Goal: Task Accomplishment & Management: Use online tool/utility

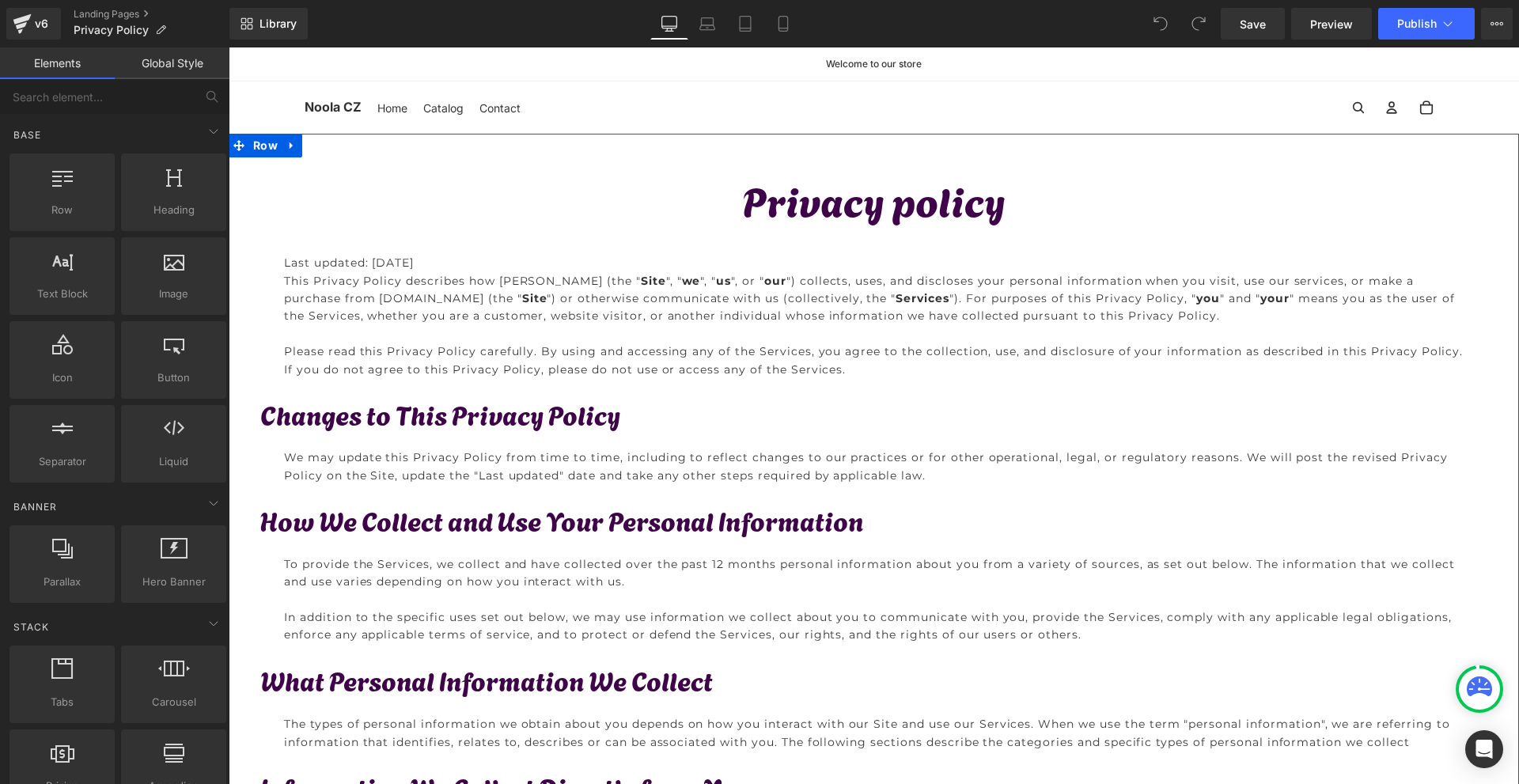
click at [425, 261] on p "Last updated: 11/11/2023" at bounding box center [873, 262] width 1179 height 17
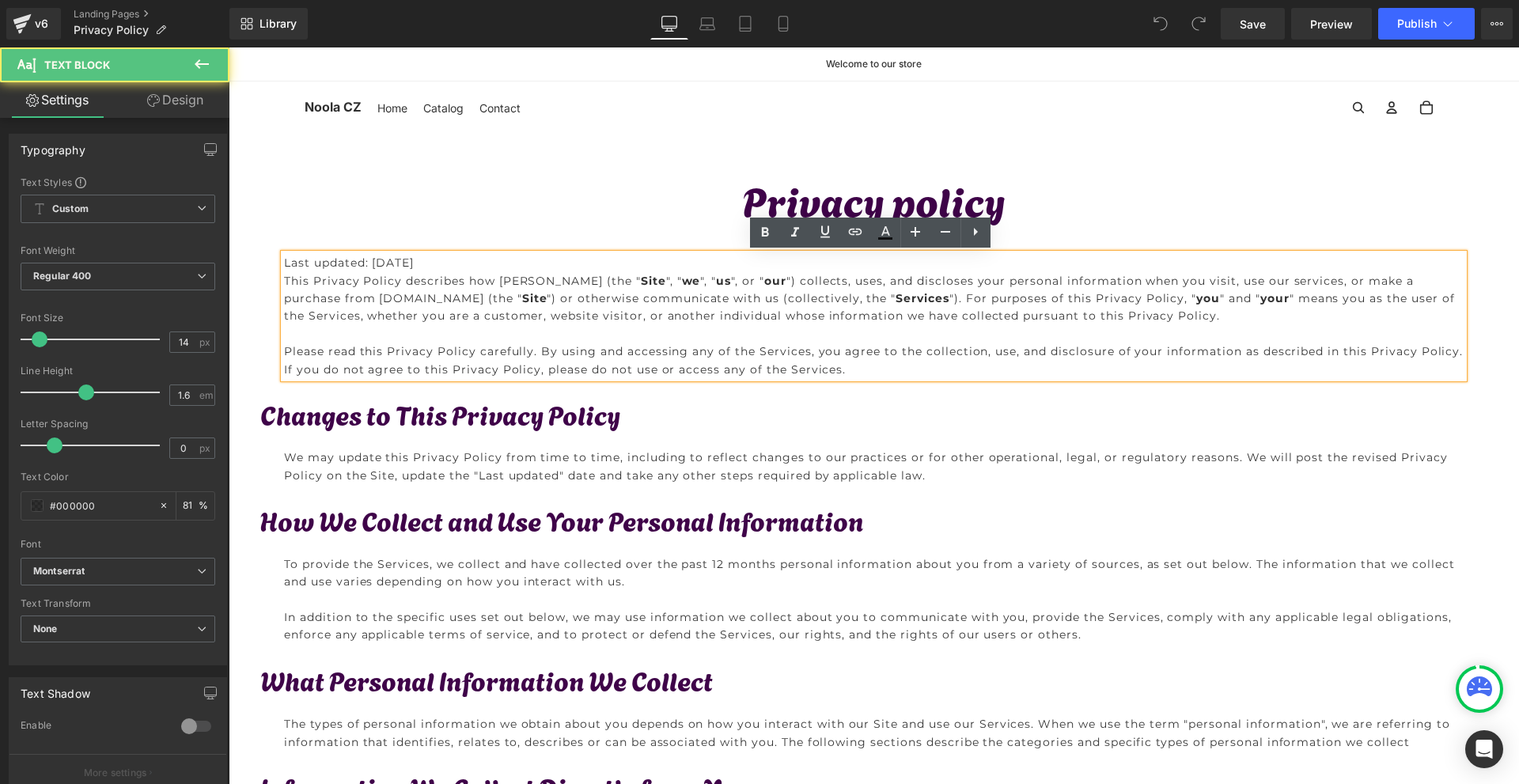
click at [428, 262] on p "Last updated: 11/11/2023" at bounding box center [873, 262] width 1179 height 17
click at [392, 263] on p "Last updated: 11/11/2025" at bounding box center [873, 262] width 1179 height 17
click at [379, 260] on p "Last updated: 11/11/2025" at bounding box center [873, 262] width 1179 height 17
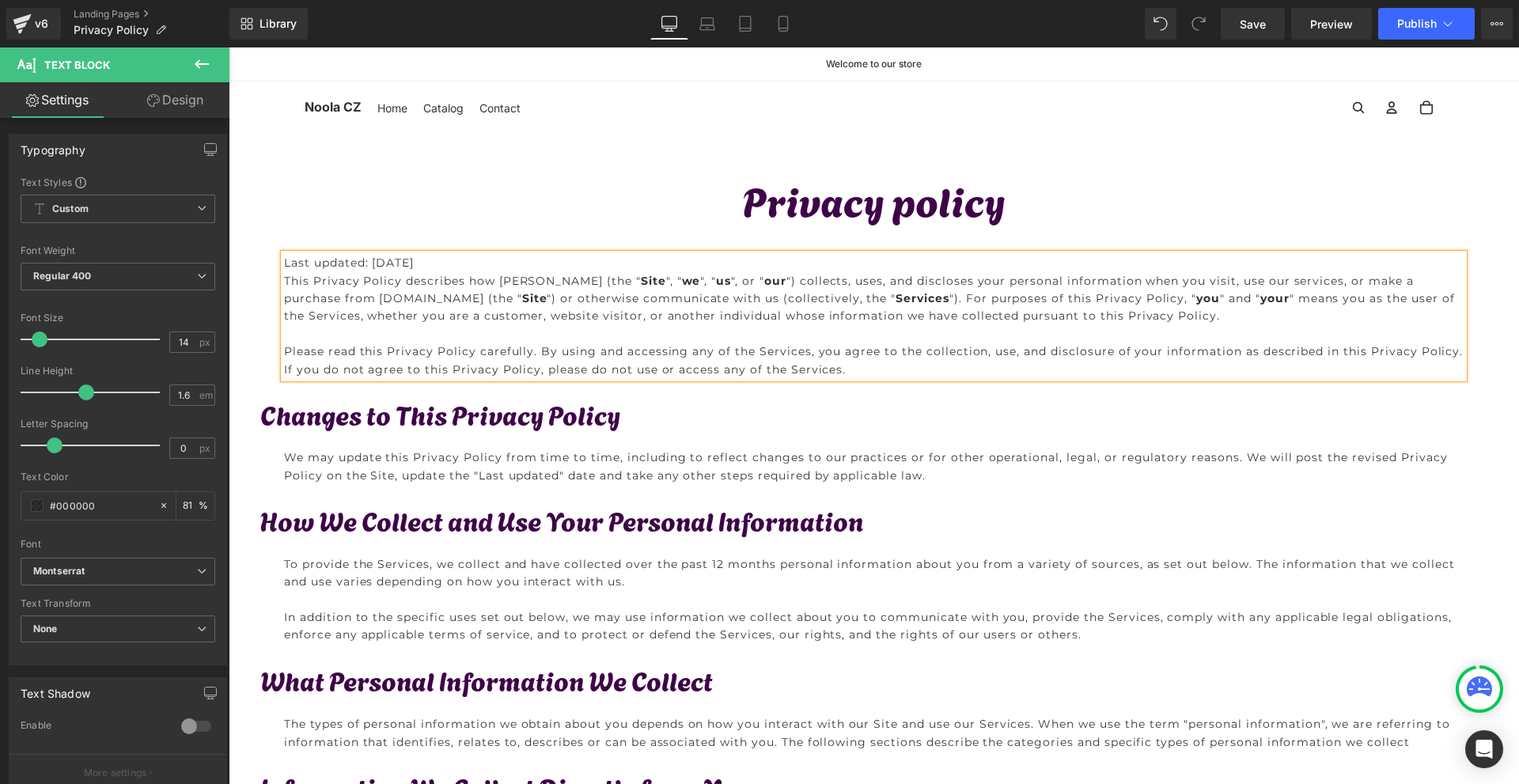
click at [1274, 345] on p "Please read this Privacy Policy carefully. By using and accessing any of the Se…" at bounding box center [873, 359] width 1179 height 35
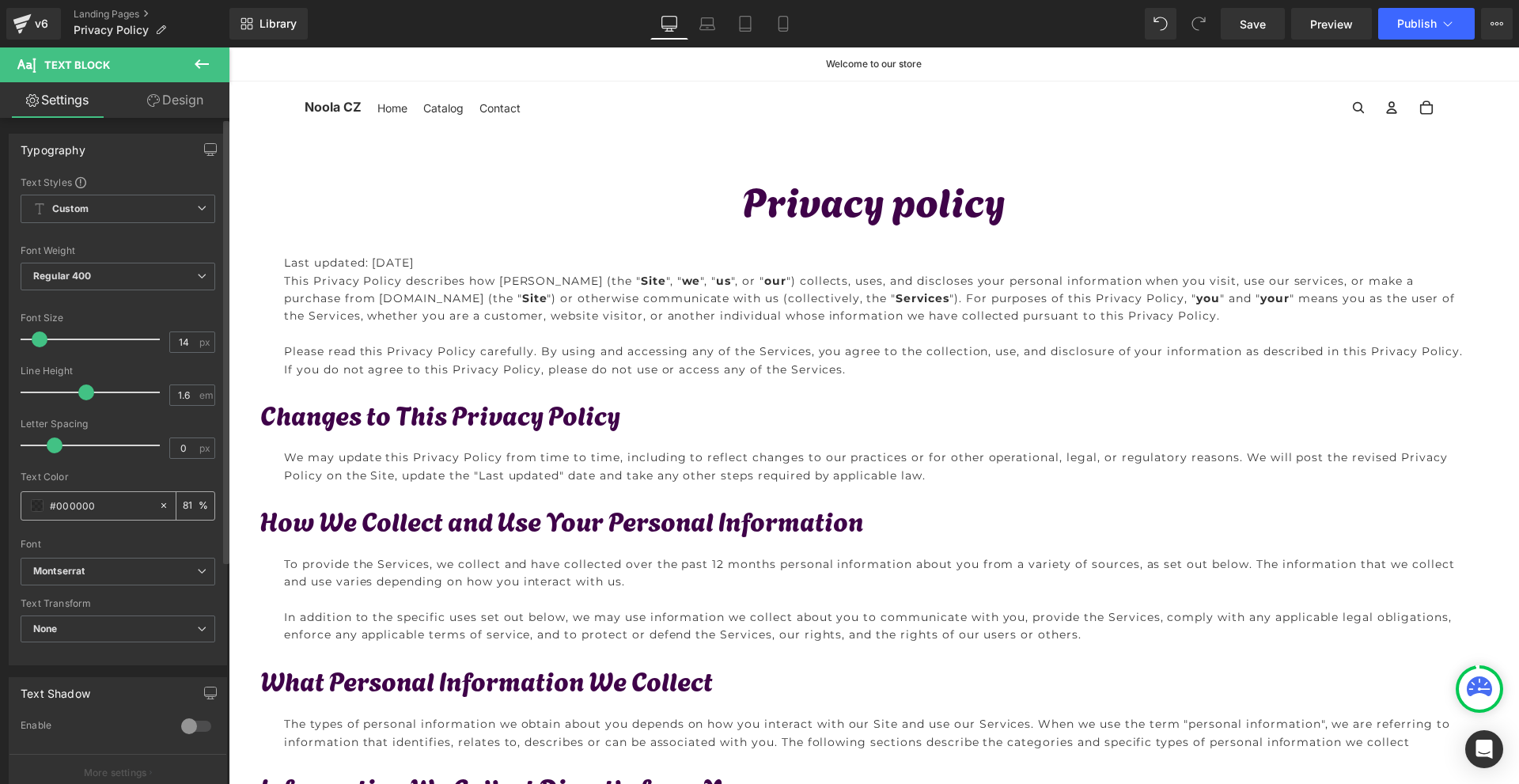
click at [191, 509] on input "81" at bounding box center [190, 505] width 16 height 17
type input "100"
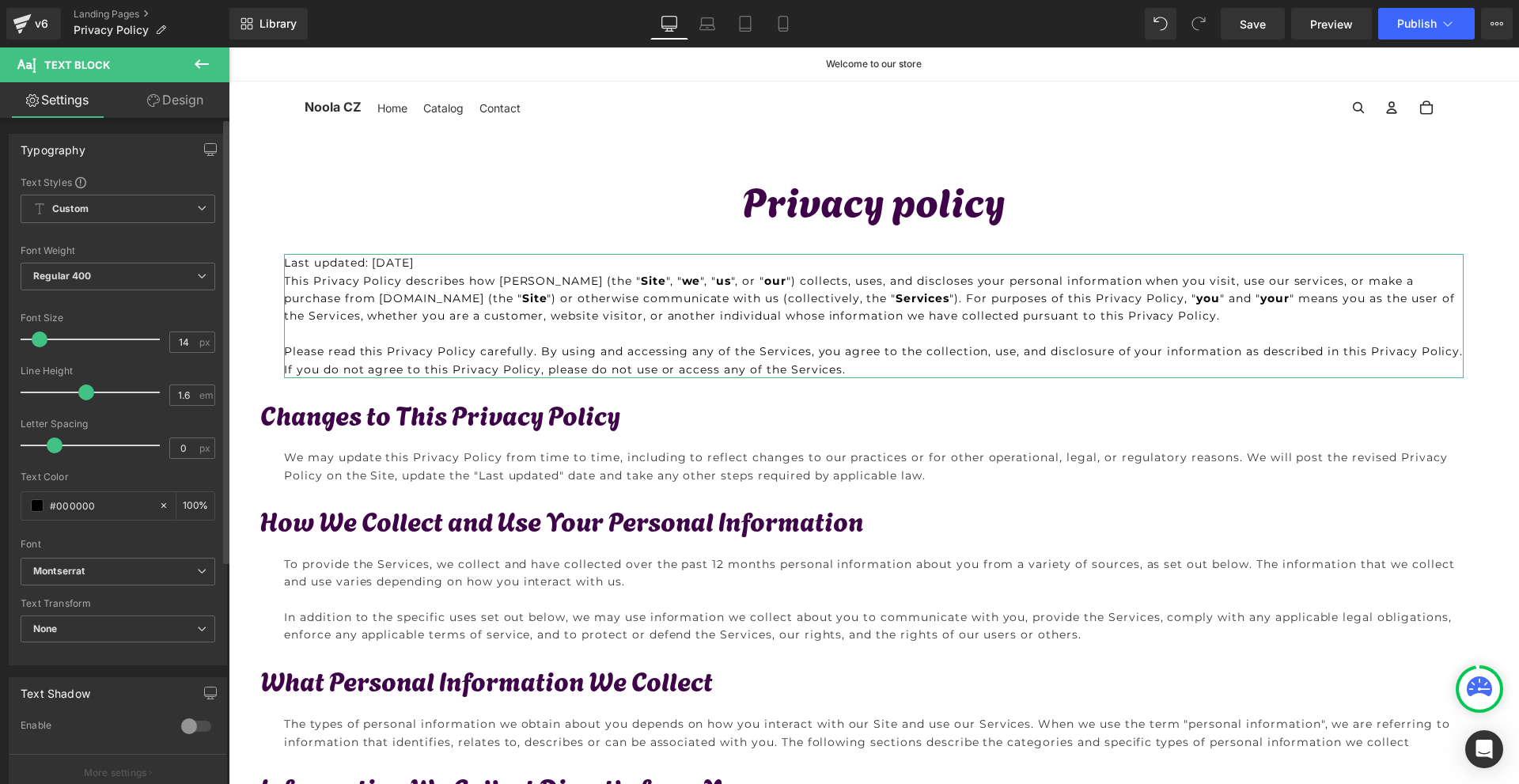
click at [82, 392] on span at bounding box center [86, 392] width 16 height 16
type input "0"
click at [52, 441] on span at bounding box center [54, 444] width 16 height 16
click at [388, 475] on p "We may update this Privacy Policy from time to time, including to reflect chang…" at bounding box center [873, 466] width 1179 height 35
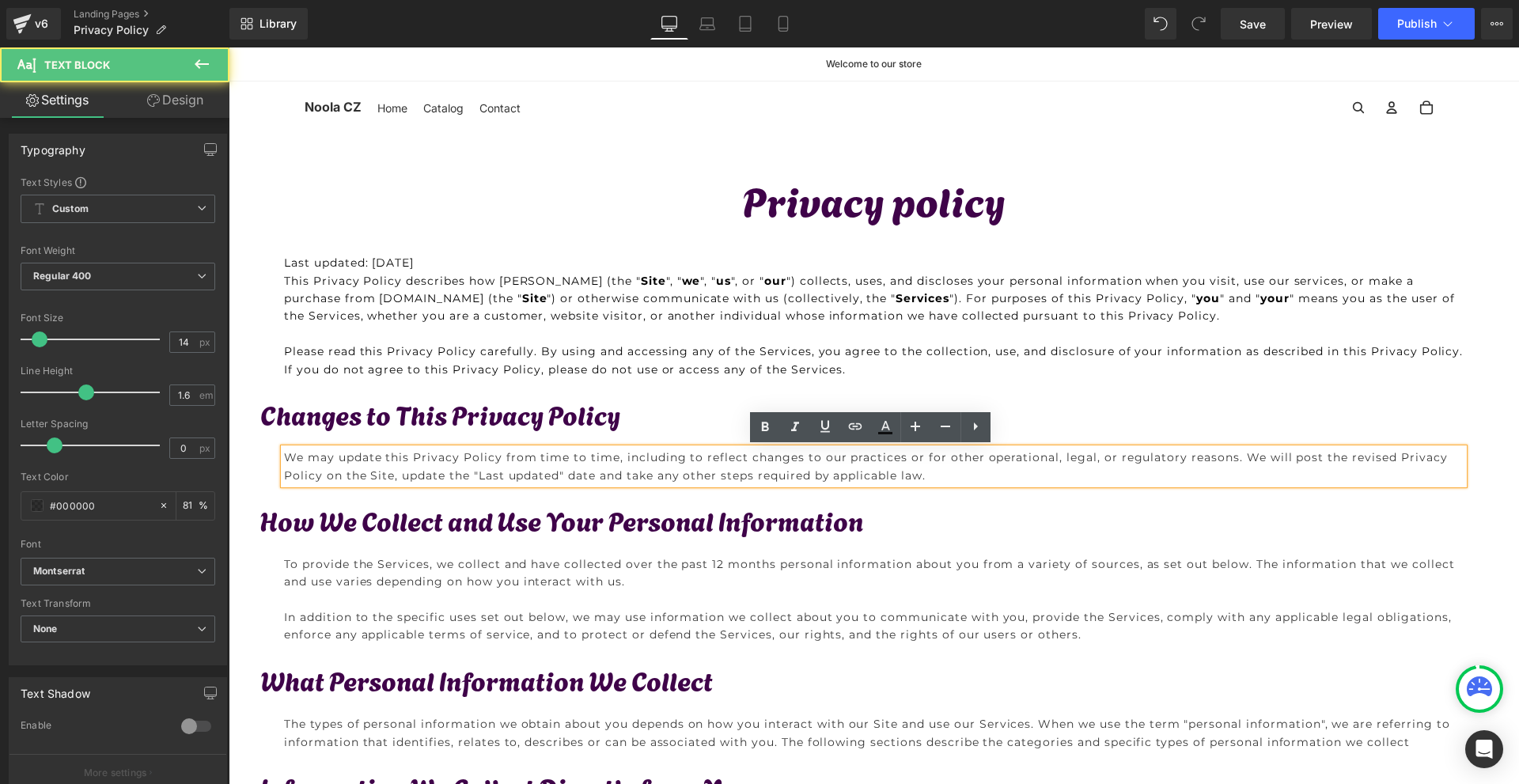
click at [275, 410] on p "Changes to This Privacy Policy" at bounding box center [890, 413] width 1258 height 24
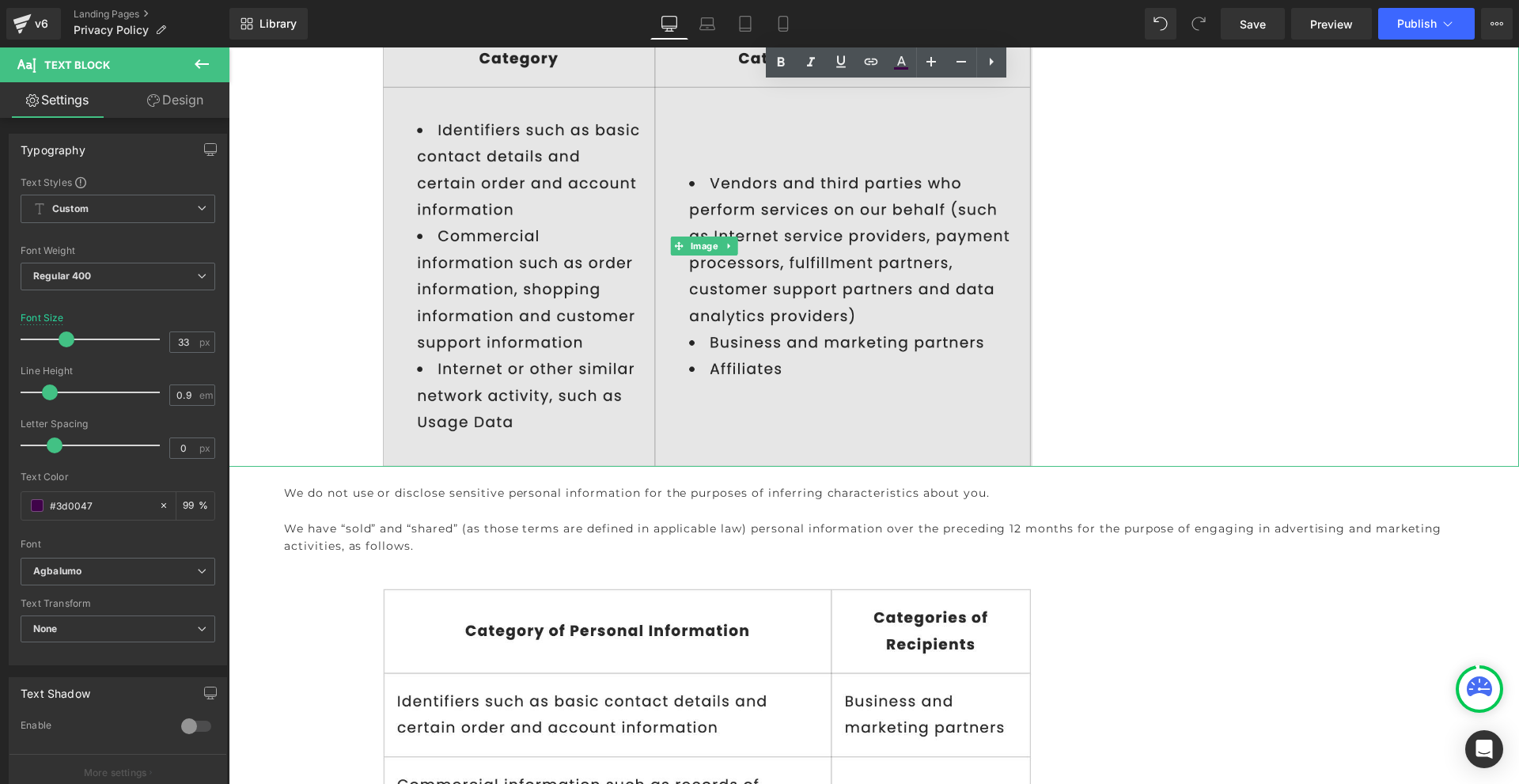
scroll to position [2451, 0]
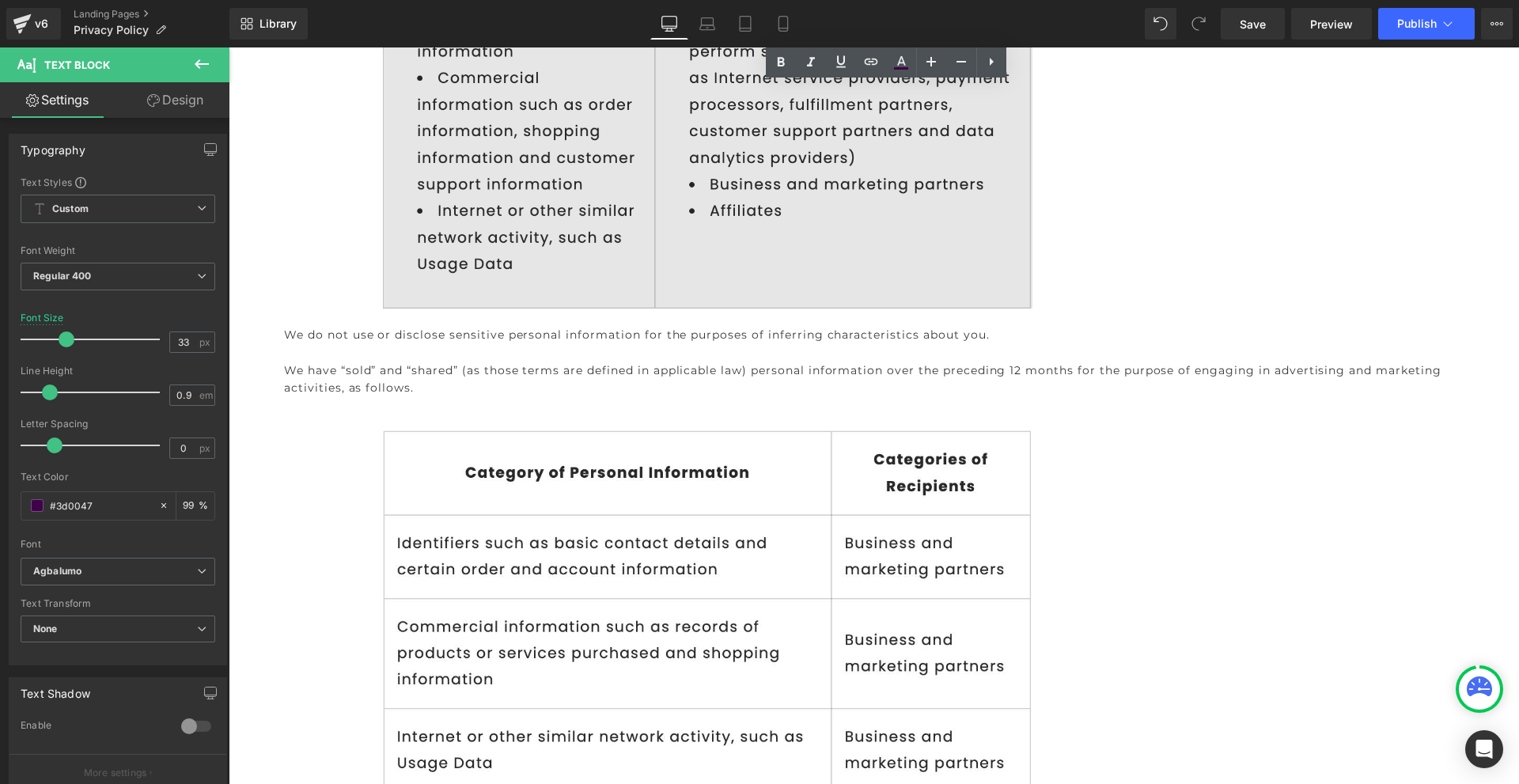
click at [520, 228] on img at bounding box center [707, 88] width 649 height 440
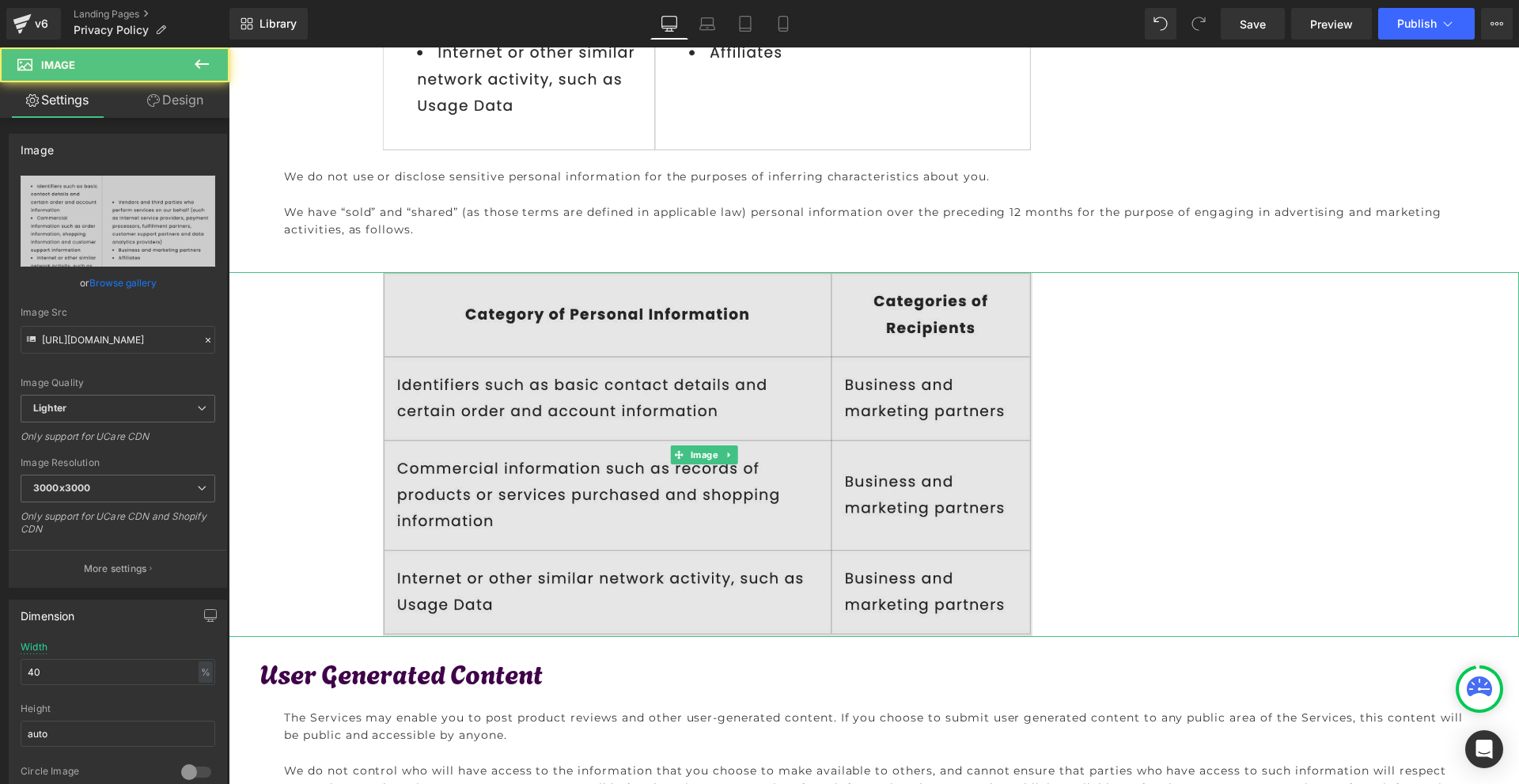
scroll to position [2688, 0]
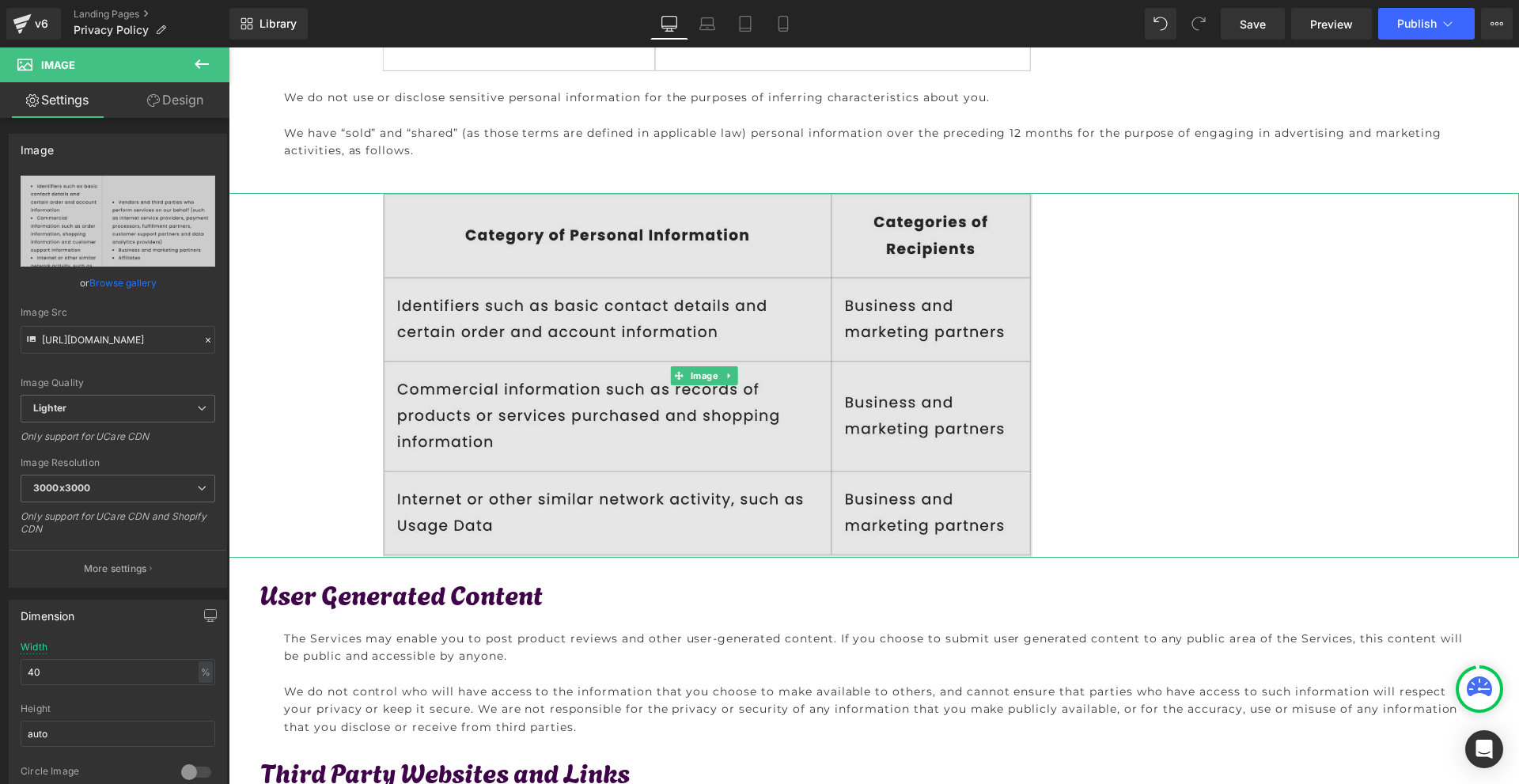
click at [920, 477] on img at bounding box center [707, 375] width 649 height 364
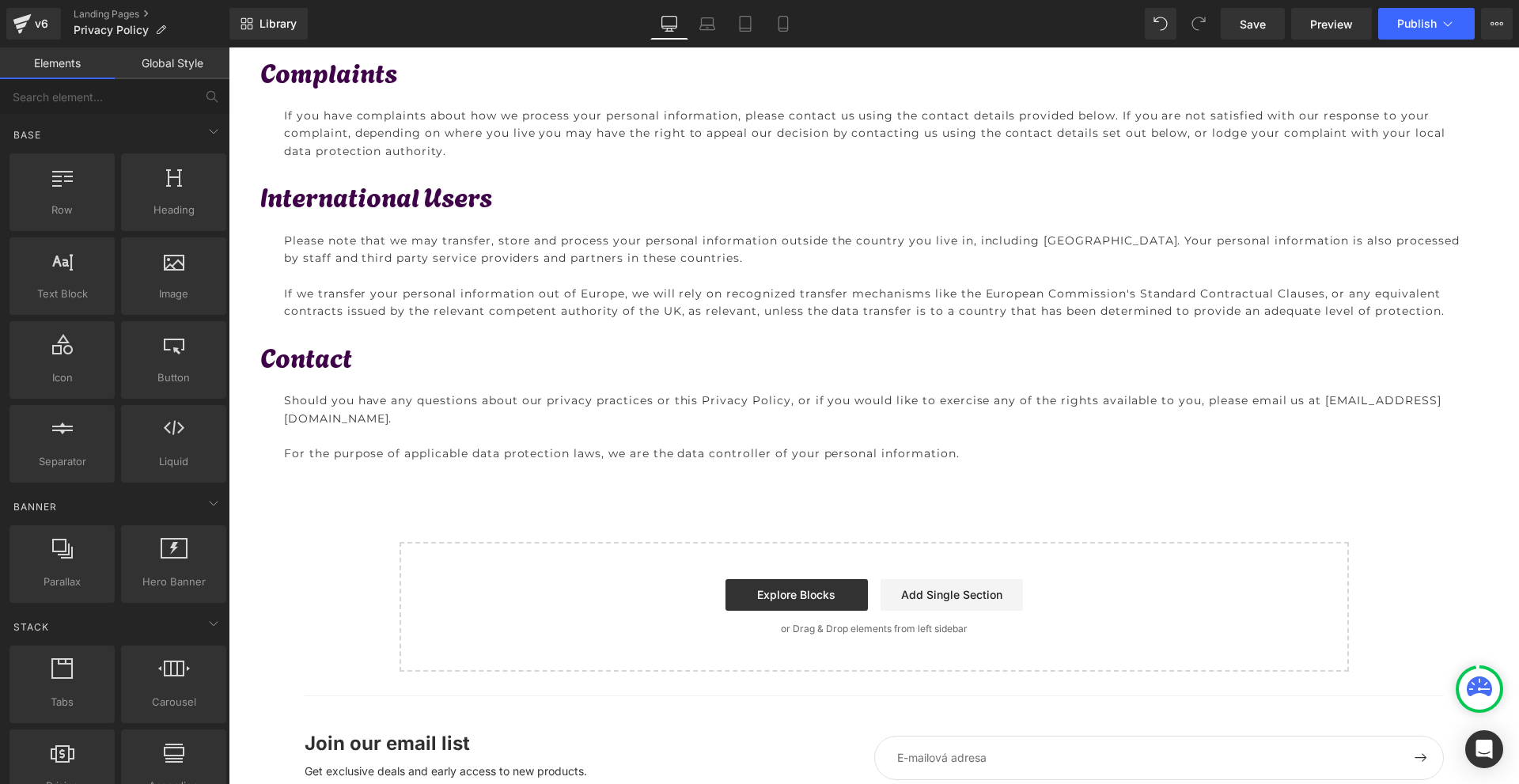
scroll to position [4568, 0]
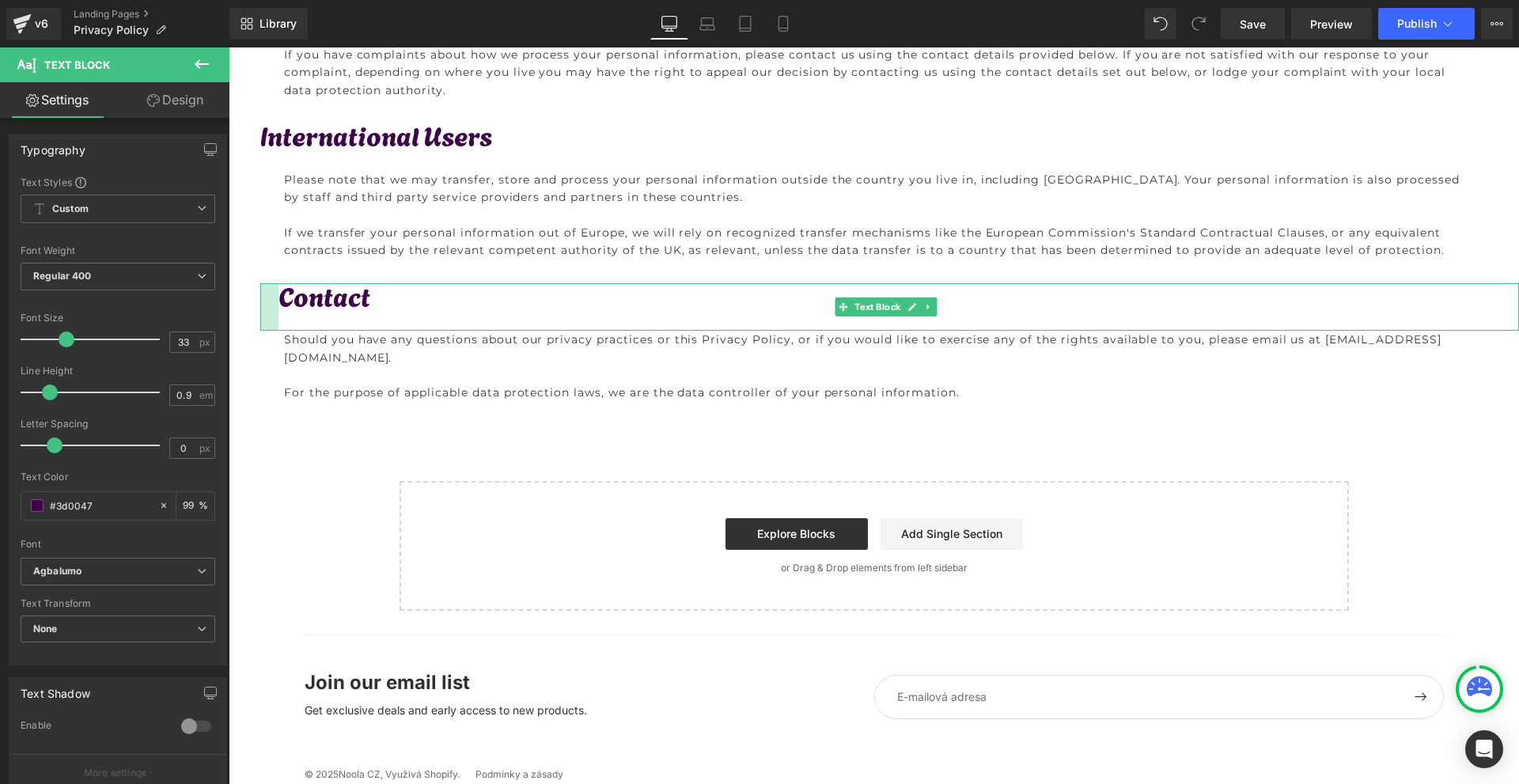
drag, startPoint x: 261, startPoint y: 298, endPoint x: 280, endPoint y: 303, distance: 19.6
click at [280, 303] on div "Contact Text Block" at bounding box center [890, 307] width 1258 height 48
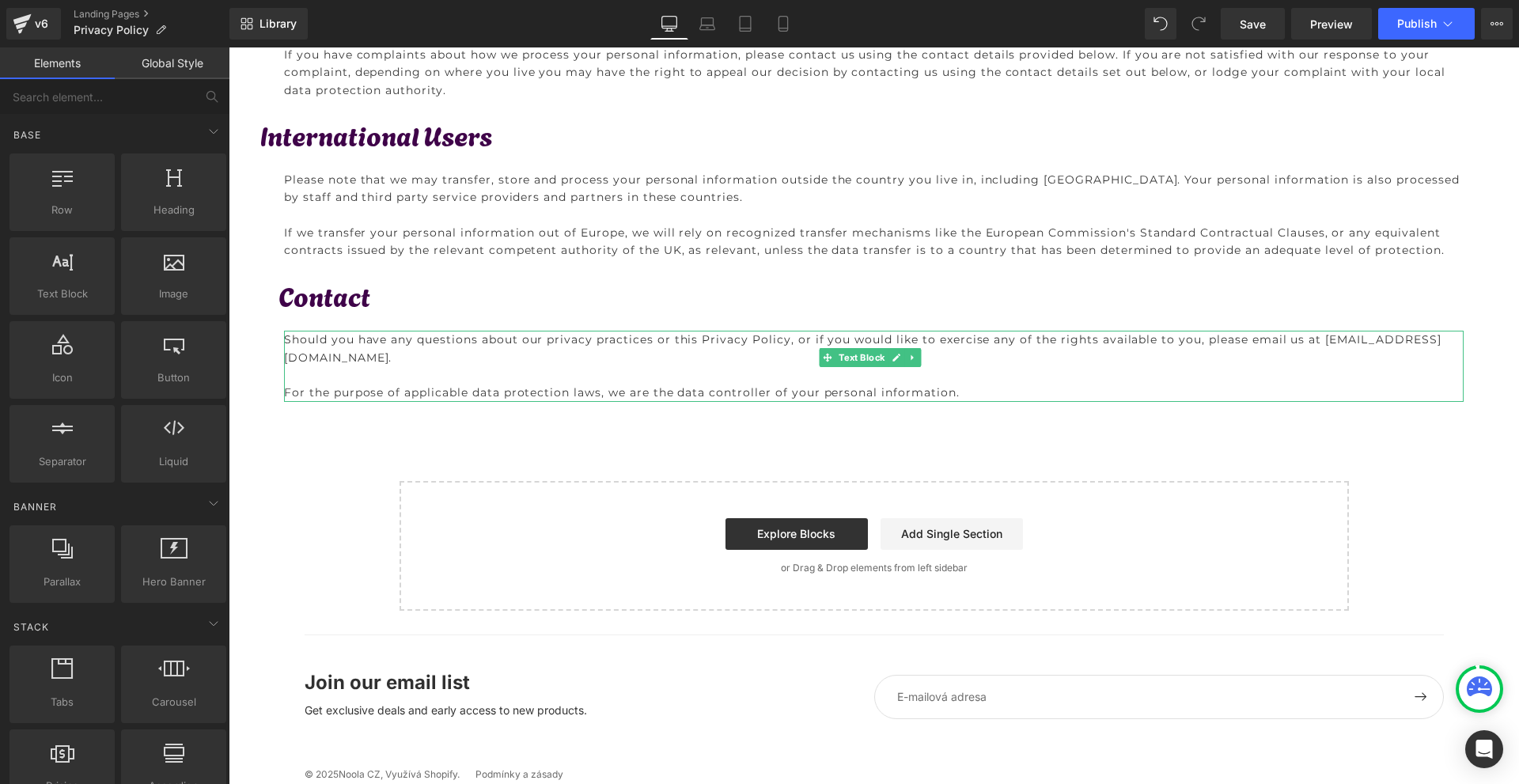
click at [1429, 335] on p "Should you have any questions about our privacy practices or this Privacy Polic…" at bounding box center [873, 348] width 1179 height 35
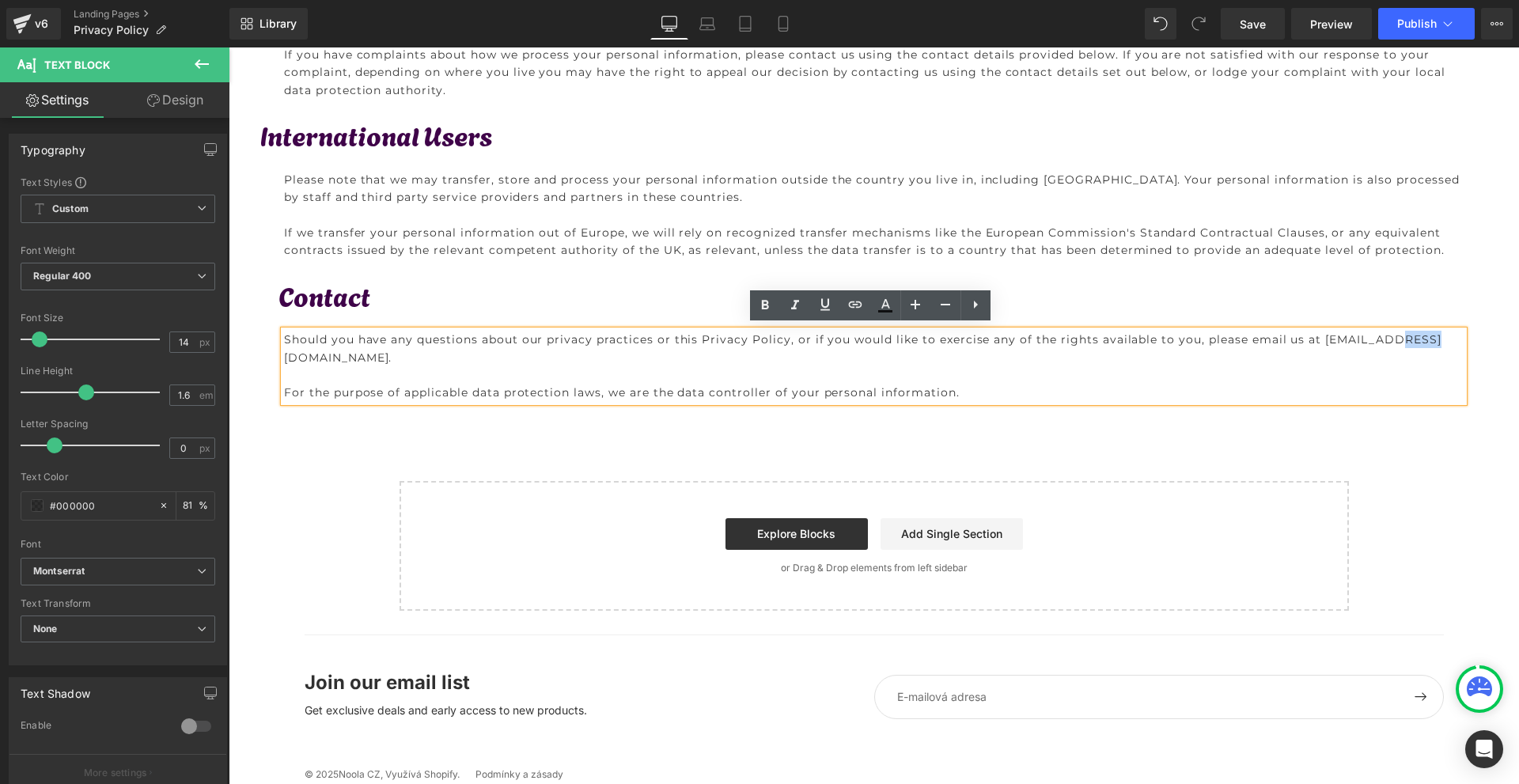
drag, startPoint x: 1414, startPoint y: 337, endPoint x: 1383, endPoint y: 339, distance: 31.1
click at [1383, 339] on p "Should you have any questions about our privacy practices or this Privacy Polic…" at bounding box center [873, 348] width 1179 height 35
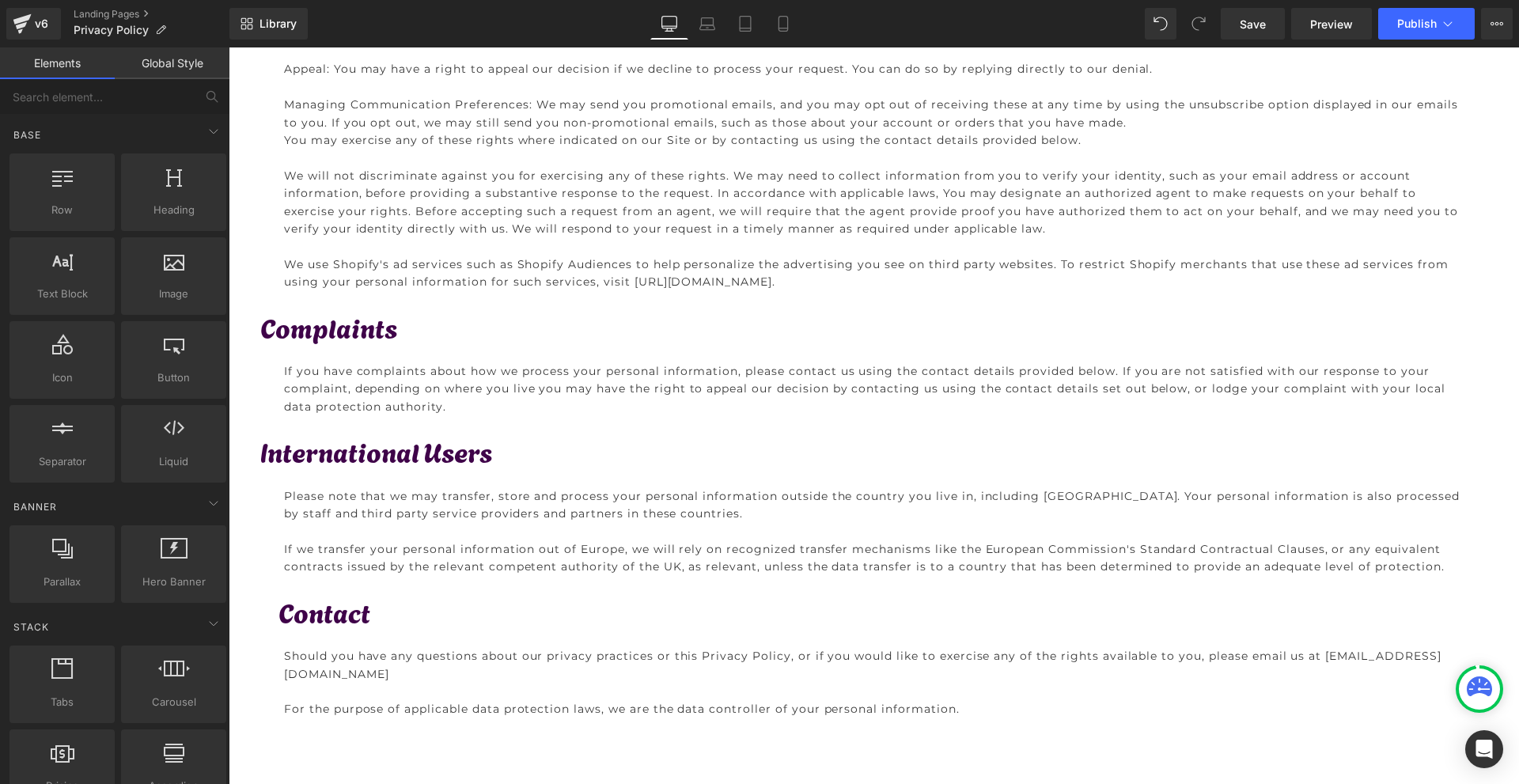
scroll to position [4172, 0]
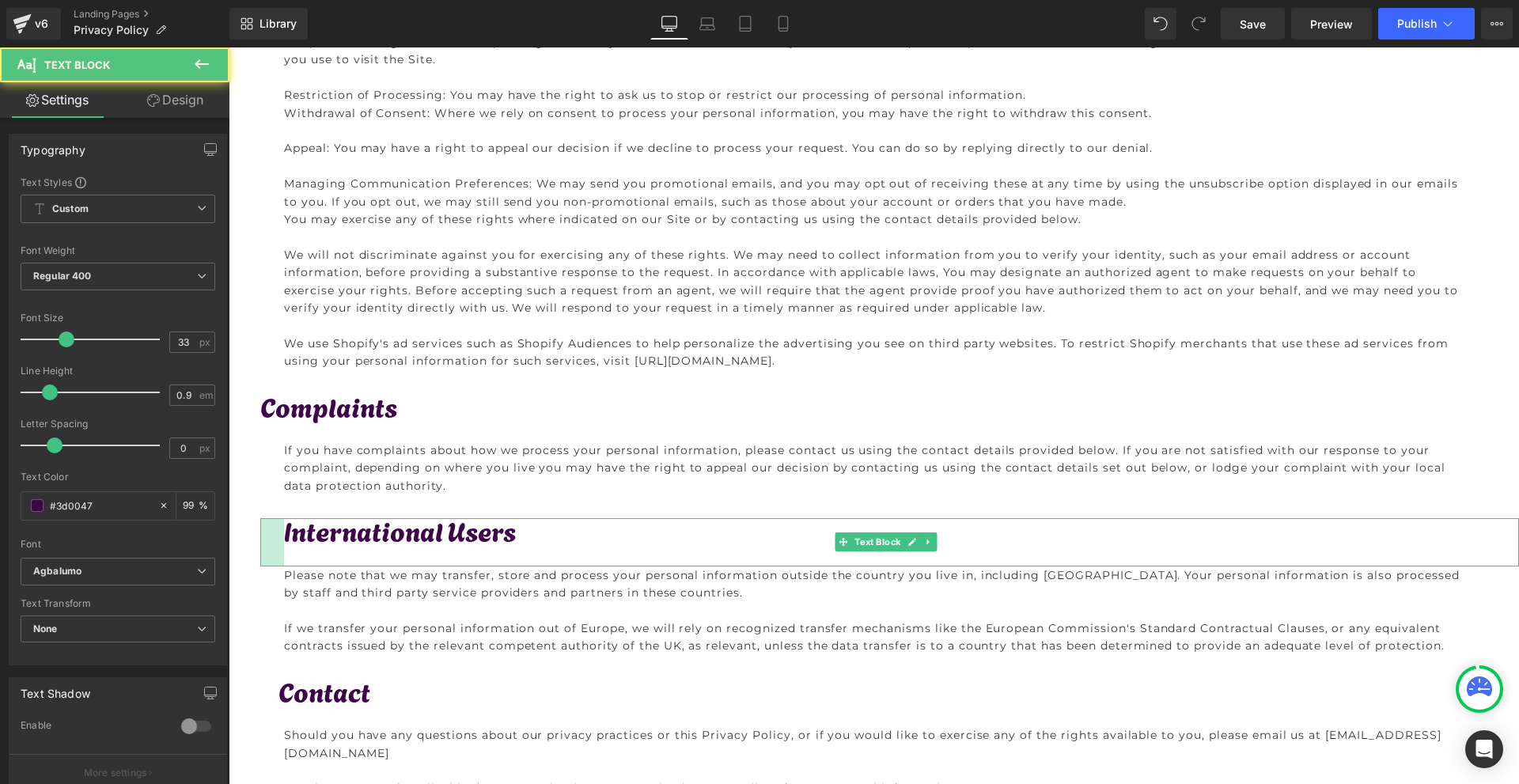
drag, startPoint x: 261, startPoint y: 528, endPoint x: 285, endPoint y: 529, distance: 24.0
click at [285, 529] on div "International Users Text Block" at bounding box center [890, 542] width 1258 height 48
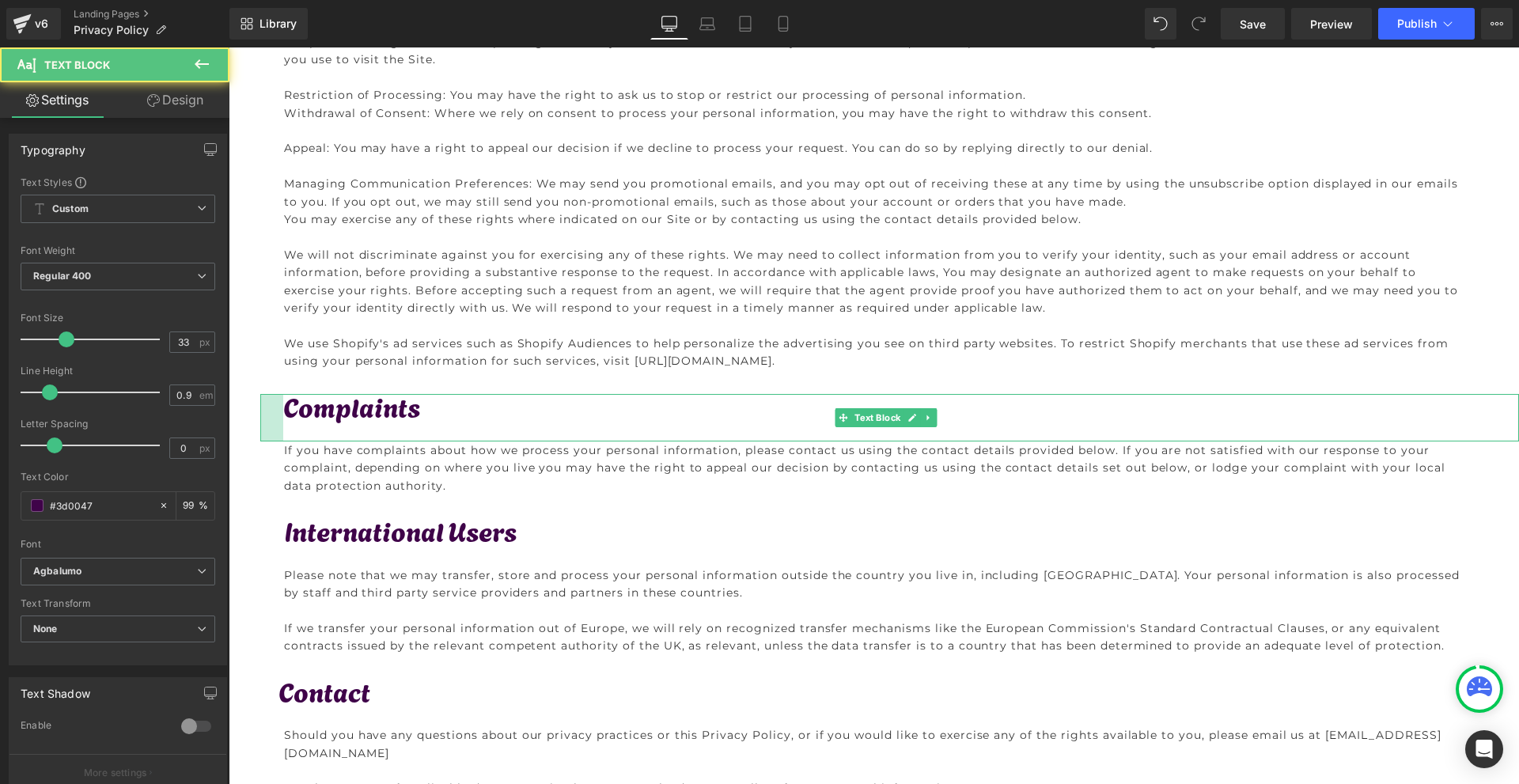
drag, startPoint x: 262, startPoint y: 406, endPoint x: 285, endPoint y: 410, distance: 23.3
click at [285, 410] on div "Complaints Text Block" at bounding box center [890, 418] width 1258 height 48
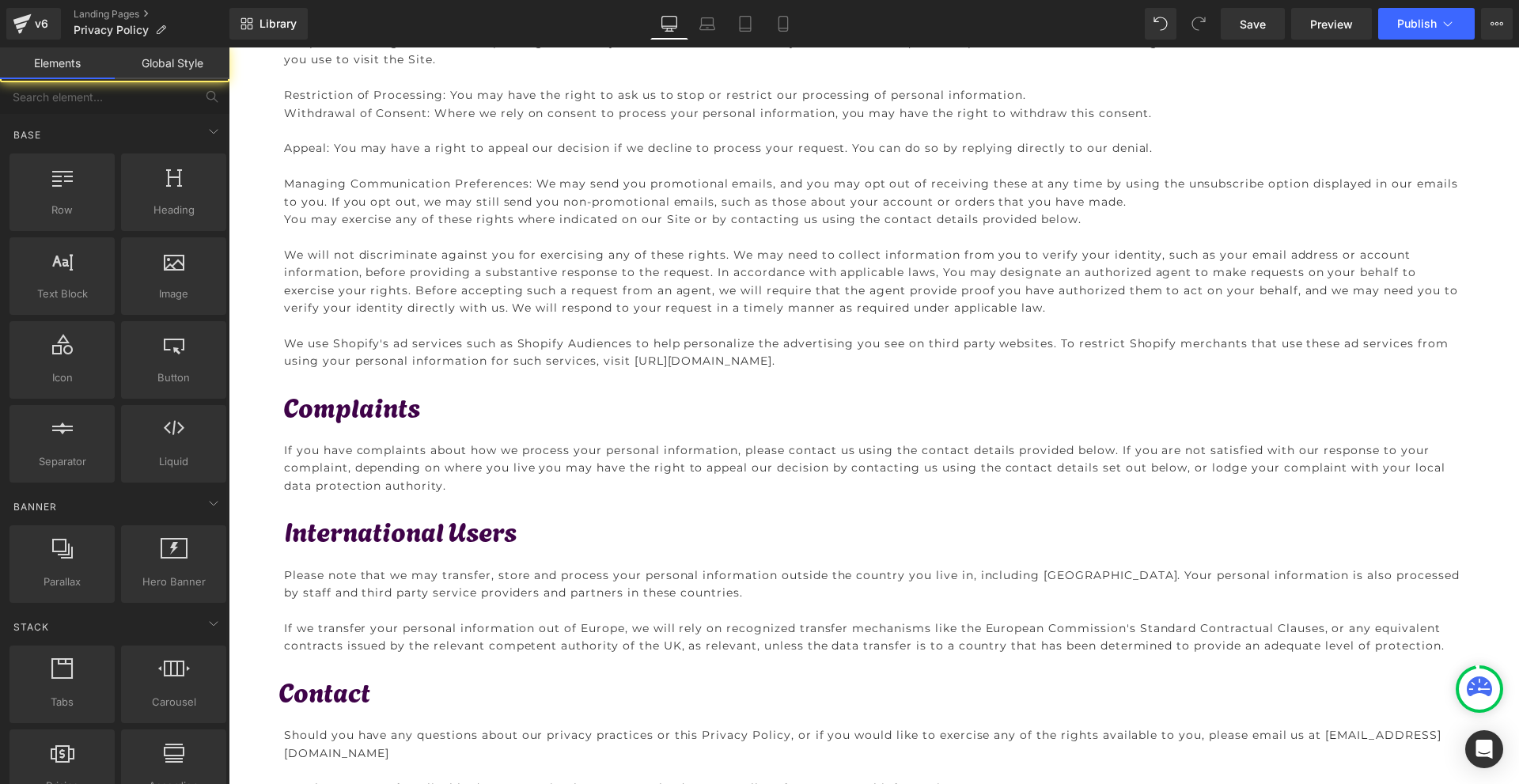
scroll to position [3777, 0]
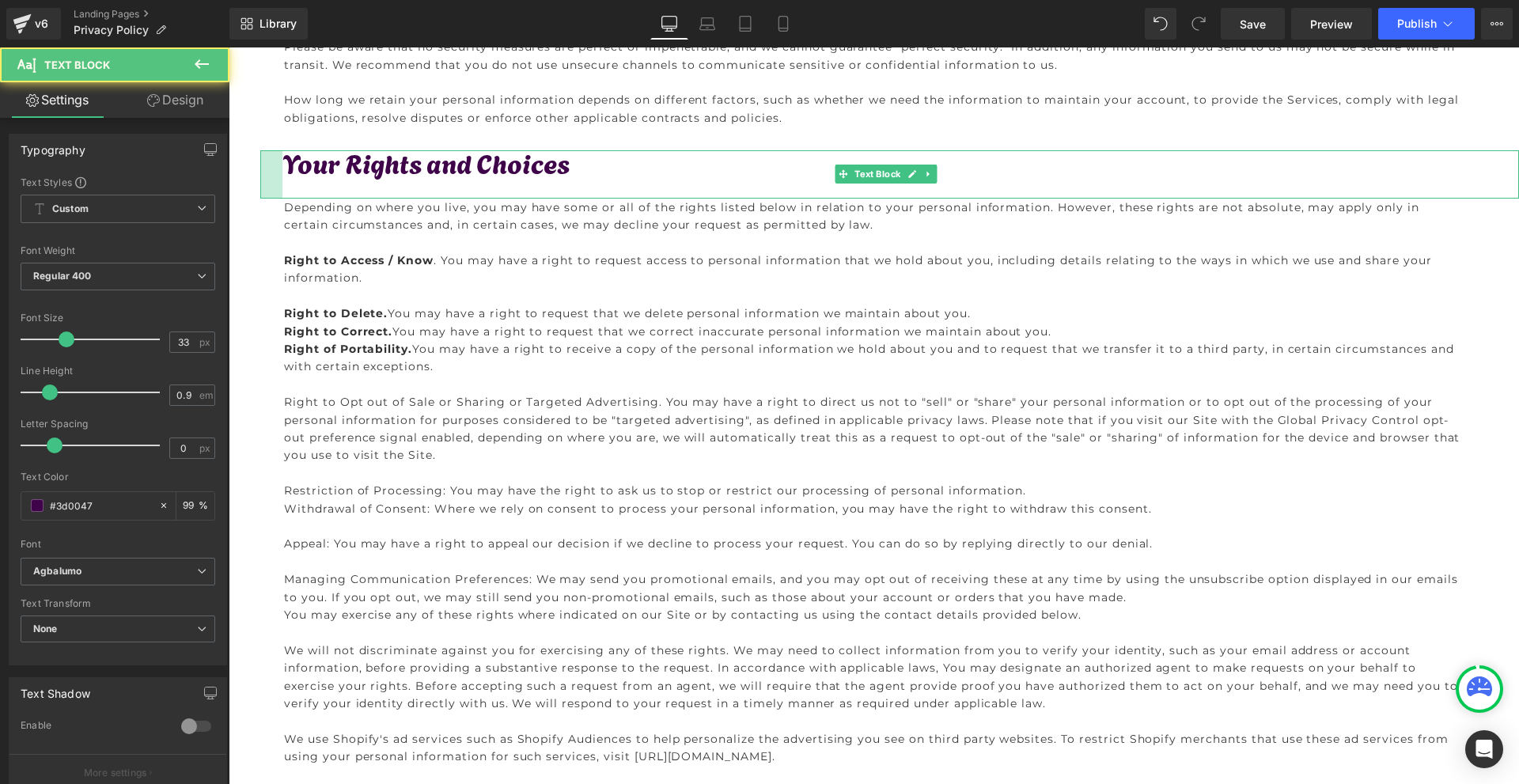
drag, startPoint x: 261, startPoint y: 164, endPoint x: 283, endPoint y: 163, distance: 22.0
click at [283, 163] on div "Your Rights and Choices Text Block" at bounding box center [890, 174] width 1258 height 48
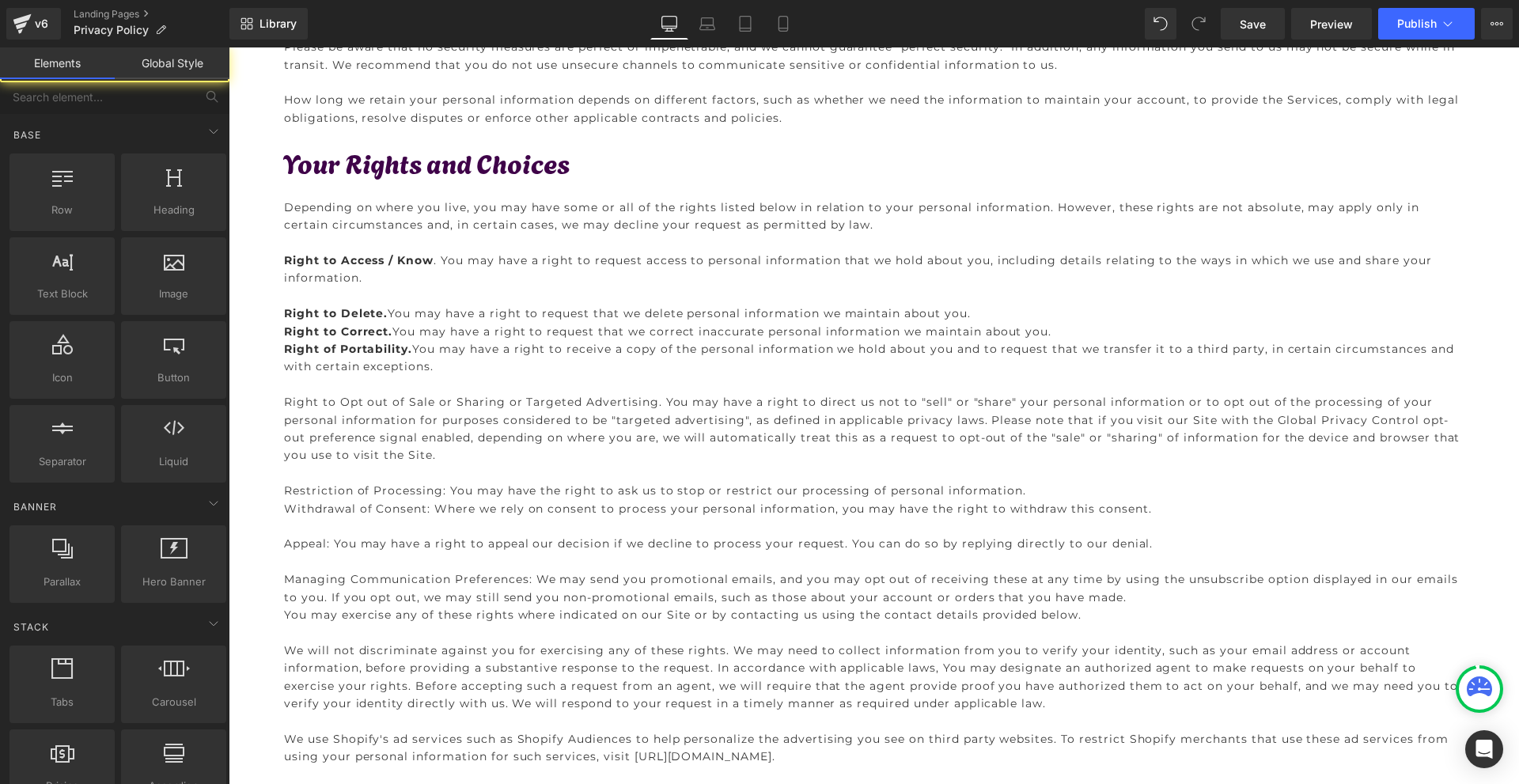
scroll to position [3461, 0]
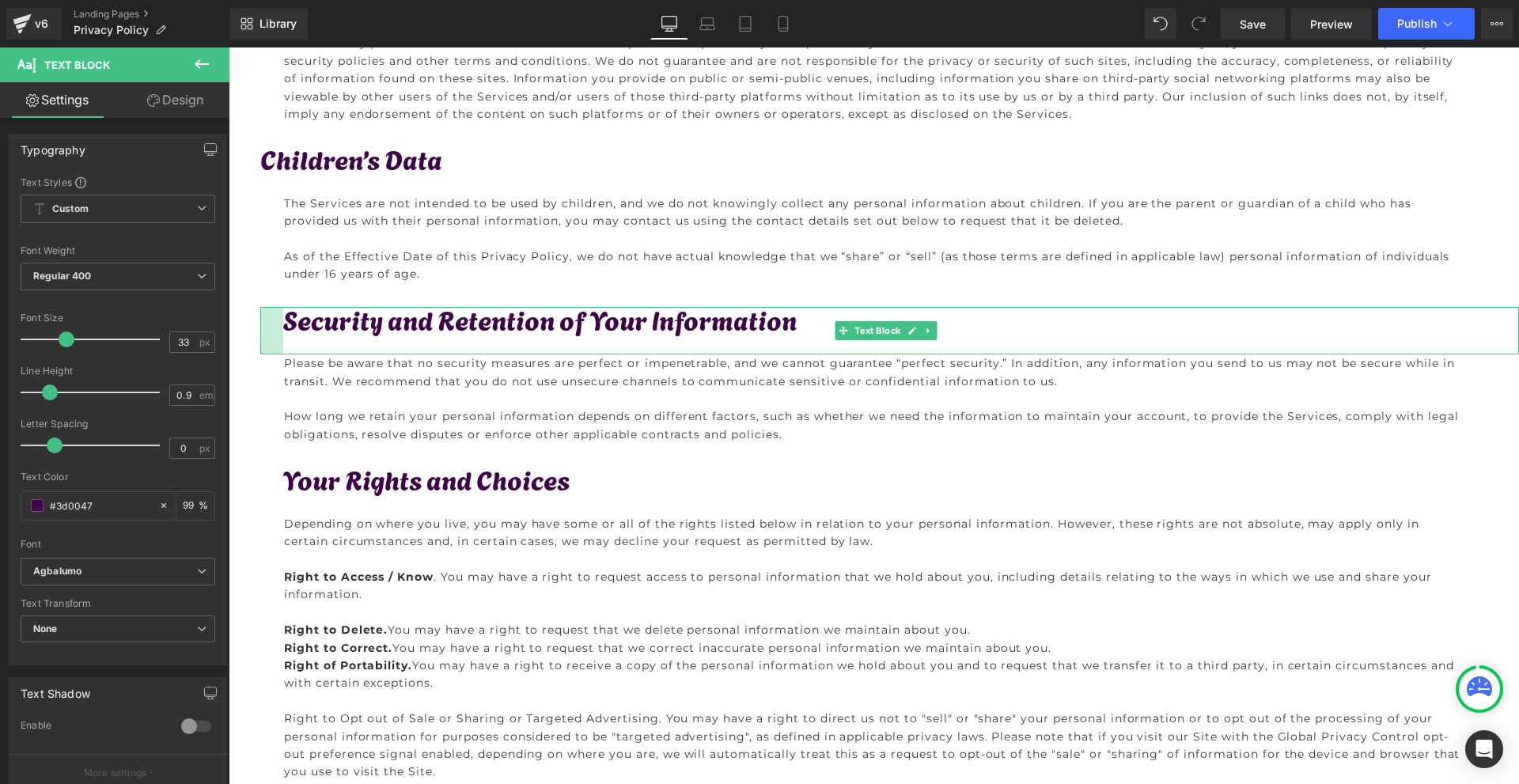
drag, startPoint x: 261, startPoint y: 319, endPoint x: 285, endPoint y: 315, distance: 24.3
click at [285, 315] on div "Security and Retention of Your Information Text Block" at bounding box center [890, 331] width 1258 height 48
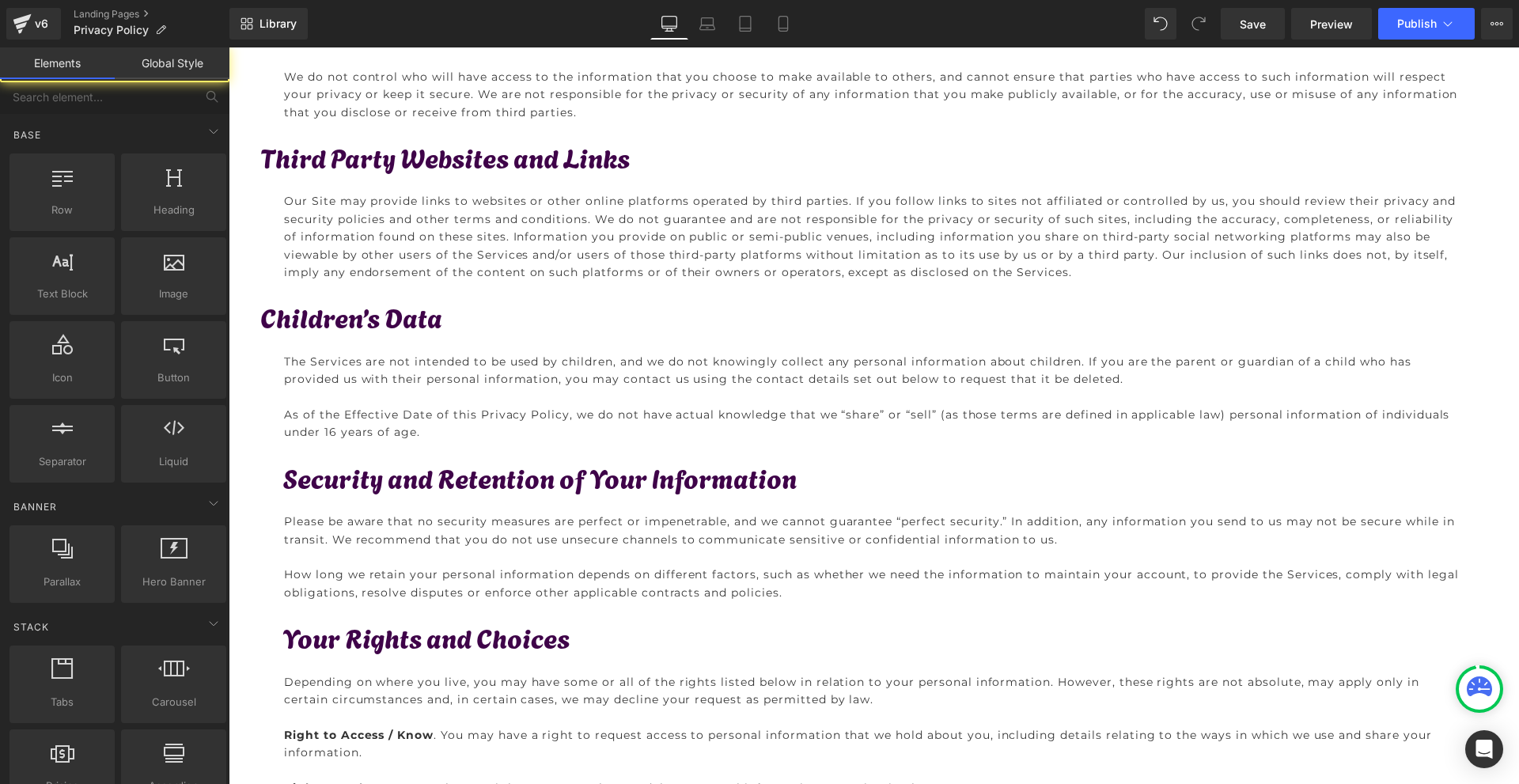
scroll to position [3223, 0]
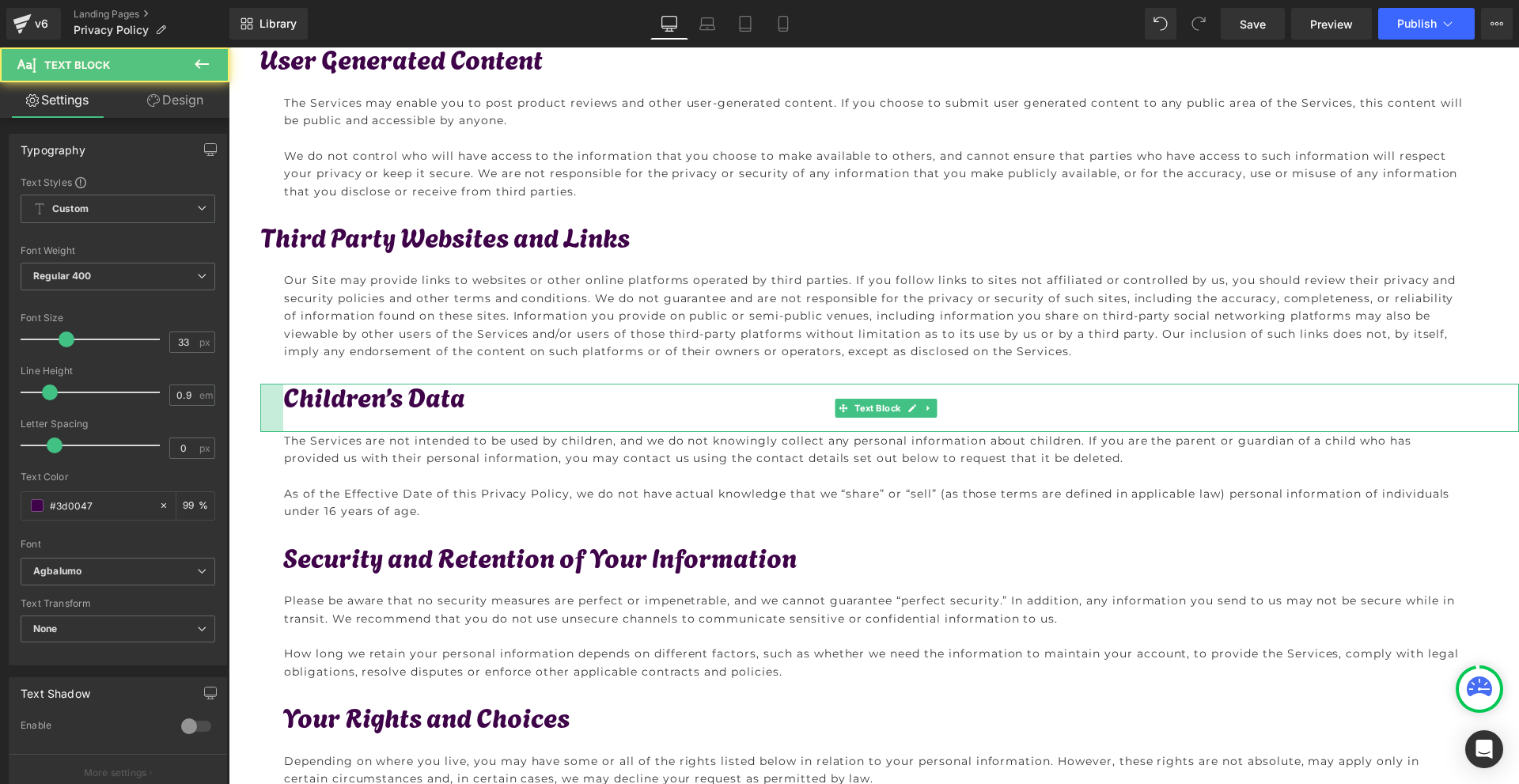
drag, startPoint x: 261, startPoint y: 398, endPoint x: 284, endPoint y: 397, distance: 23.0
click at [284, 397] on div "Children’s Data Text Block" at bounding box center [890, 407] width 1258 height 48
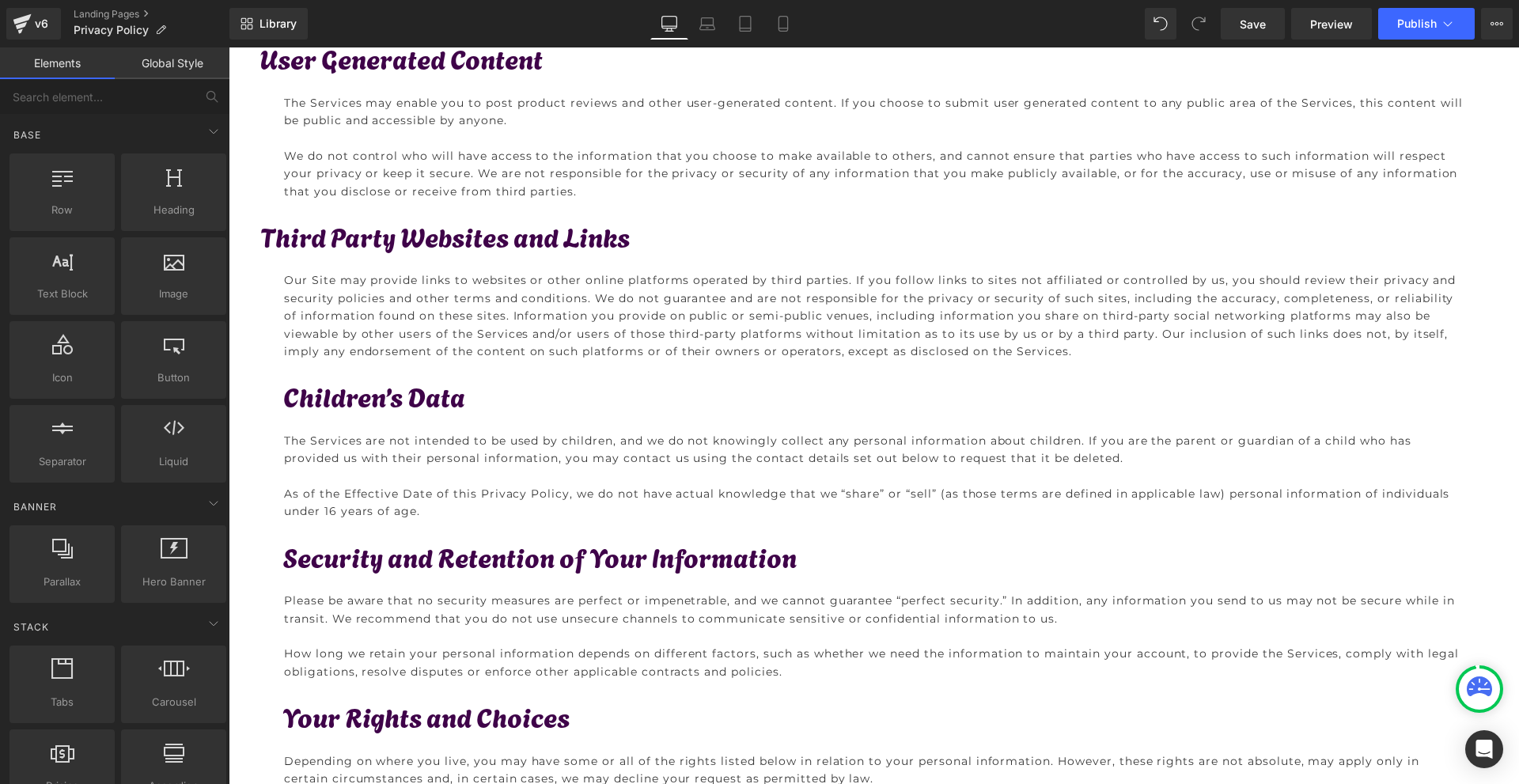
scroll to position [3066, 0]
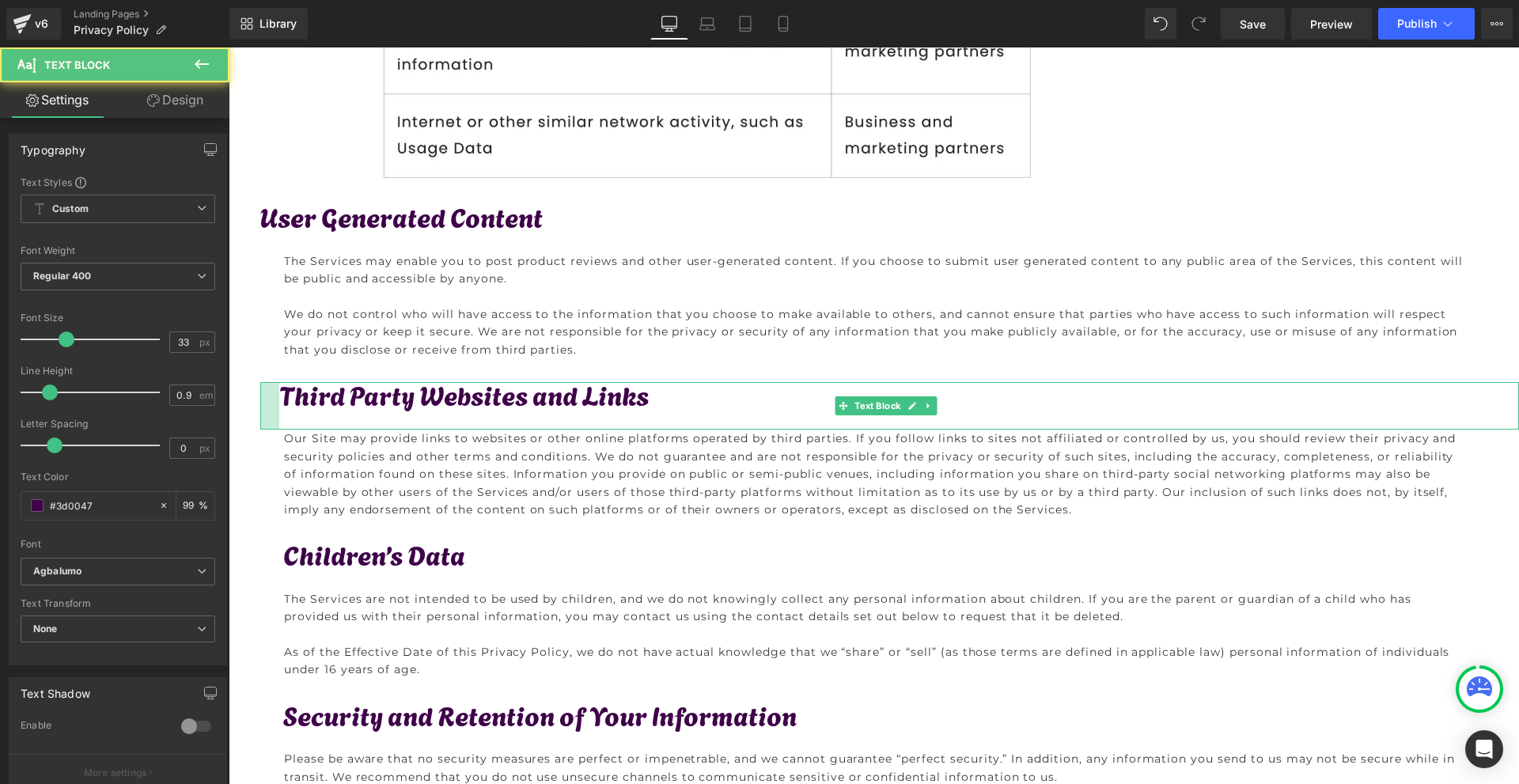
drag, startPoint x: 261, startPoint y: 397, endPoint x: 281, endPoint y: 397, distance: 20.0
click at [281, 397] on div "Third Party Websites and Links Text Block" at bounding box center [890, 406] width 1258 height 48
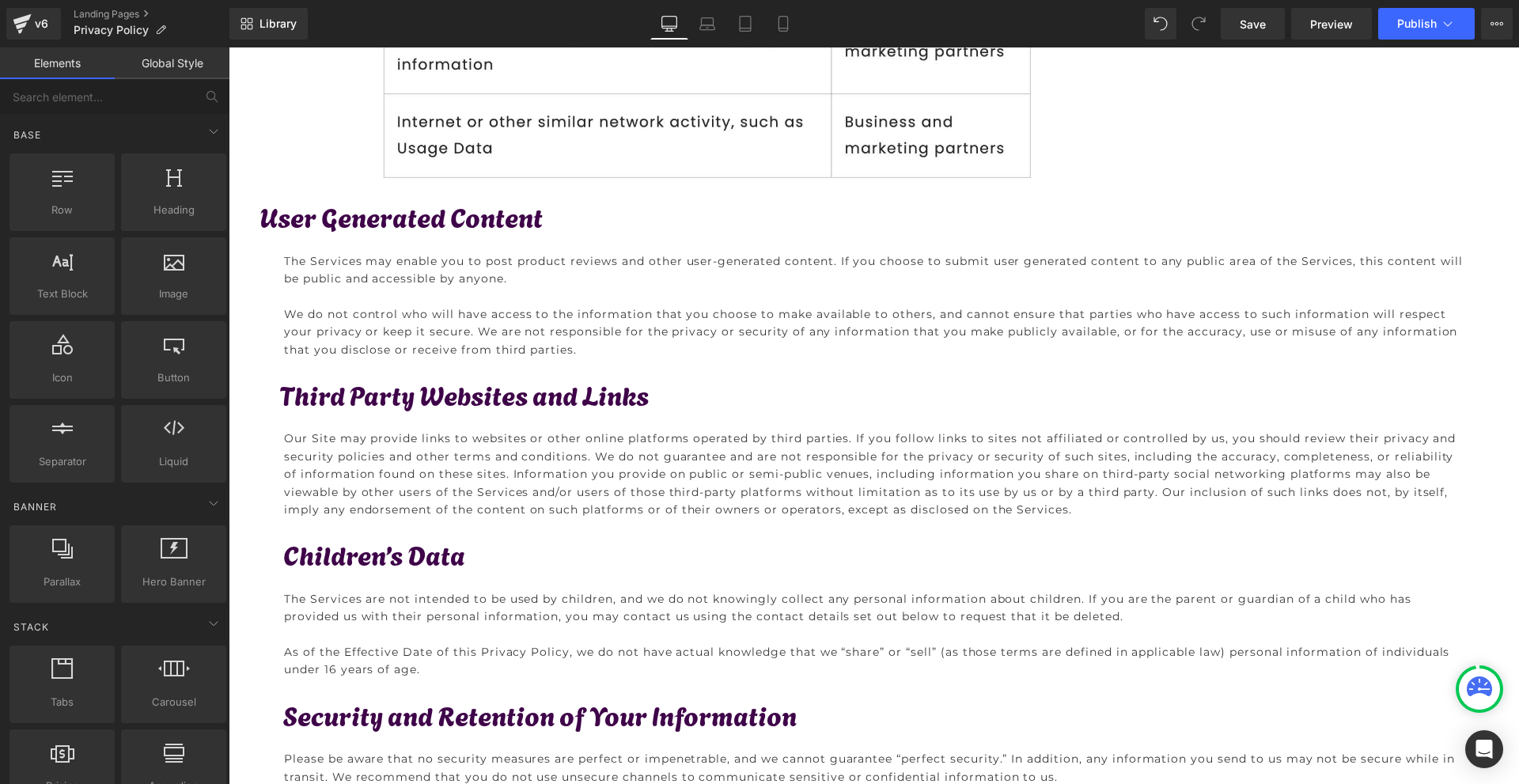
scroll to position [2908, 0]
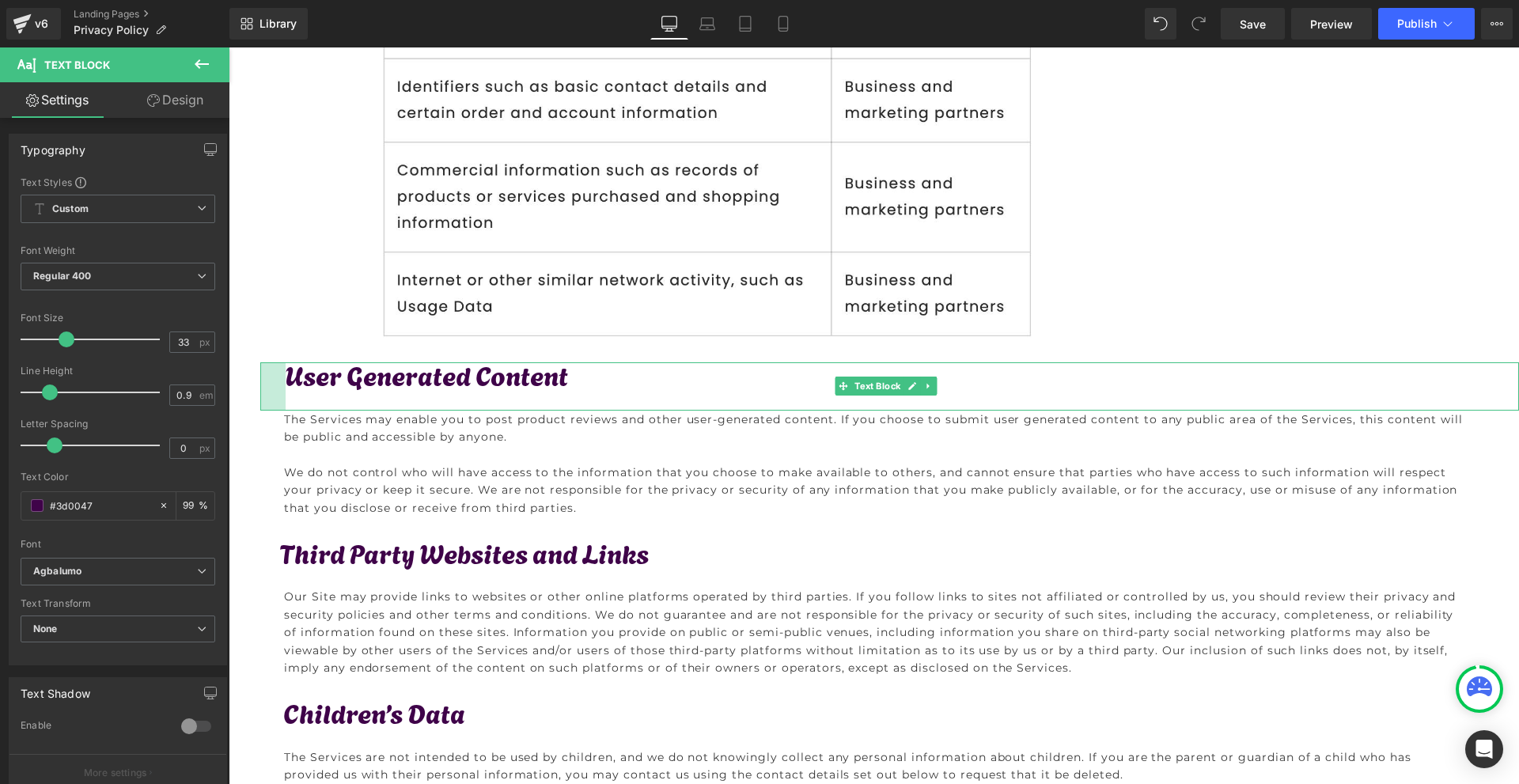
click at [287, 378] on div "User Generated Content Text Block 32px" at bounding box center [890, 386] width 1258 height 48
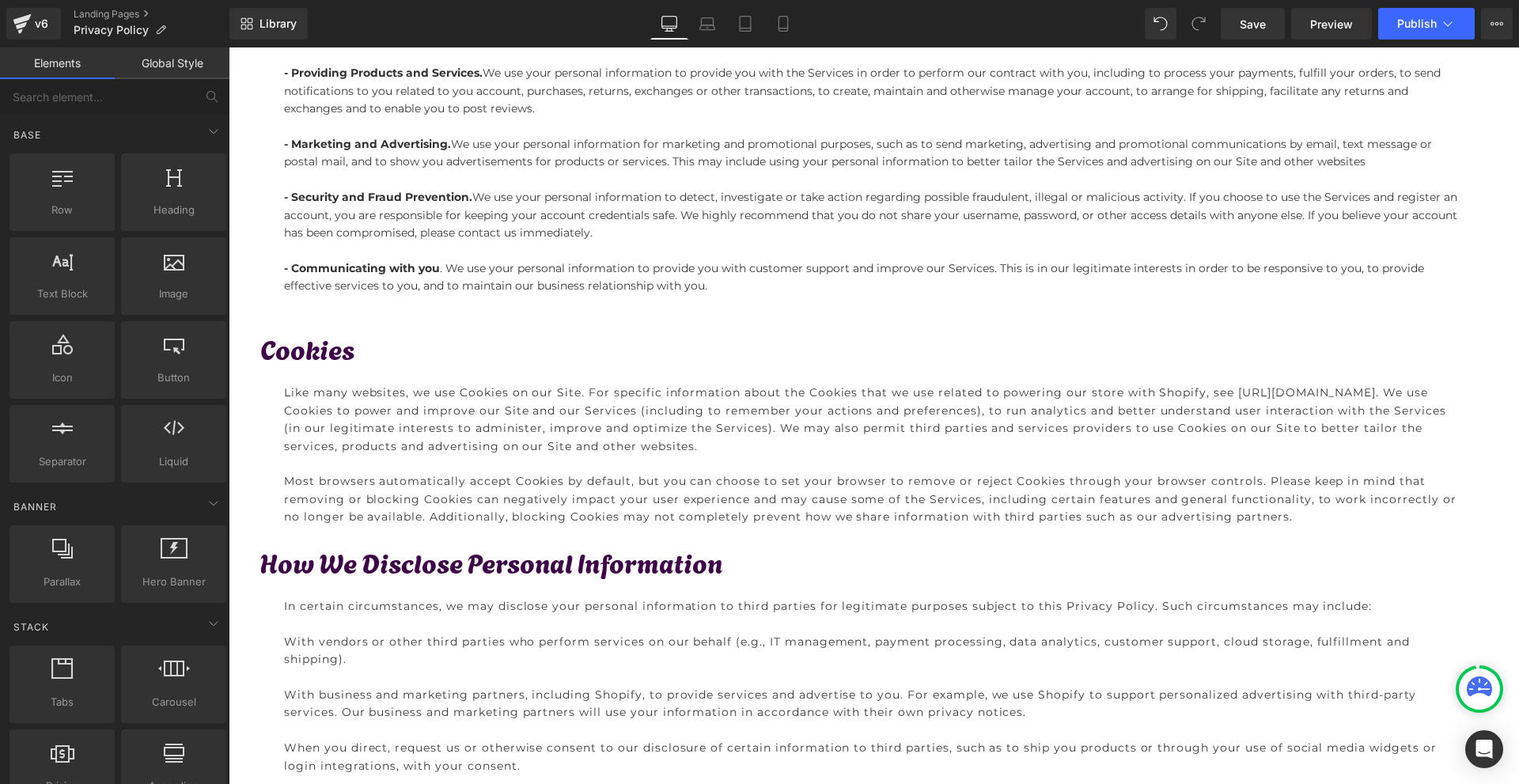
scroll to position [1326, 0]
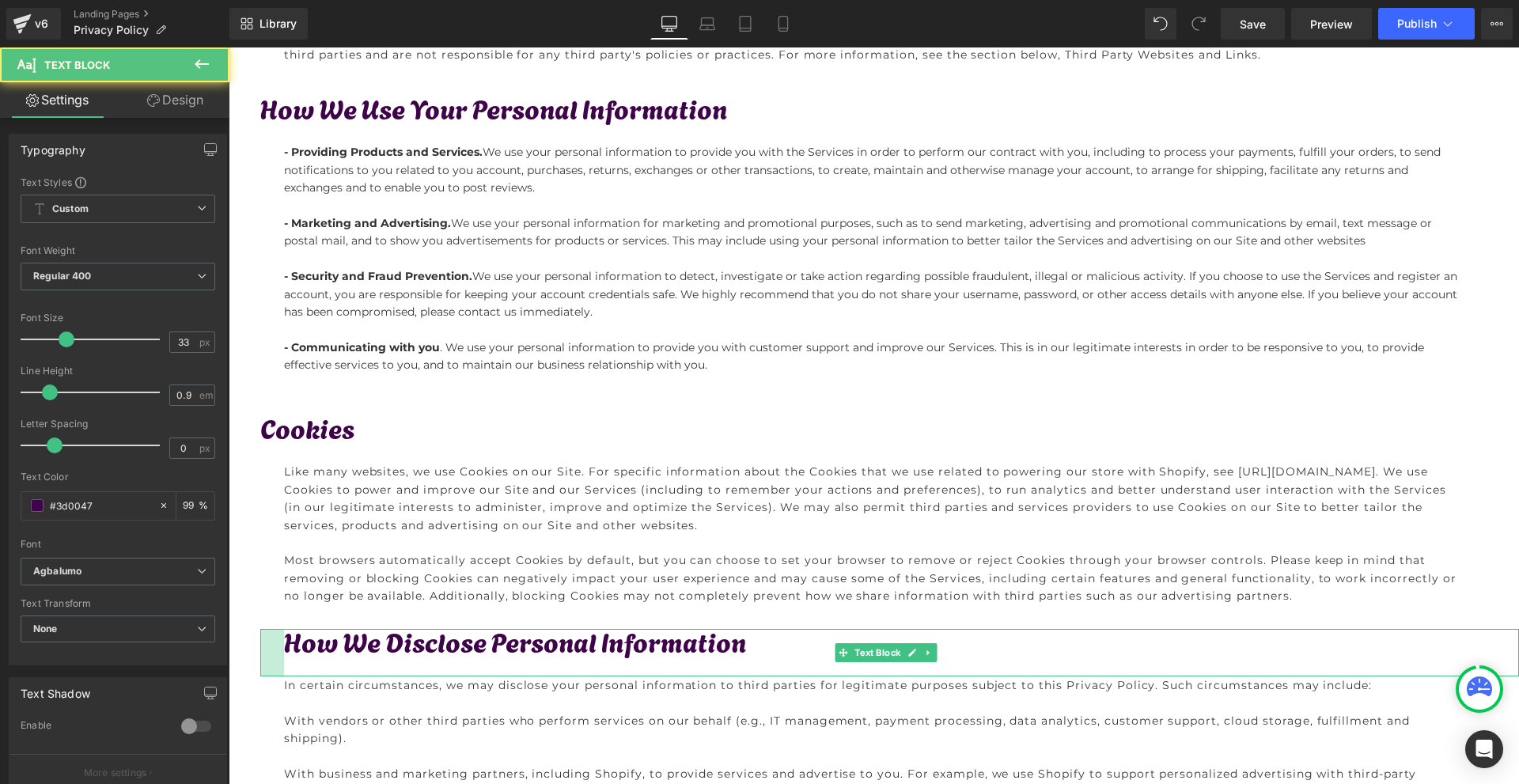
drag, startPoint x: 263, startPoint y: 648, endPoint x: 287, endPoint y: 647, distance: 24.0
click at [287, 647] on div "How We Disclose Personal Information Text Block" at bounding box center [890, 653] width 1258 height 48
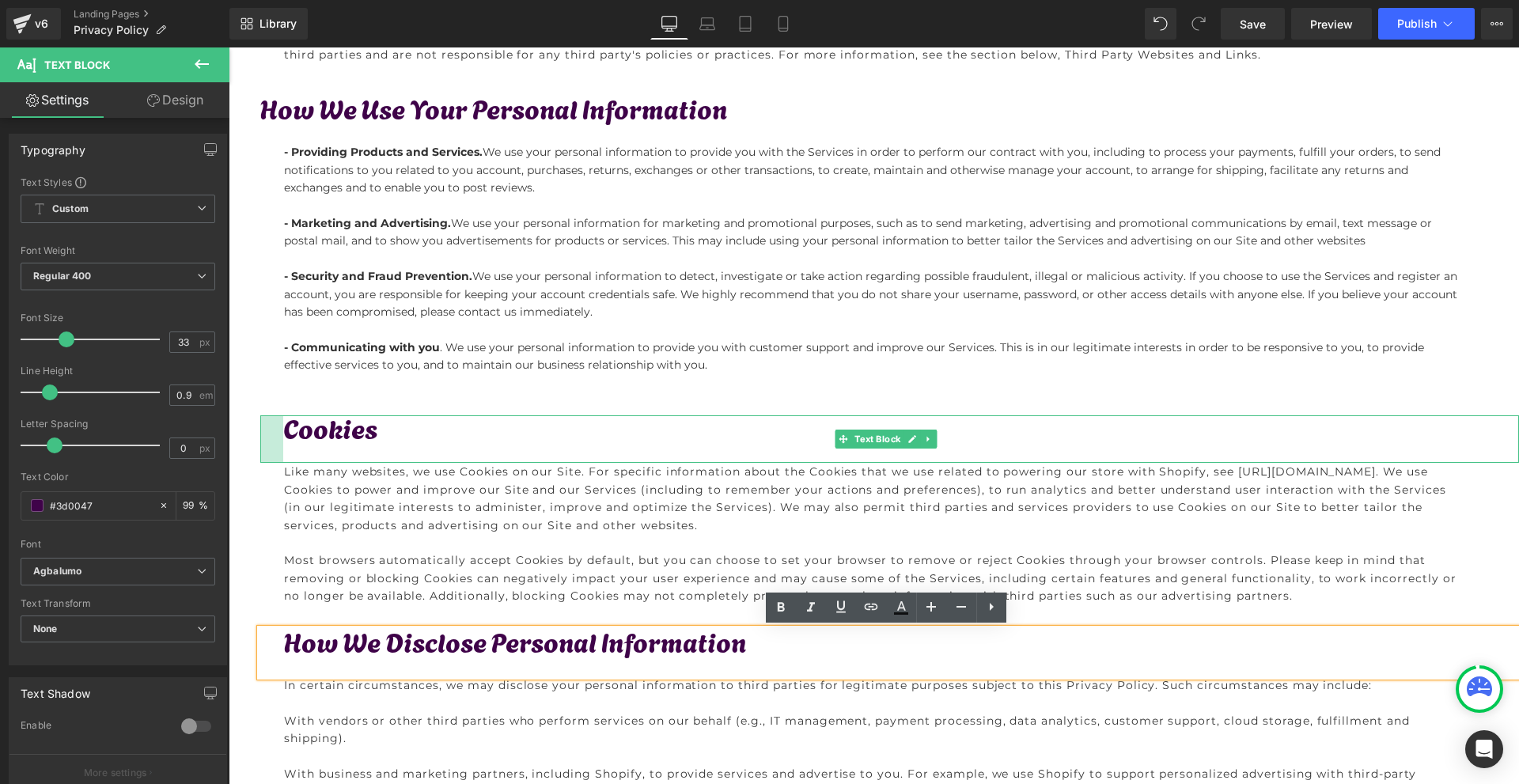
drag, startPoint x: 262, startPoint y: 437, endPoint x: 285, endPoint y: 437, distance: 23.0
click at [285, 437] on div "Cookies Text Block" at bounding box center [890, 439] width 1258 height 48
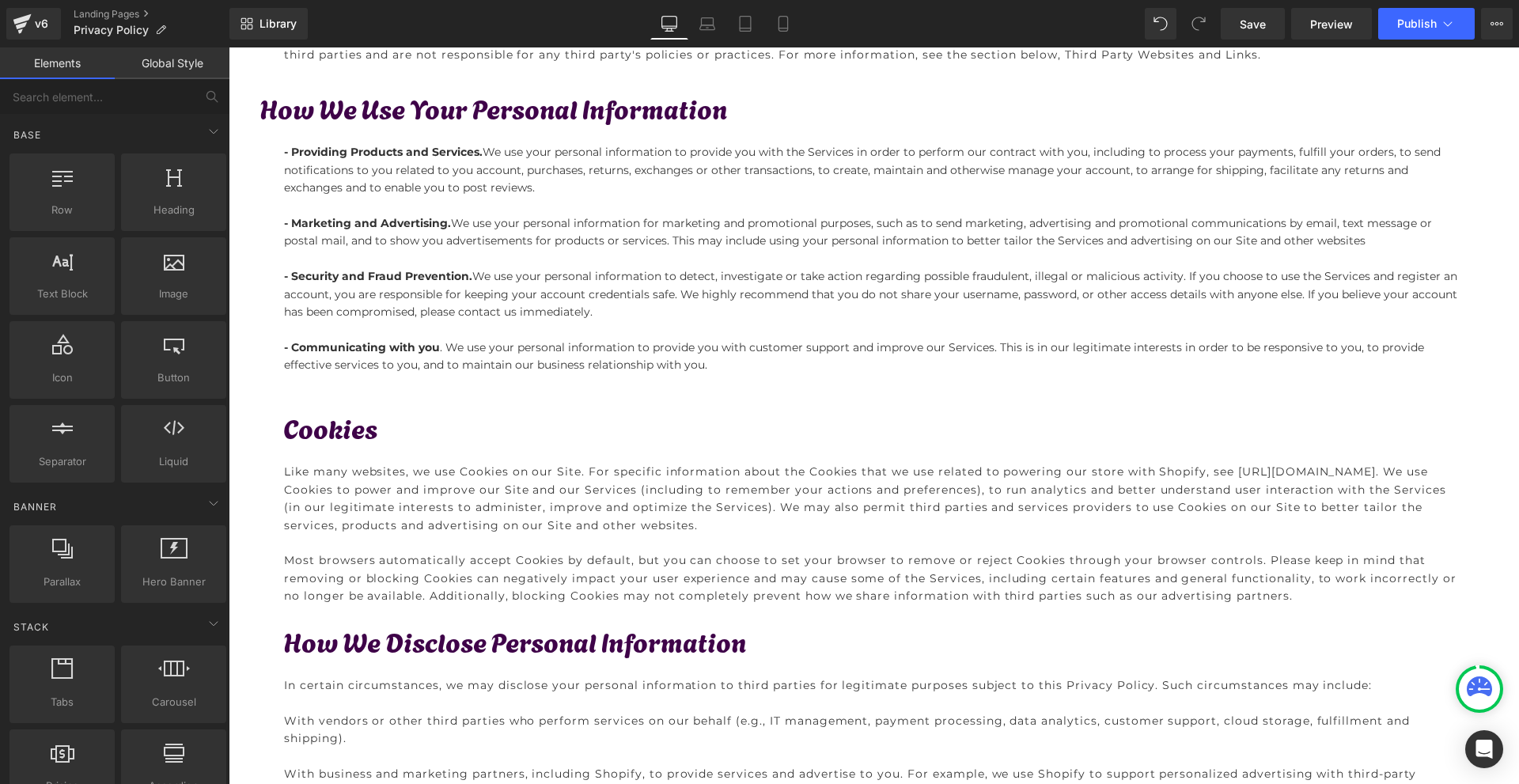
scroll to position [1010, 0]
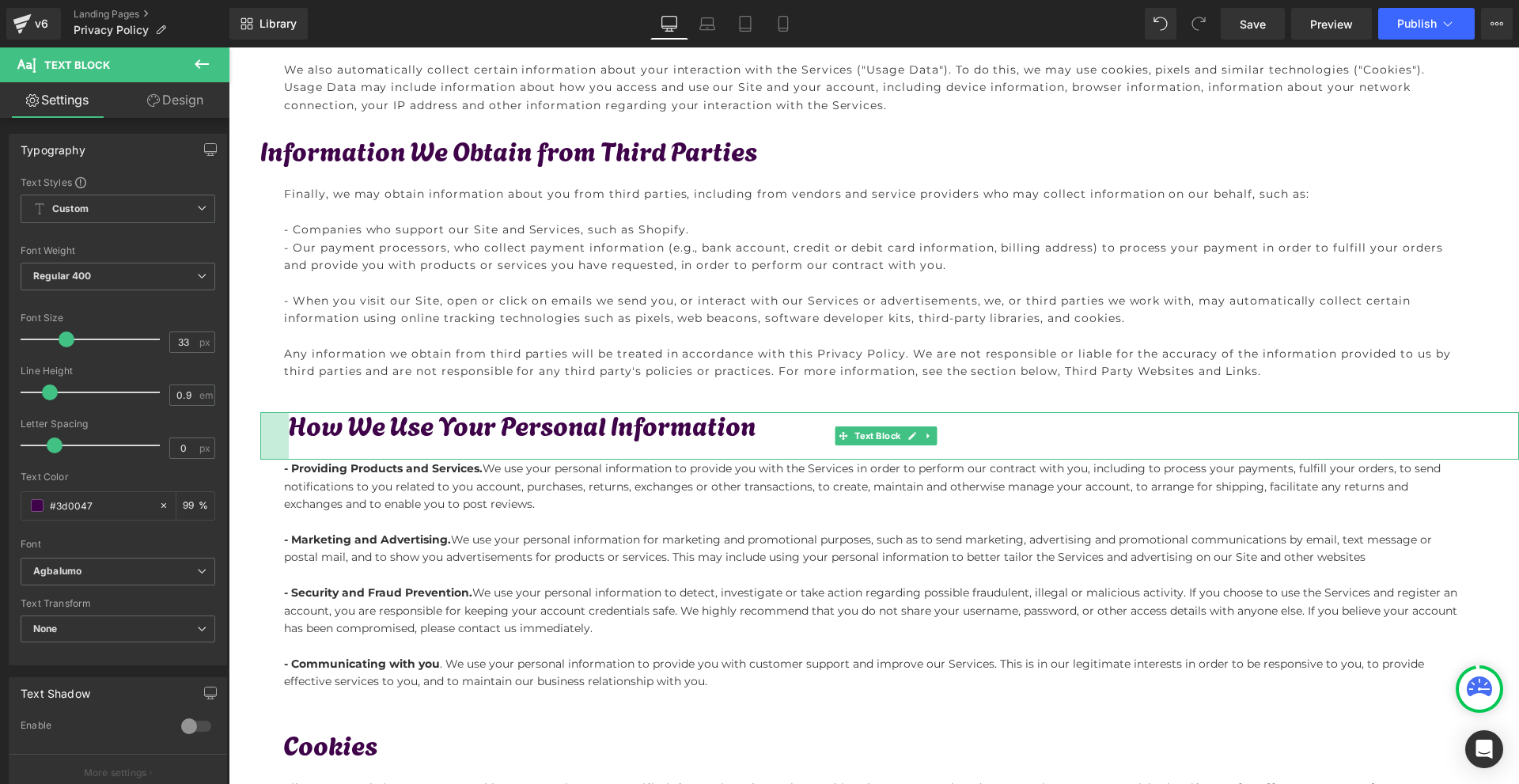
drag, startPoint x: 261, startPoint y: 435, endPoint x: 307, endPoint y: 487, distance: 69.4
click at [289, 431] on div "How We Use Your Personal Information Text Block 36px" at bounding box center [890, 436] width 1258 height 48
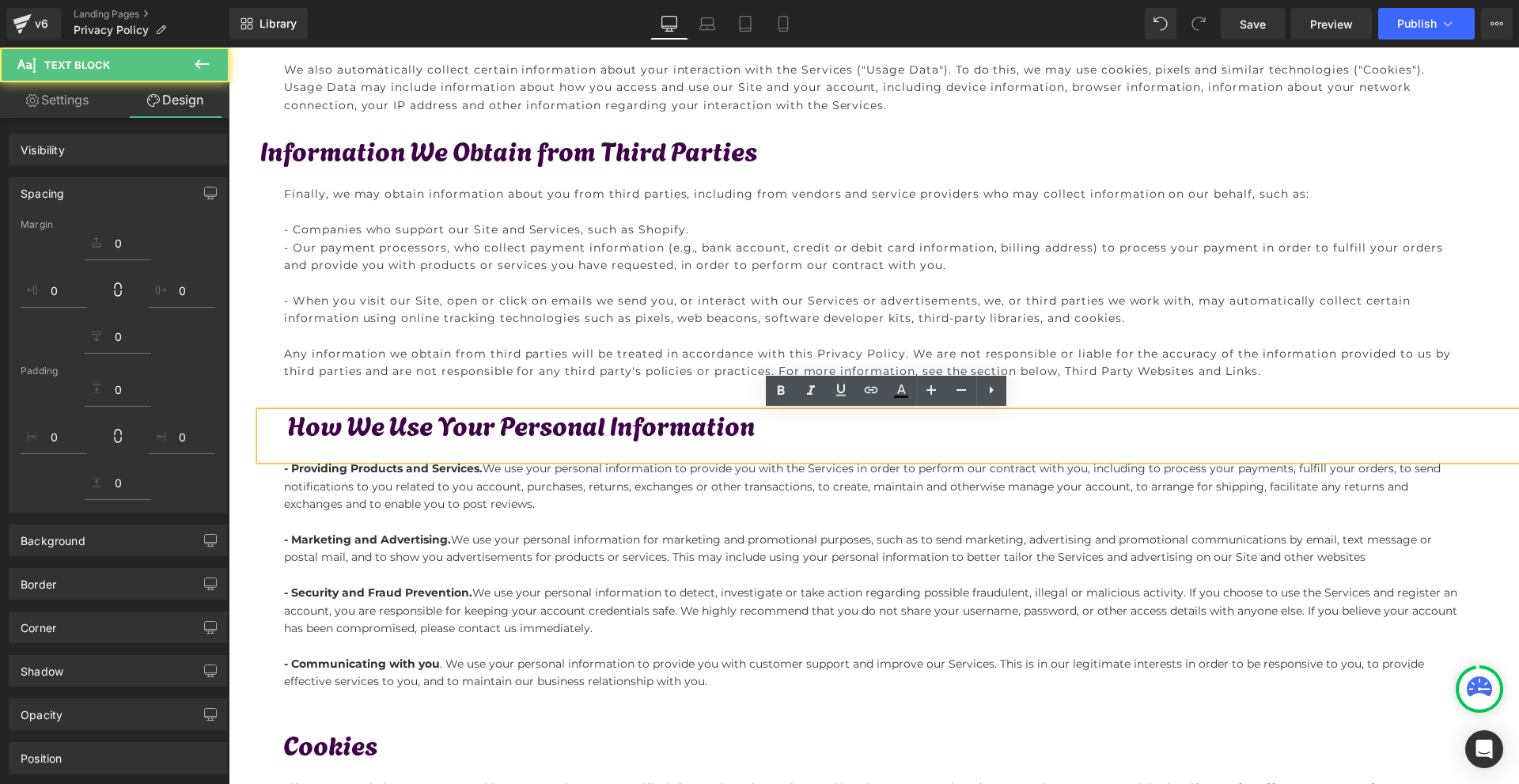
click at [292, 551] on div "- Marketing and Advertising. We use your personal information for marketing and…" at bounding box center [873, 548] width 1179 height 35
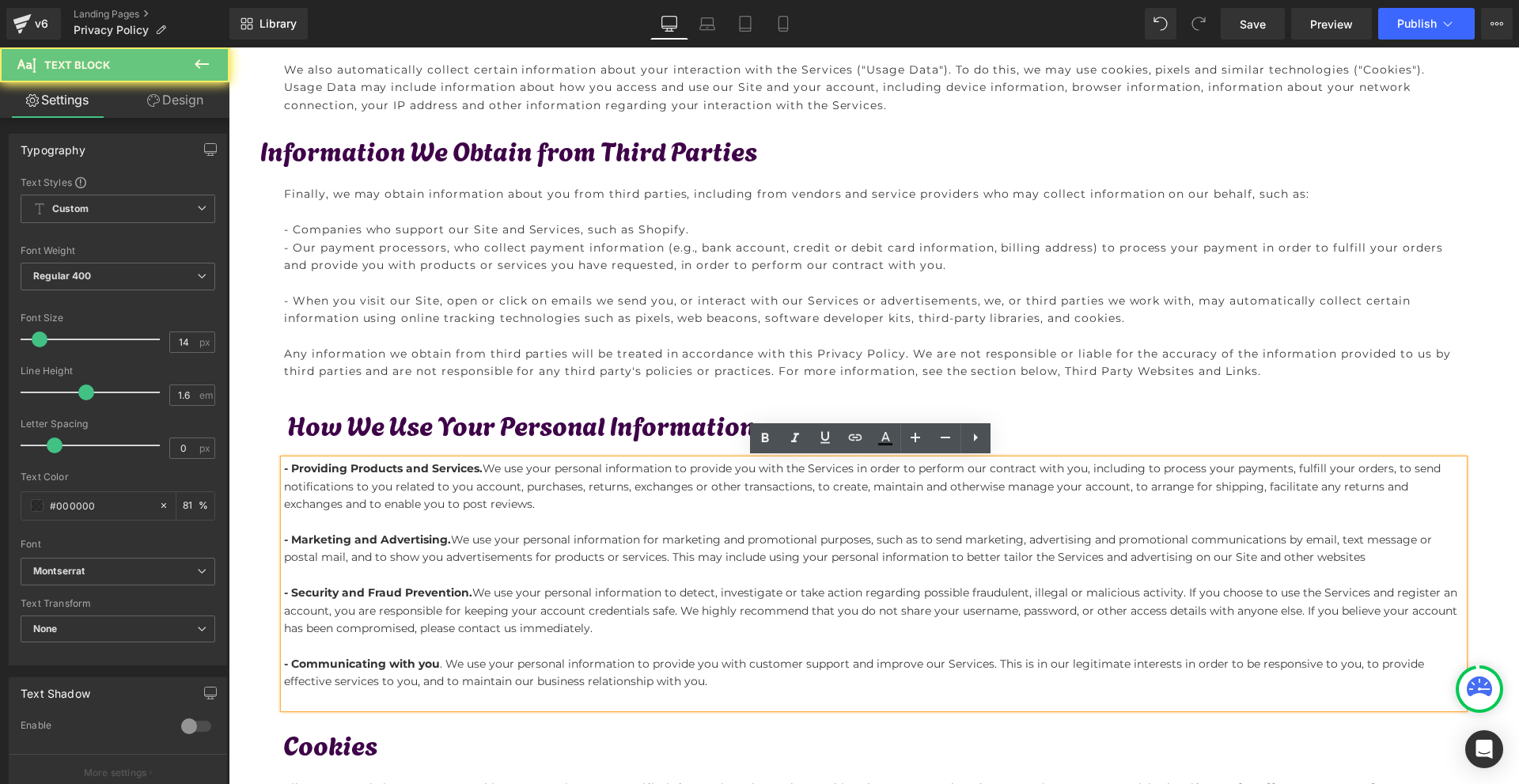
scroll to position [693, 0]
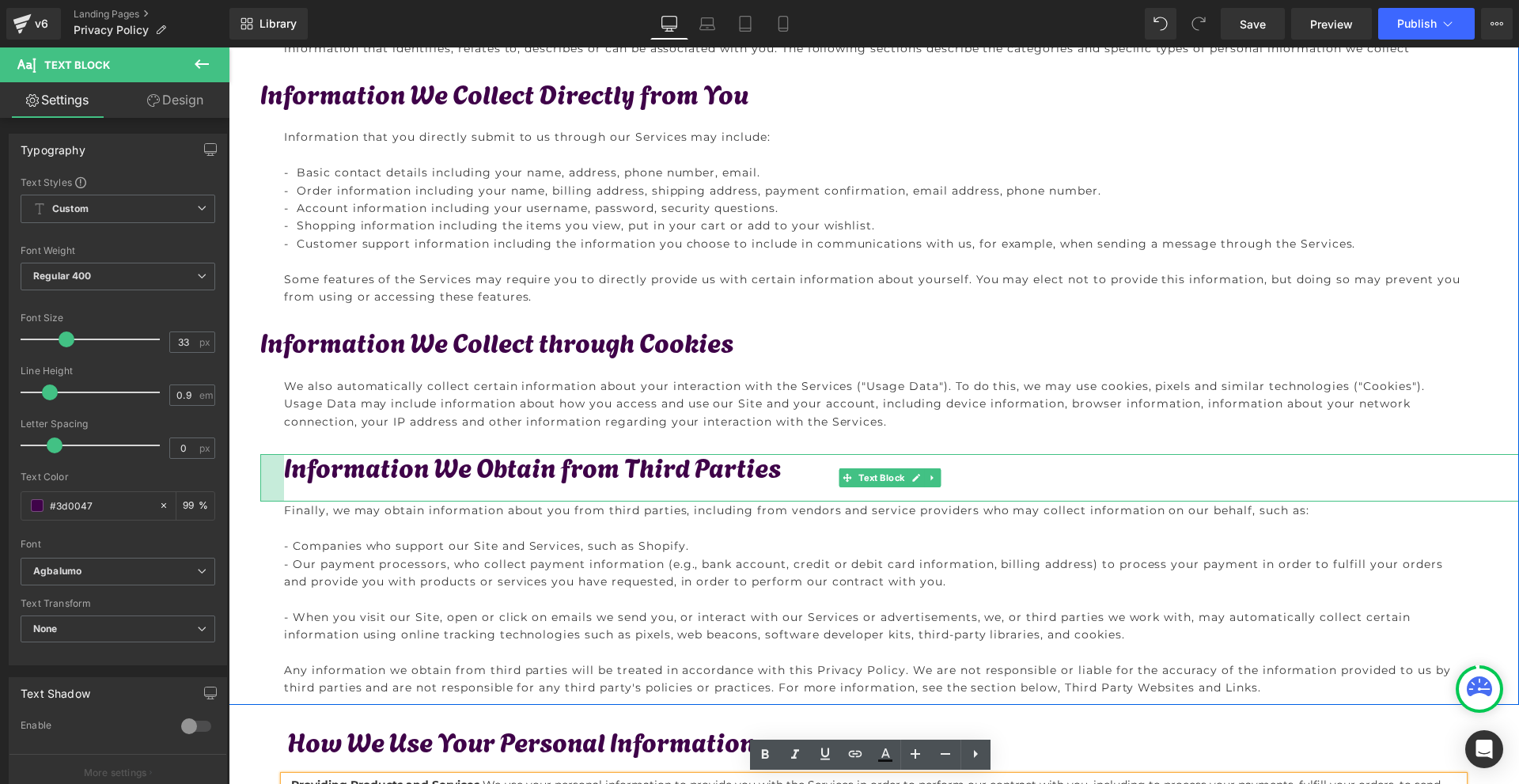
drag, startPoint x: 256, startPoint y: 467, endPoint x: 280, endPoint y: 468, distance: 24.0
click at [280, 468] on div "Information We Obtain from Third Parties Text Block" at bounding box center [890, 478] width 1258 height 48
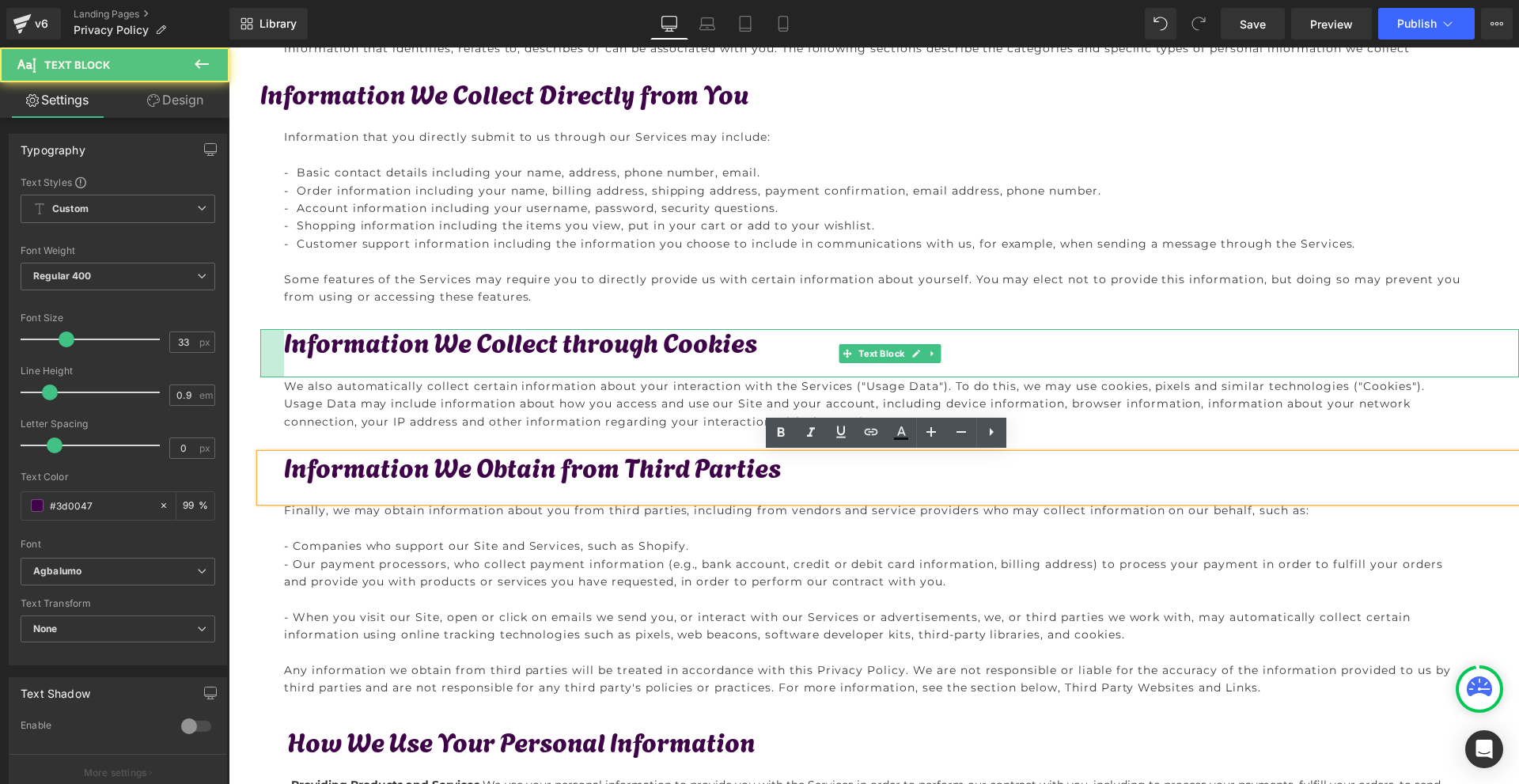
drag, startPoint x: 260, startPoint y: 350, endPoint x: 283, endPoint y: 351, distance: 23.0
click at [283, 351] on div "Information We Collect through Cookies Text Block" at bounding box center [890, 353] width 1258 height 48
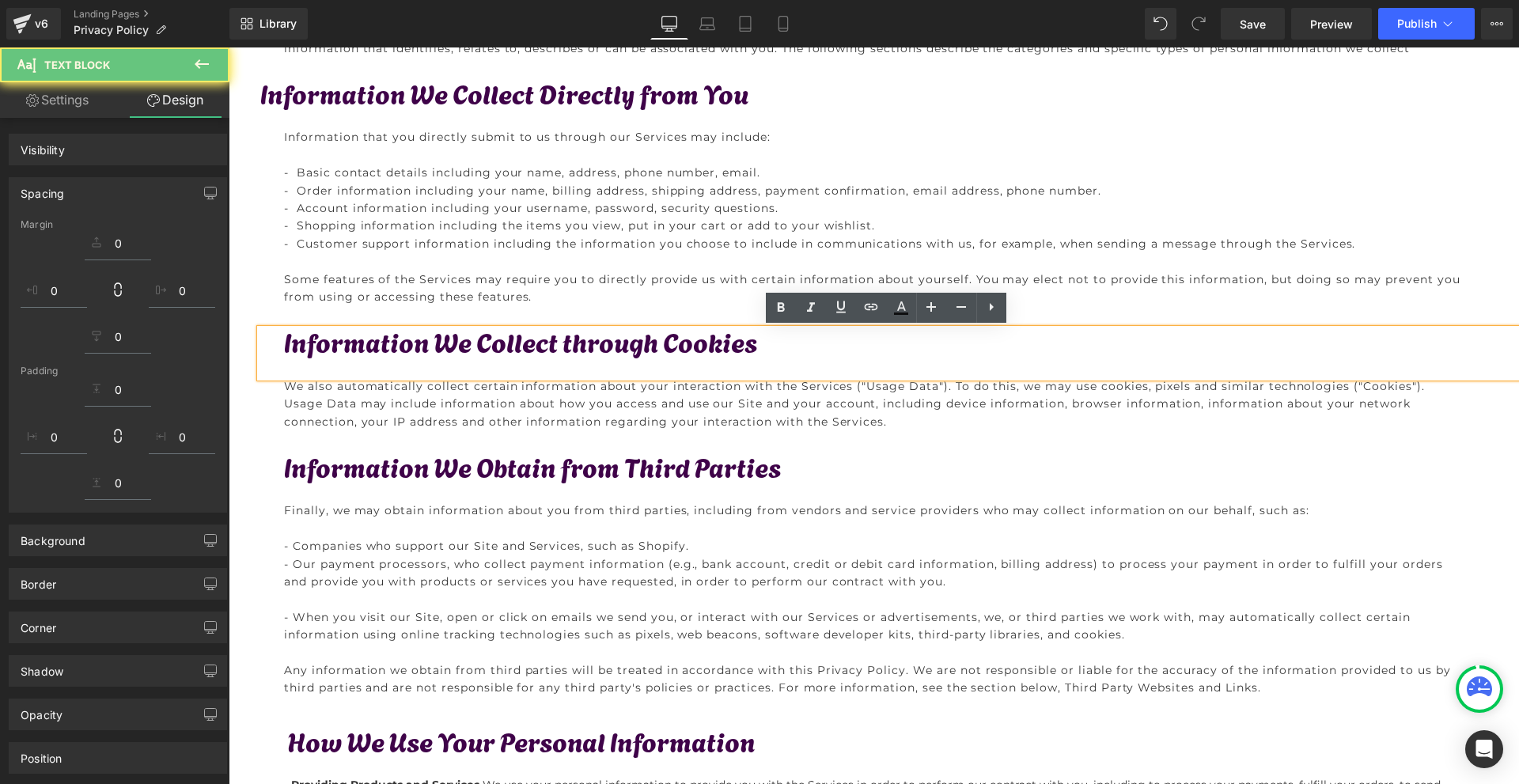
click at [257, 415] on div "Privacy policy Text Block Last updated: 08/11/2025 This Privacy Policy describe…" at bounding box center [873, 80] width 1290 height 1232
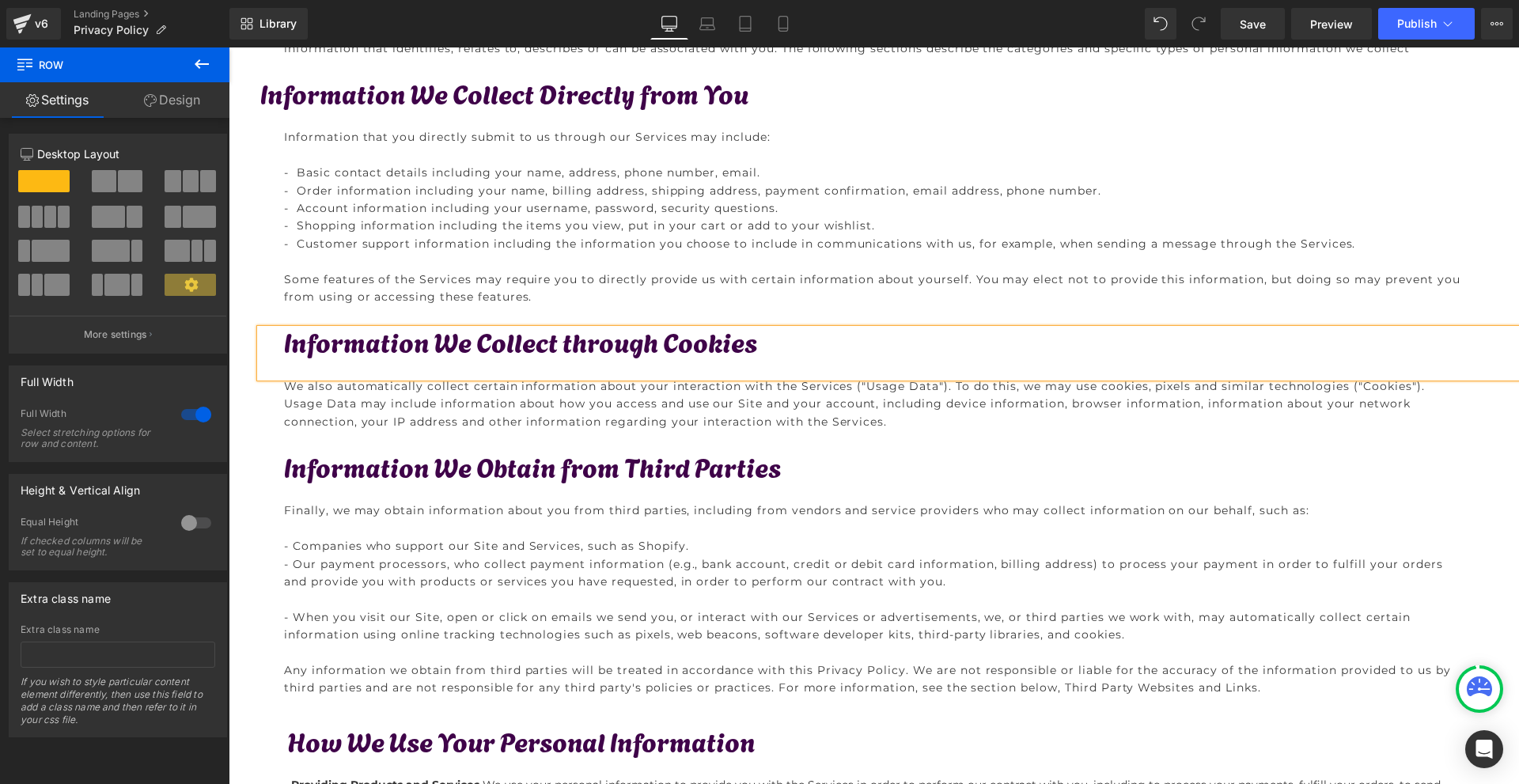
scroll to position [378, 0]
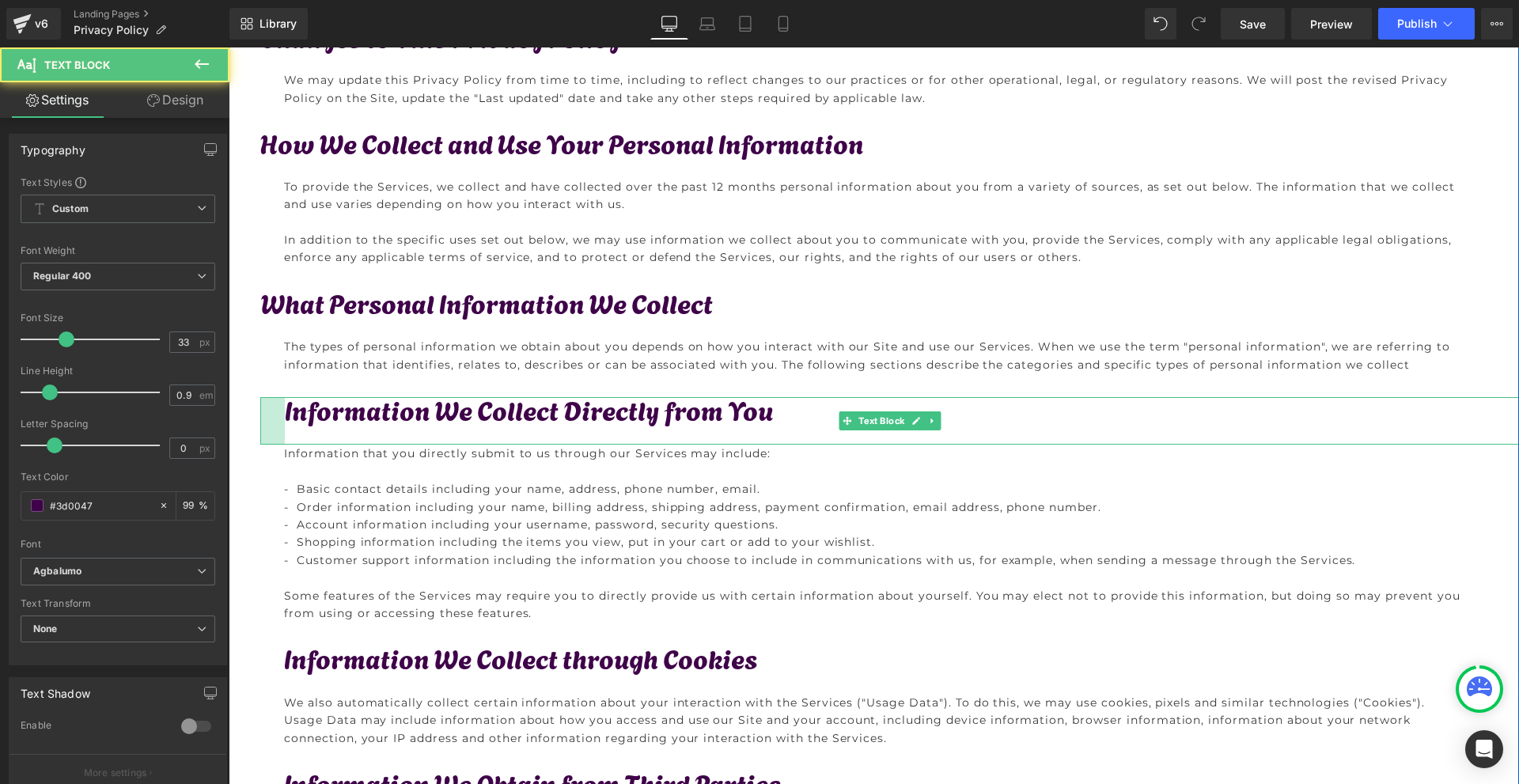
drag, startPoint x: 259, startPoint y: 421, endPoint x: 283, endPoint y: 419, distance: 24.1
click at [283, 419] on div "Information We Collect Directly from You Text Block 31px" at bounding box center [890, 420] width 1258 height 48
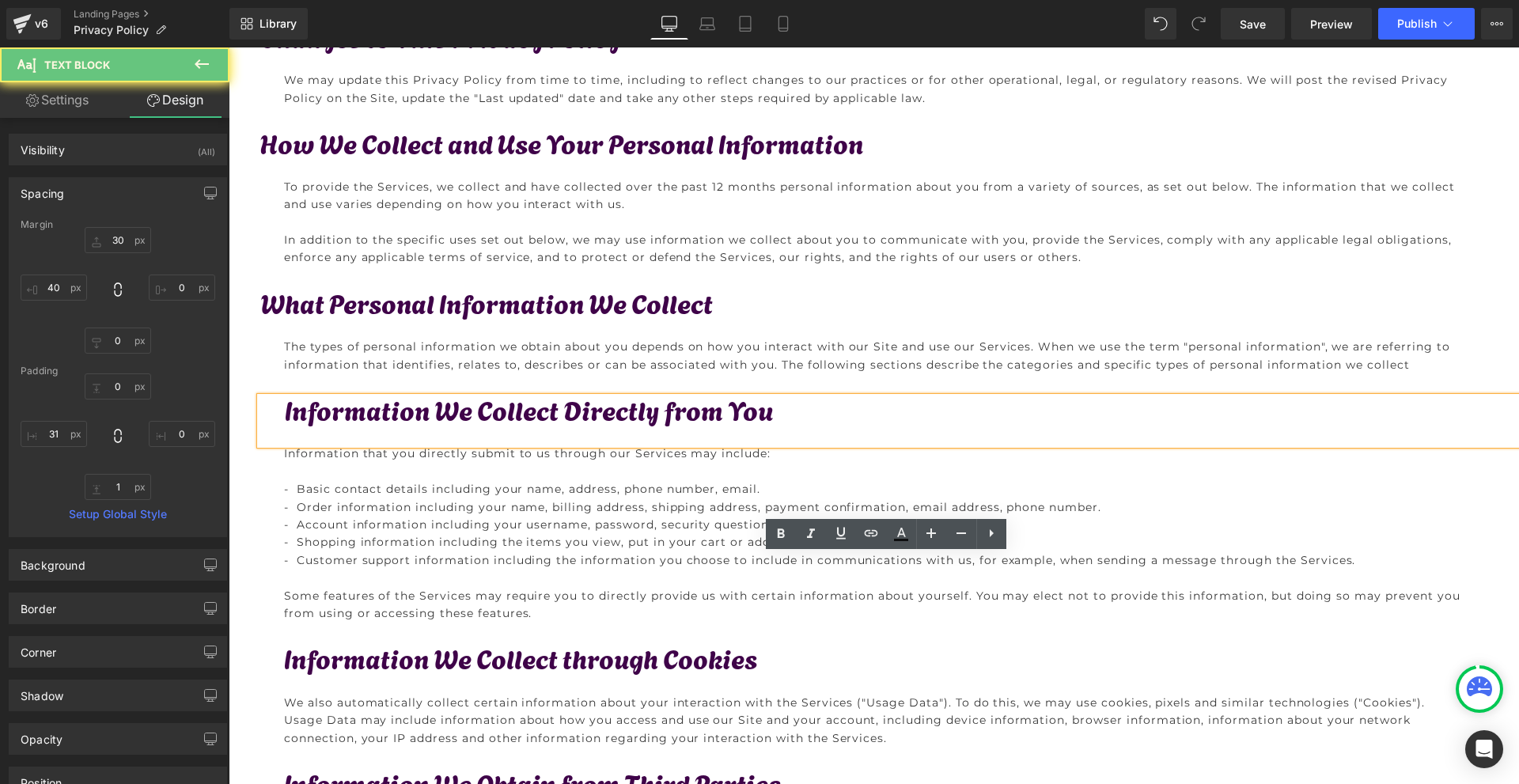
scroll to position [140, 0]
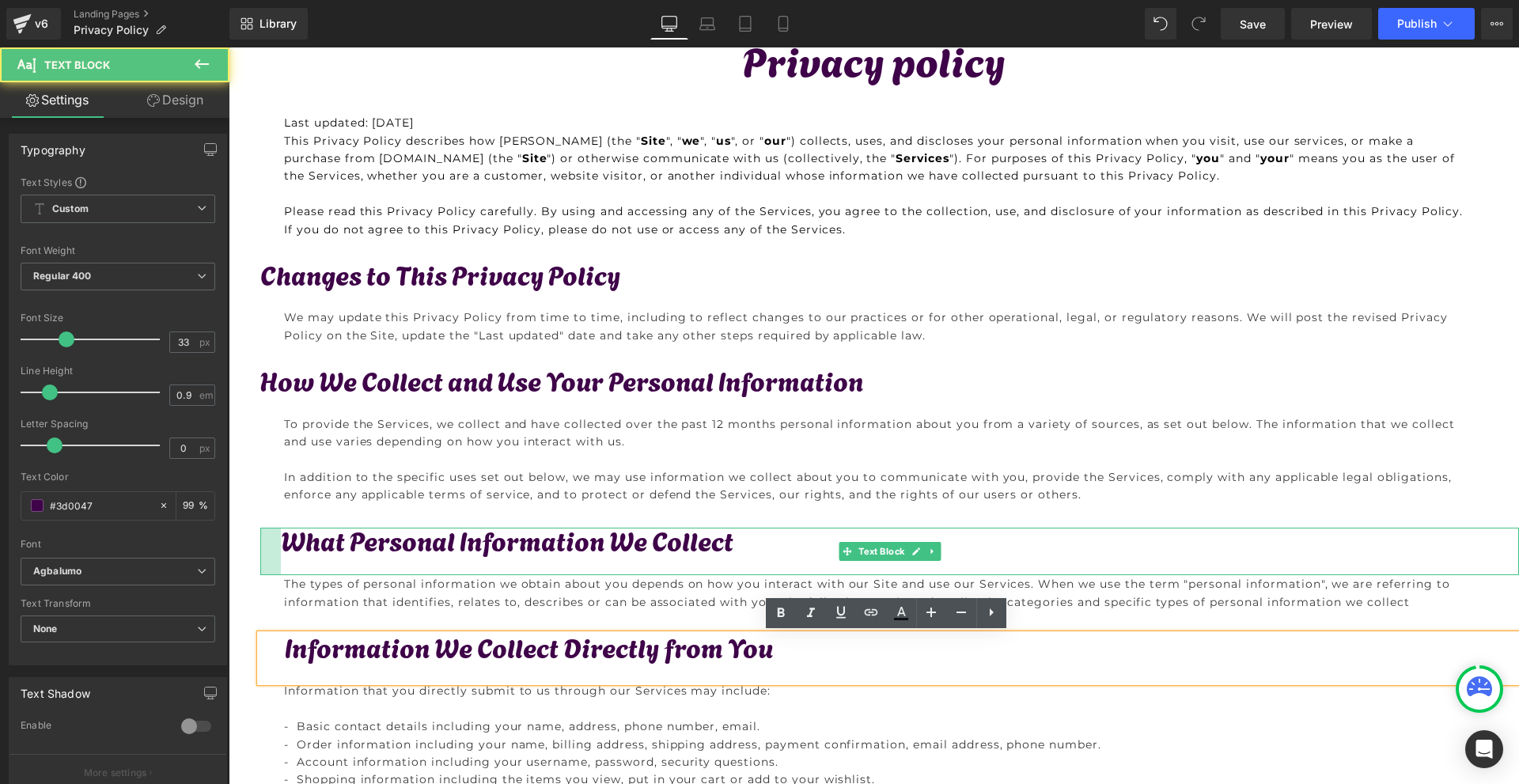
drag, startPoint x: 264, startPoint y: 545, endPoint x: 279, endPoint y: 543, distance: 15.1
click at [279, 543] on div "What Personal Information We Collect Text Block" at bounding box center [890, 552] width 1258 height 48
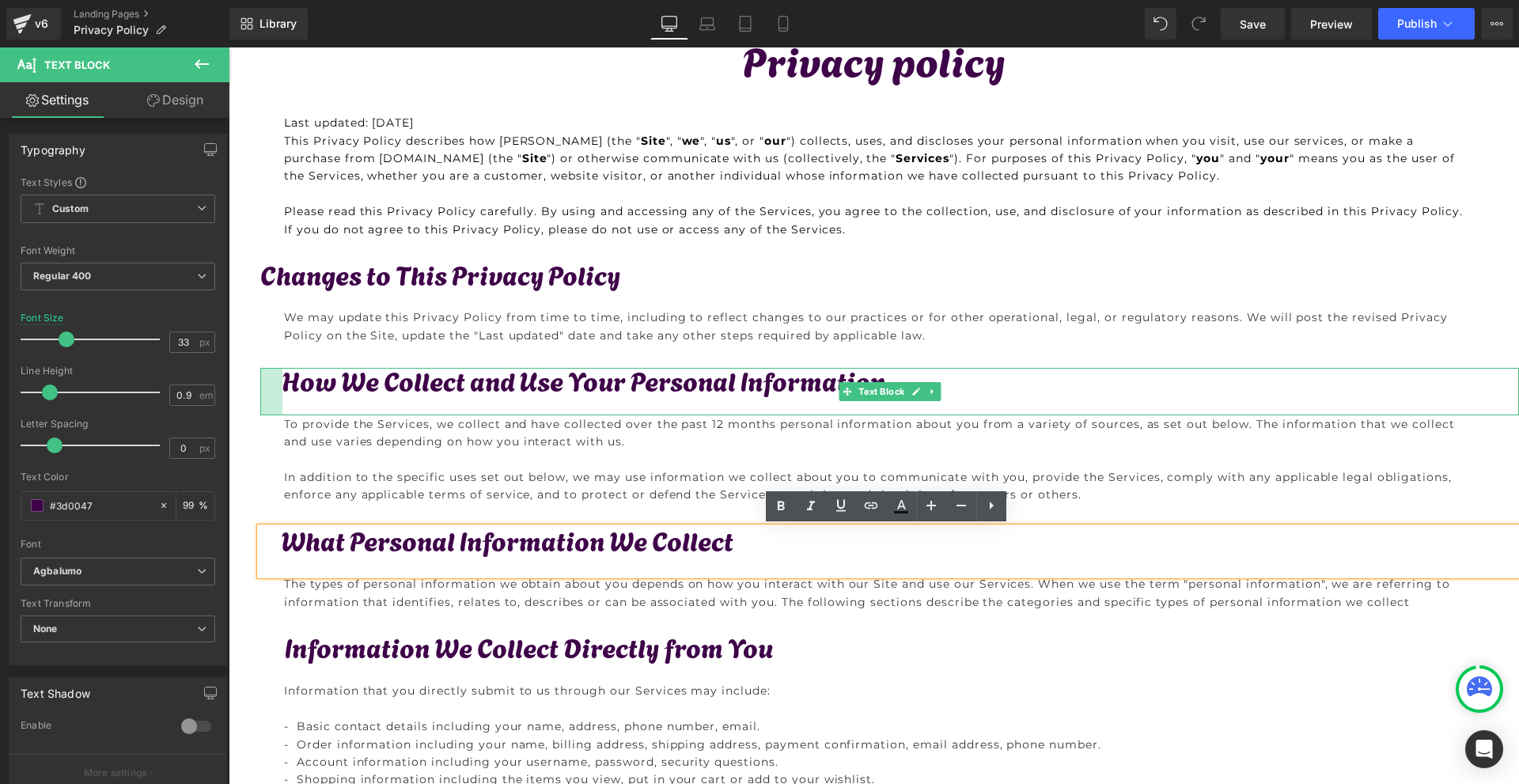
drag, startPoint x: 257, startPoint y: 384, endPoint x: 280, endPoint y: 385, distance: 23.0
click at [280, 385] on div "How We Collect and Use Your Personal Information Text Block" at bounding box center [890, 391] width 1258 height 47
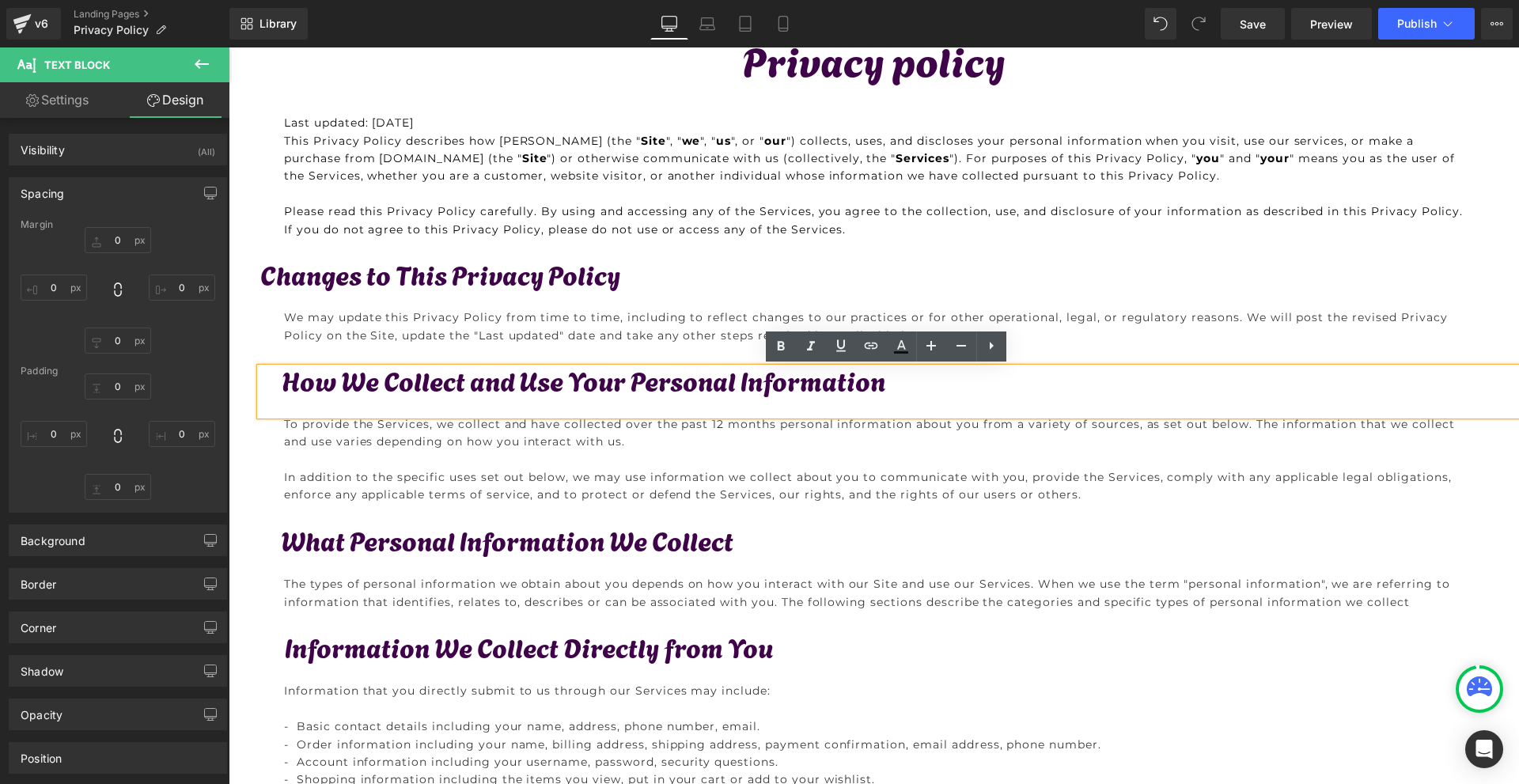
type input "30"
type input "0"
type input "40"
type input "0"
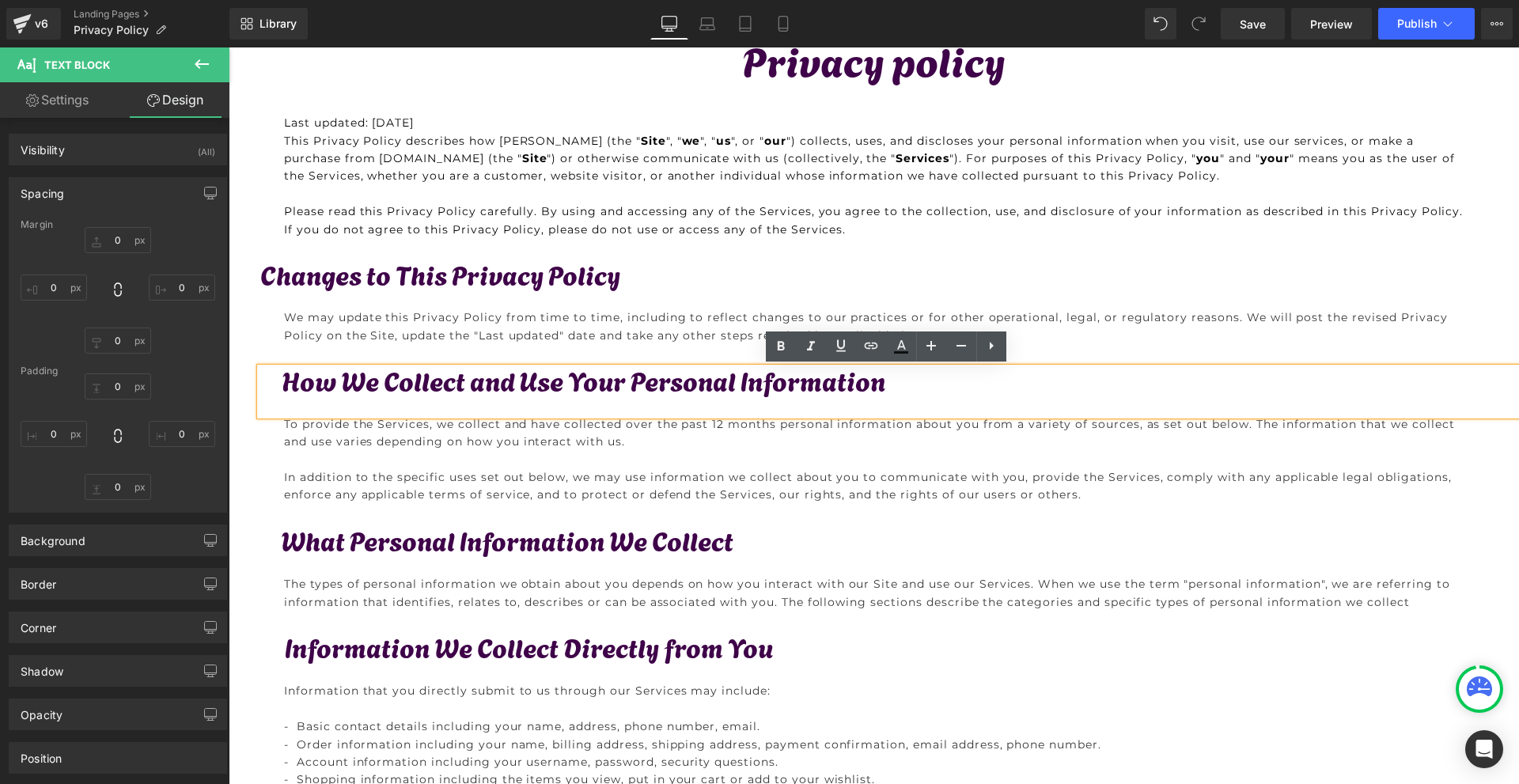
type input "0"
type input "28"
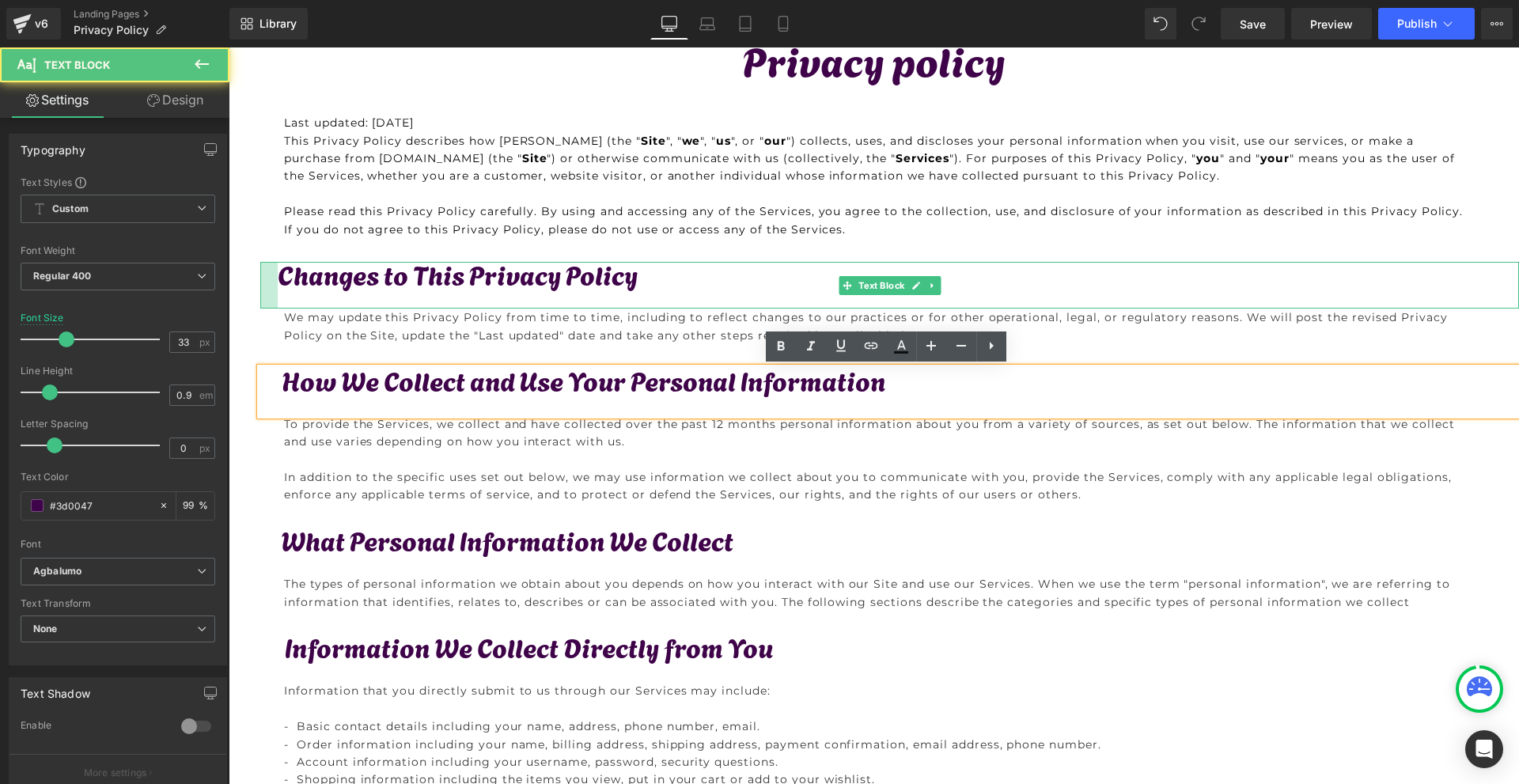
drag, startPoint x: 259, startPoint y: 286, endPoint x: 276, endPoint y: 284, distance: 17.1
click at [276, 284] on div "Changes to This Privacy Policy Text Block" at bounding box center [890, 284] width 1258 height 47
click at [392, 358] on div "Privacy policy Text Block Last updated: 08/11/2025 This Privacy Policy describe…" at bounding box center [873, 633] width 1290 height 1232
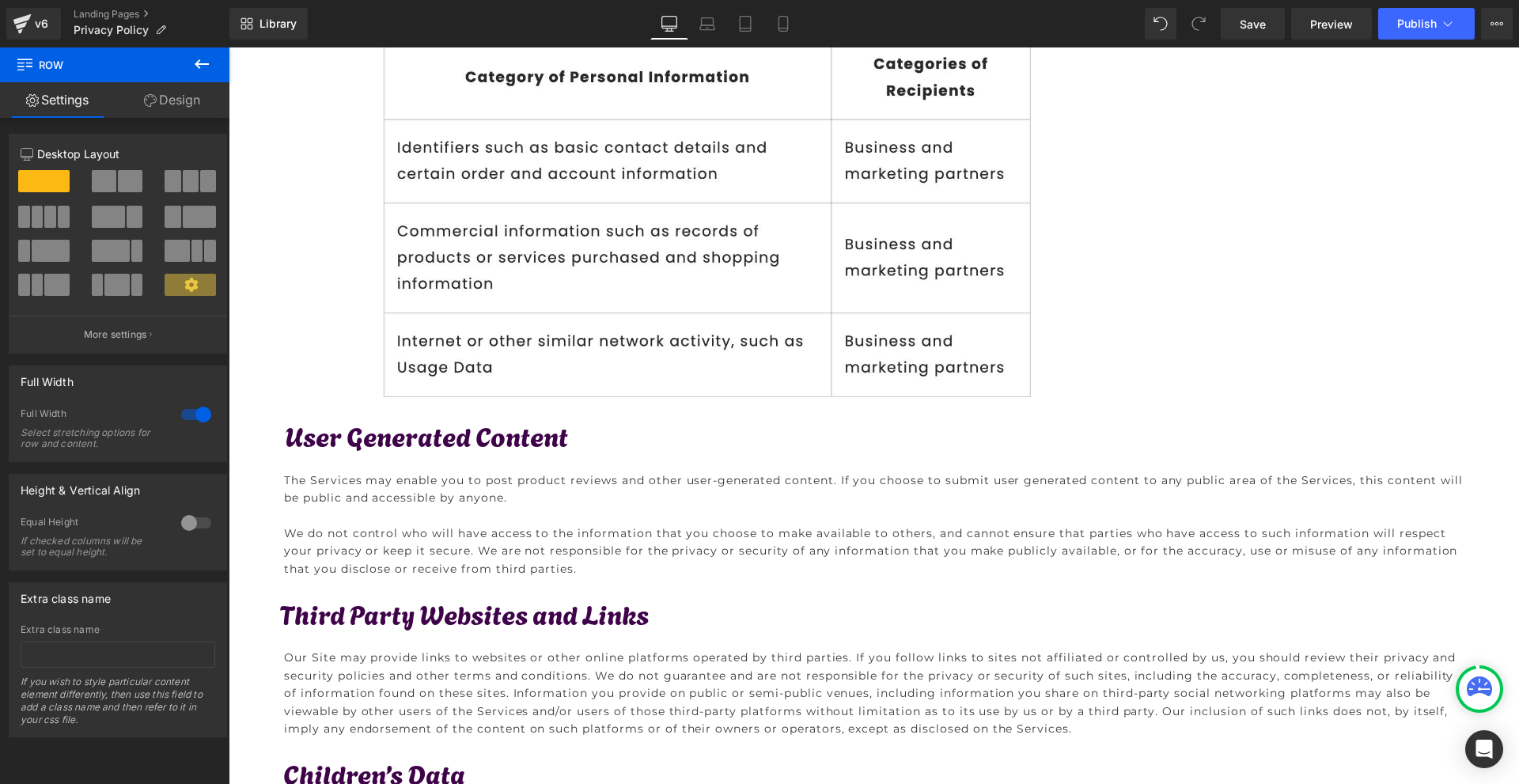
scroll to position [3242, 0]
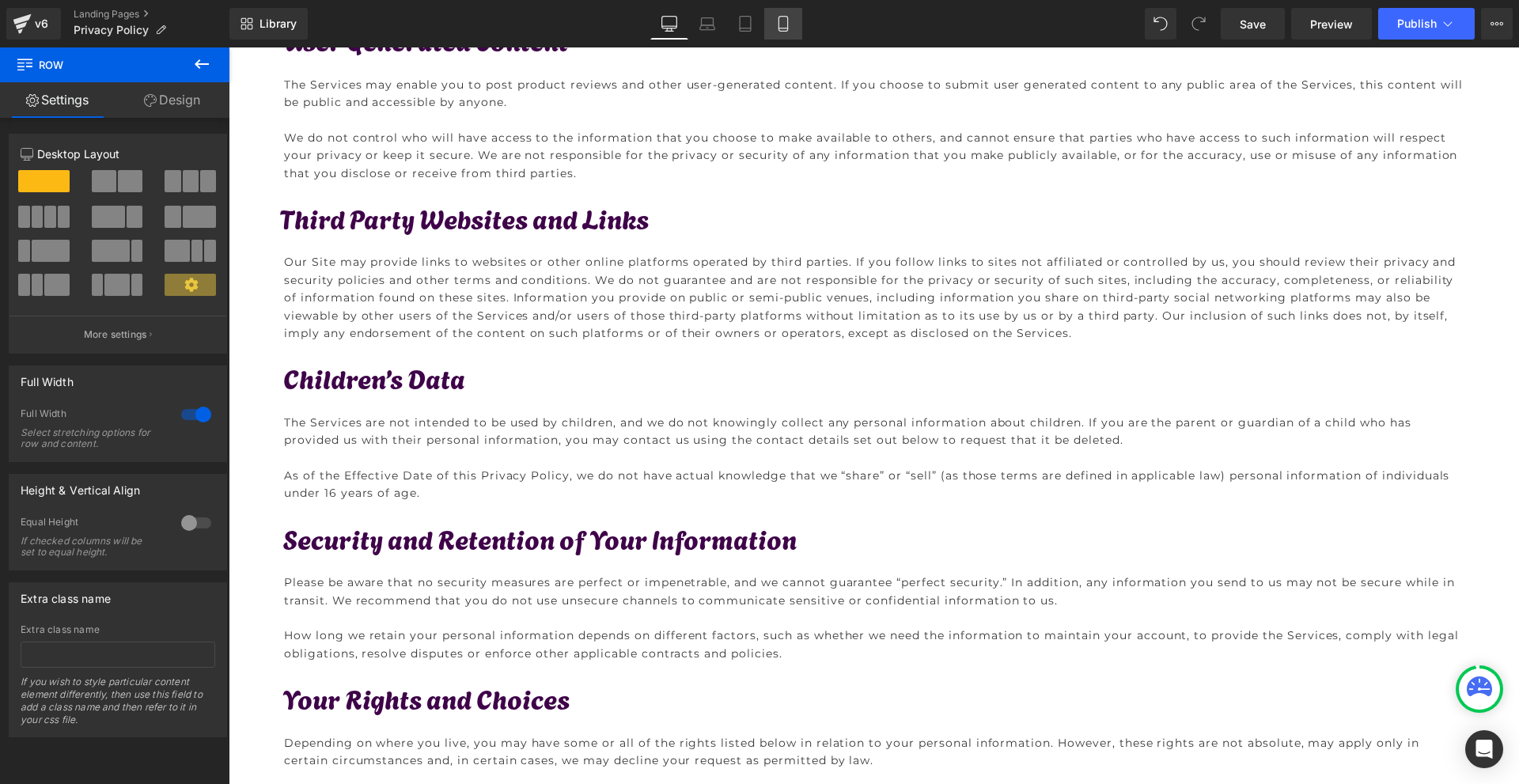
click at [785, 25] on icon at bounding box center [783, 23] width 16 height 16
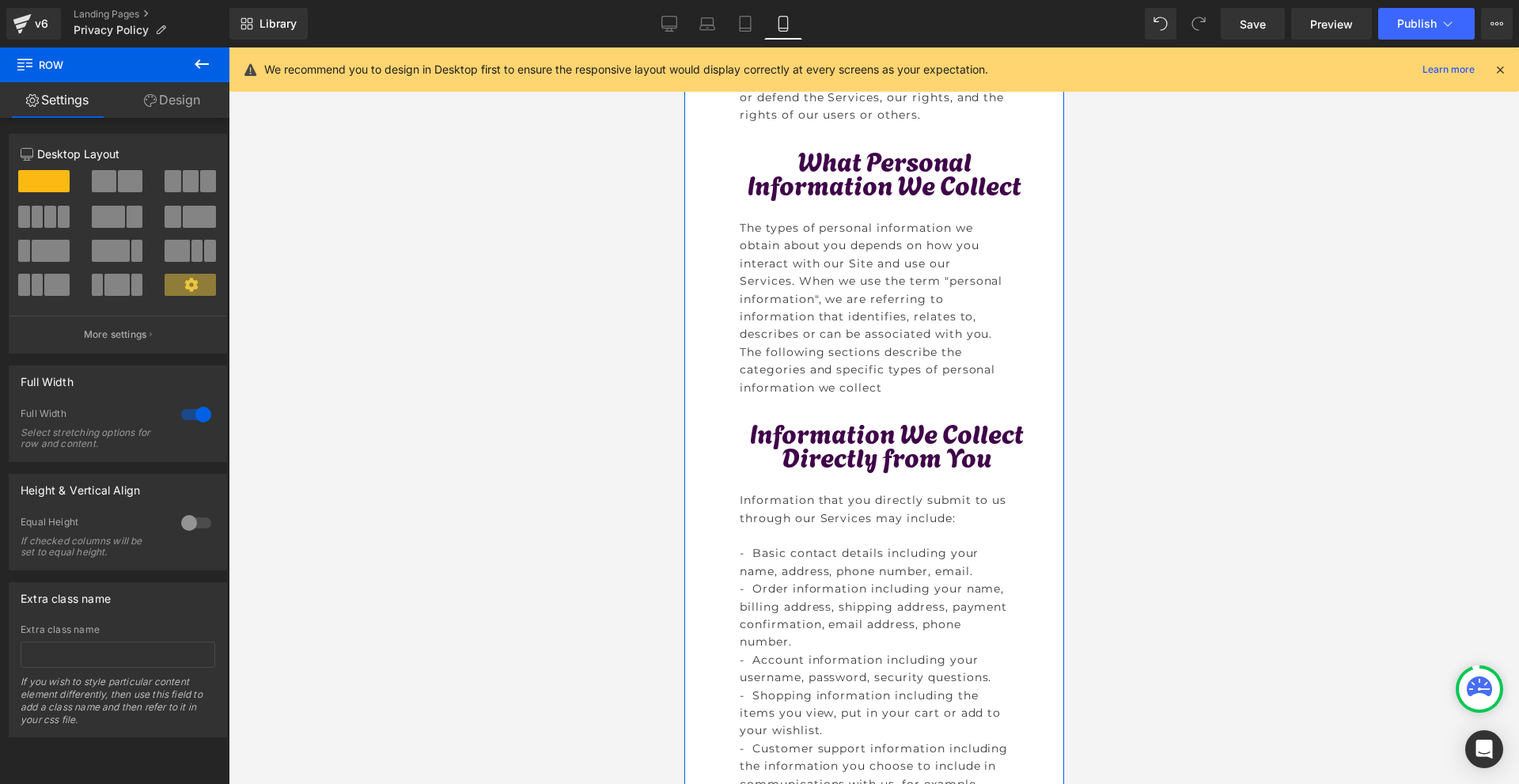
scroll to position [1186, 0]
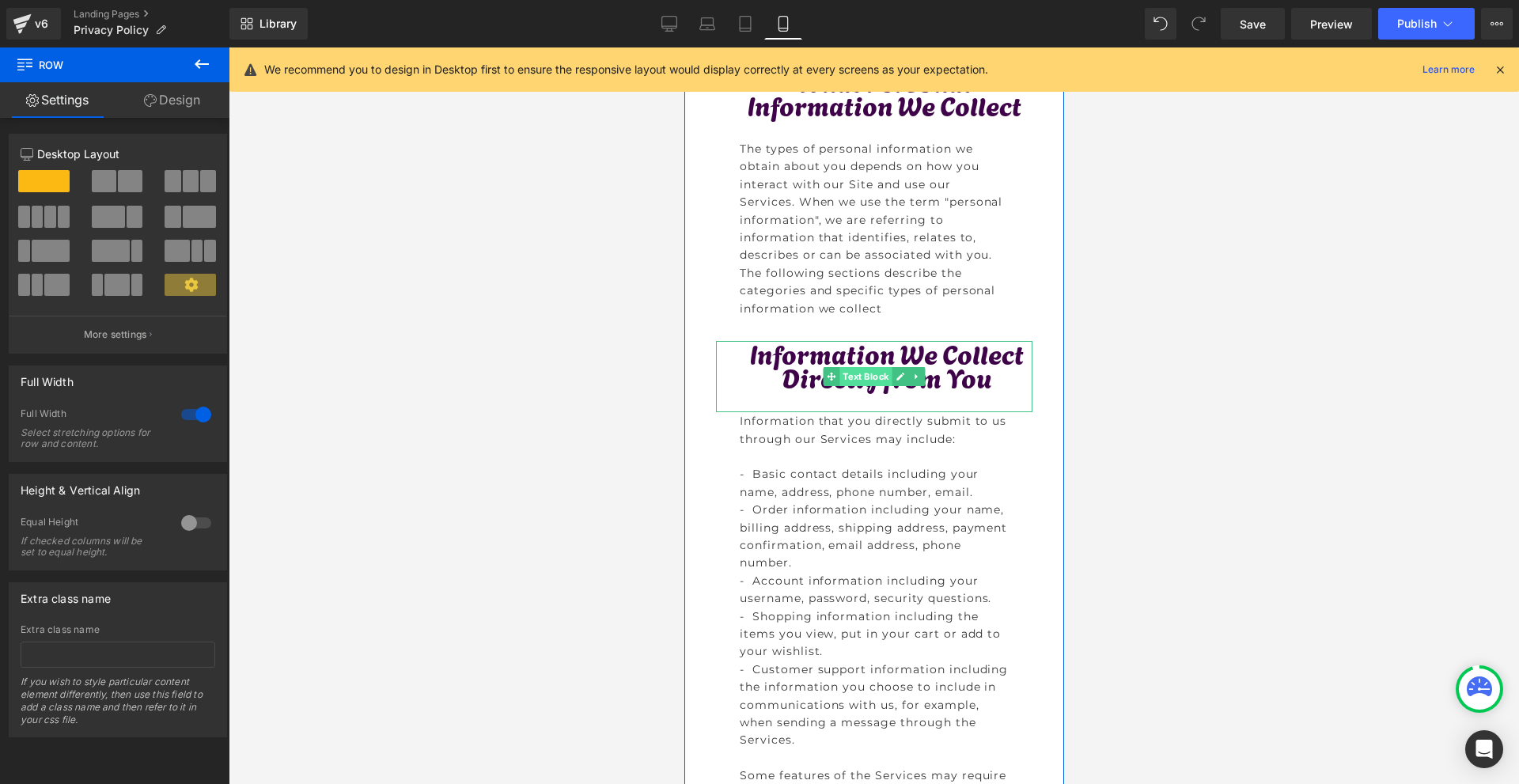
click at [859, 386] on span "Text Block" at bounding box center [864, 376] width 52 height 19
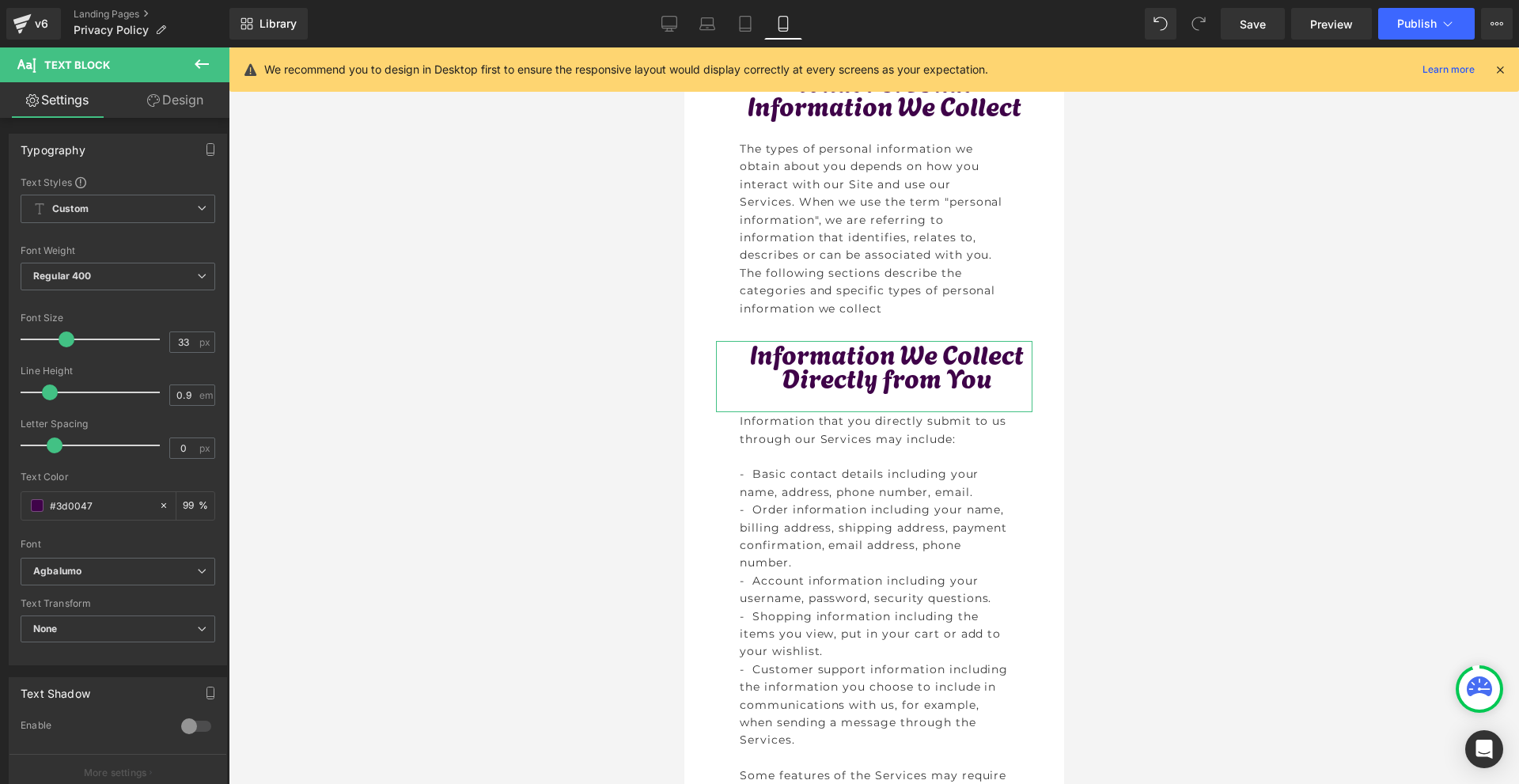
click at [135, 112] on link "Design" at bounding box center [175, 100] width 115 height 35
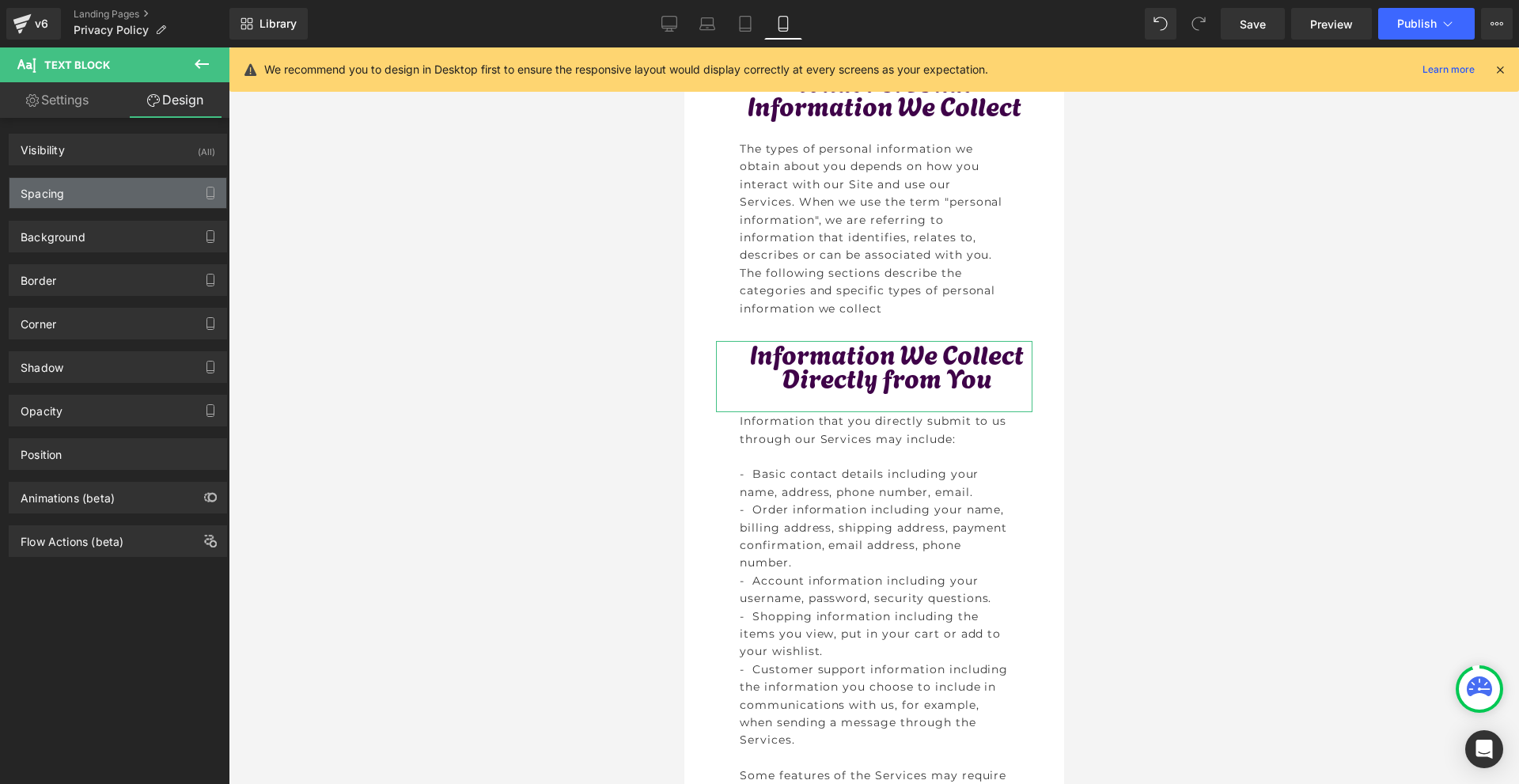
click at [61, 200] on div "Spacing" at bounding box center [42, 189] width 44 height 22
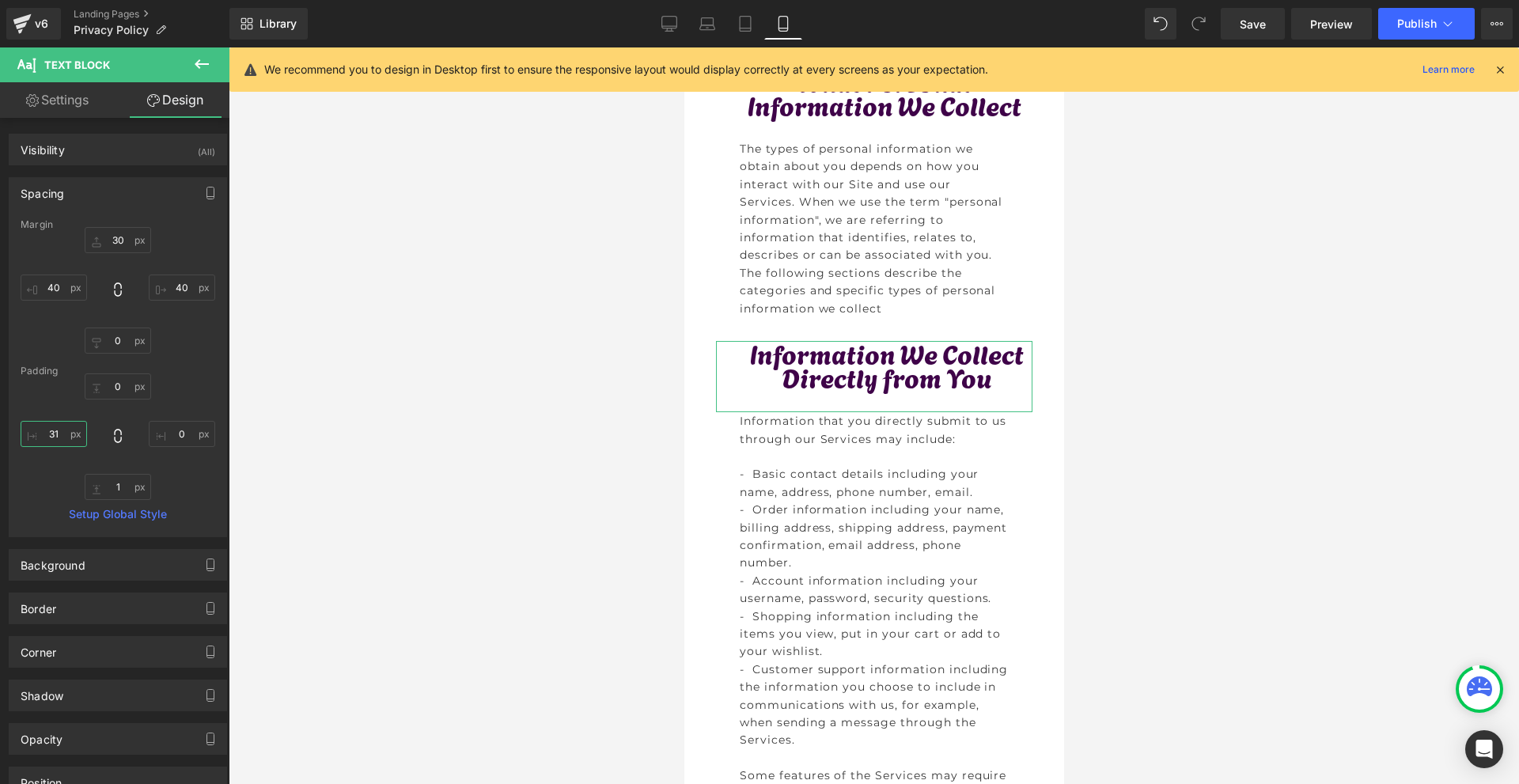
click at [54, 434] on input "31" at bounding box center [54, 434] width 67 height 26
click at [62, 441] on input "10" at bounding box center [54, 434] width 67 height 26
type input "0"
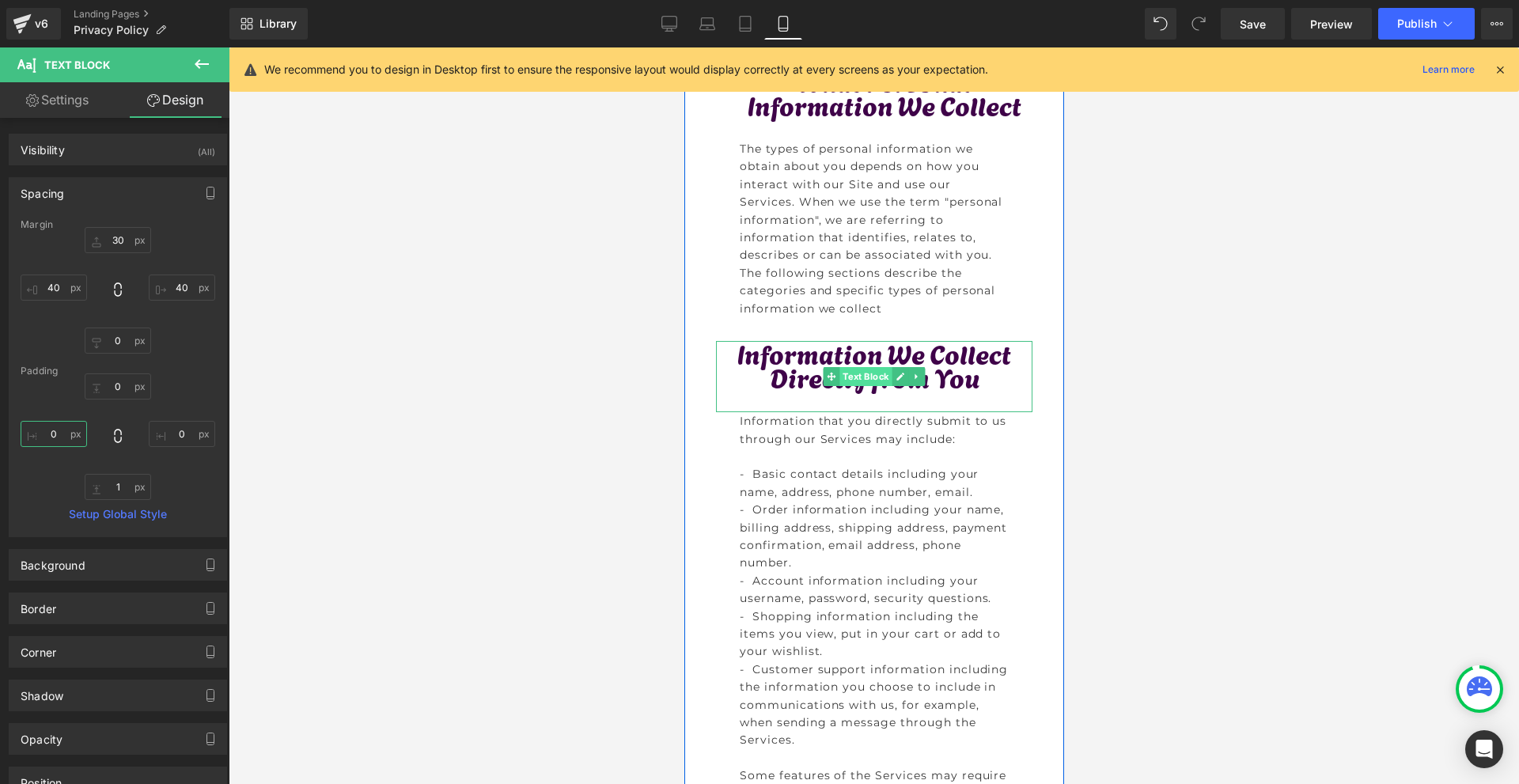
drag, startPoint x: 874, startPoint y: 387, endPoint x: 1152, endPoint y: 521, distance: 308.6
click at [874, 386] on span "Text Block" at bounding box center [864, 376] width 52 height 19
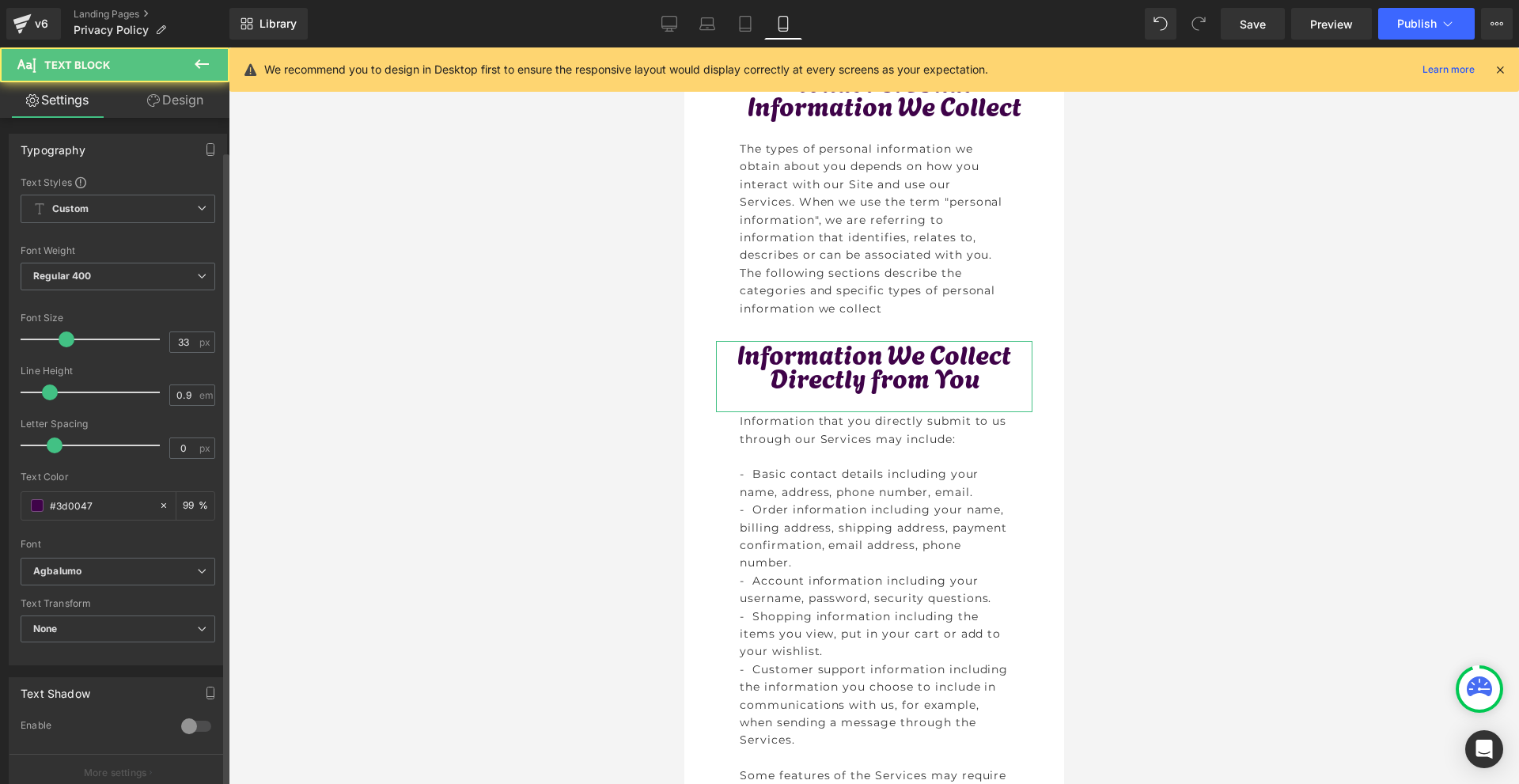
scroll to position [317, 0]
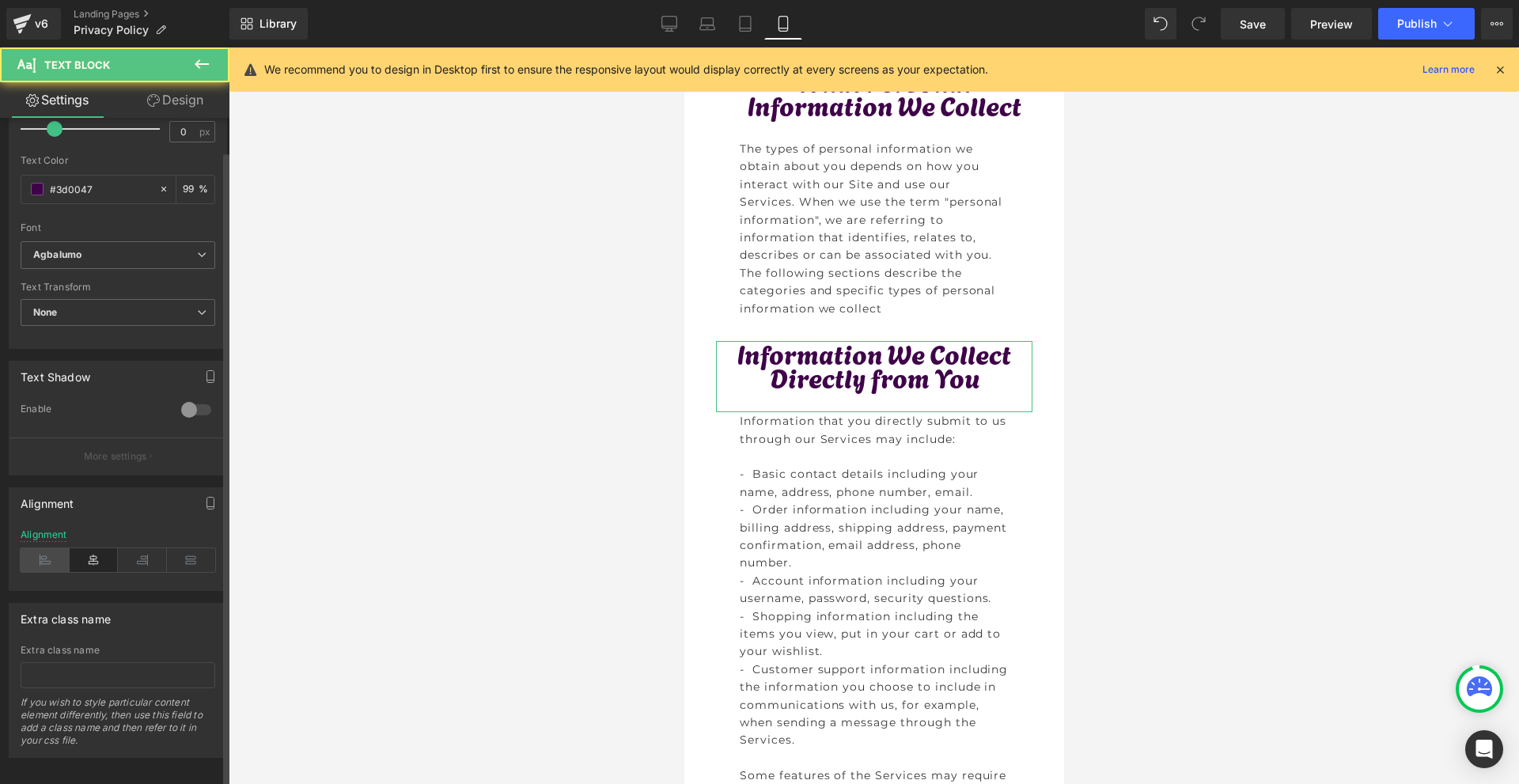
click at [35, 565] on icon at bounding box center [45, 560] width 49 height 24
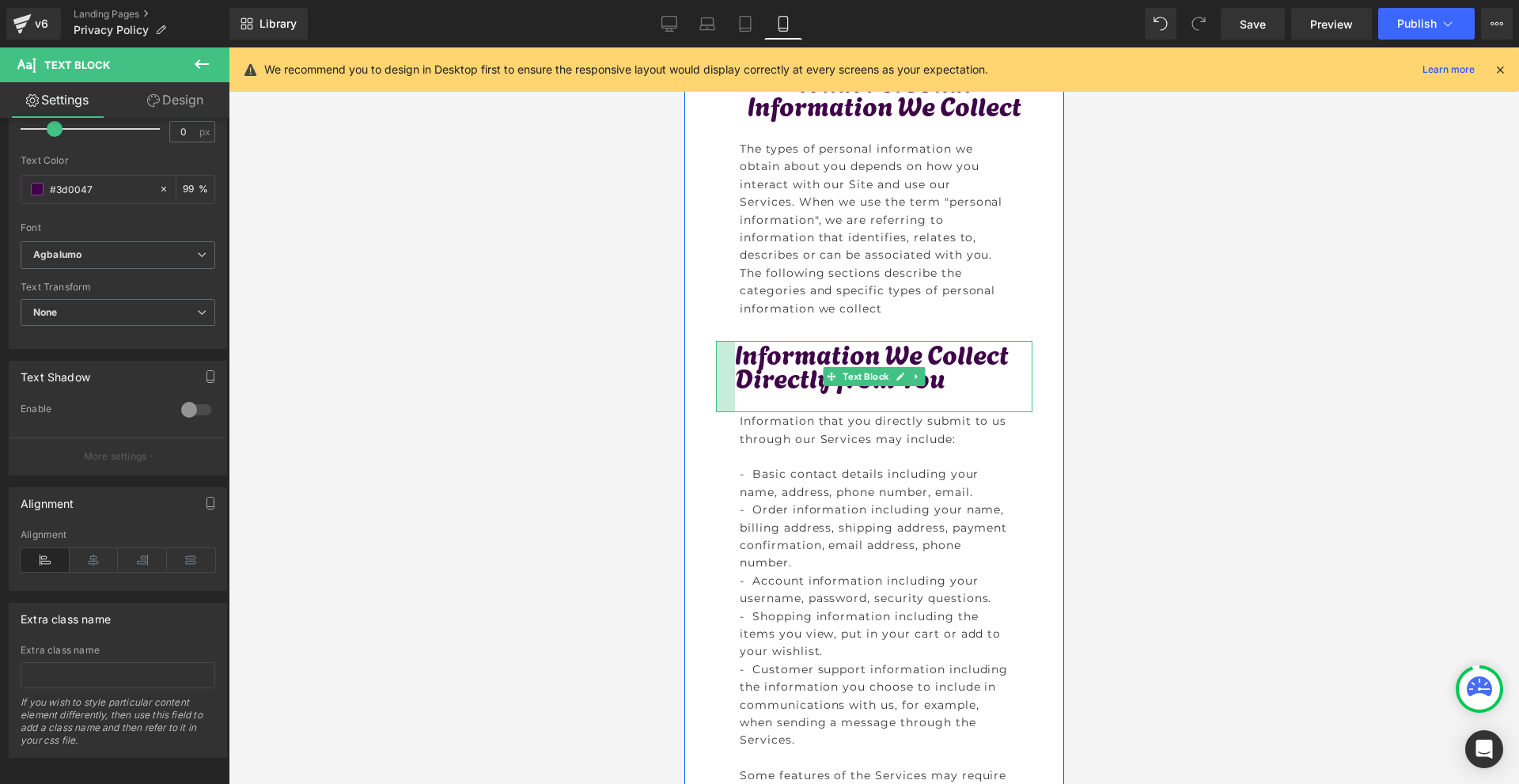
click at [732, 398] on div "Information We Collect Directly from You Text Block" at bounding box center [873, 376] width 317 height 71
click at [1230, 489] on div at bounding box center [873, 415] width 1290 height 736
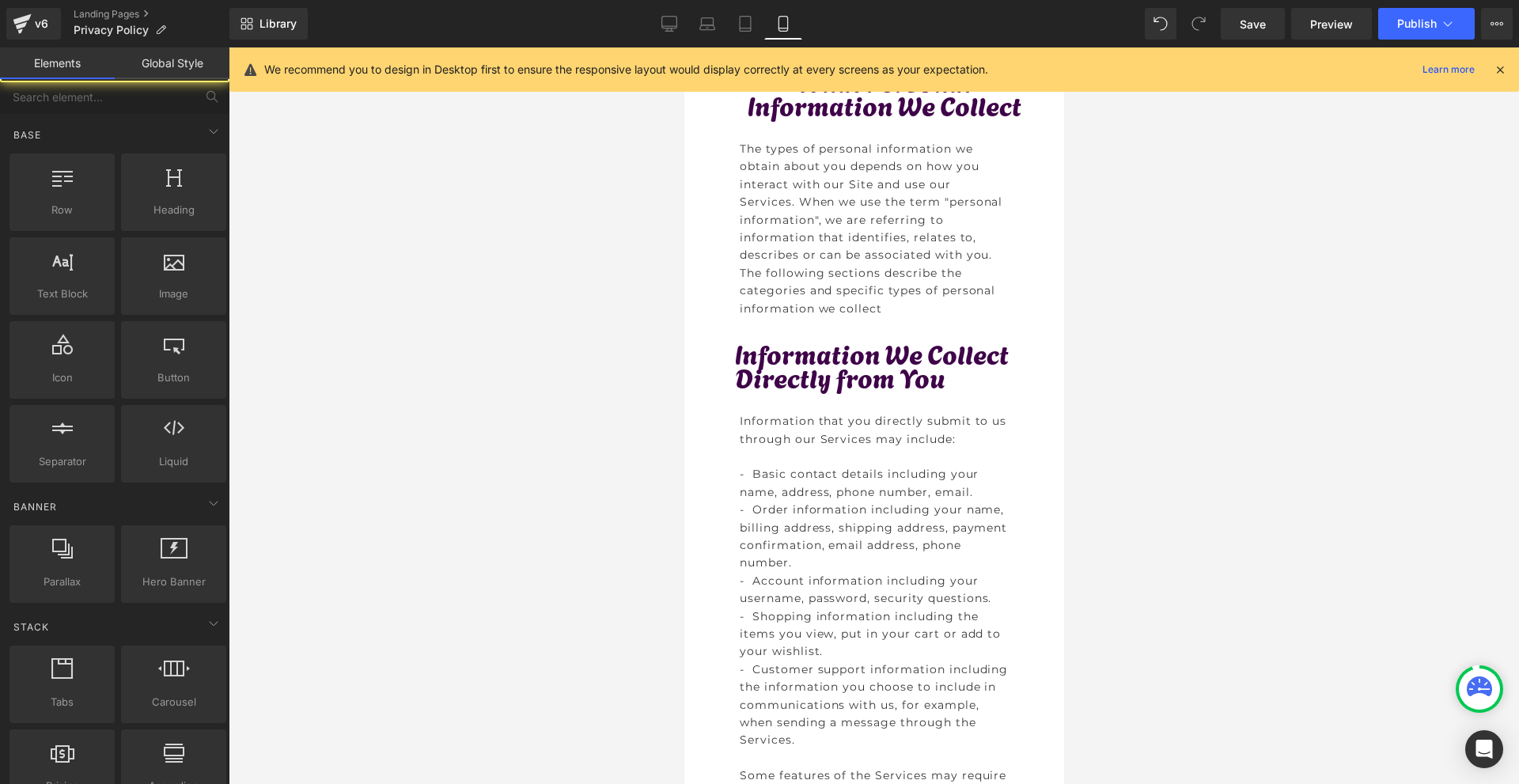
scroll to position [949, 0]
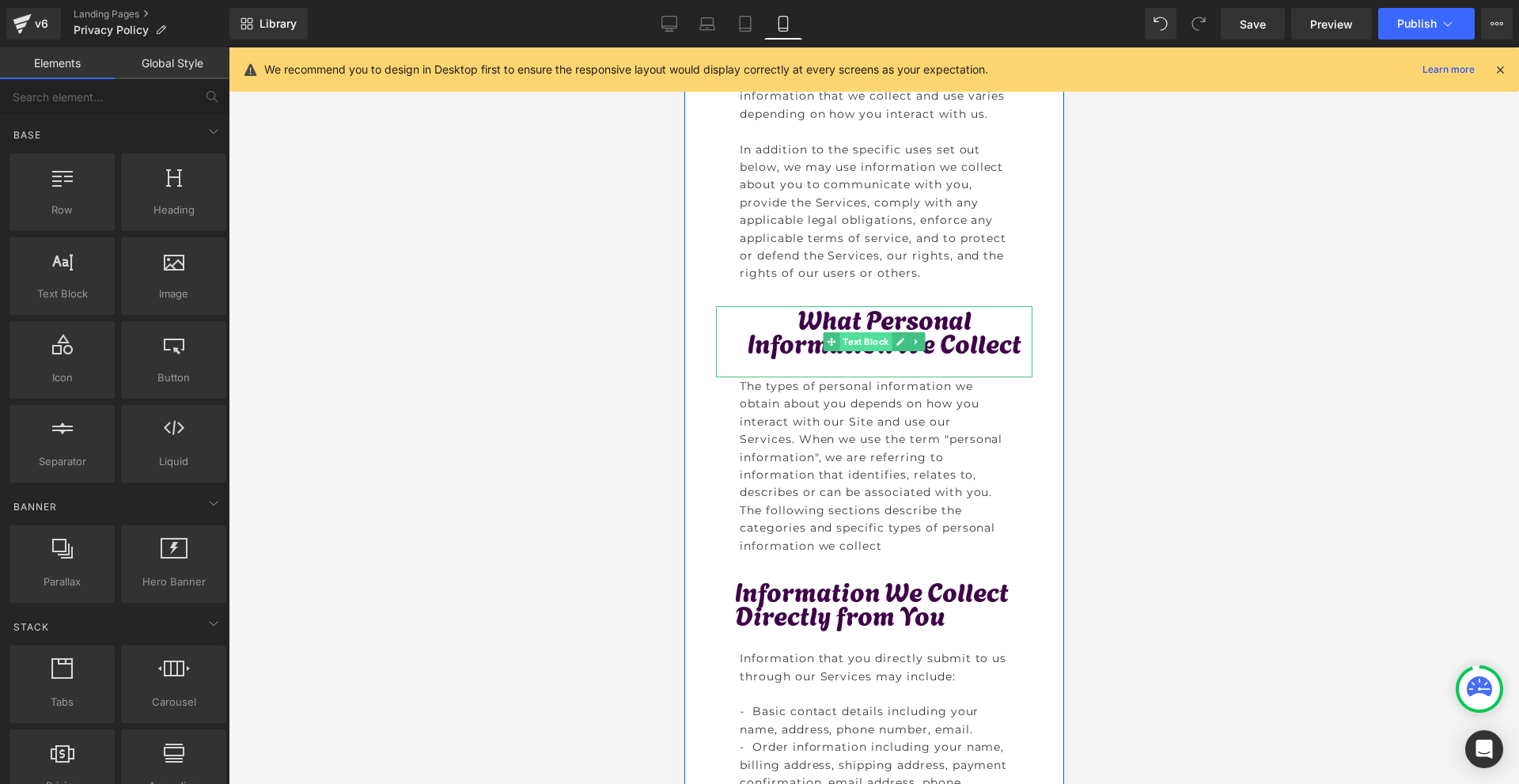
drag, startPoint x: 858, startPoint y: 354, endPoint x: 1302, endPoint y: 449, distance: 454.0
click at [858, 351] on span "Text Block" at bounding box center [864, 341] width 52 height 19
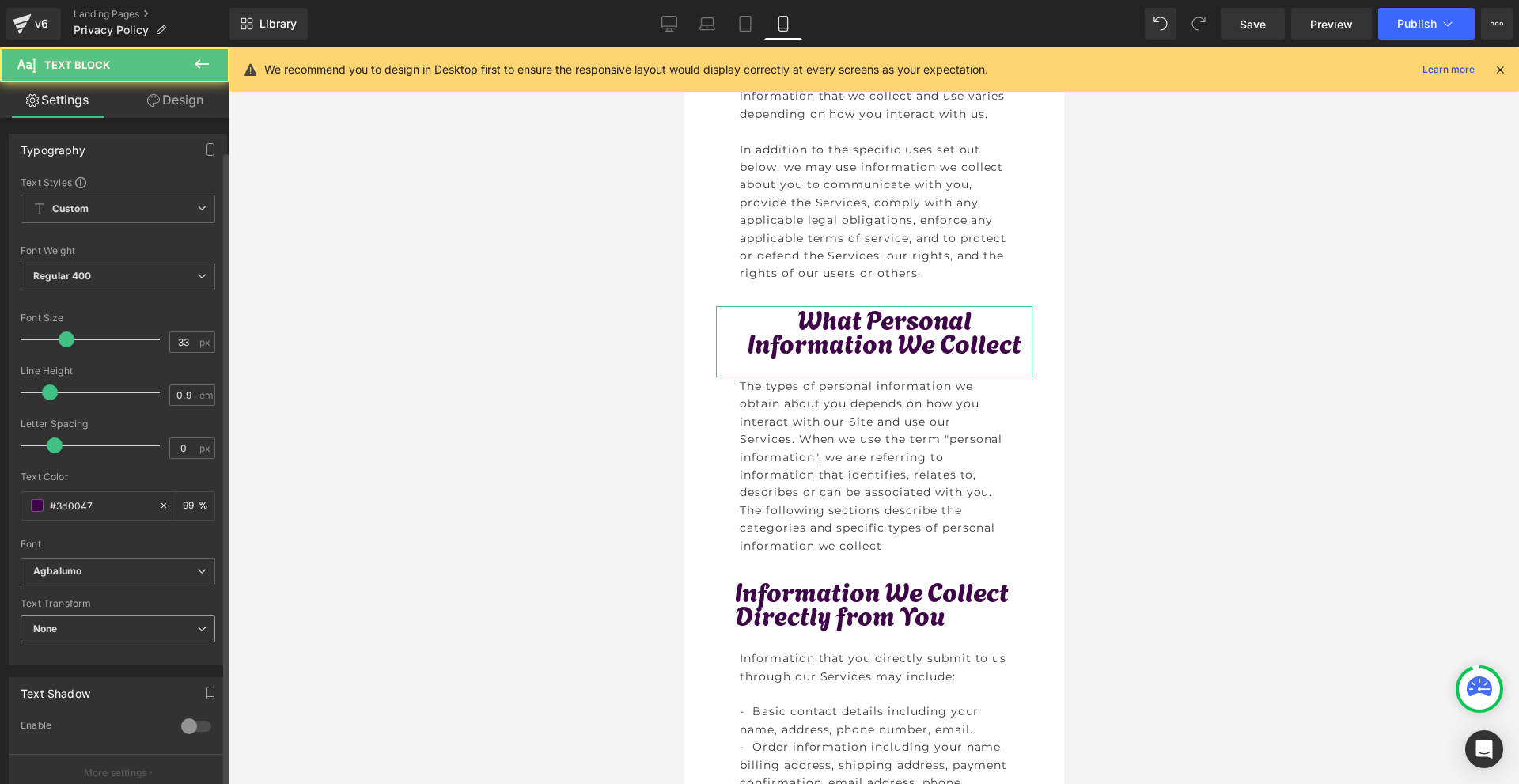
scroll to position [158, 0]
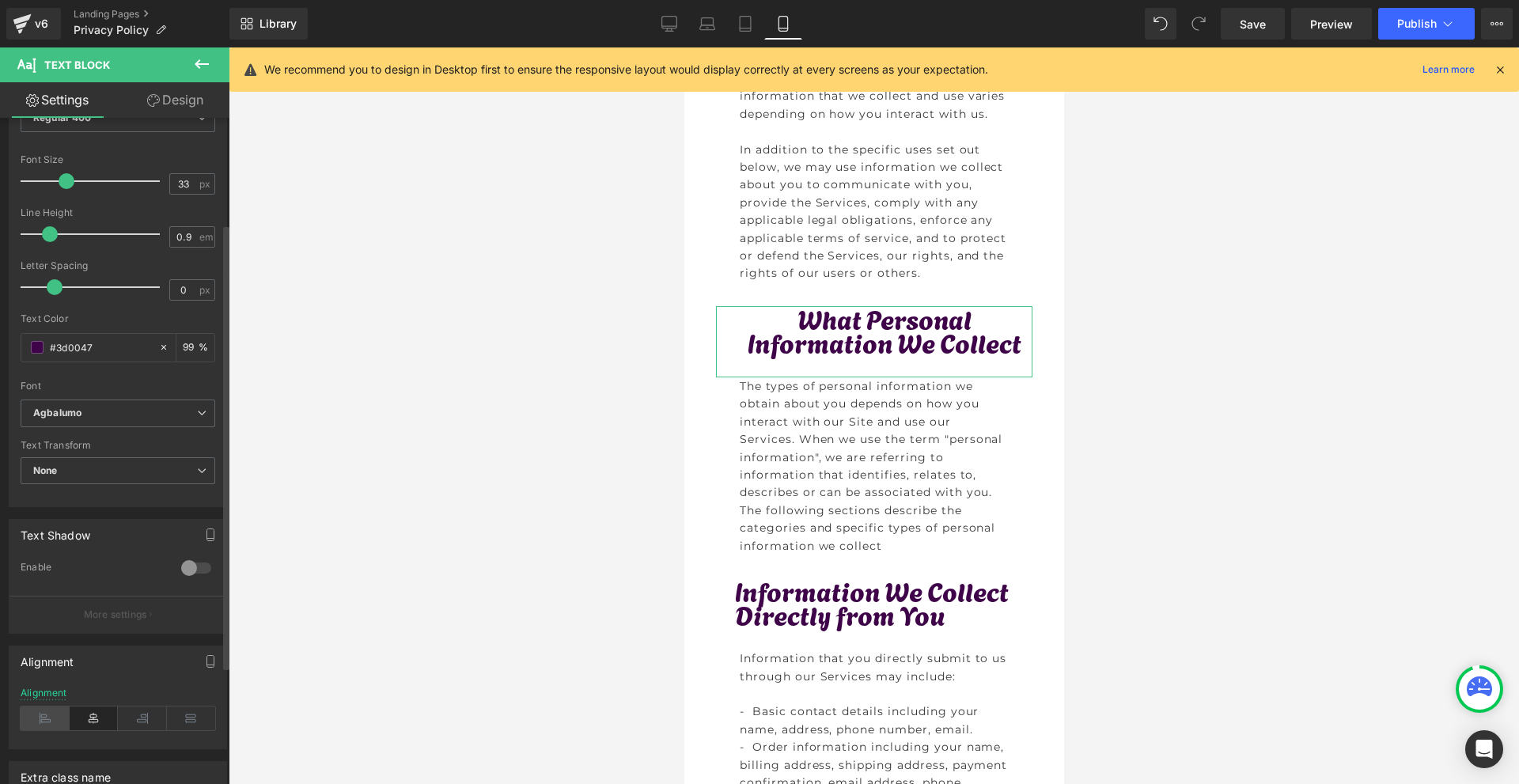
click at [40, 707] on icon at bounding box center [45, 718] width 49 height 24
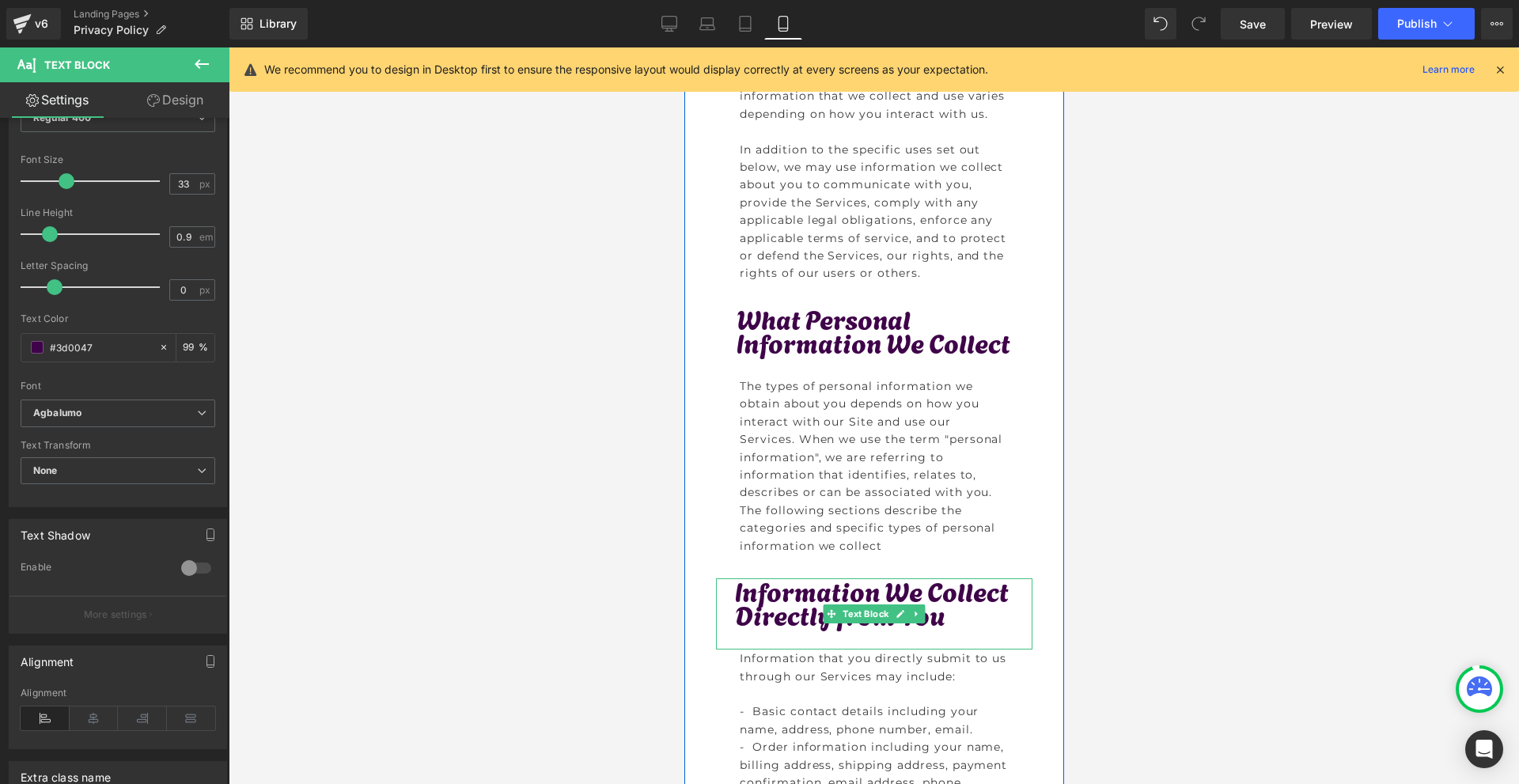
scroll to position [632, 0]
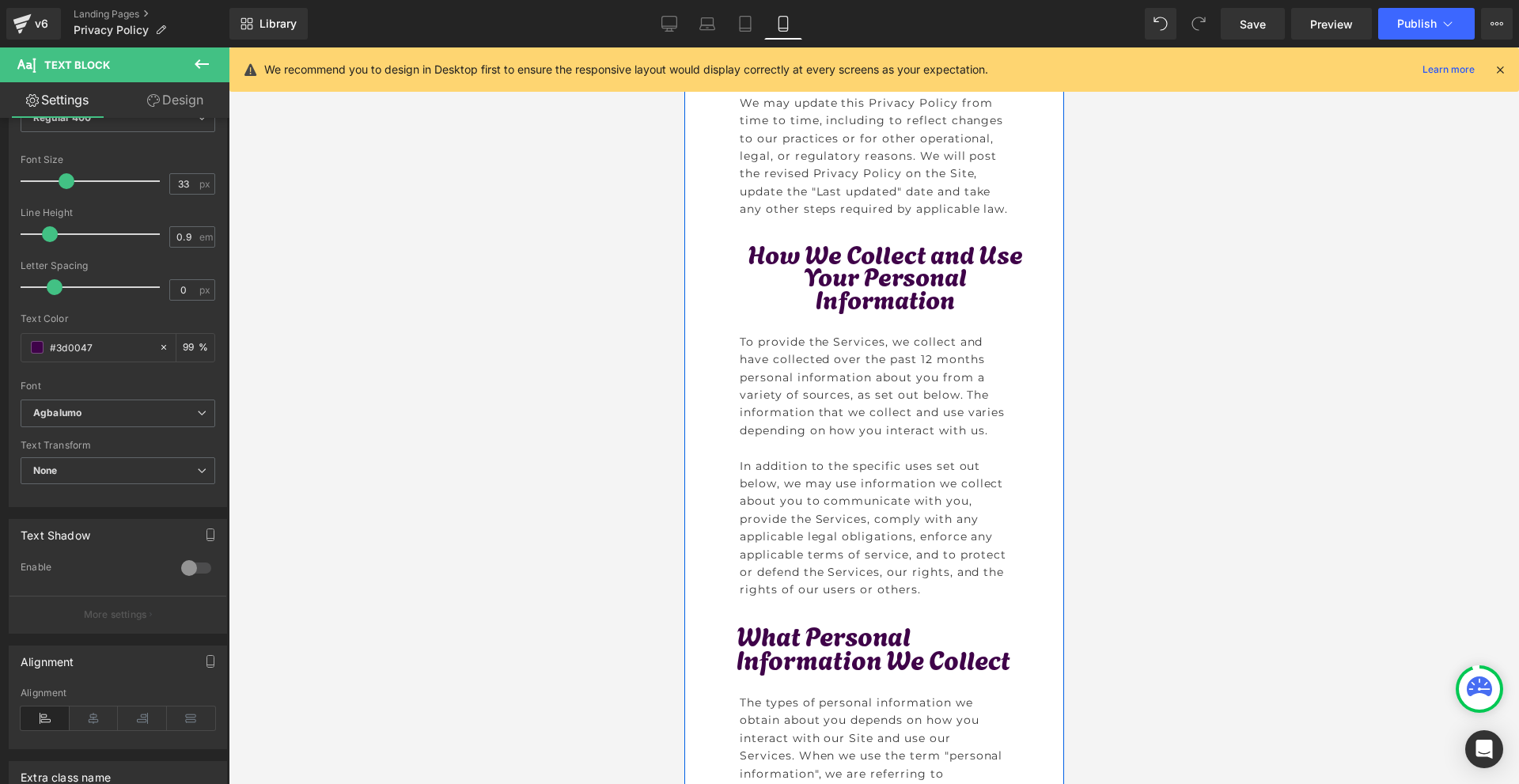
click at [847, 287] on p "How We Collect and Use Your Personal Information" at bounding box center [884, 276] width 294 height 68
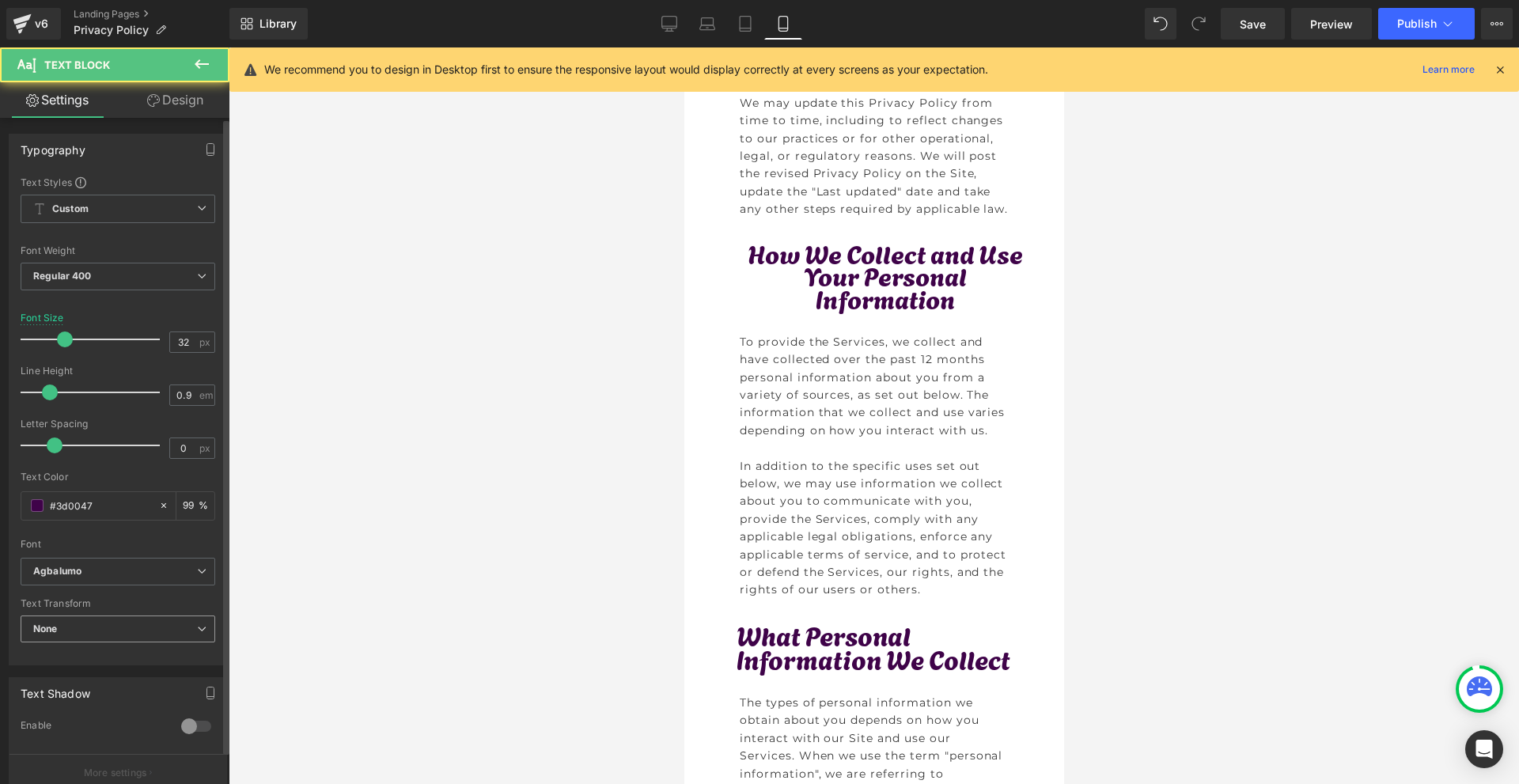
scroll to position [158, 0]
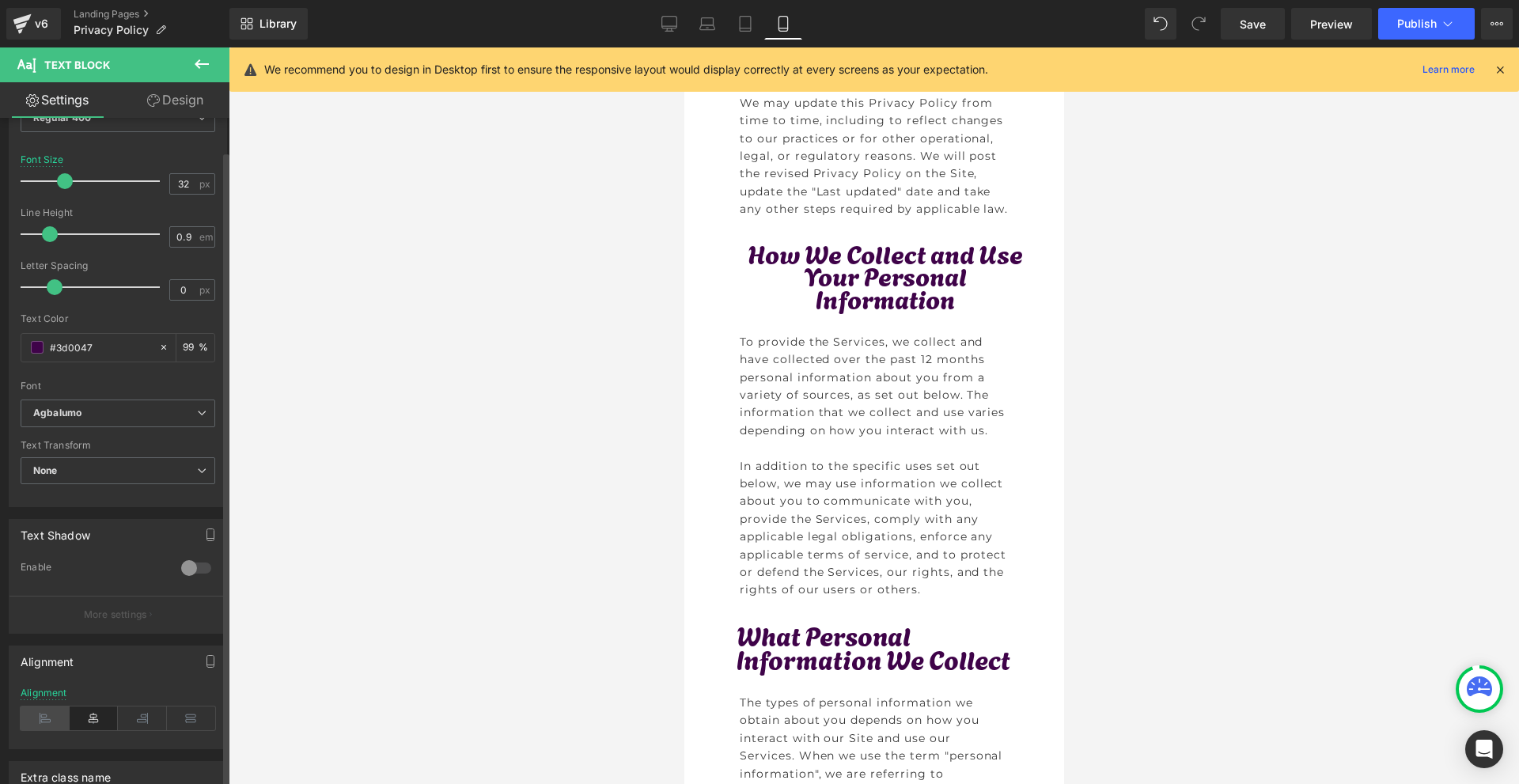
click at [66, 716] on icon at bounding box center [45, 718] width 49 height 24
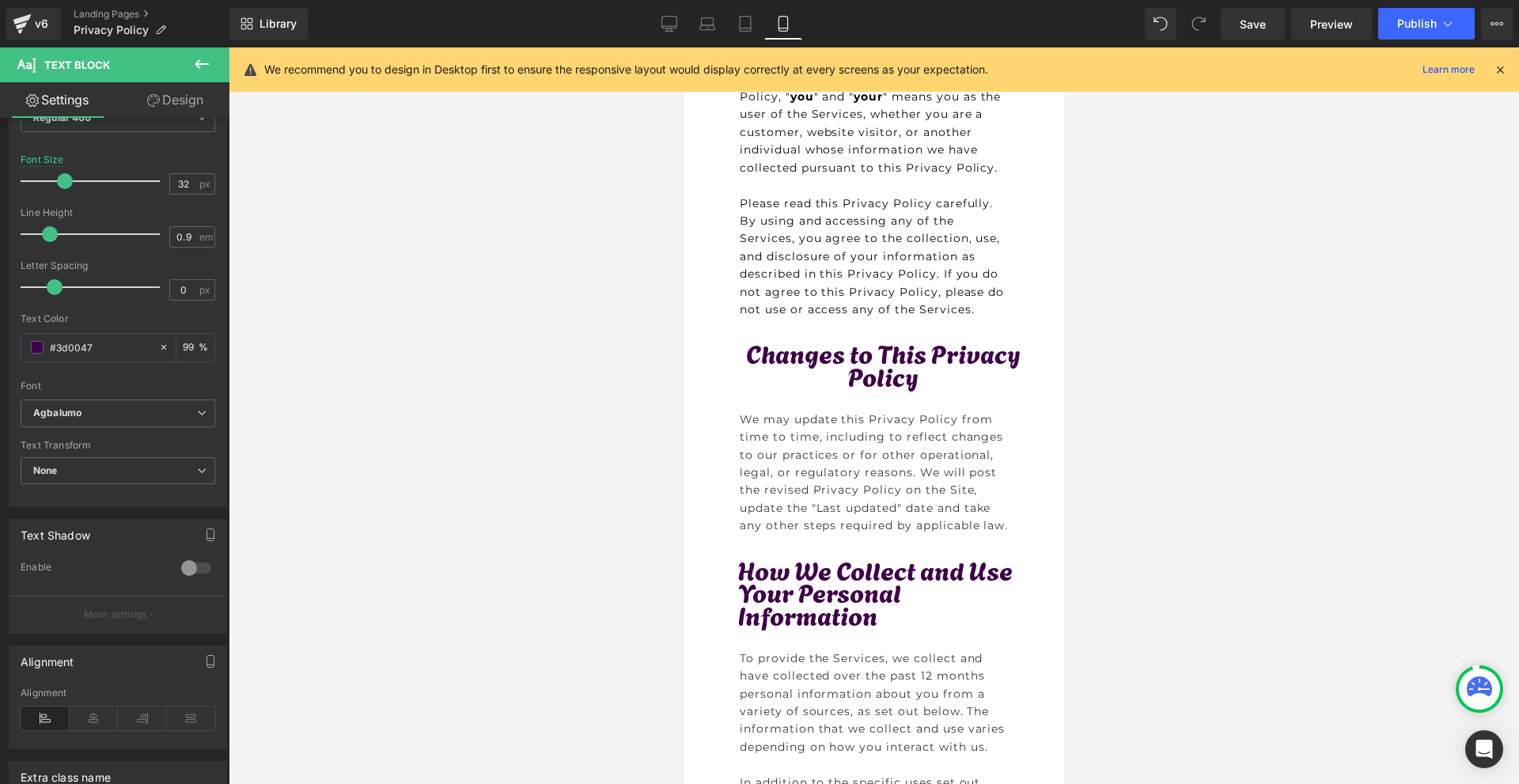
scroll to position [237, 0]
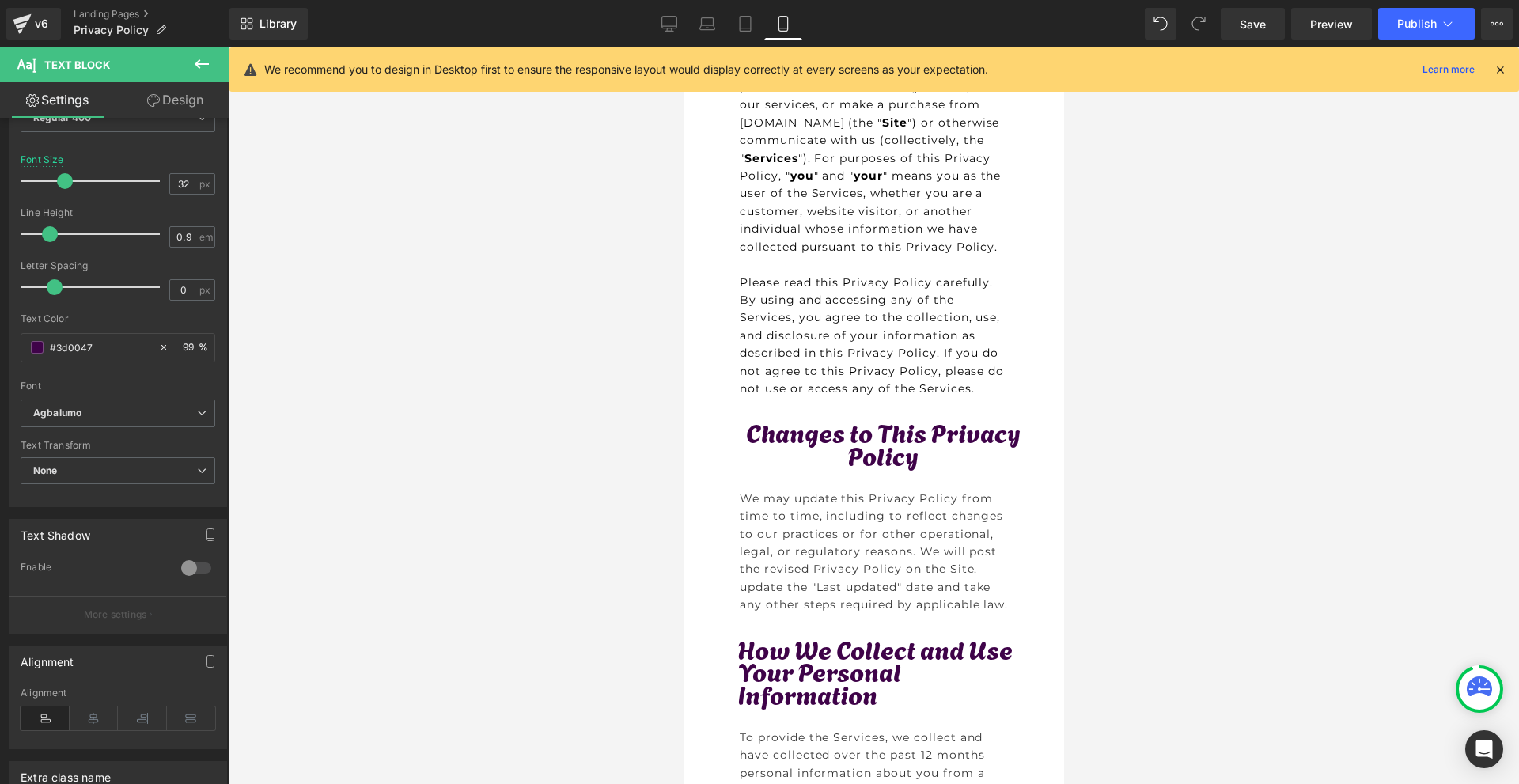
click at [839, 485] on p at bounding box center [882, 478] width 299 height 23
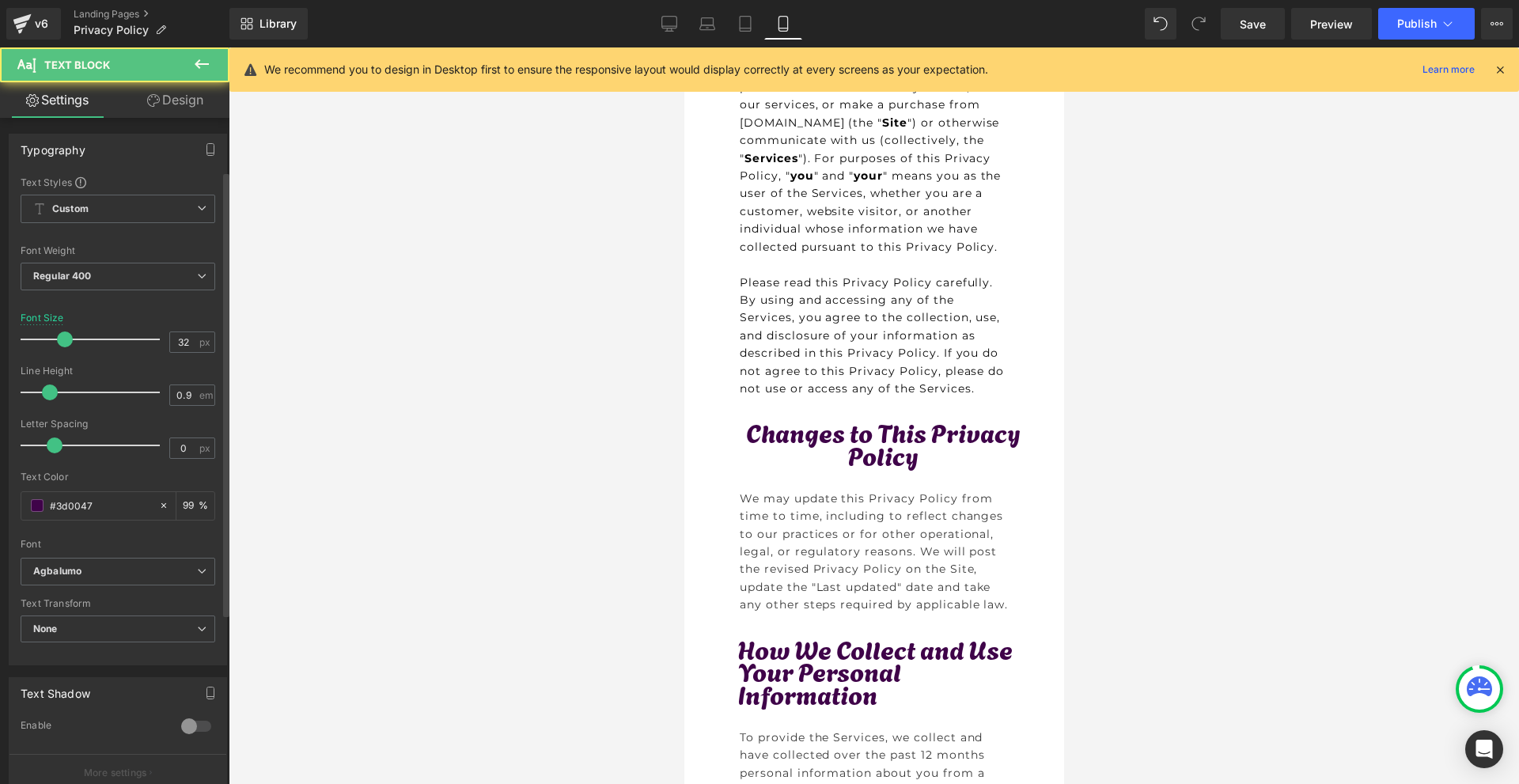
scroll to position [158, 0]
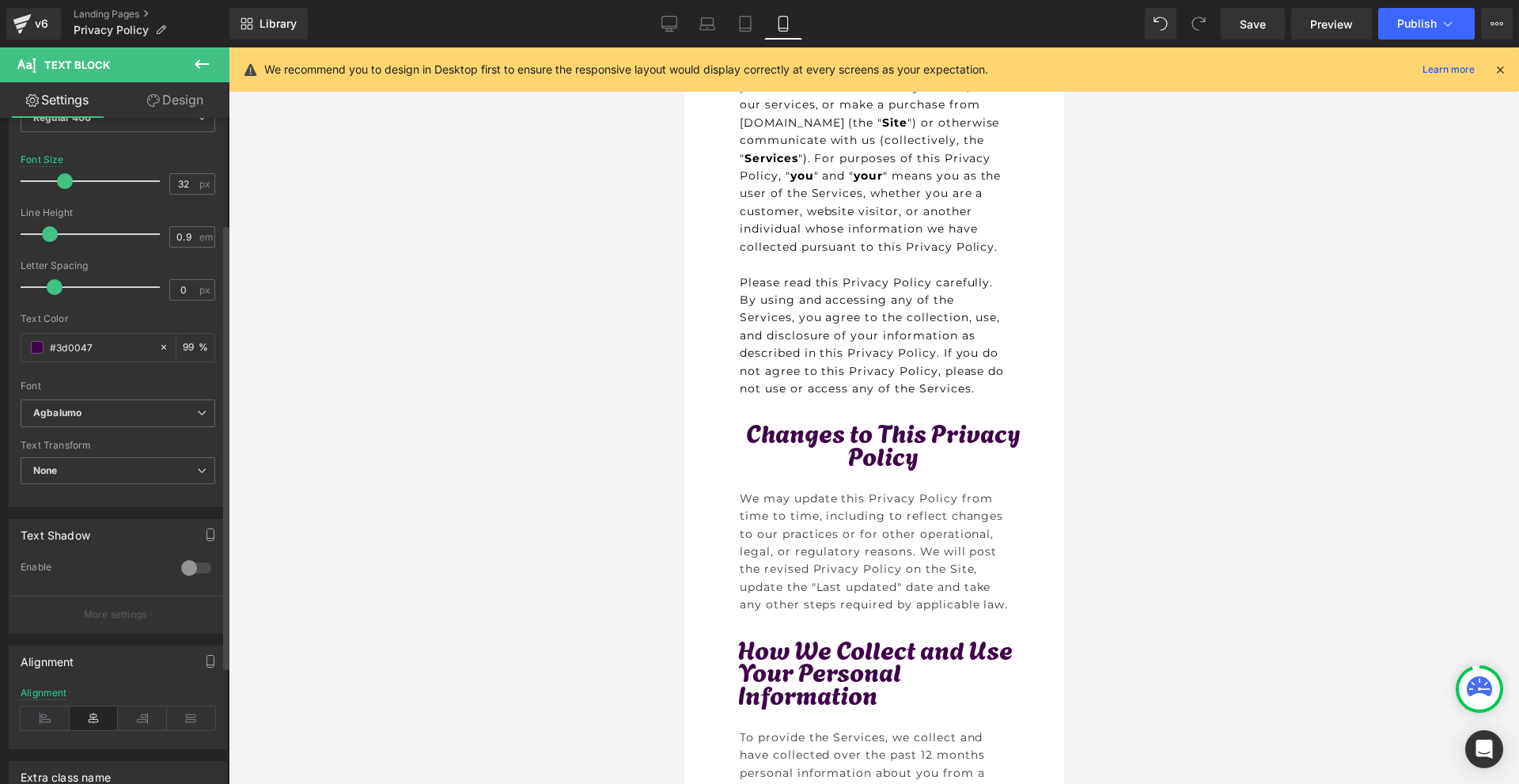
click at [51, 703] on div "Alignment" at bounding box center [118, 718] width 195 height 61
click at [47, 716] on icon at bounding box center [45, 718] width 49 height 24
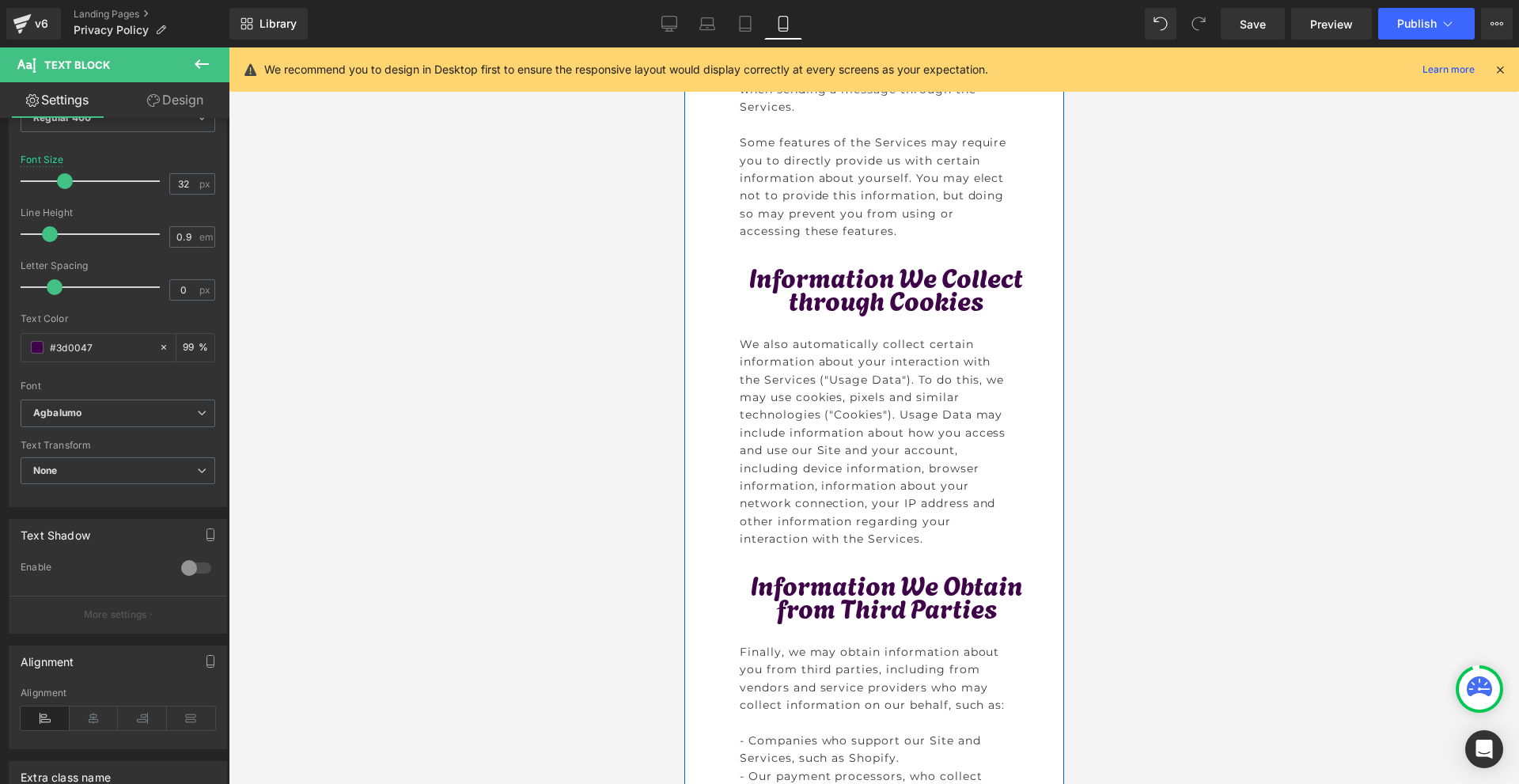
scroll to position [1898, 0]
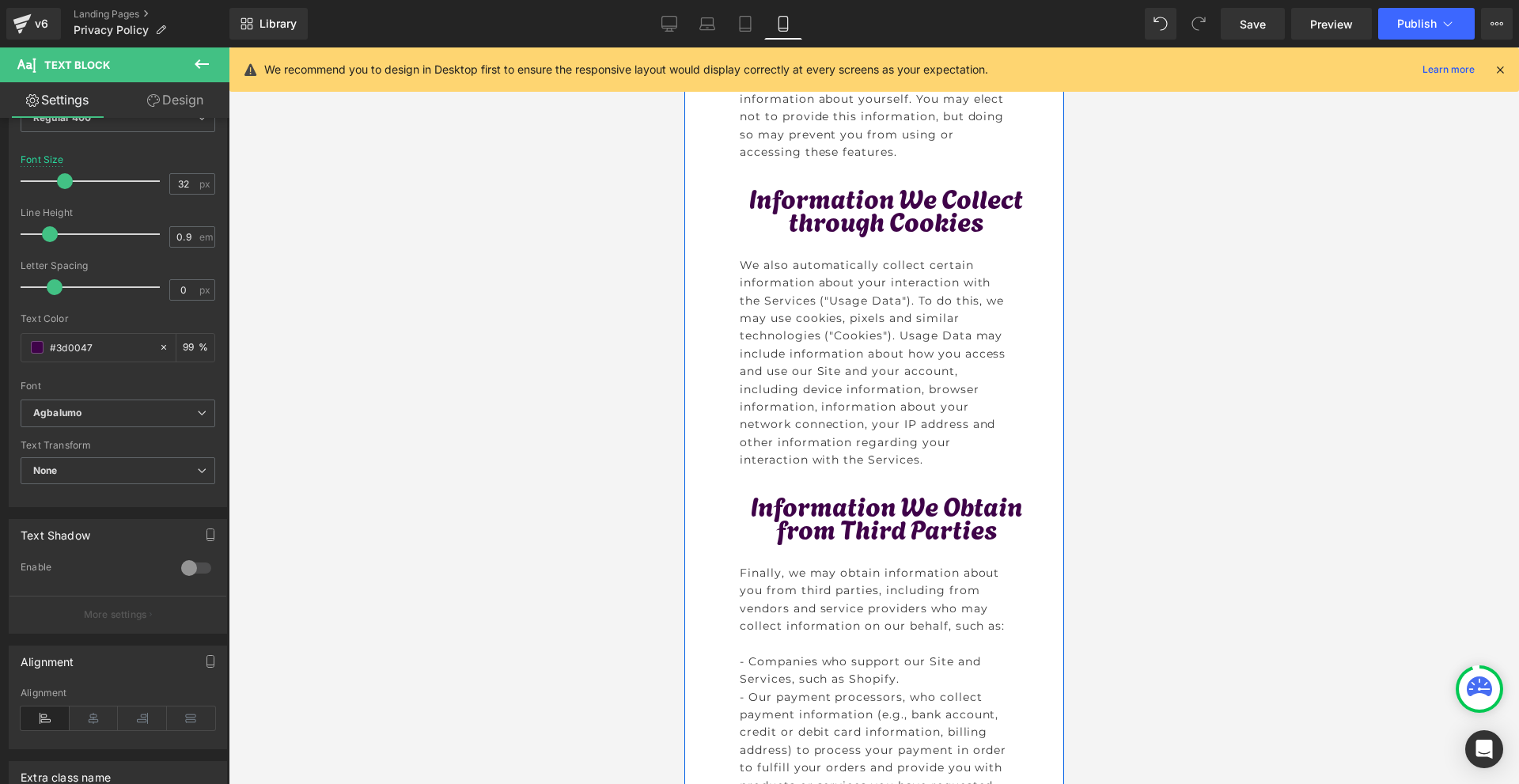
click at [790, 217] on p "Information We Collect through Cookies" at bounding box center [885, 208] width 293 height 47
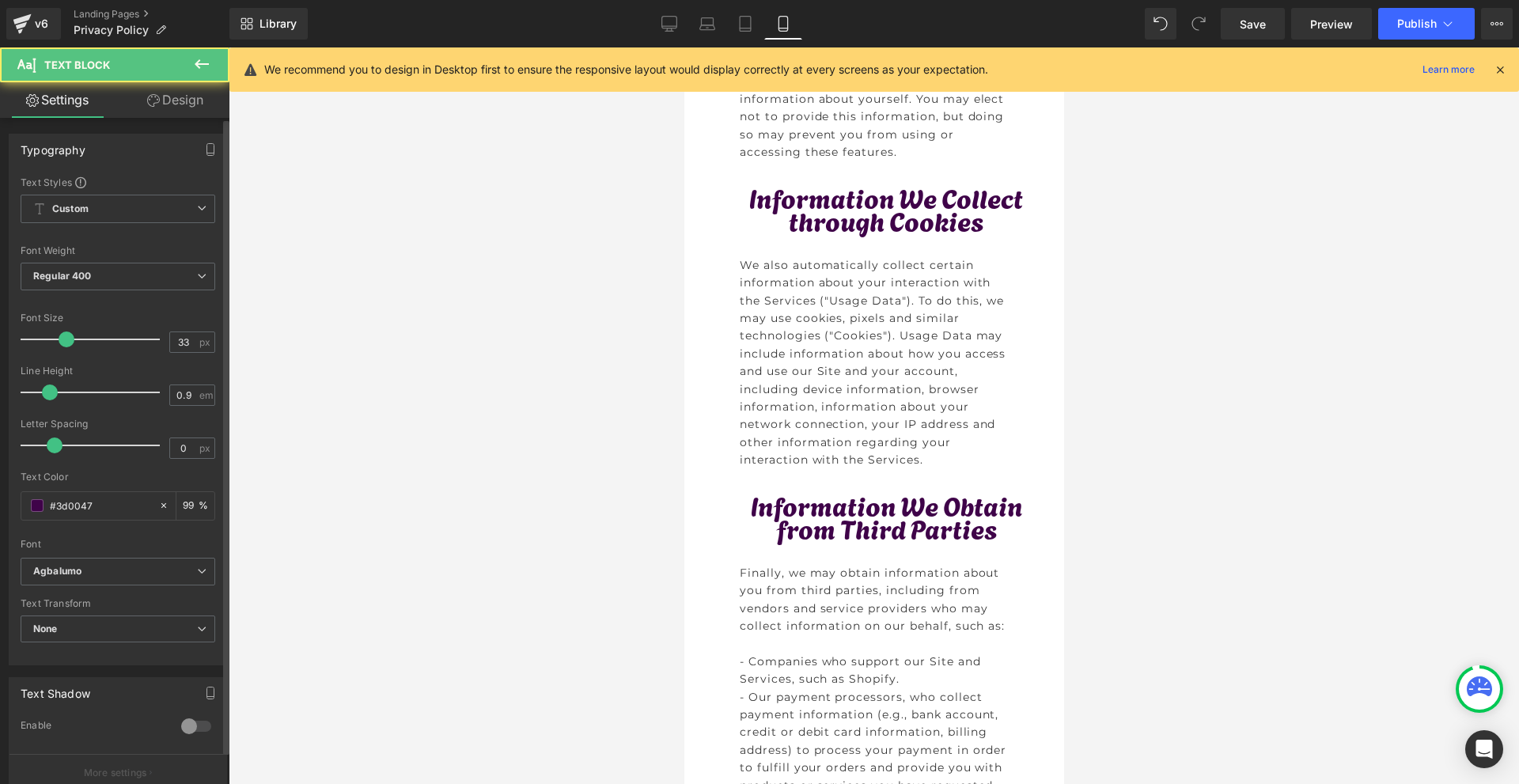
scroll to position [237, 0]
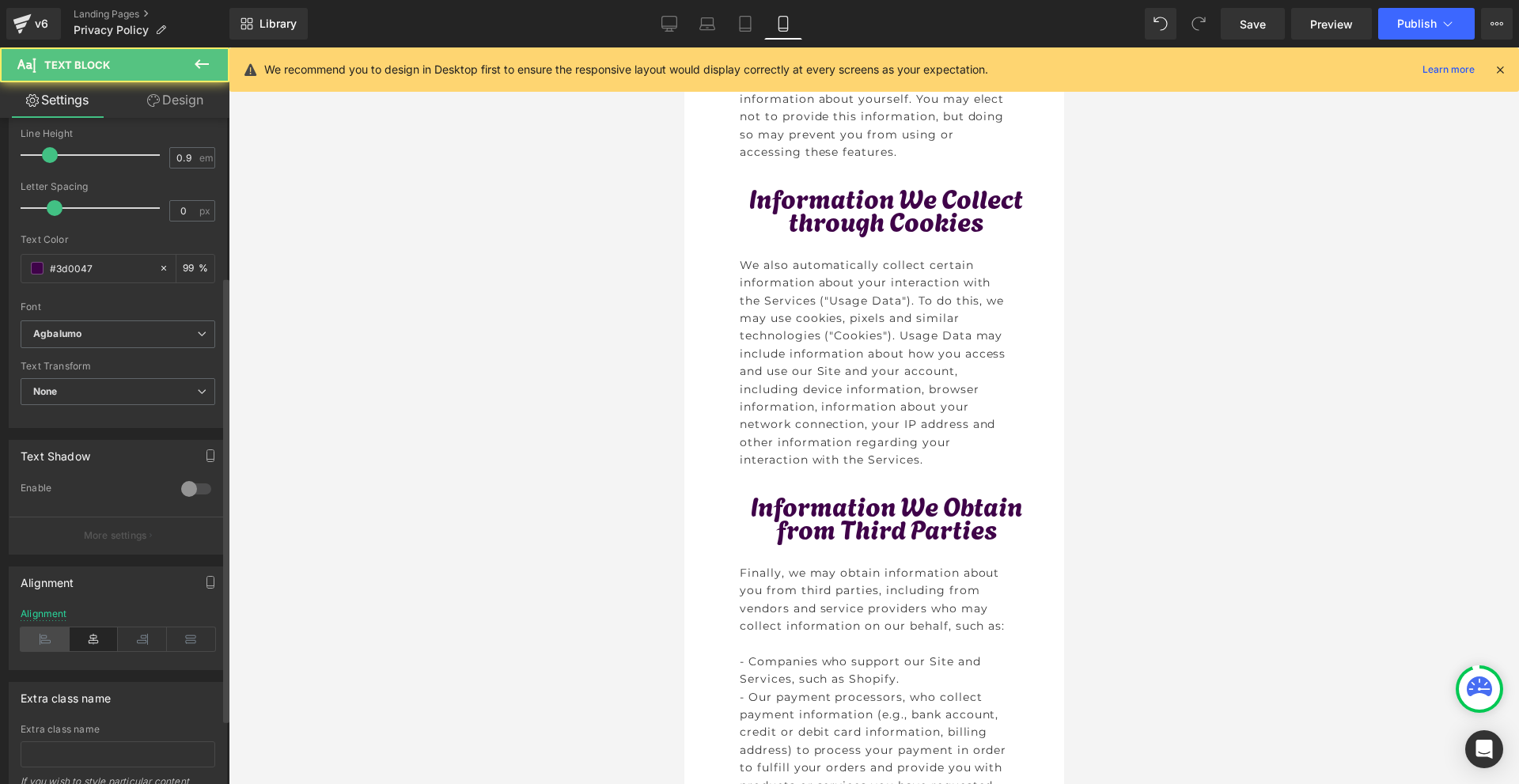
click at [59, 639] on icon at bounding box center [45, 639] width 49 height 24
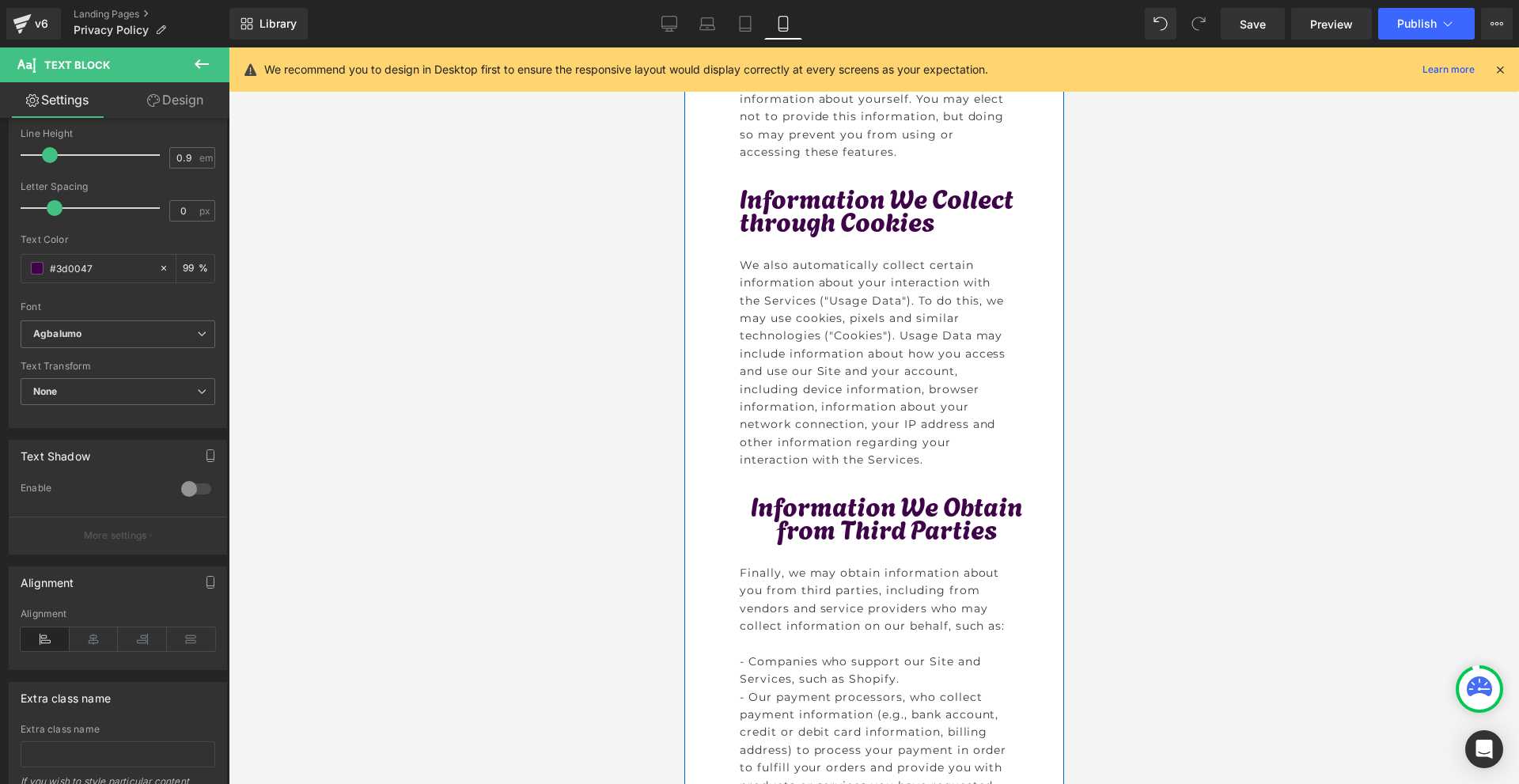
scroll to position [1977, 0]
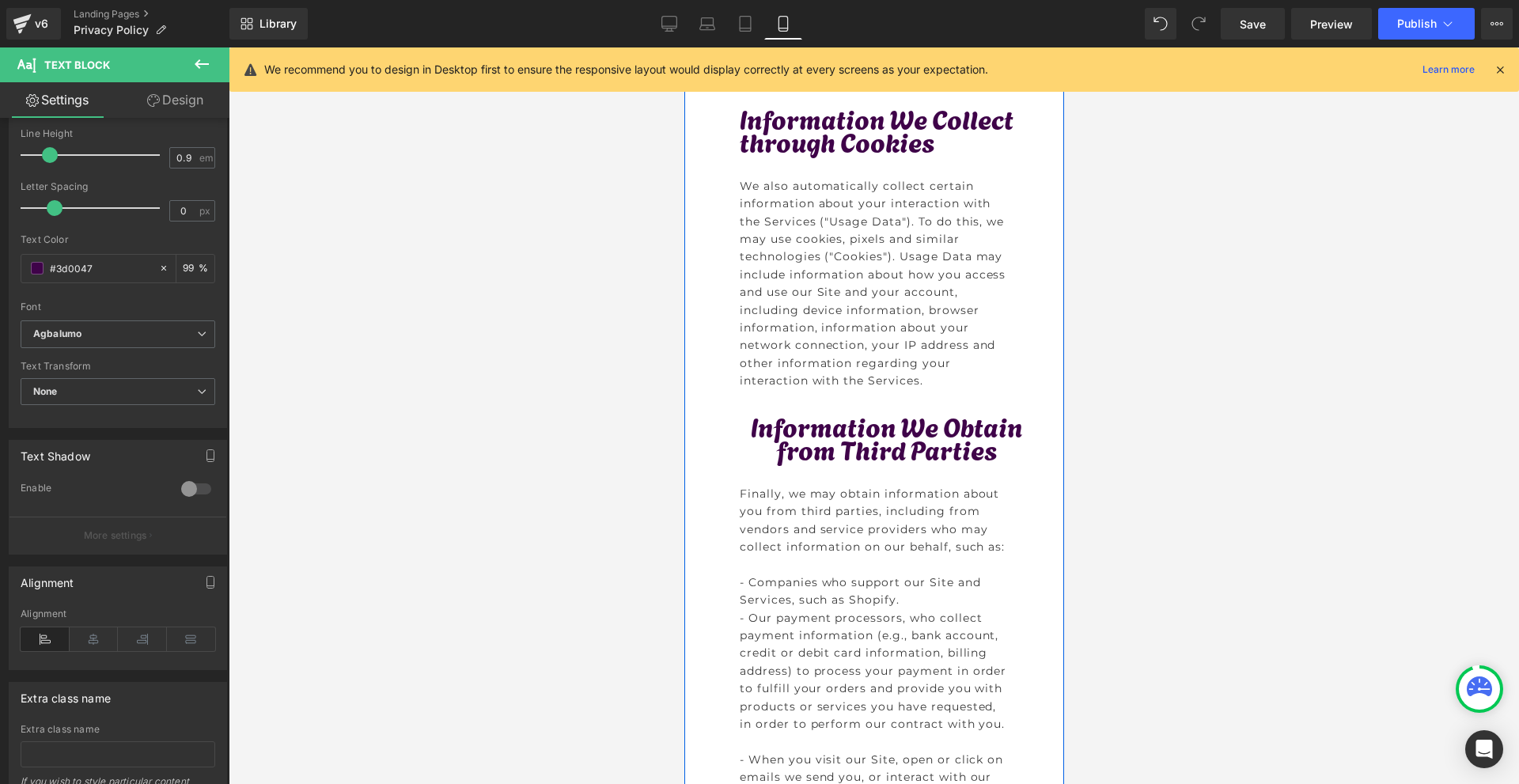
click at [779, 450] on p "Information We Obtain from Third Parties" at bounding box center [885, 437] width 293 height 47
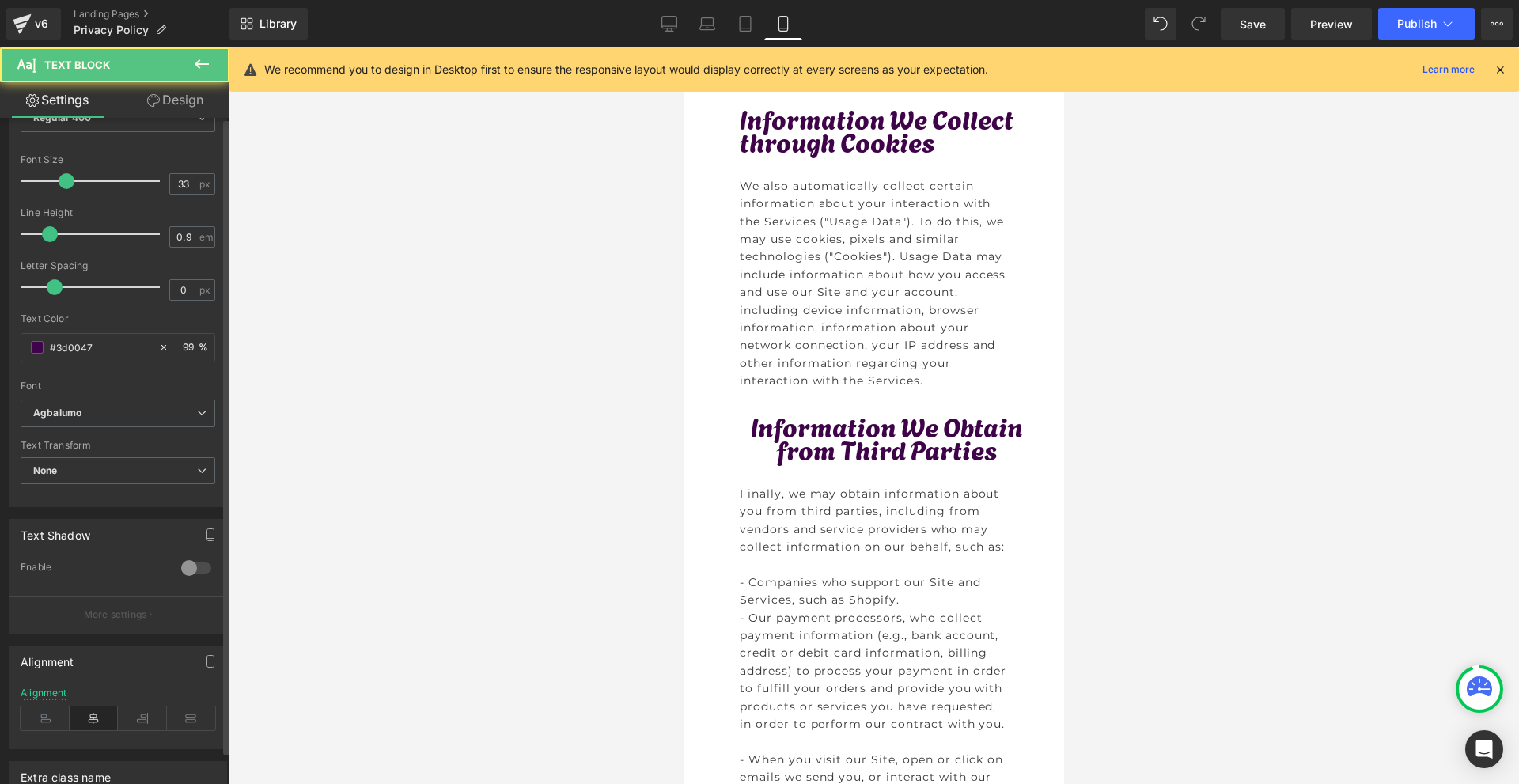
scroll to position [237, 0]
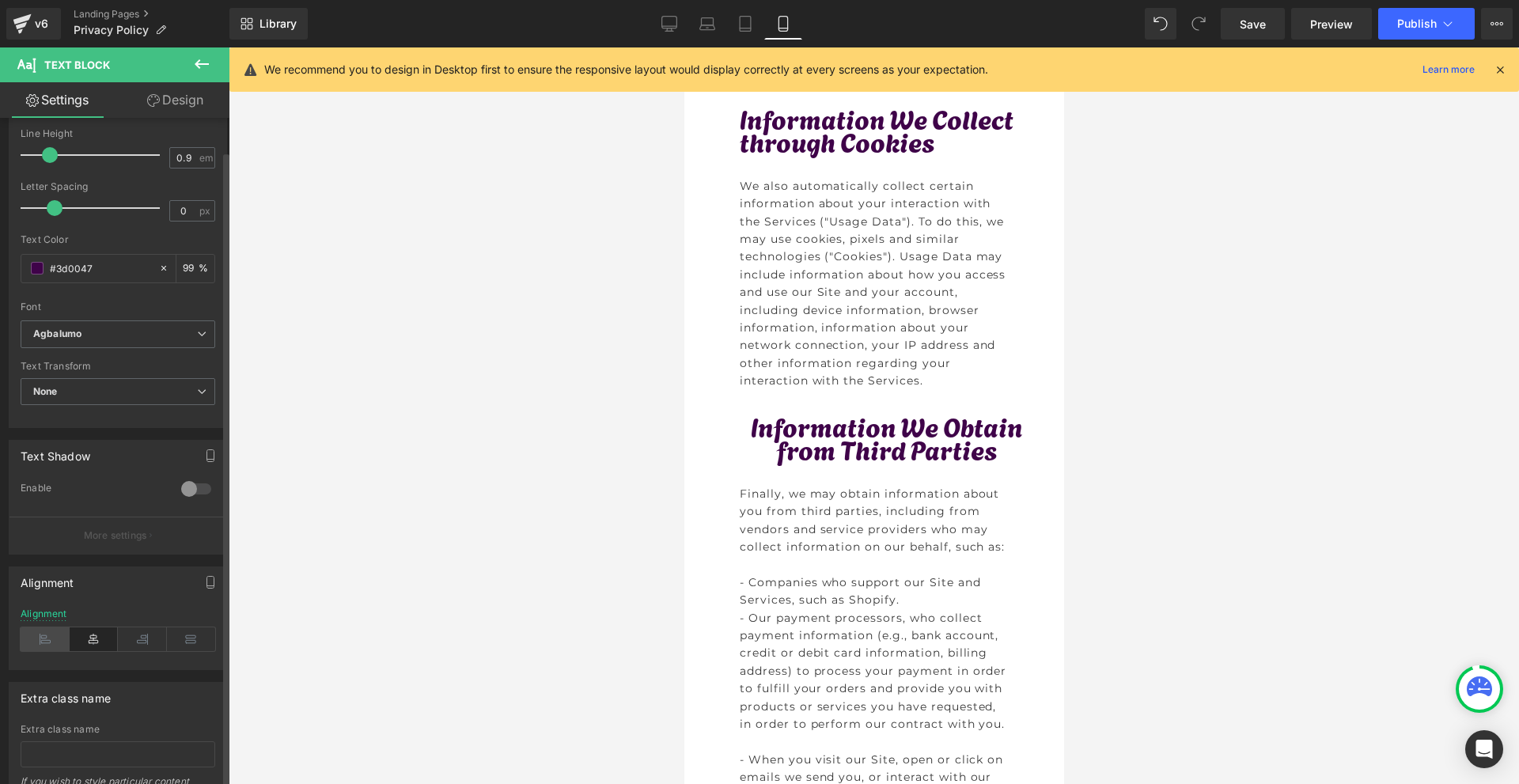
click at [56, 649] on icon at bounding box center [45, 639] width 49 height 24
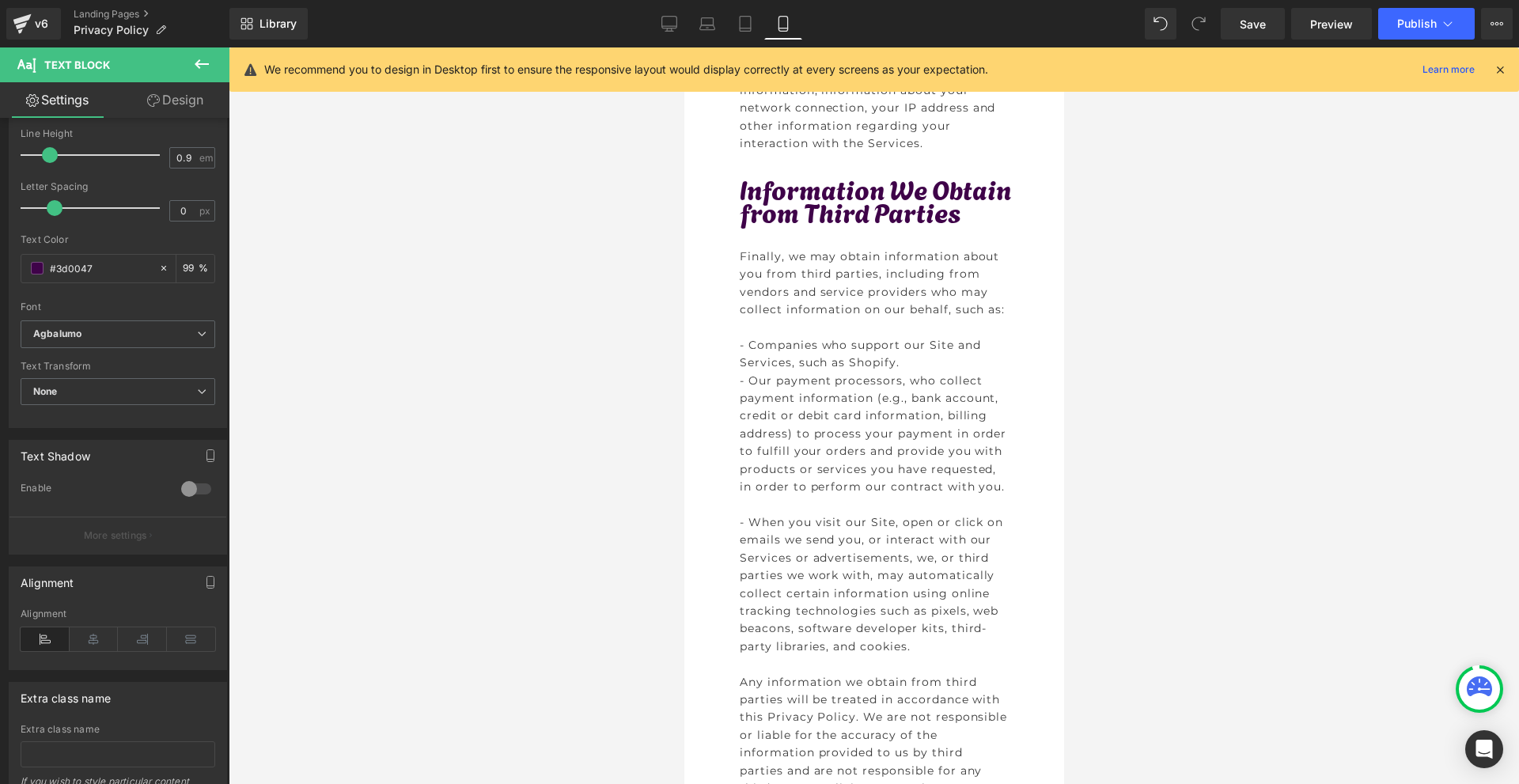
scroll to position [2609, 0]
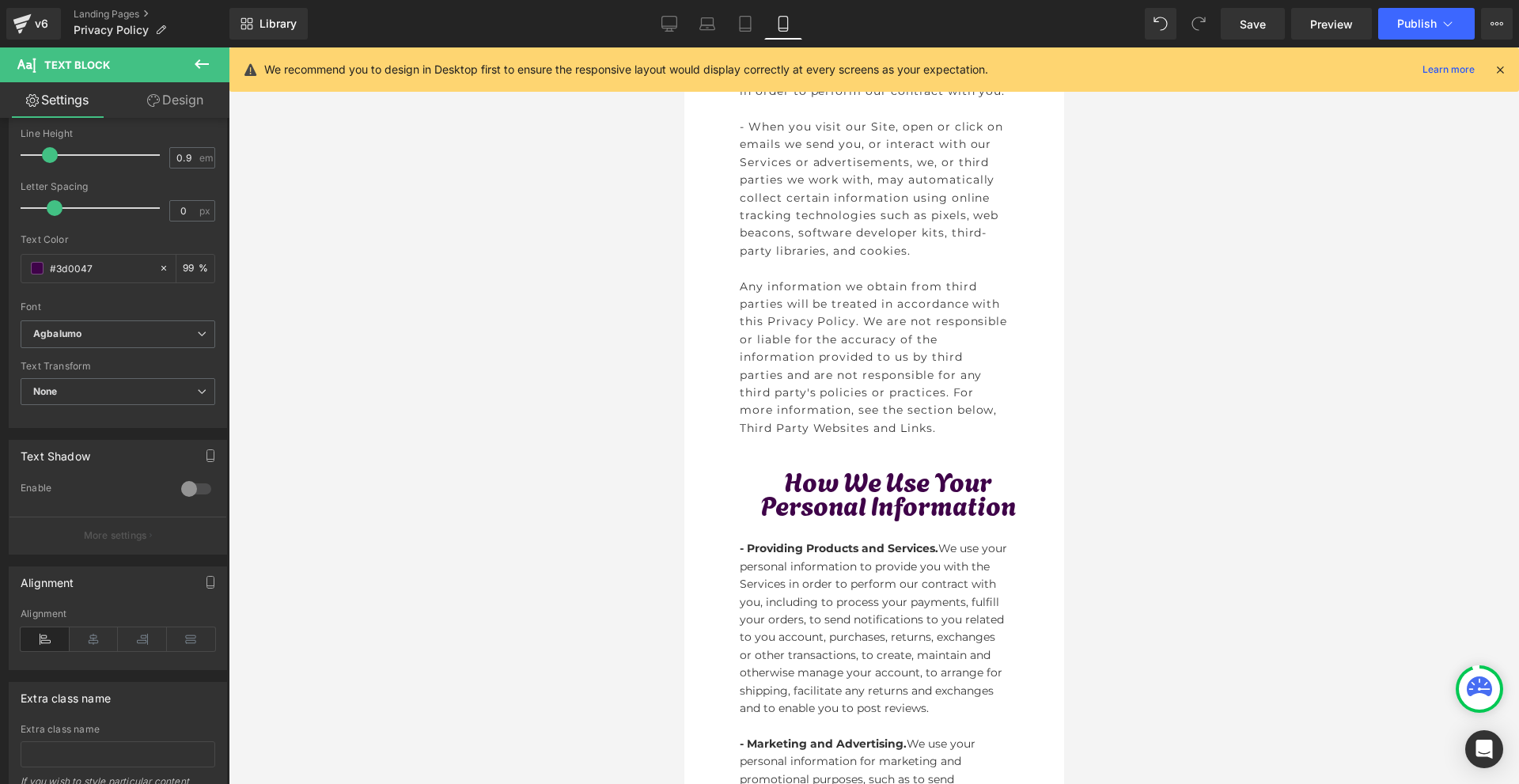
click at [1289, 501] on span at bounding box center [1297, 491] width 16 height 19
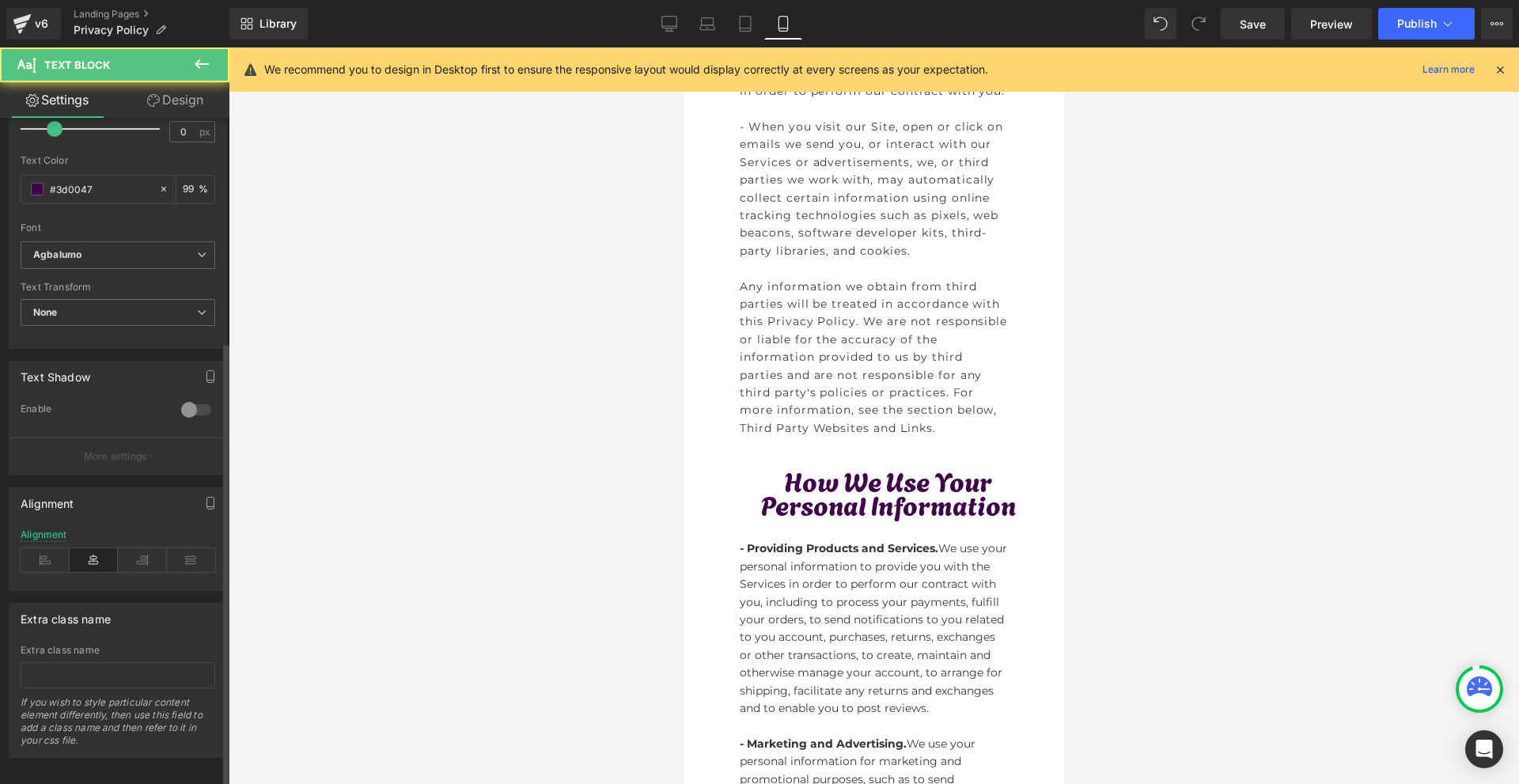
scroll to position [335, 0]
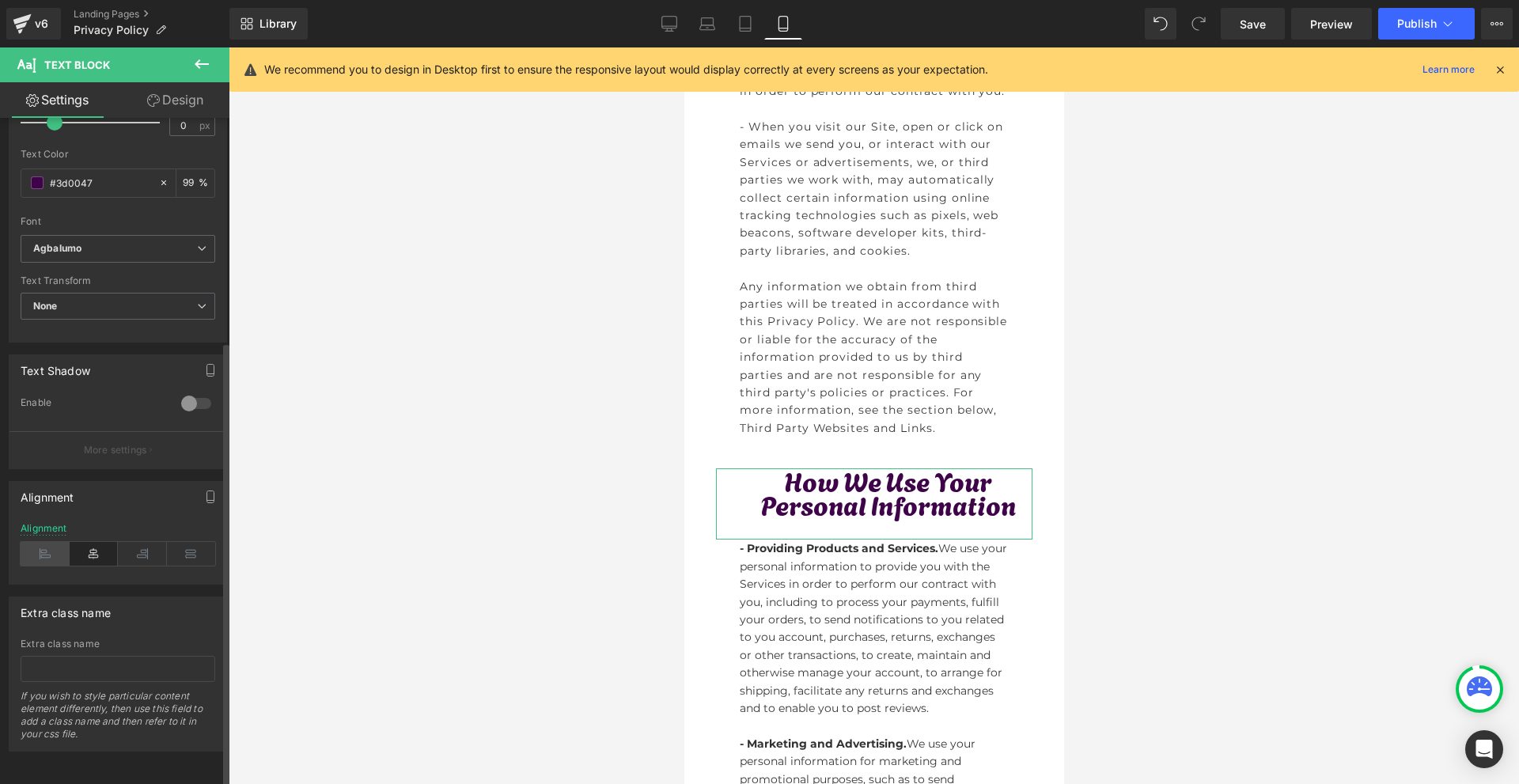
click at [51, 542] on icon at bounding box center [45, 553] width 49 height 24
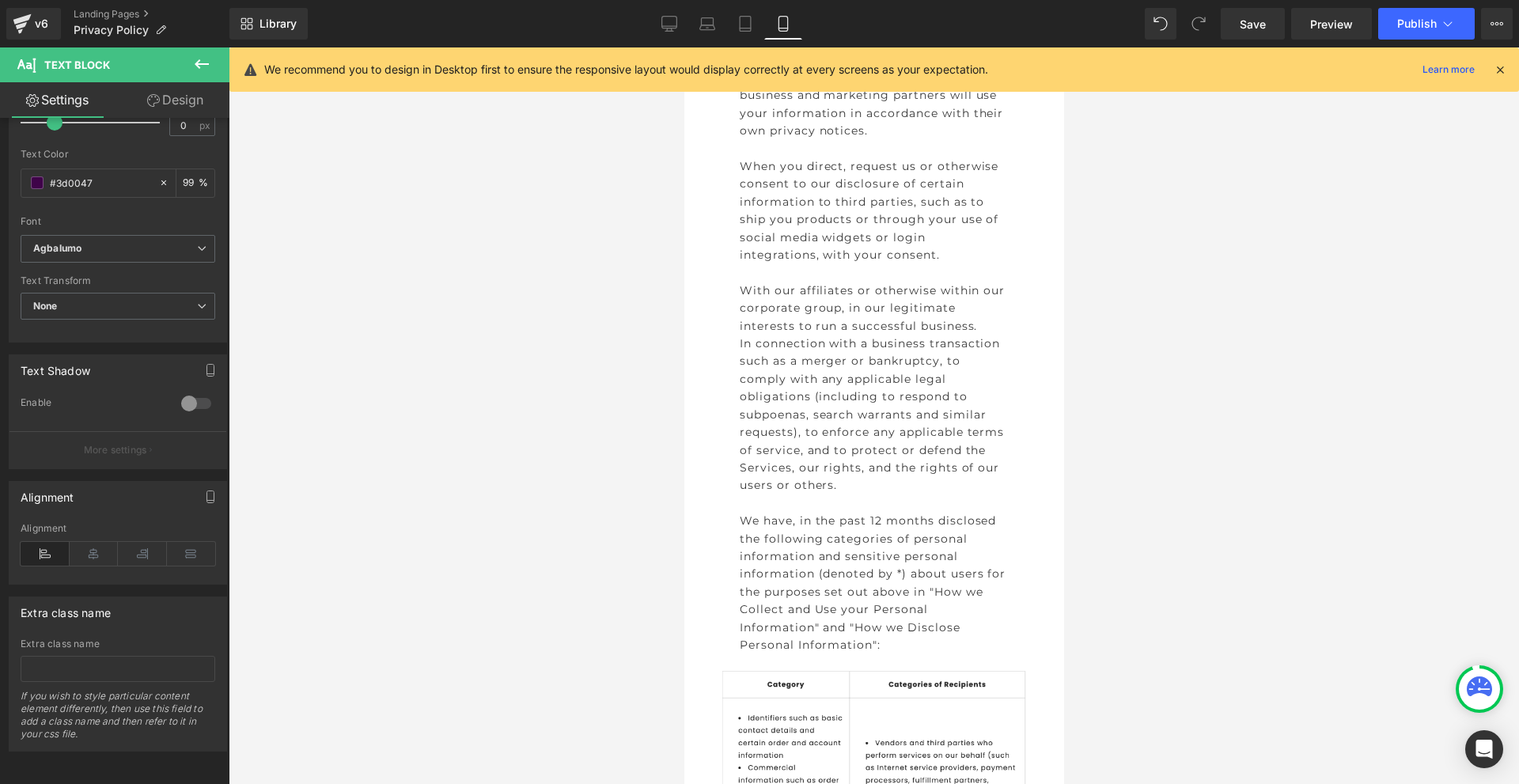
scroll to position [4349, 0]
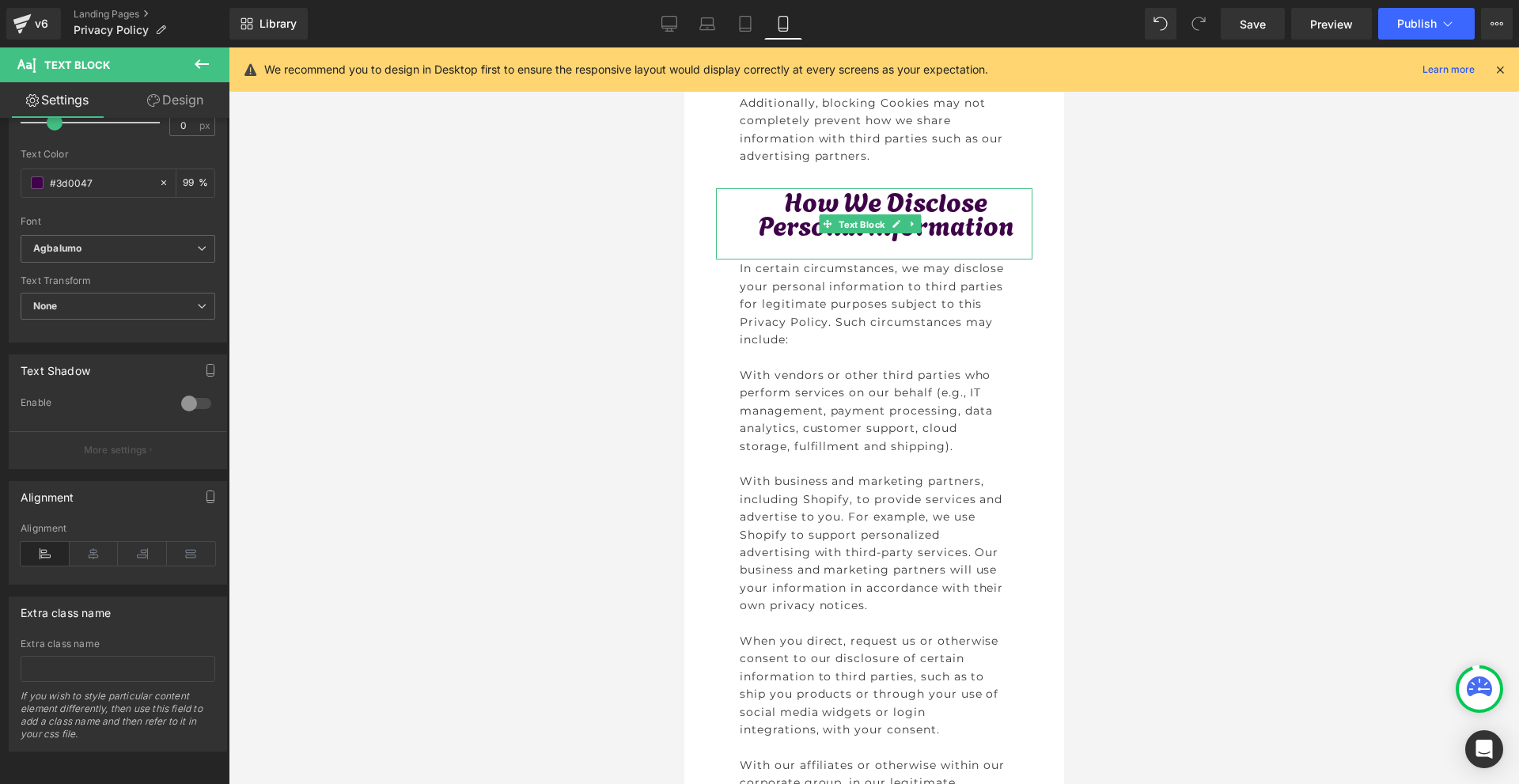
drag, startPoint x: 857, startPoint y: 276, endPoint x: 1323, endPoint y: 379, distance: 477.2
click at [857, 234] on span "Text Block" at bounding box center [860, 224] width 52 height 19
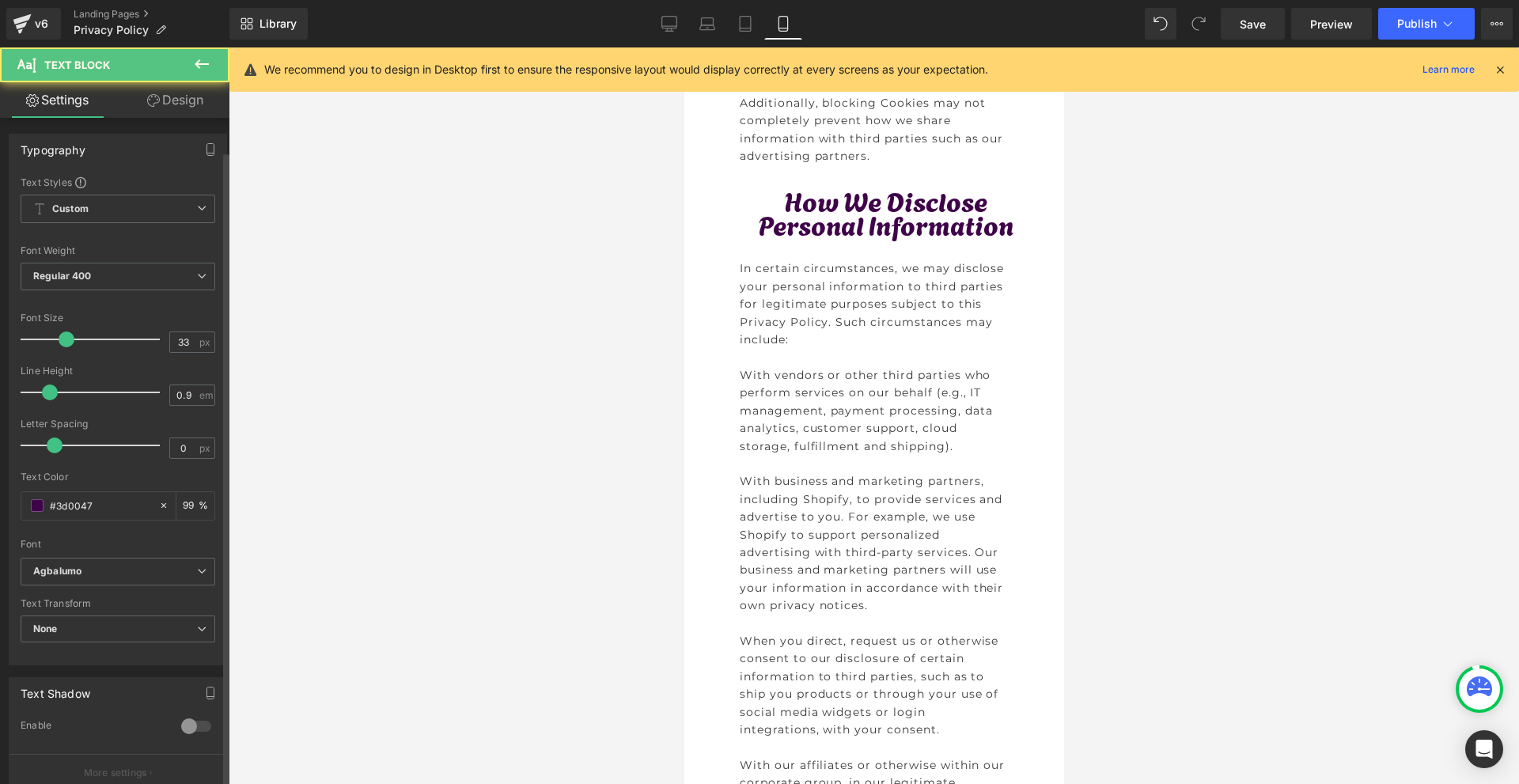
scroll to position [335, 0]
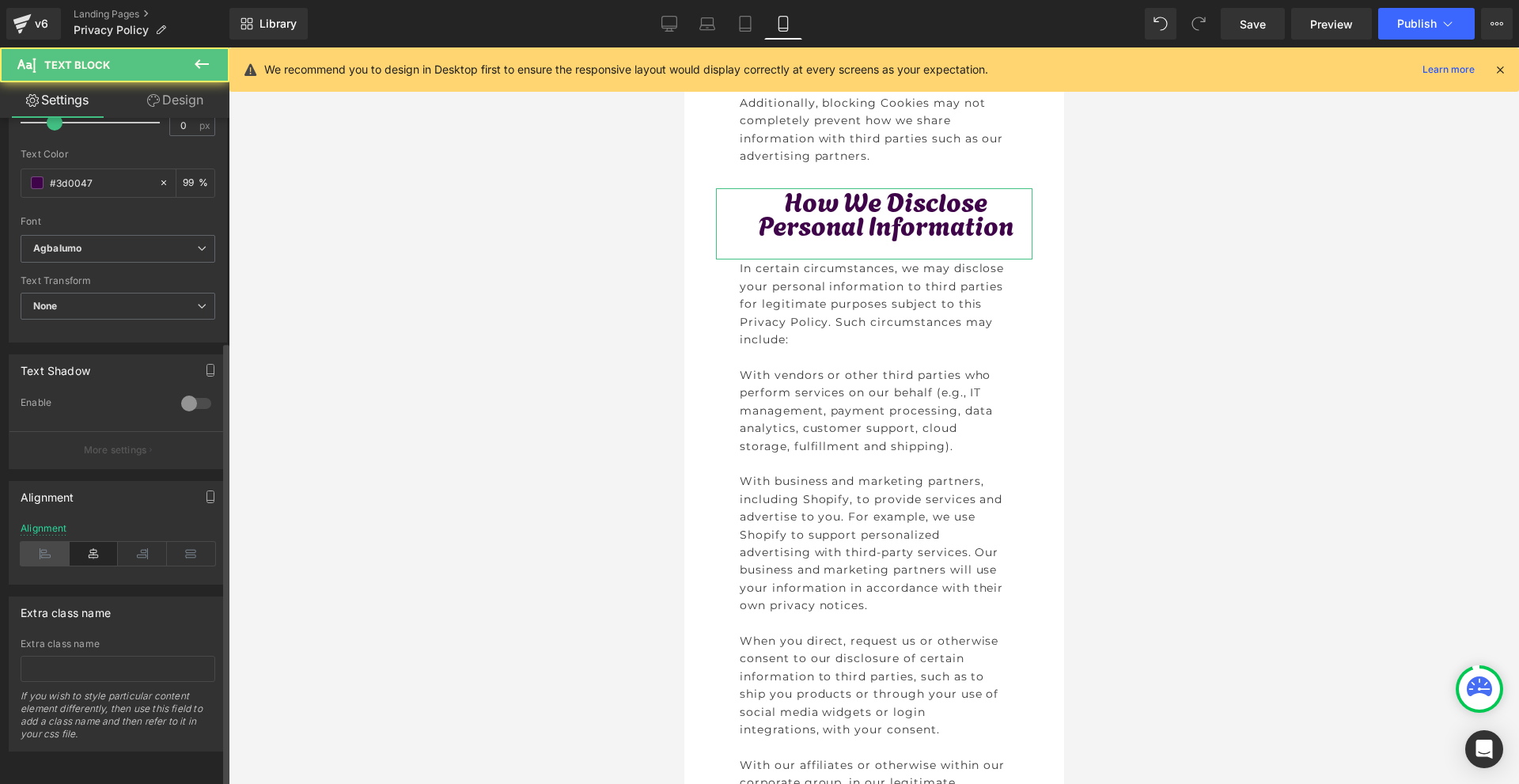
click at [46, 548] on icon at bounding box center [45, 553] width 49 height 24
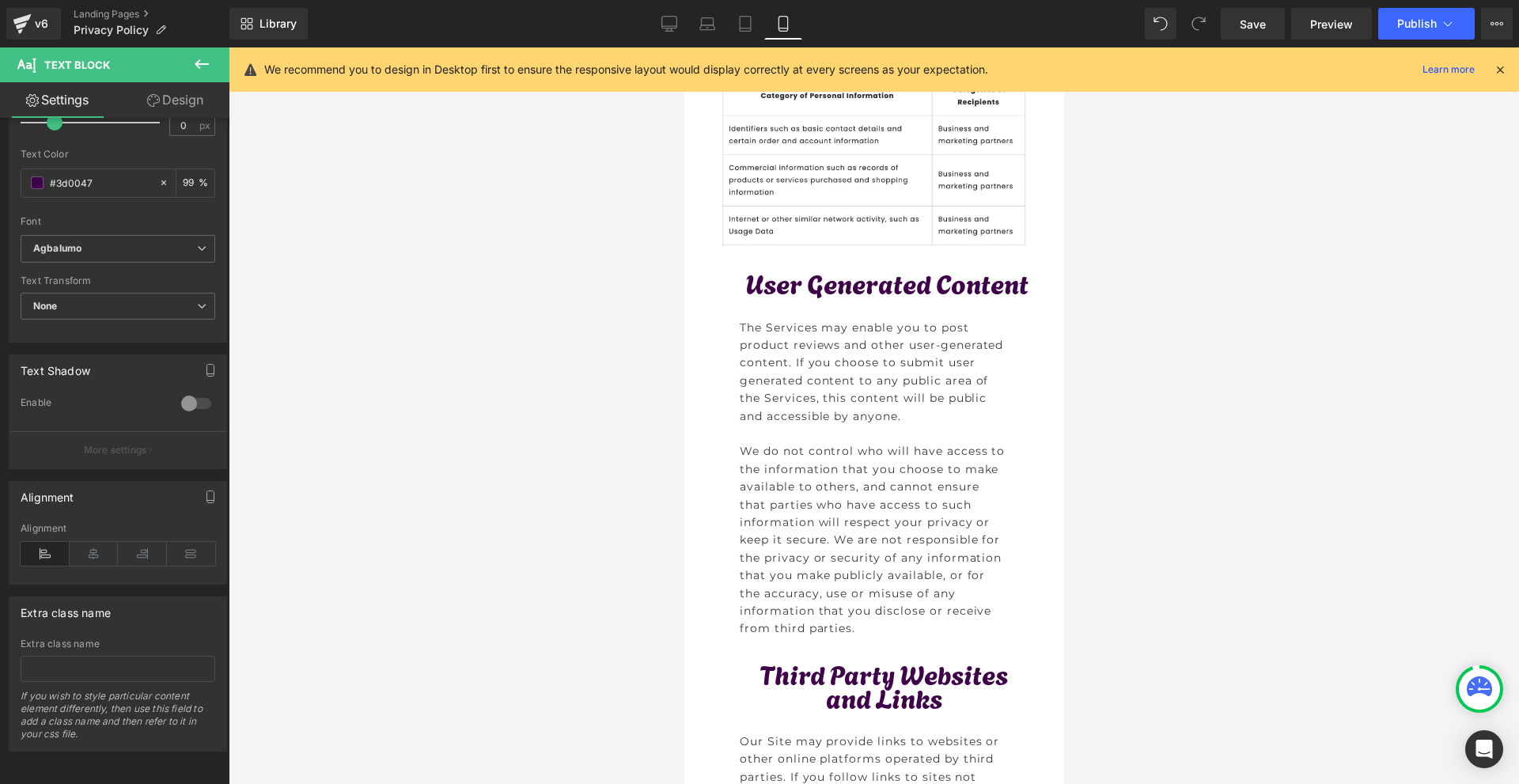
scroll to position [6167, 0]
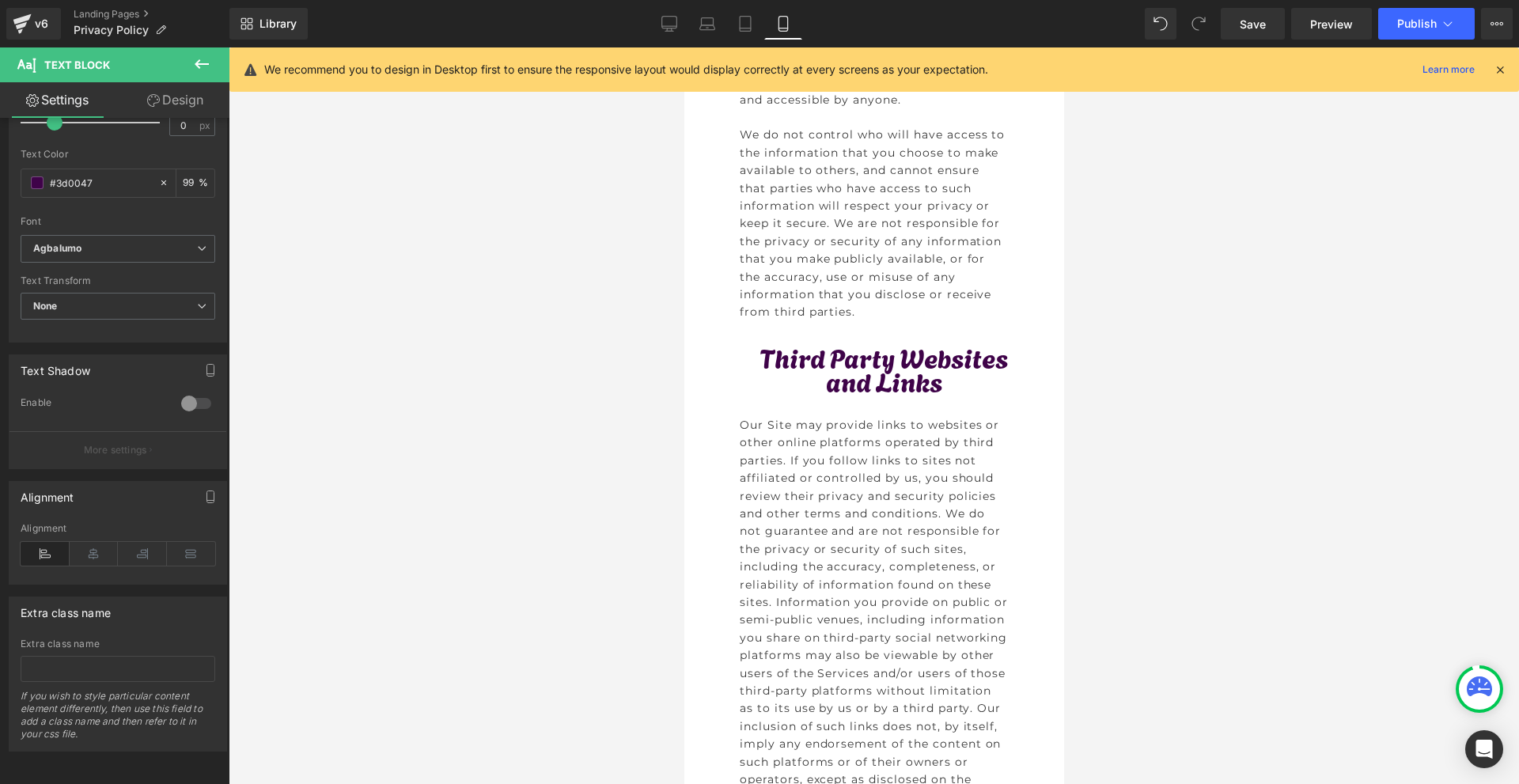
click at [807, 392] on p "Third Party Websites and Links" at bounding box center [882, 368] width 298 height 47
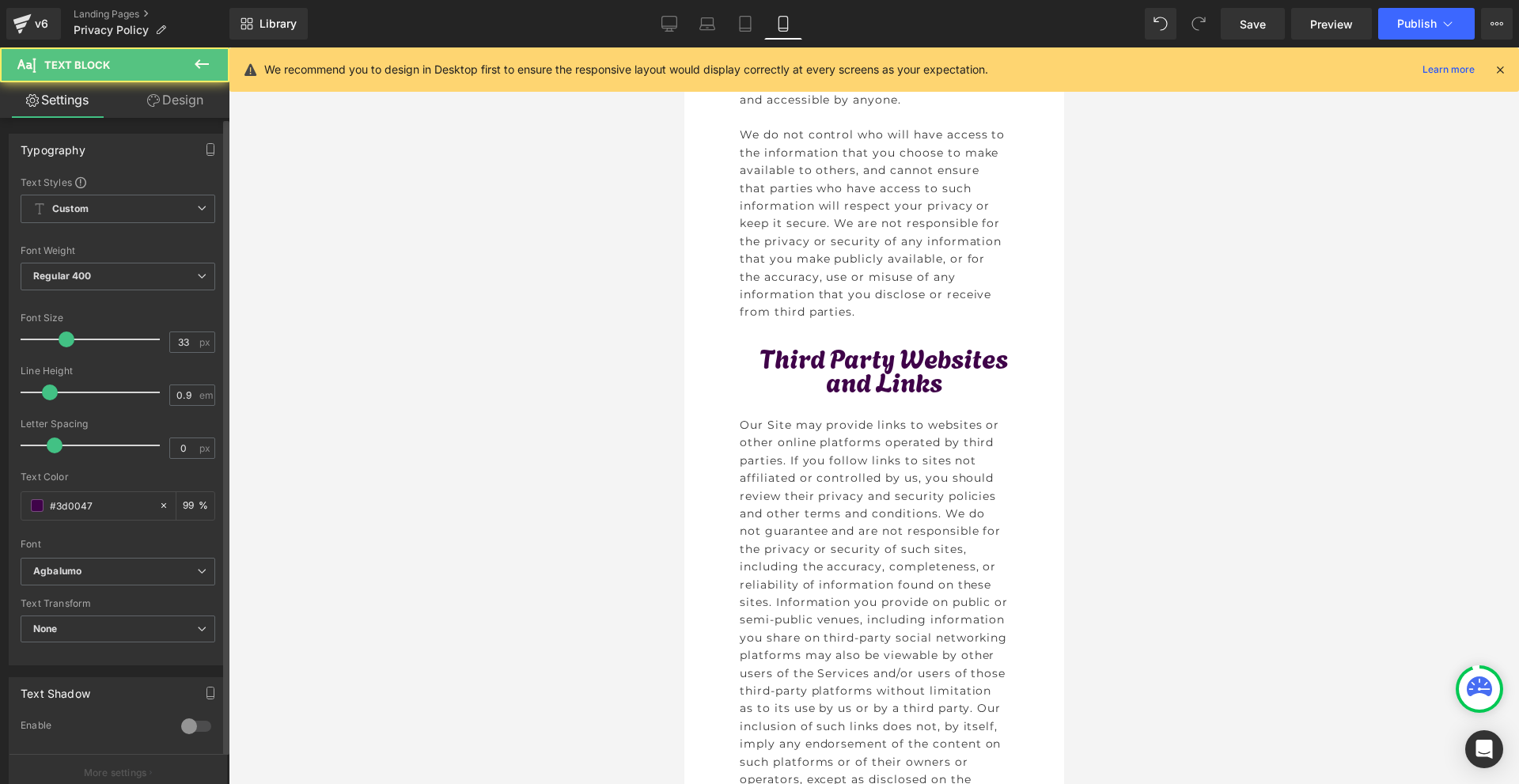
scroll to position [317, 0]
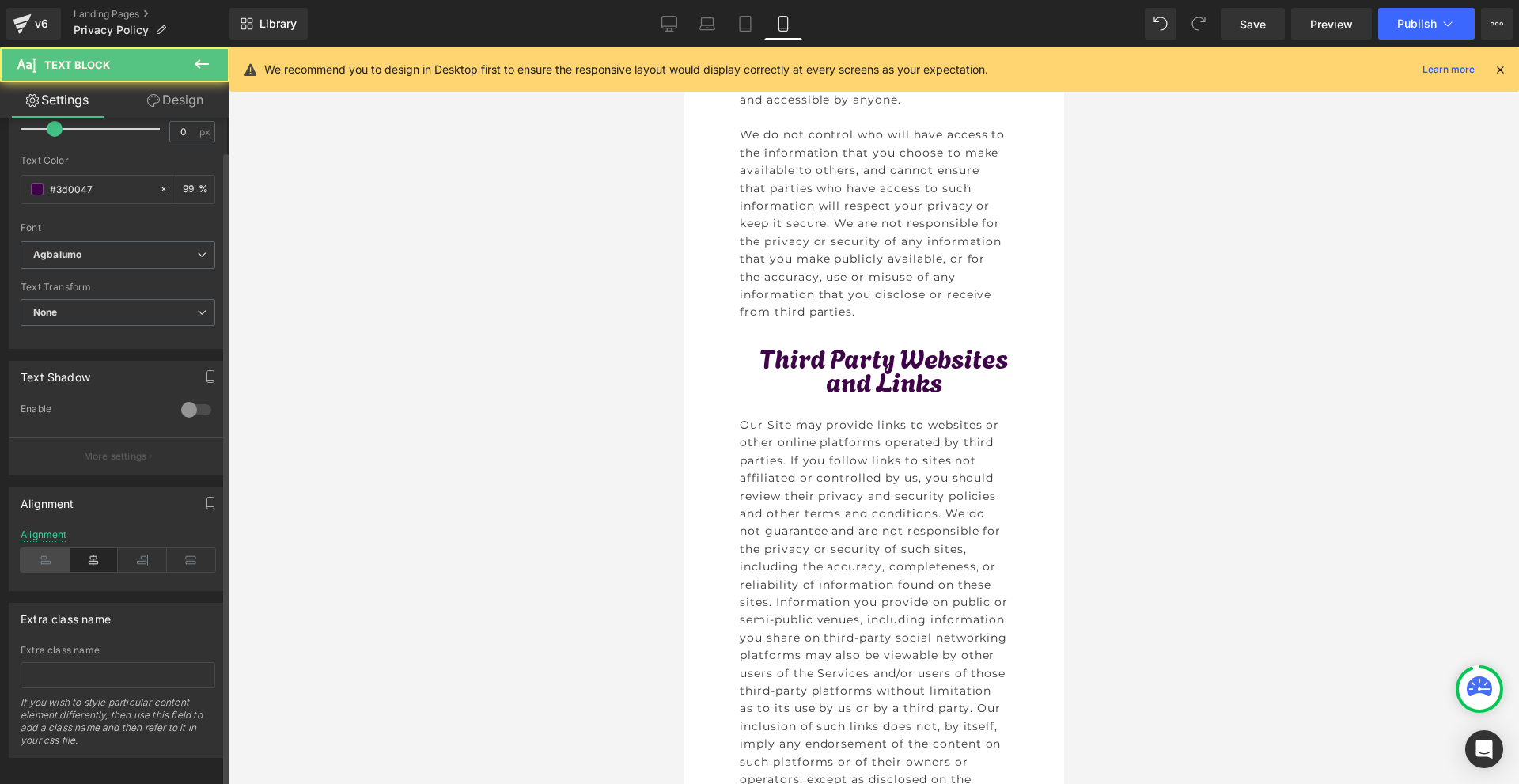
click at [42, 570] on icon at bounding box center [45, 560] width 49 height 24
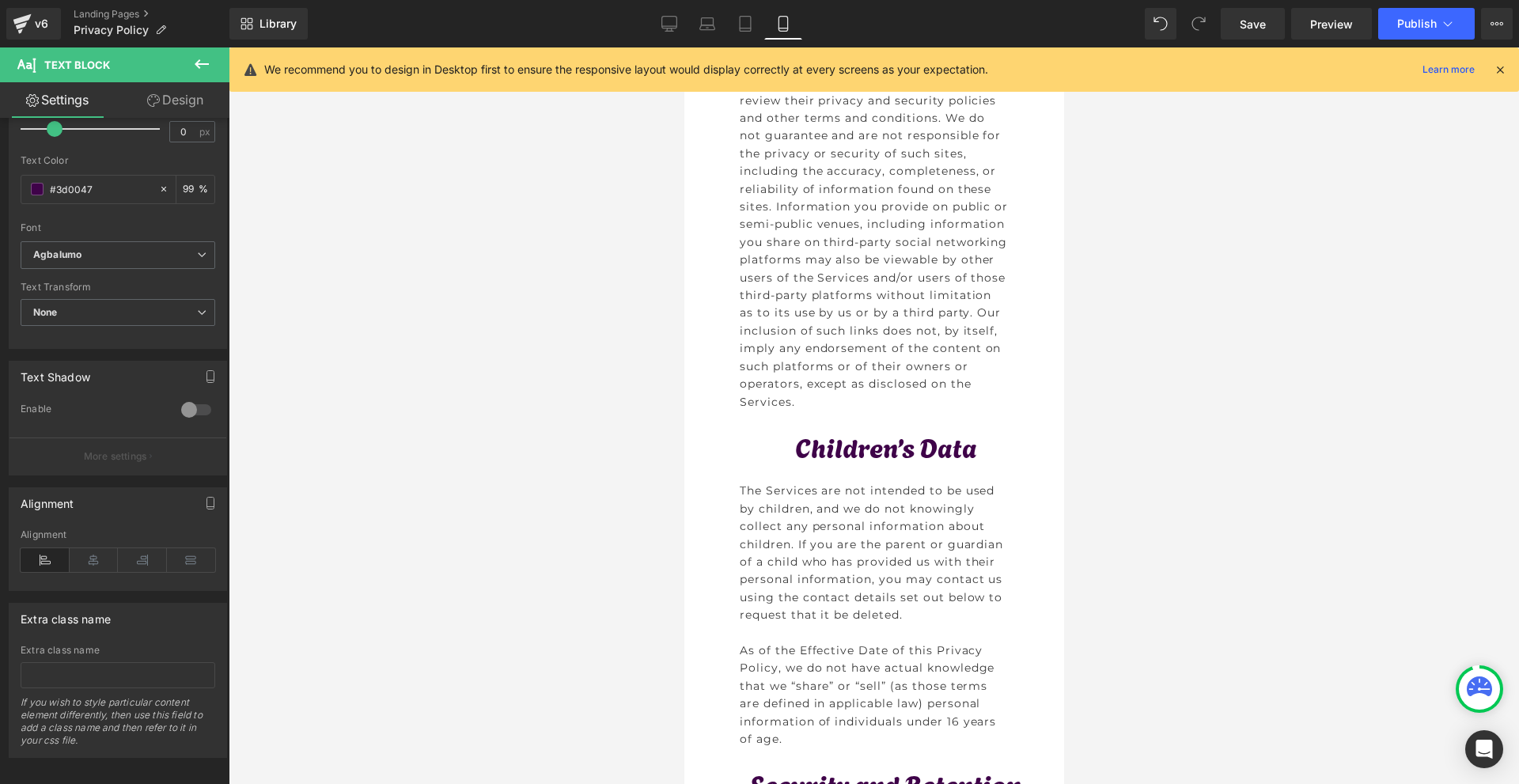
scroll to position [6880, 0]
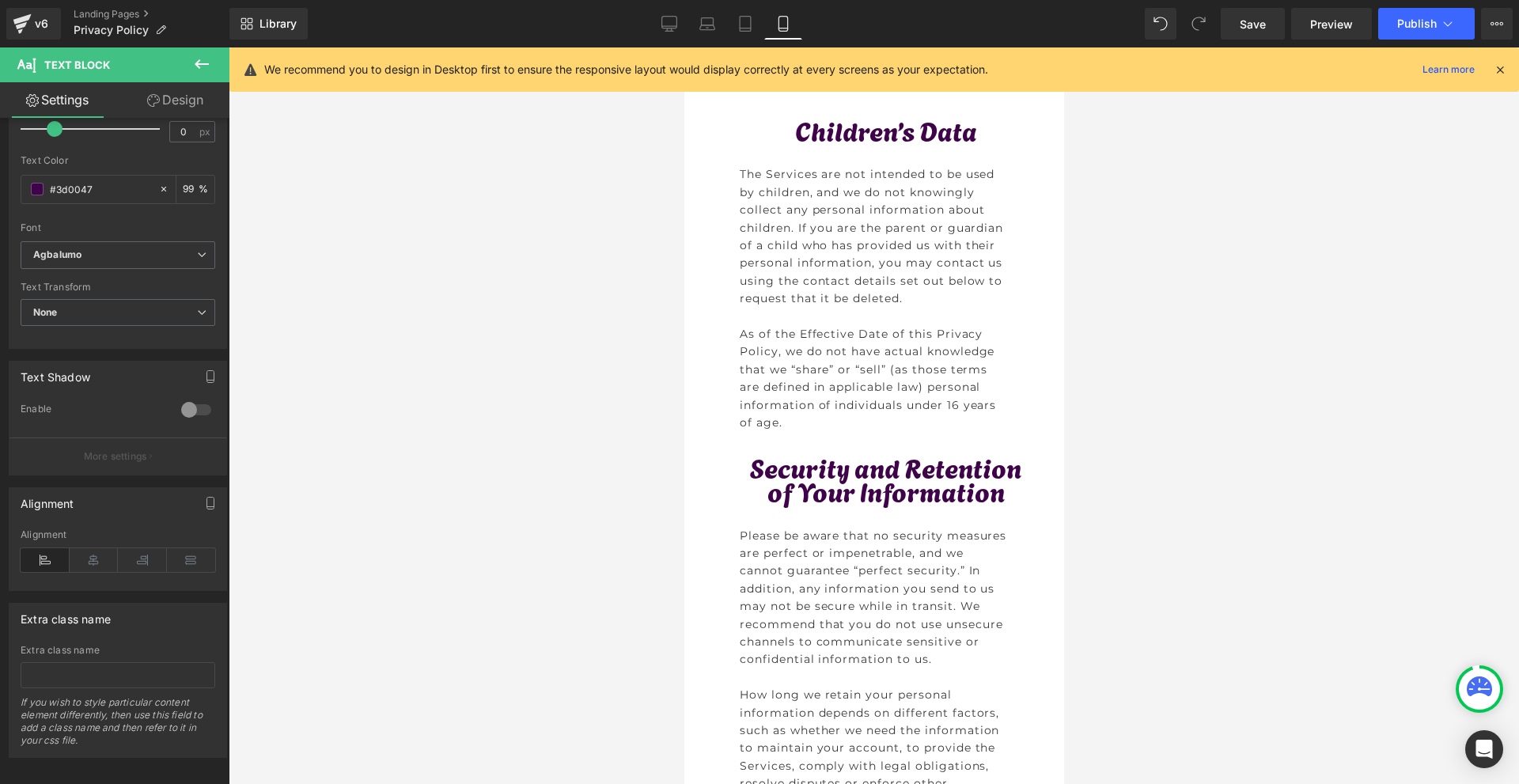
click at [839, 165] on div "Children’s Data Text Block" at bounding box center [873, 142] width 317 height 48
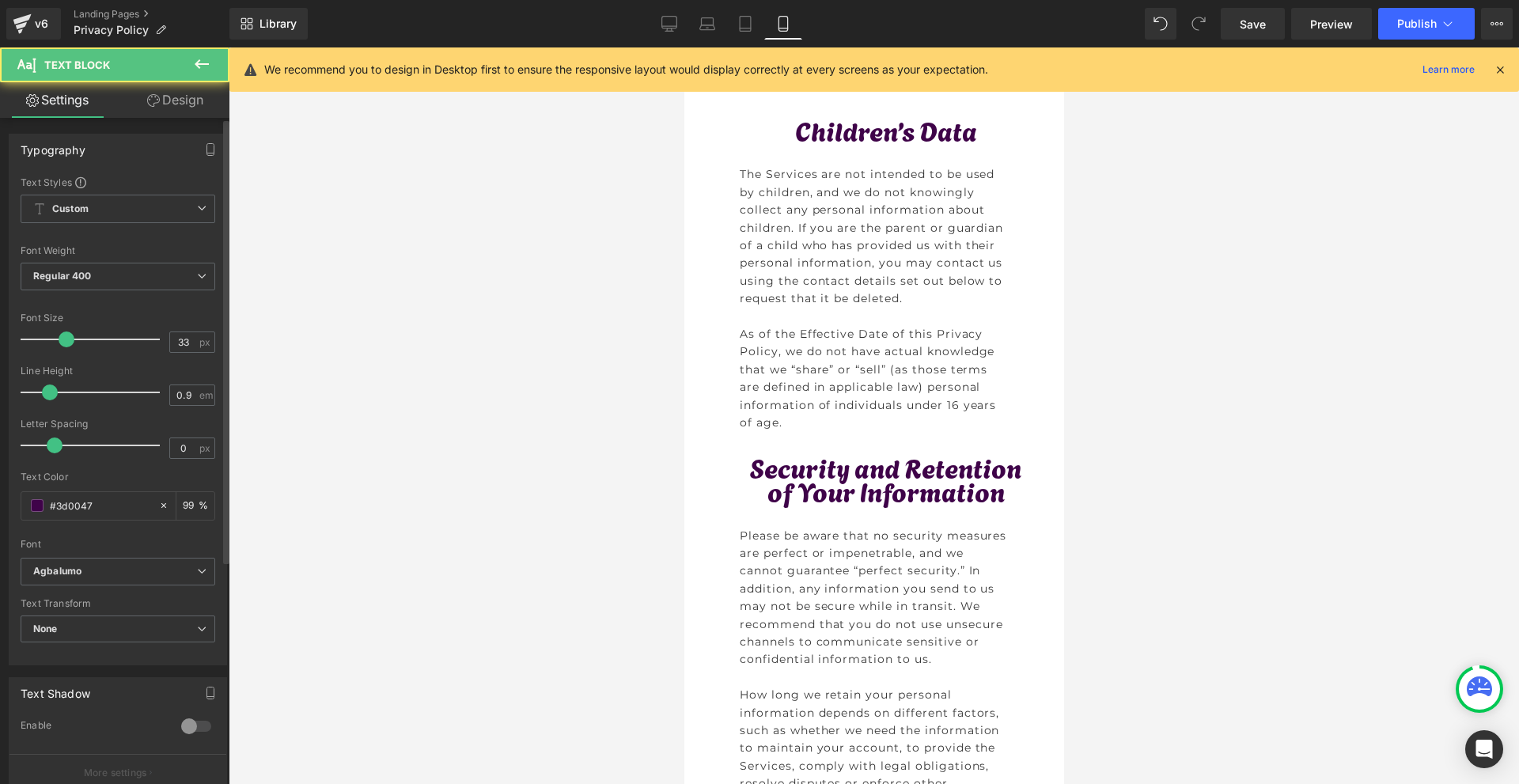
scroll to position [237, 0]
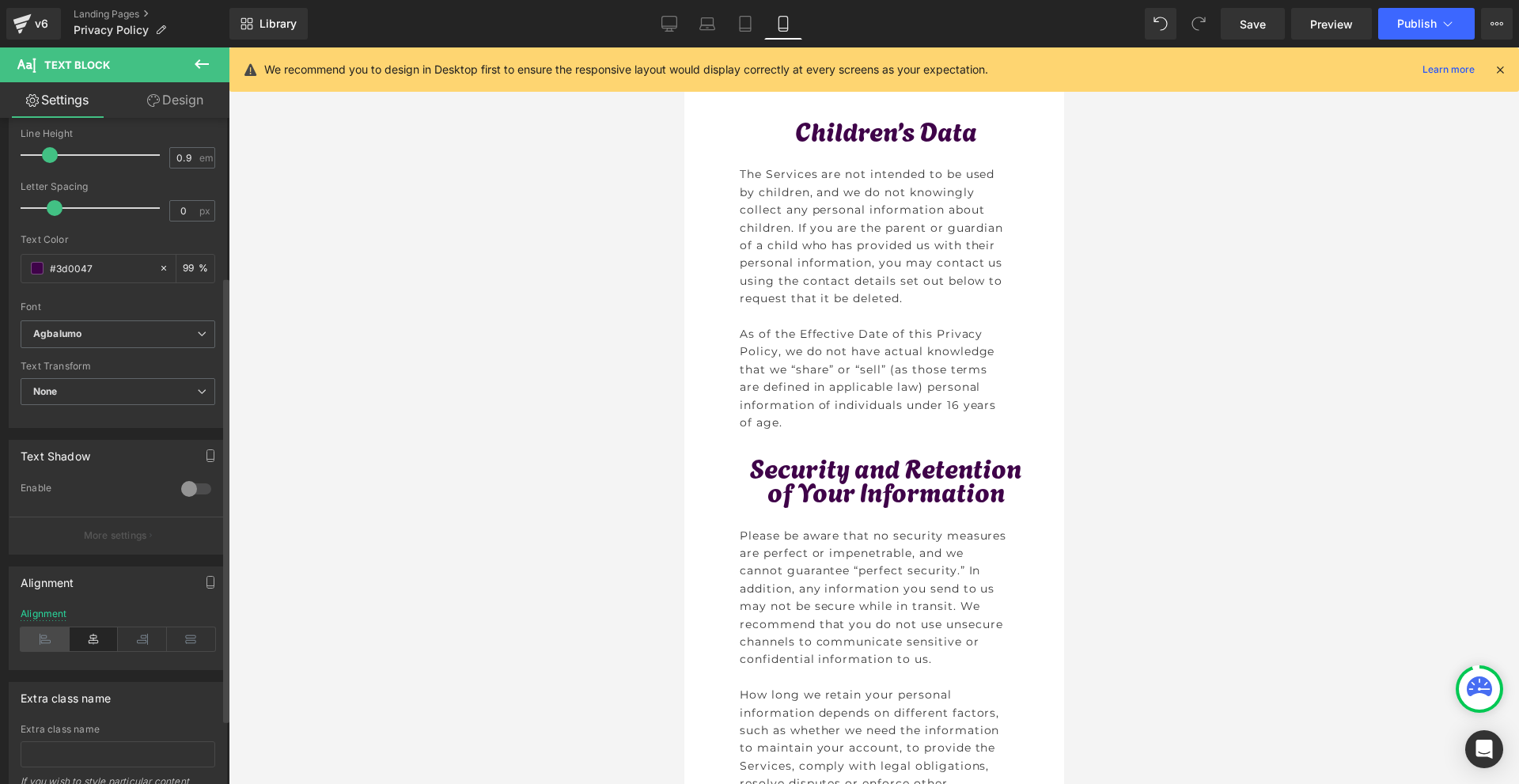
click at [48, 638] on icon at bounding box center [45, 639] width 49 height 24
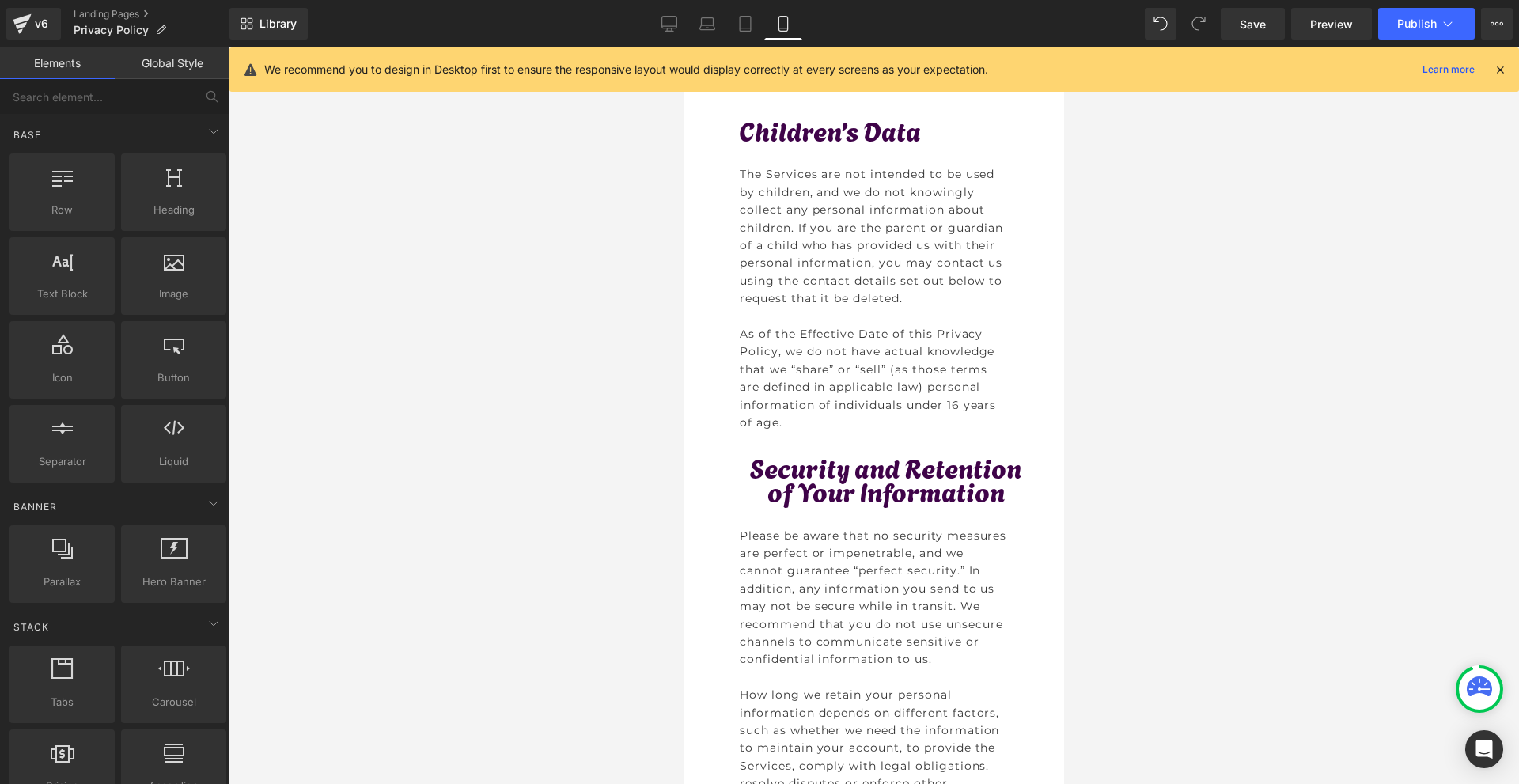
click at [1204, 395] on div at bounding box center [873, 415] width 1290 height 736
click at [818, 501] on p "Security and Retention of Your Information" at bounding box center [885, 478] width 294 height 47
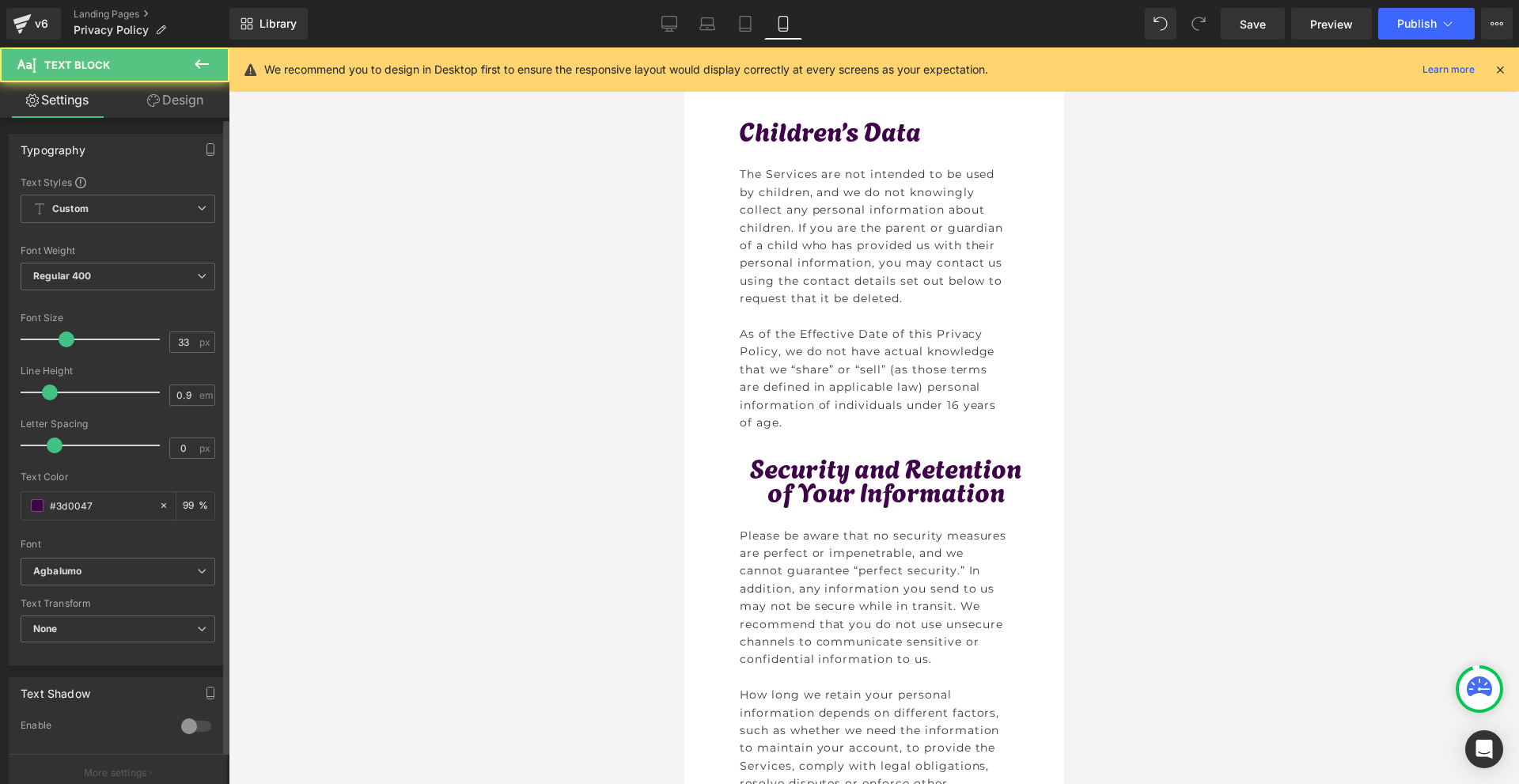
scroll to position [158, 0]
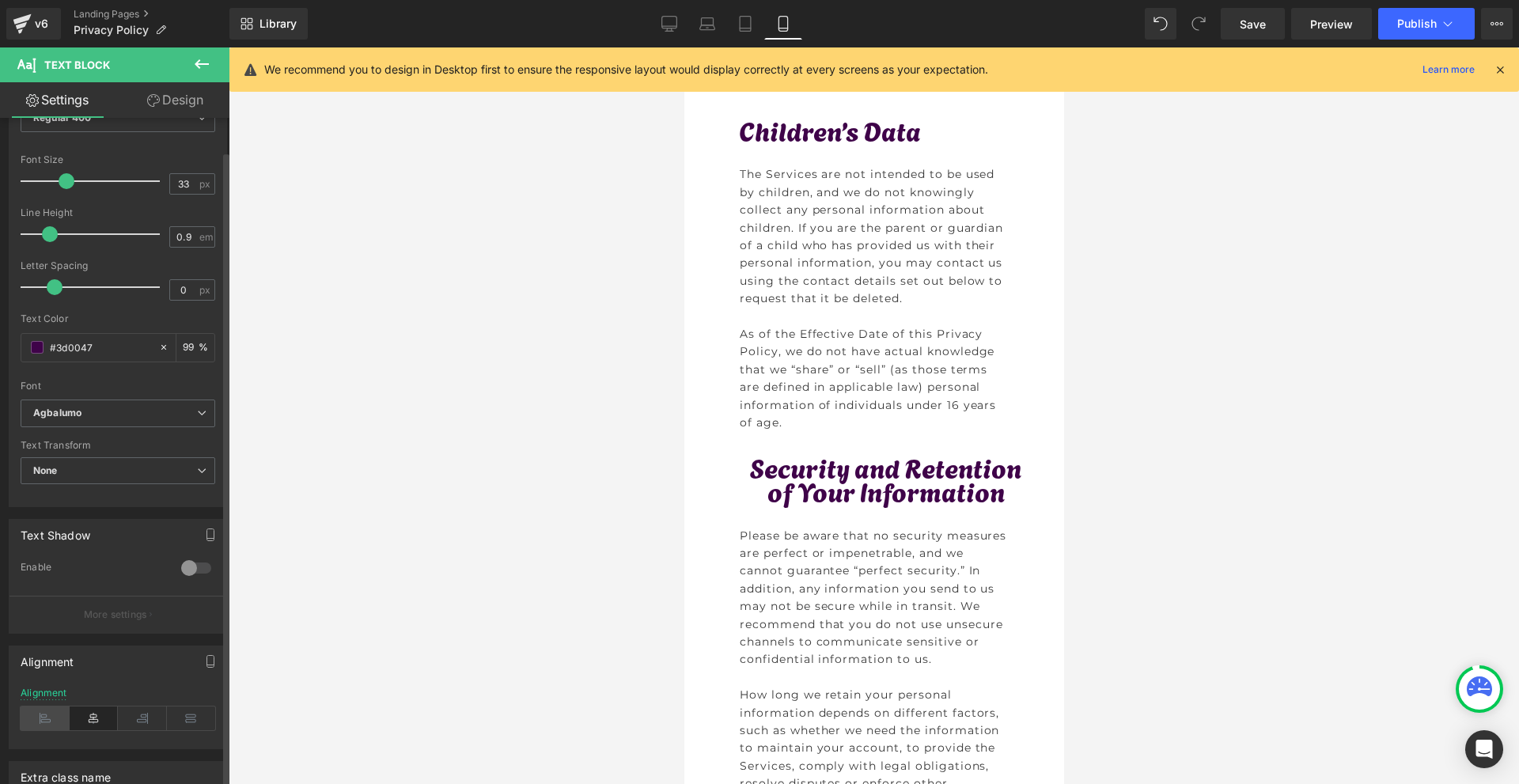
click at [45, 718] on icon at bounding box center [45, 718] width 49 height 24
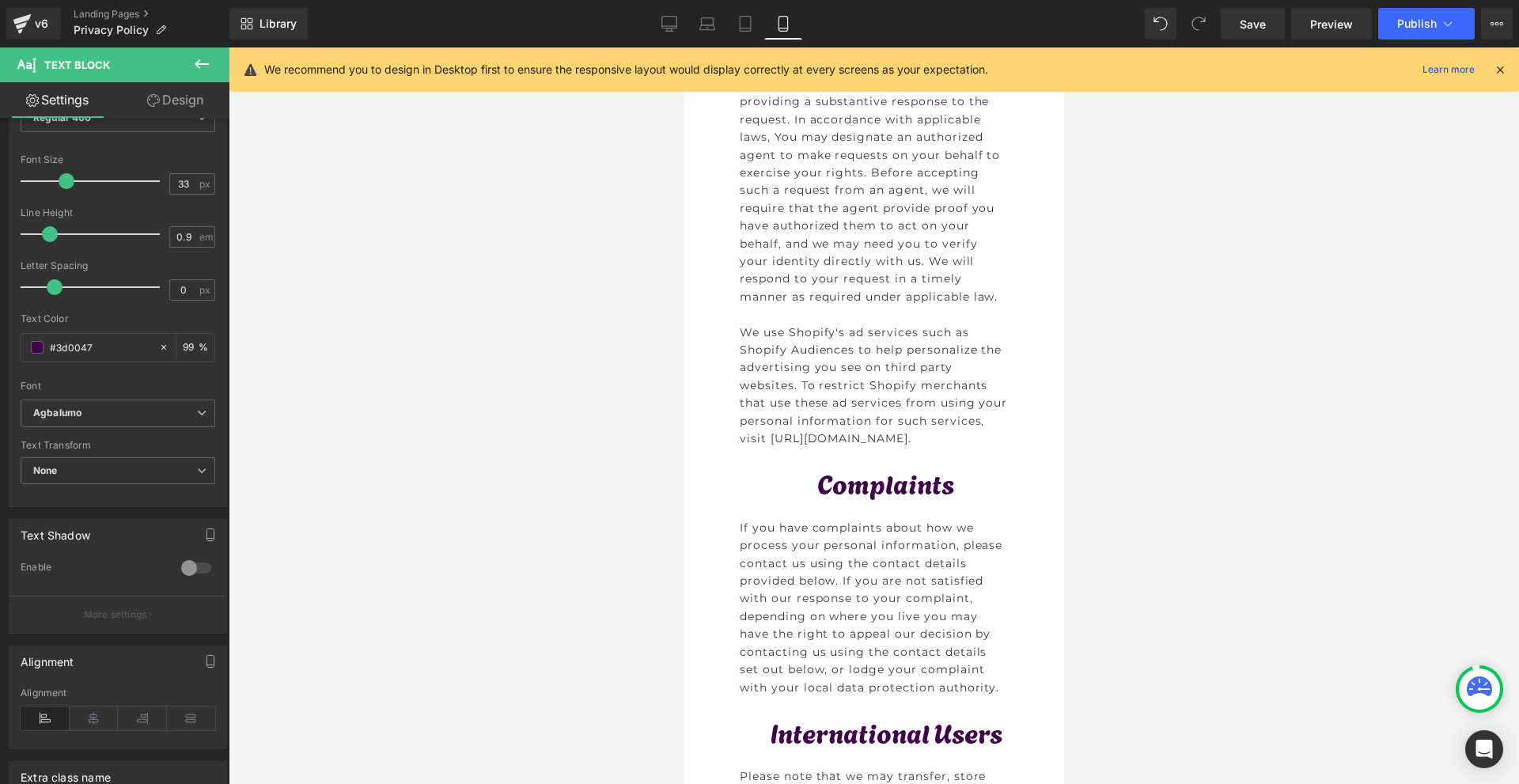
scroll to position [9251, 0]
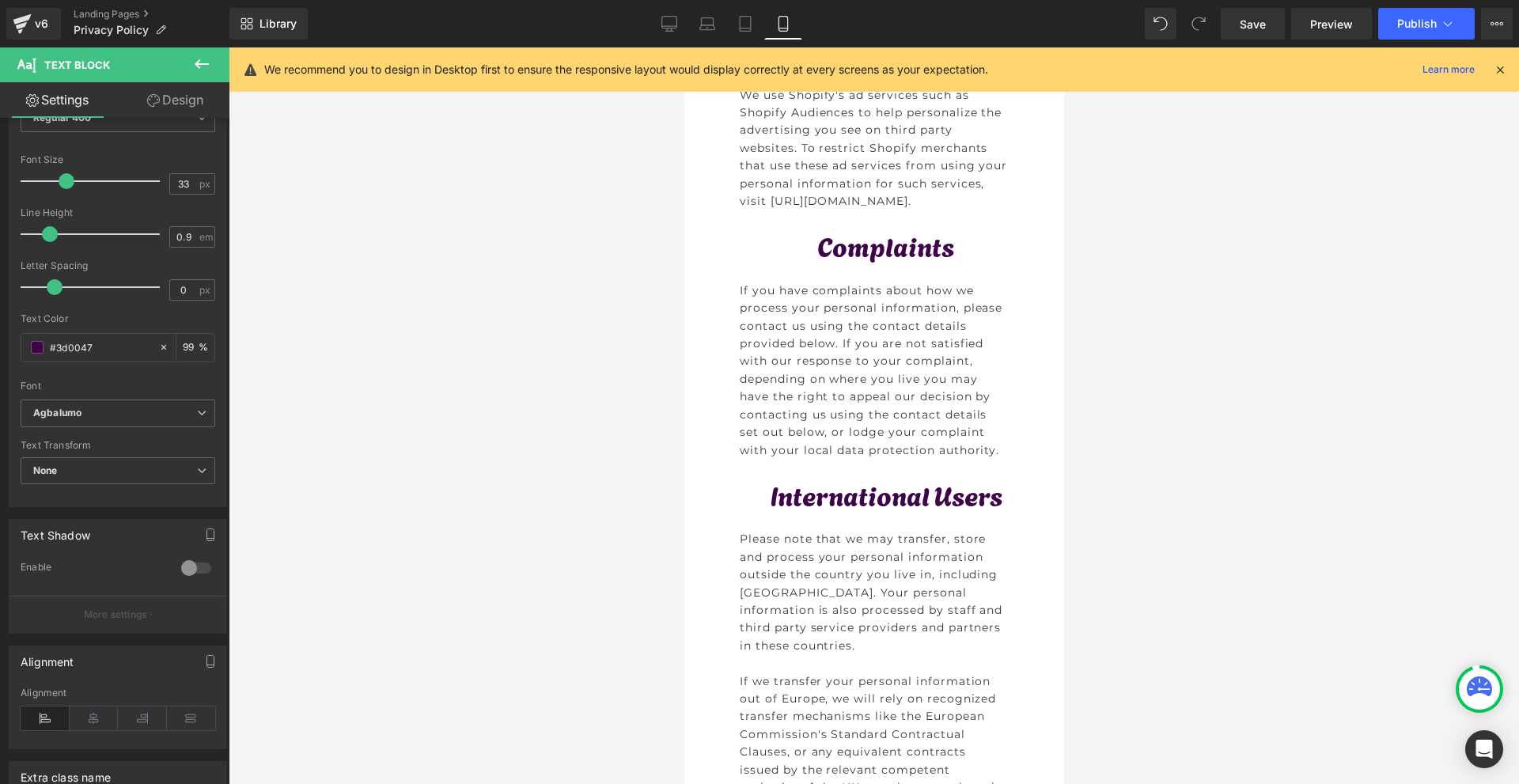
click at [876, 281] on div "Complaints Text Block" at bounding box center [873, 257] width 317 height 48
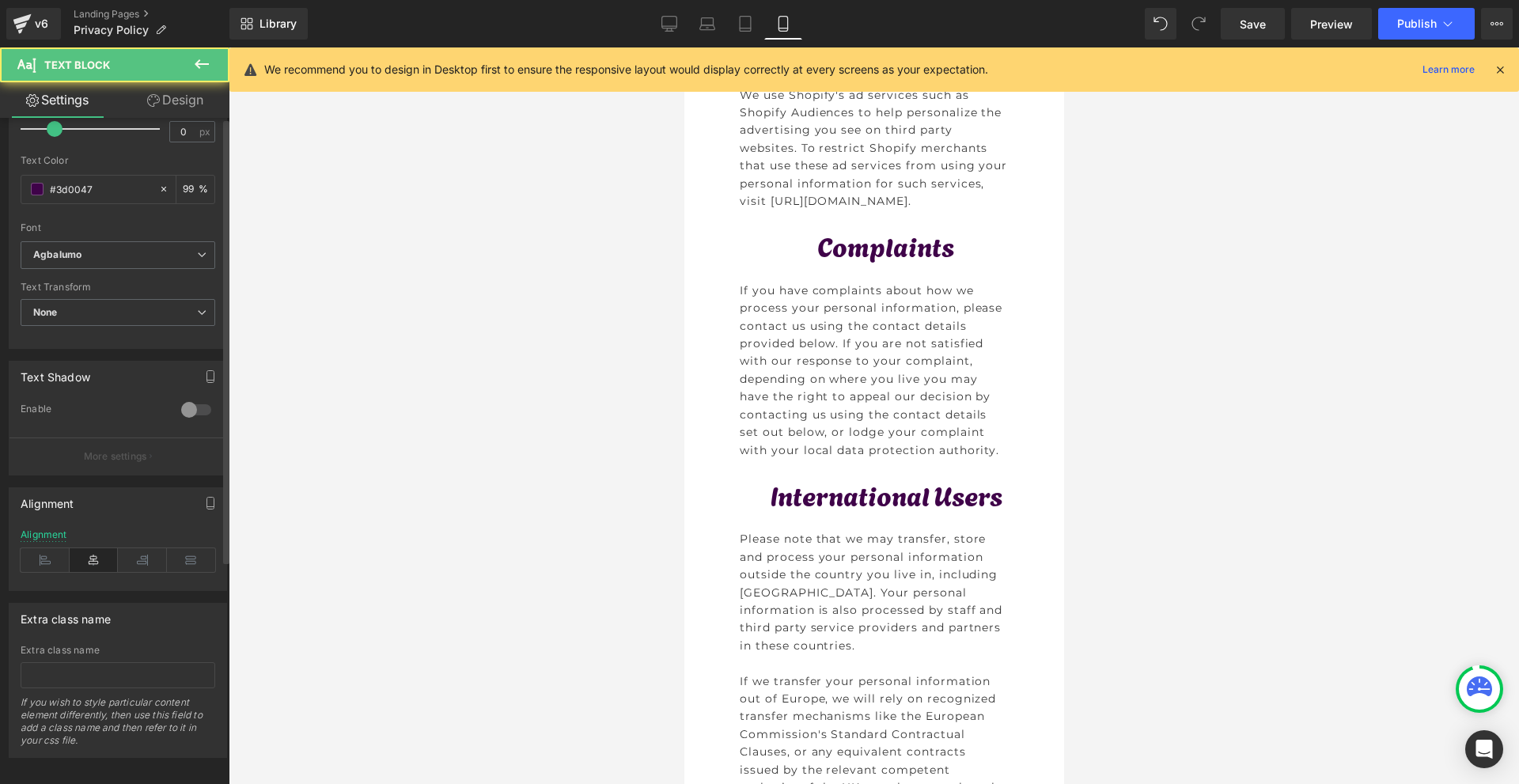
scroll to position [0, 0]
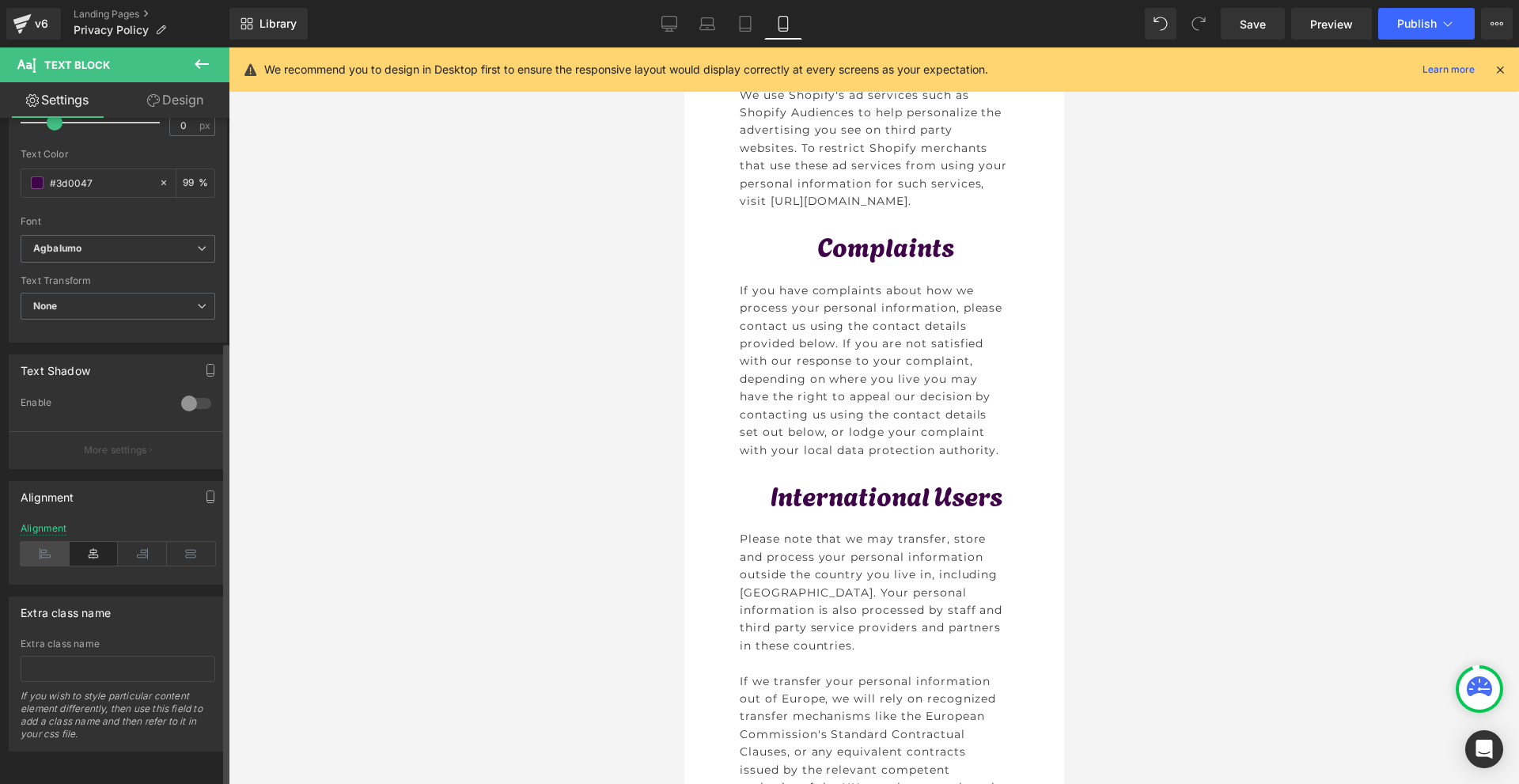
click at [47, 550] on icon at bounding box center [45, 553] width 49 height 24
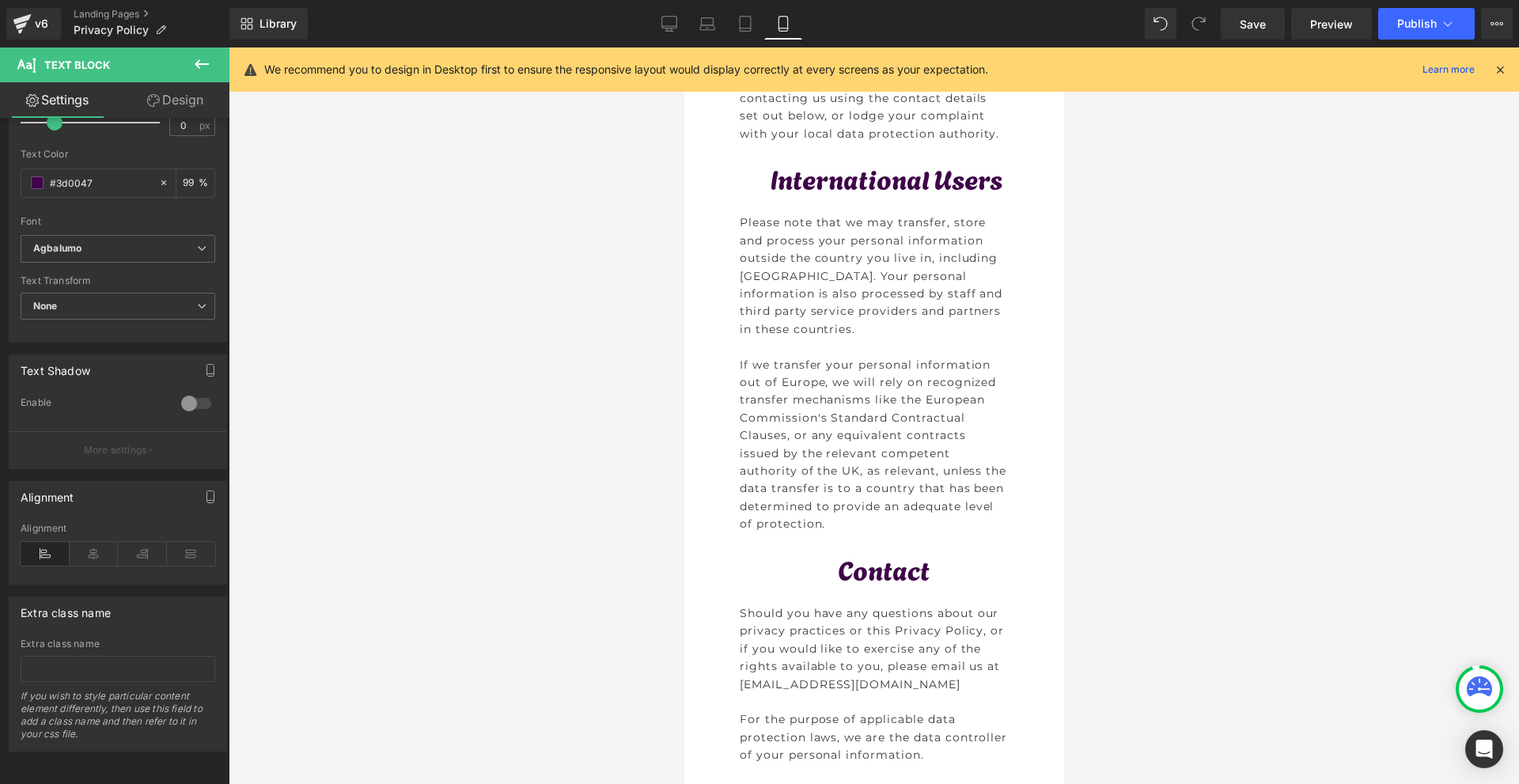
click at [763, 190] on p "International Users" at bounding box center [886, 177] width 292 height 24
click at [40, 542] on icon at bounding box center [45, 553] width 49 height 24
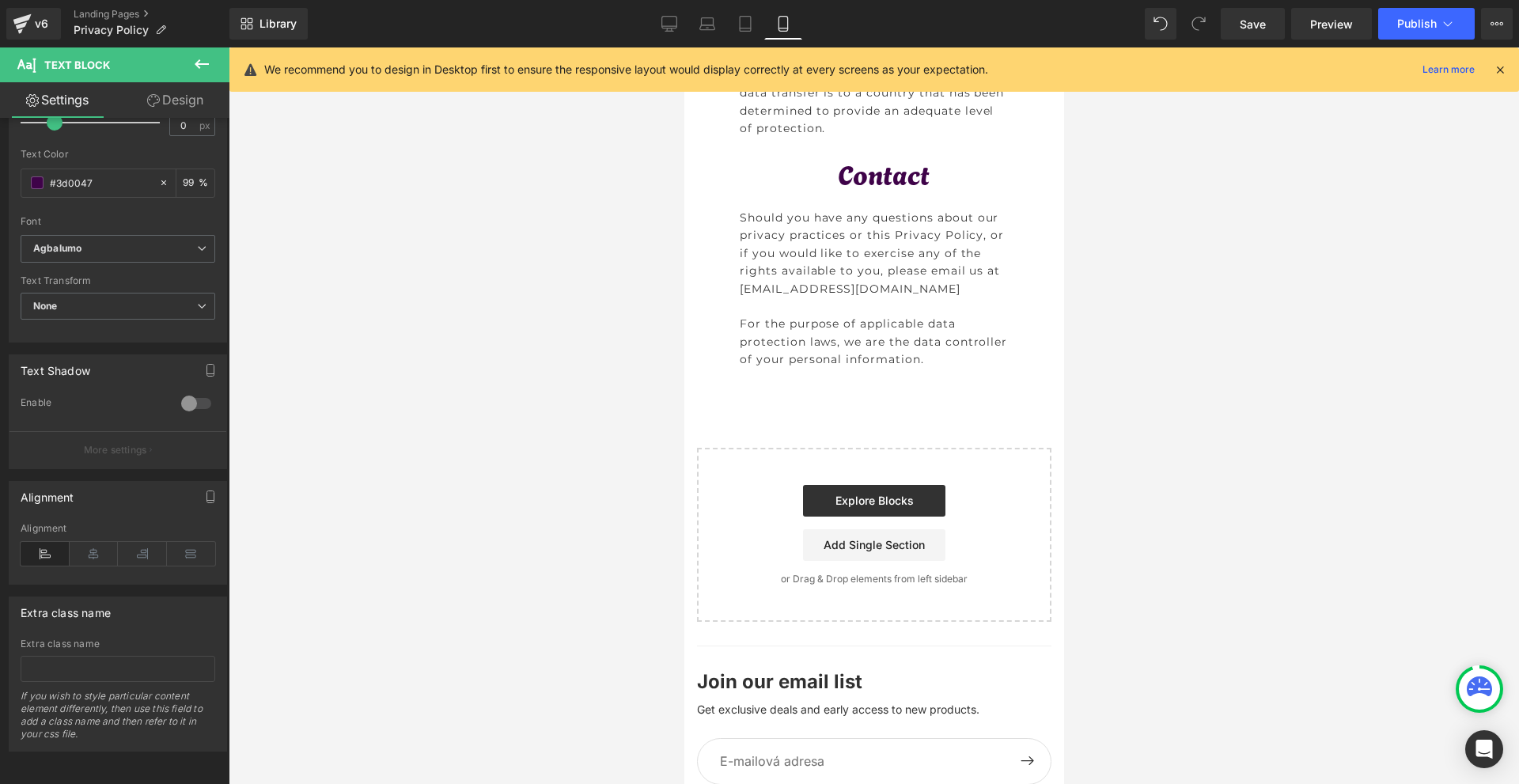
click at [776, 185] on p "Contact" at bounding box center [882, 173] width 299 height 24
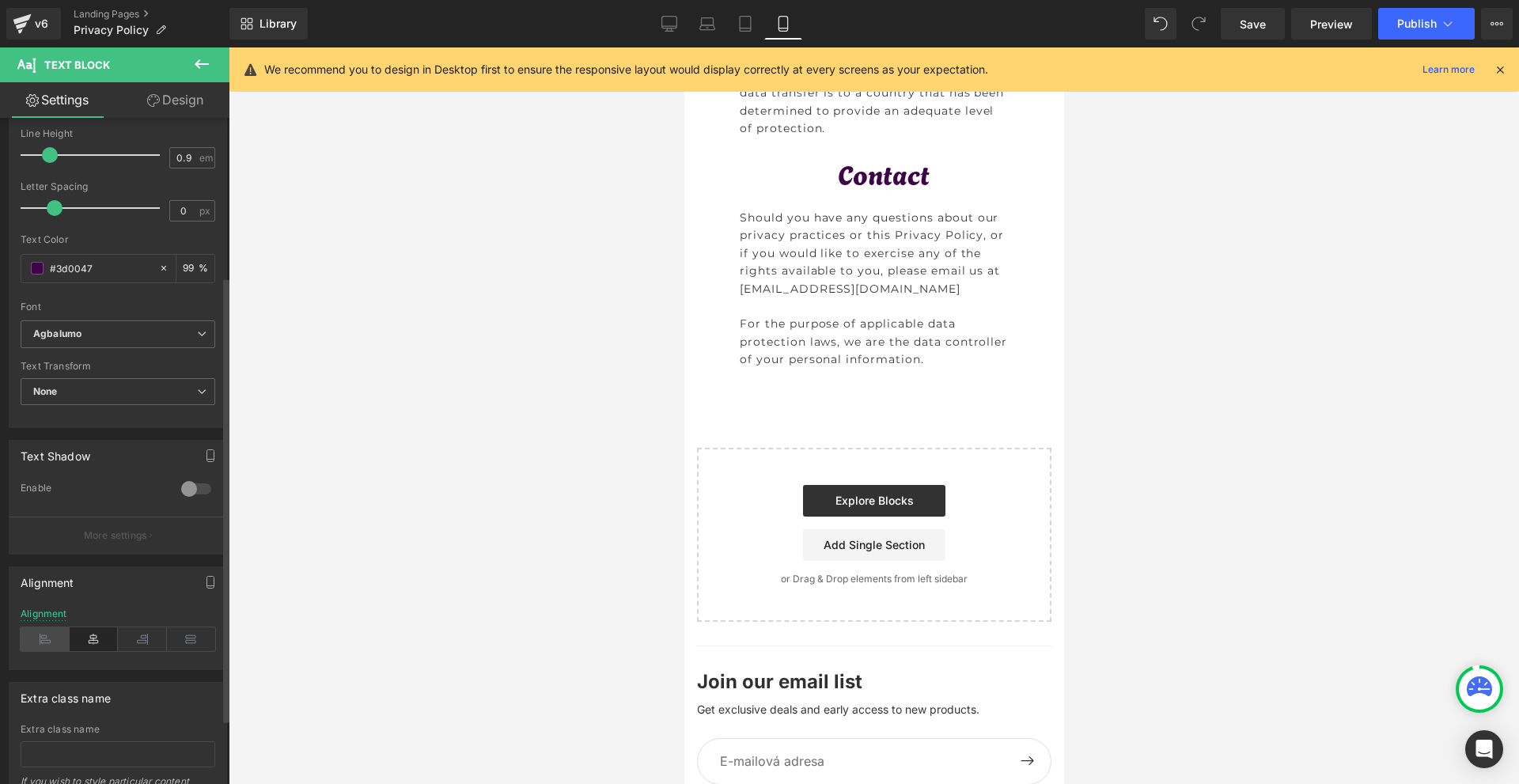
click at [43, 634] on icon at bounding box center [45, 639] width 49 height 24
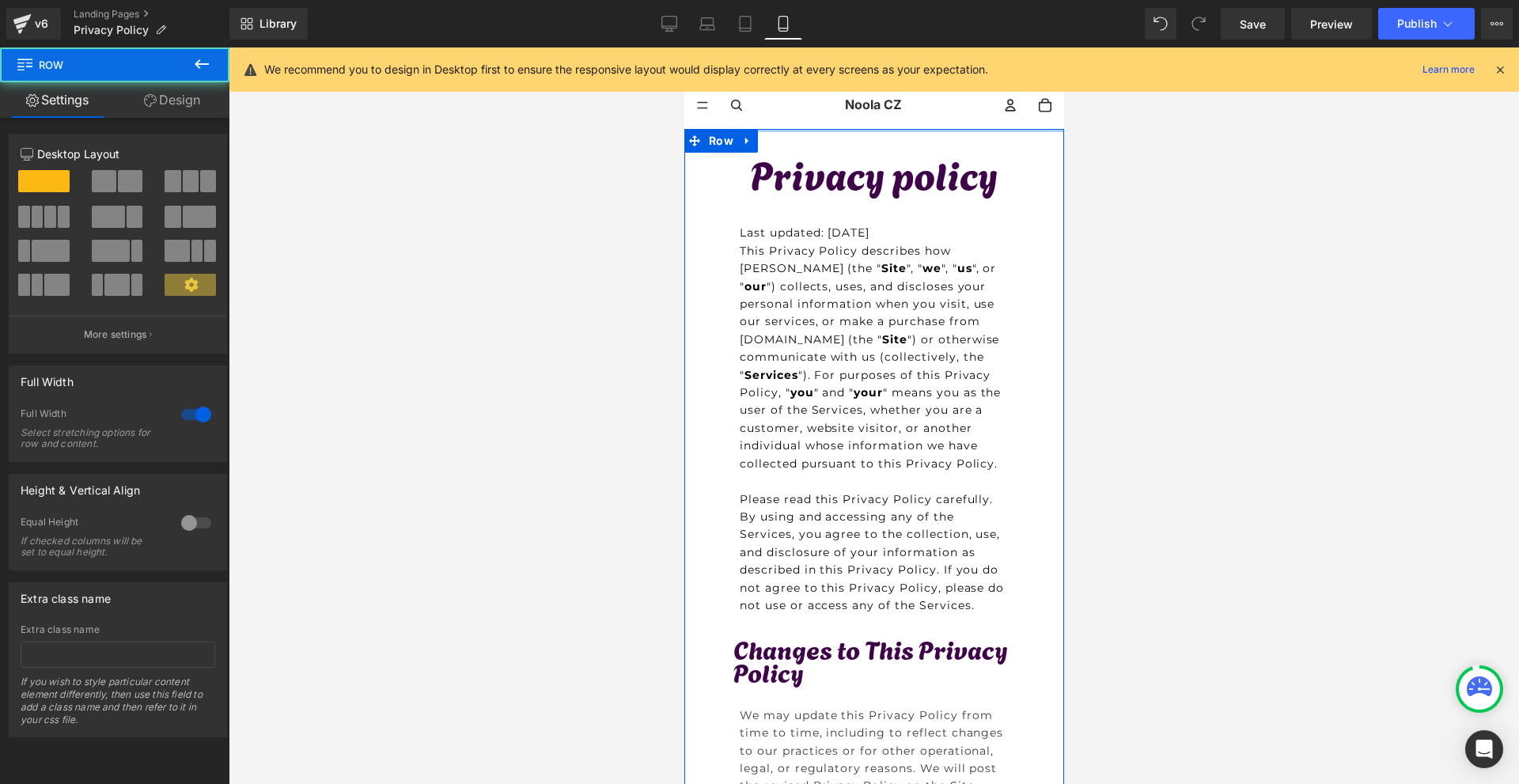
drag, startPoint x: 920, startPoint y: 135, endPoint x: 2095, endPoint y: 165, distance: 1175.4
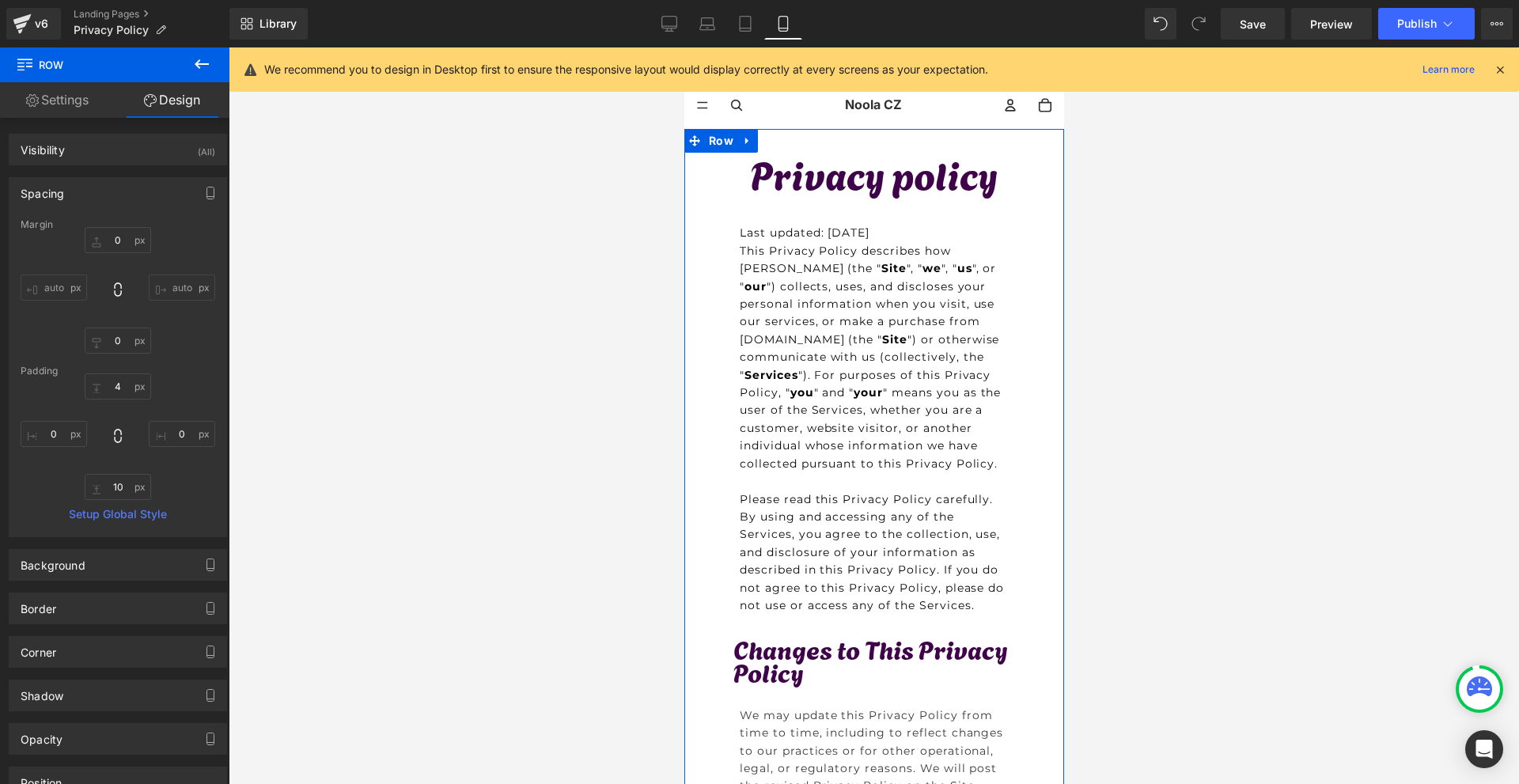
click at [1503, 67] on icon at bounding box center [1499, 69] width 14 height 14
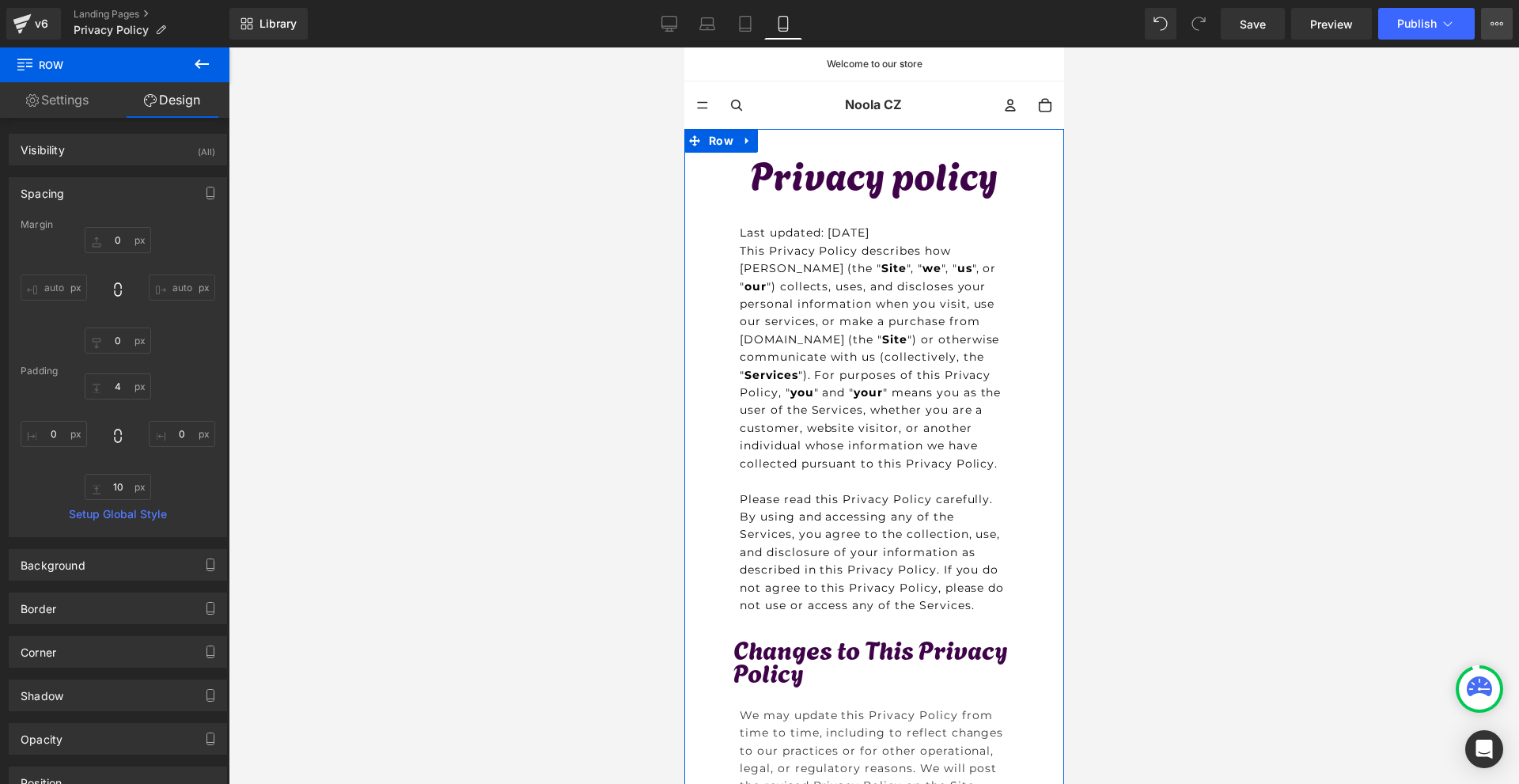
click at [1493, 17] on icon at bounding box center [1496, 23] width 12 height 12
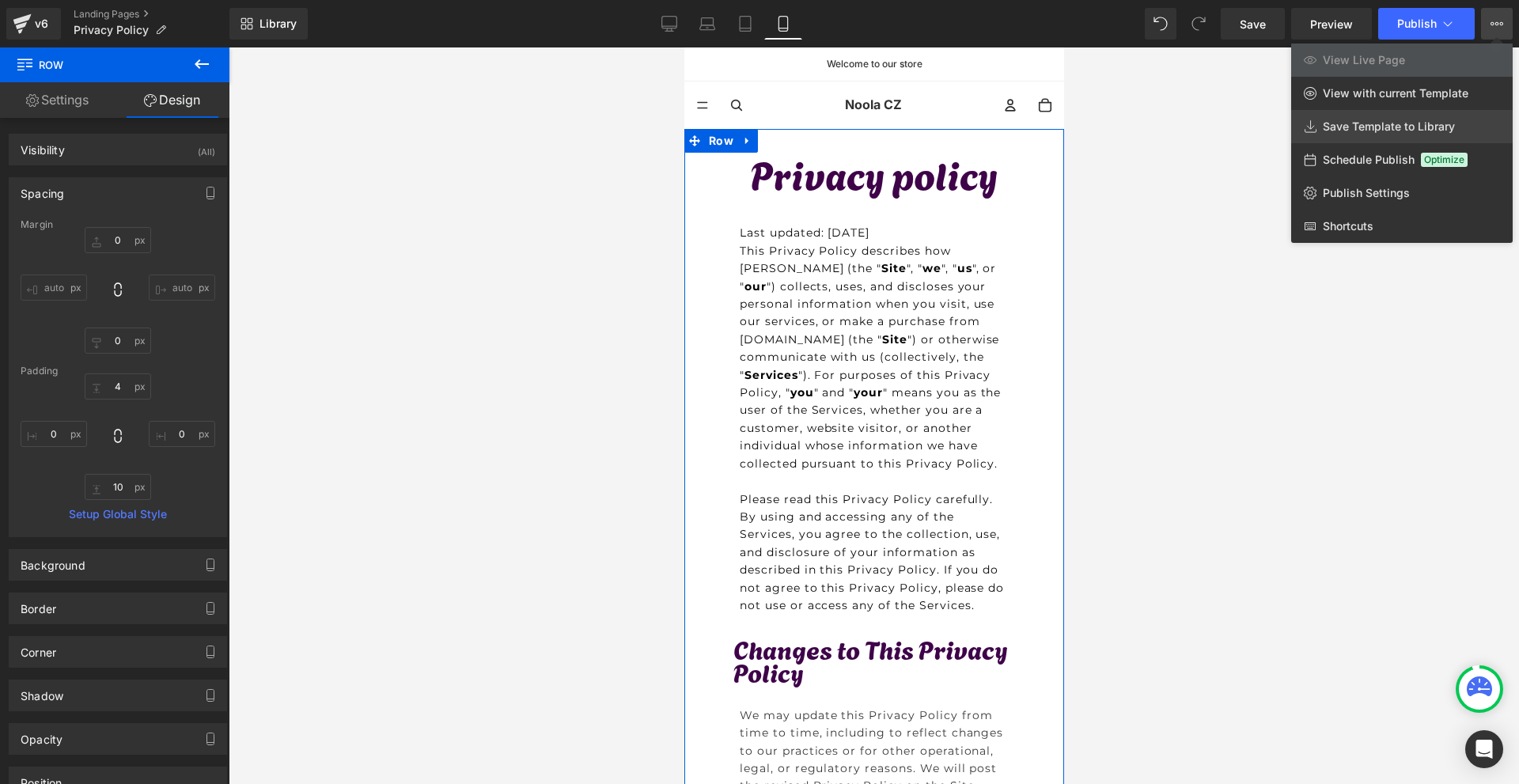
click at [1360, 113] on link "Save Template to Library" at bounding box center [1401, 126] width 222 height 33
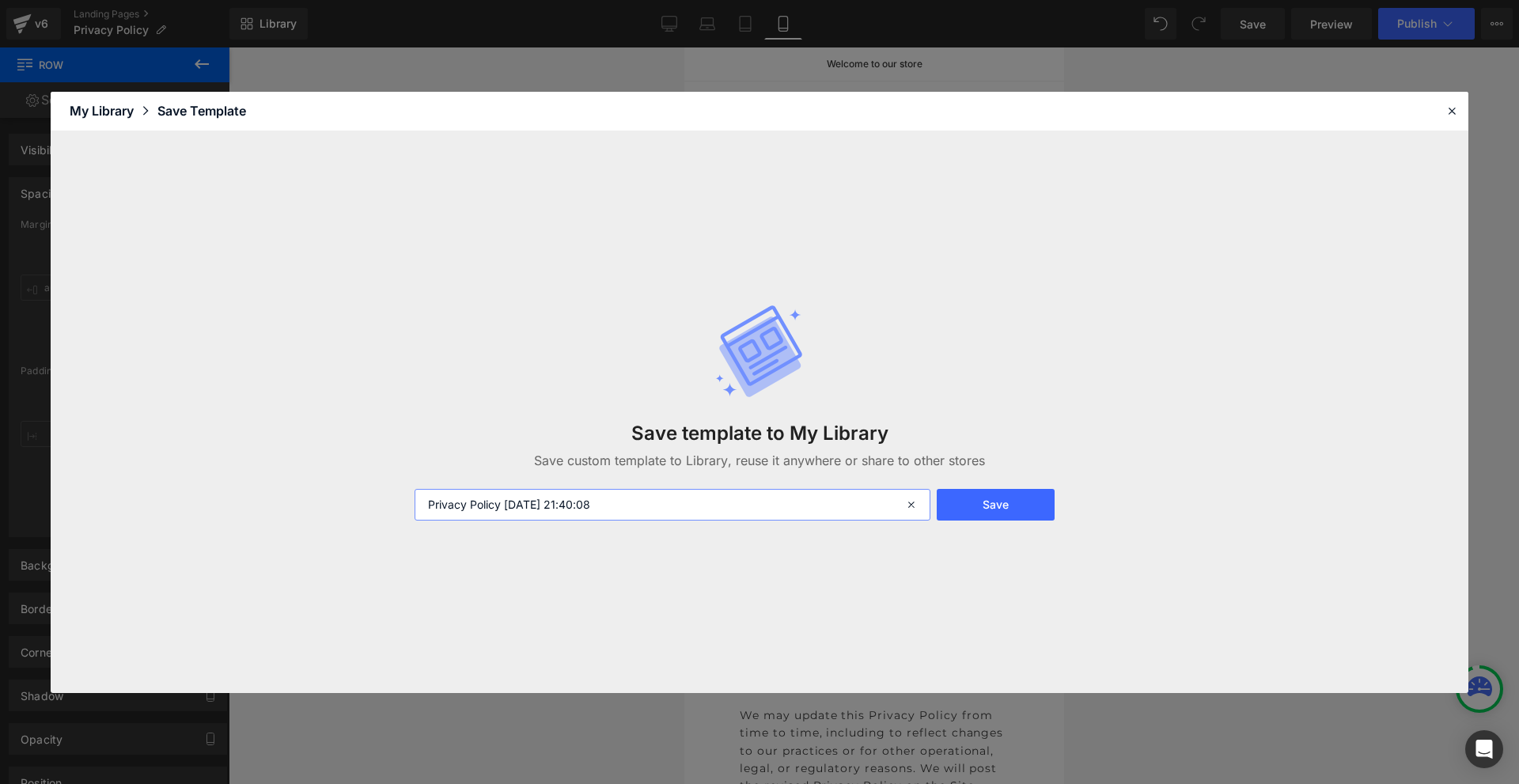
click at [703, 509] on input "Privacy Policy 2025-09-28 21:40:08" at bounding box center [672, 505] width 515 height 31
type input "Save PRIVACY UK"
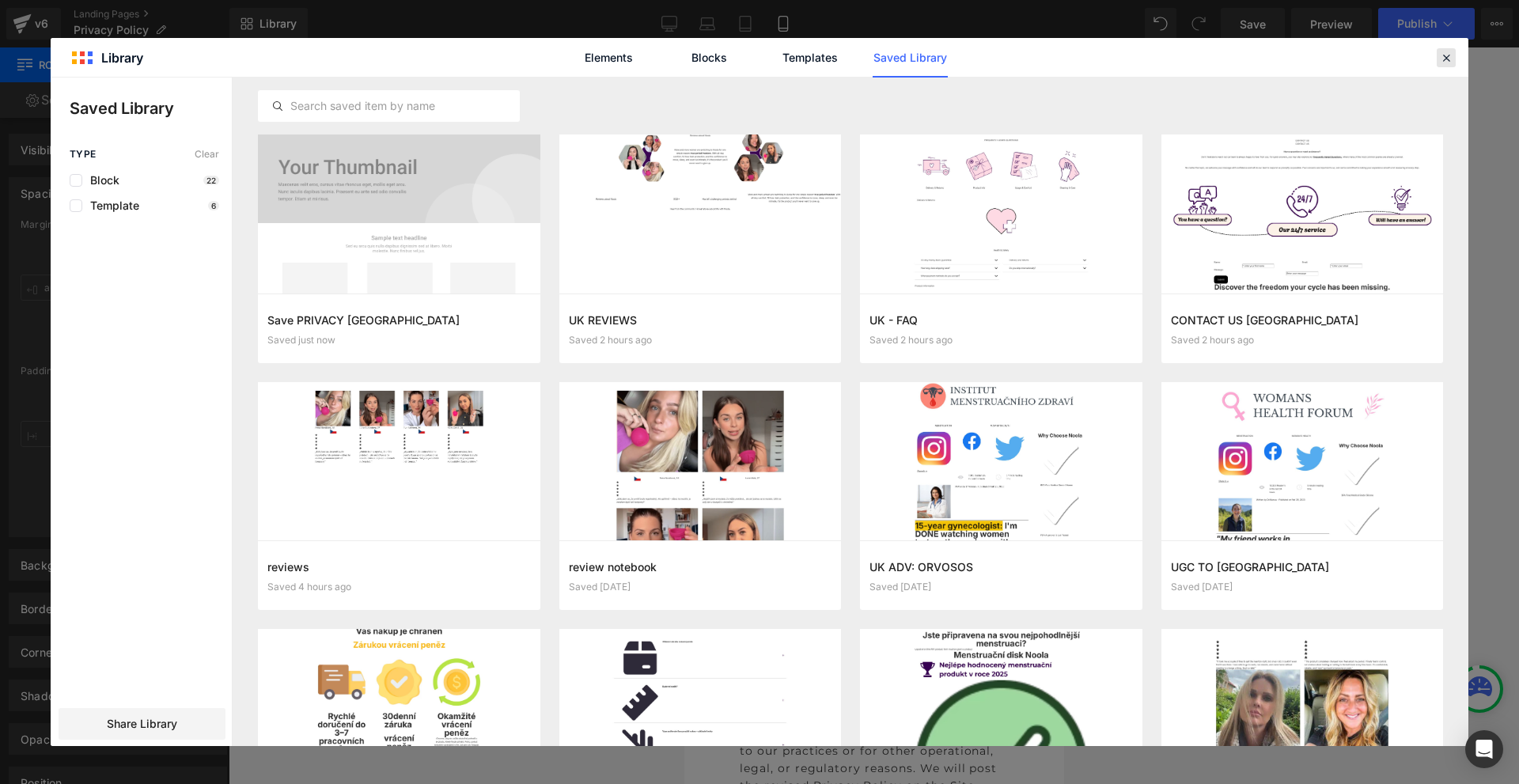
click at [1447, 60] on icon at bounding box center [1446, 57] width 14 height 14
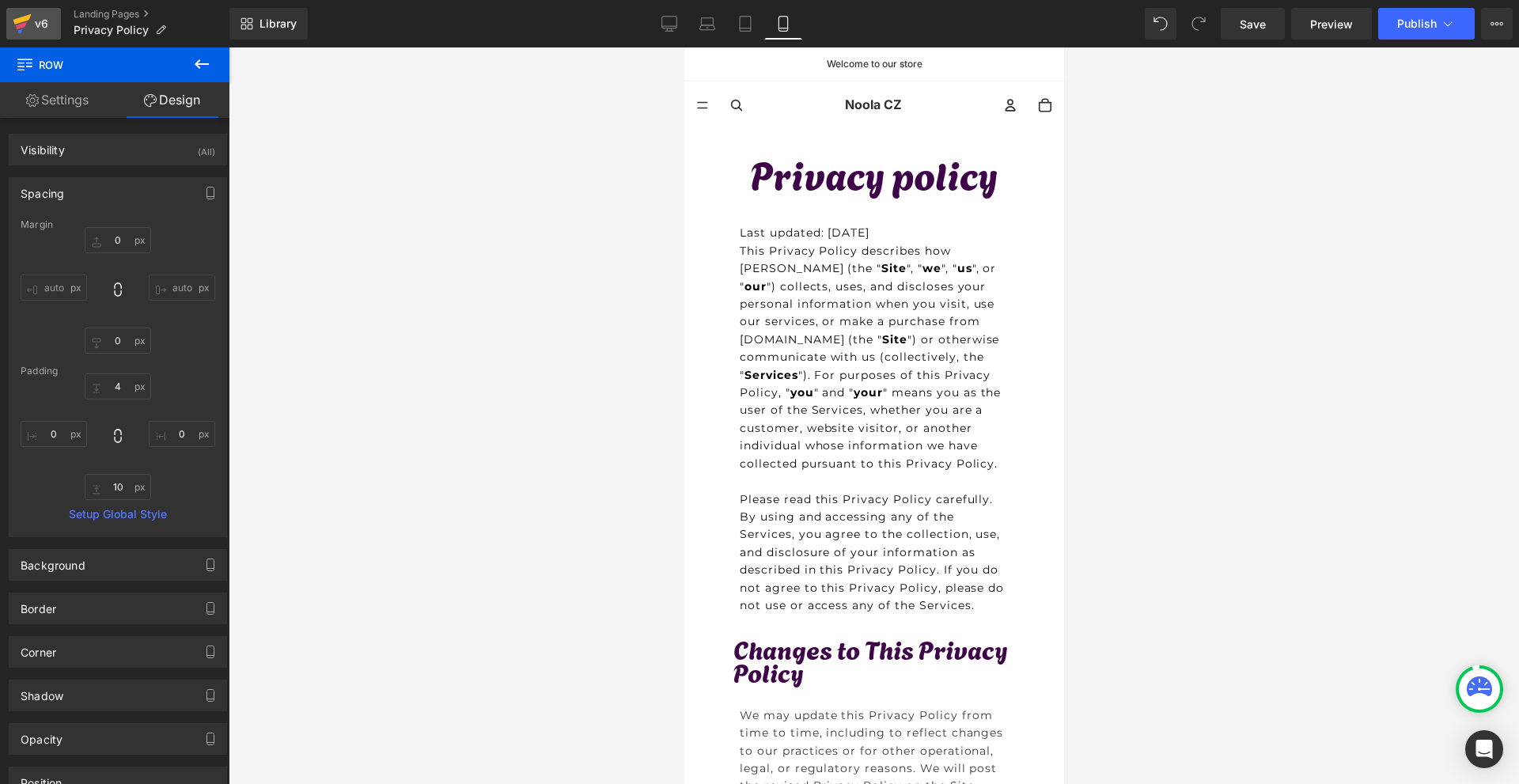
click at [15, 23] on icon at bounding box center [22, 19] width 18 height 10
click at [1258, 26] on span "Save" at bounding box center [1253, 24] width 26 height 16
click at [1268, 21] on link "Save" at bounding box center [1253, 24] width 64 height 31
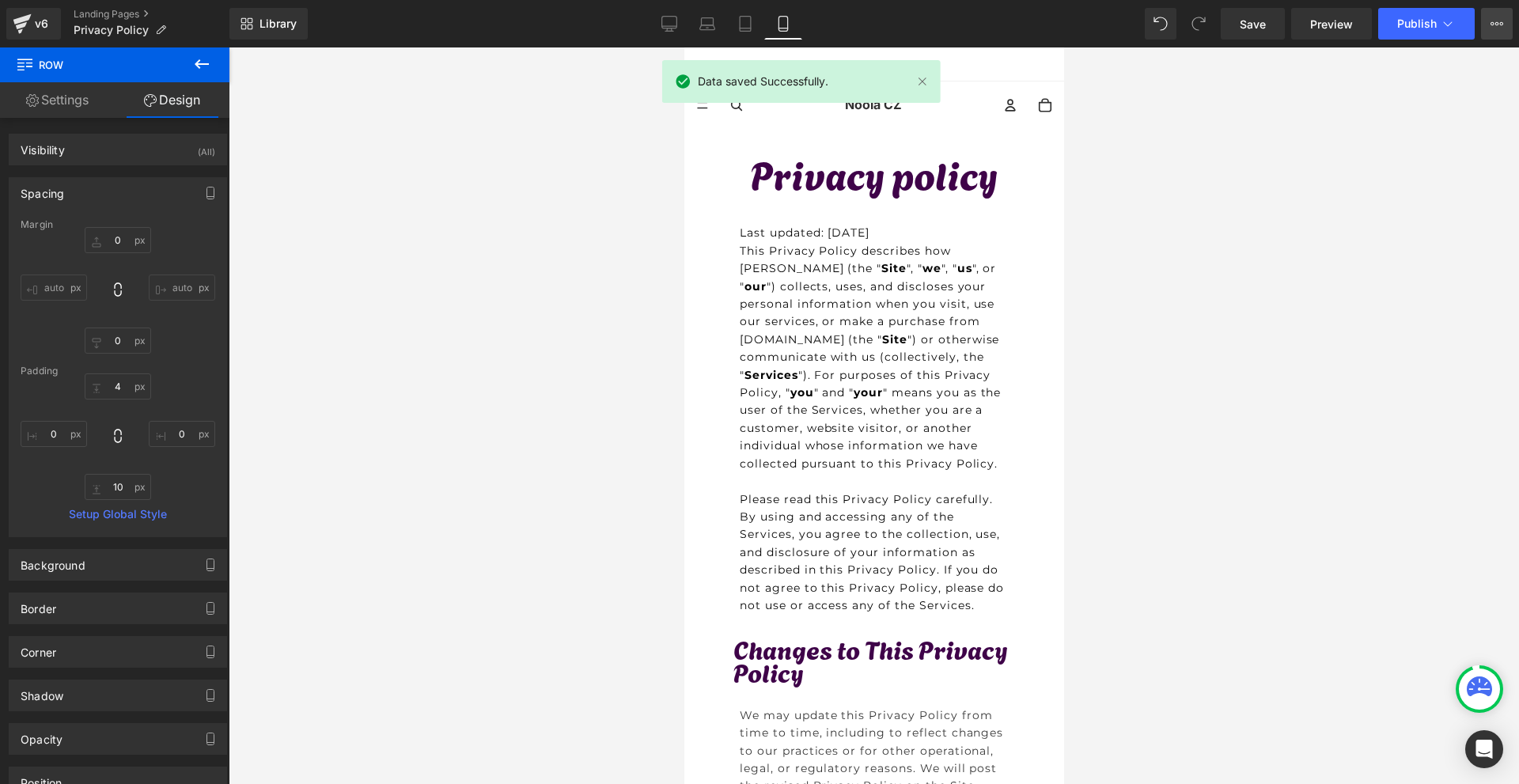
click at [1488, 24] on button "View Live Page View with current Template Save Template to Library Schedule Pub…" at bounding box center [1497, 24] width 31 height 31
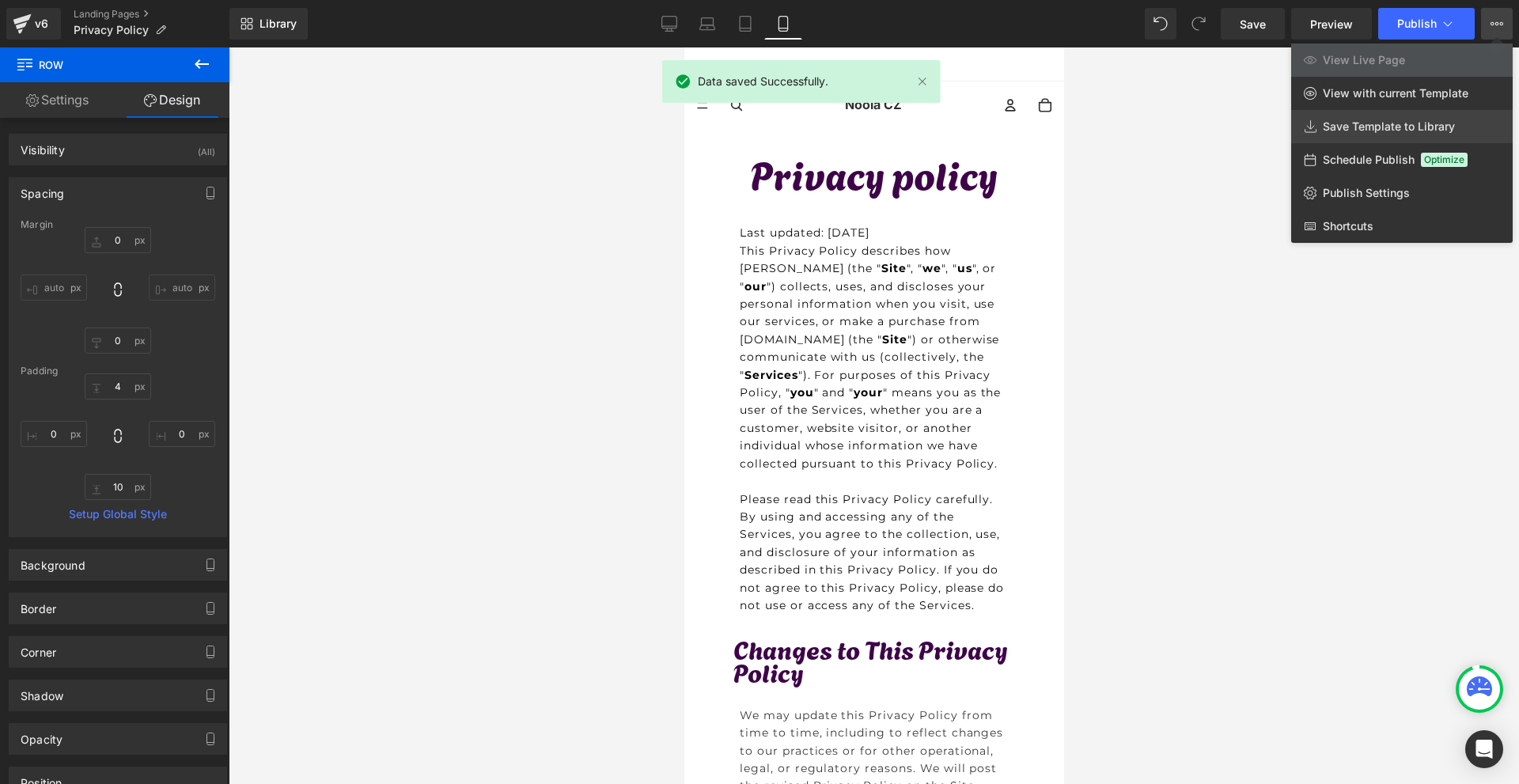
click at [1366, 126] on span "Save Template to Library" at bounding box center [1389, 126] width 132 height 14
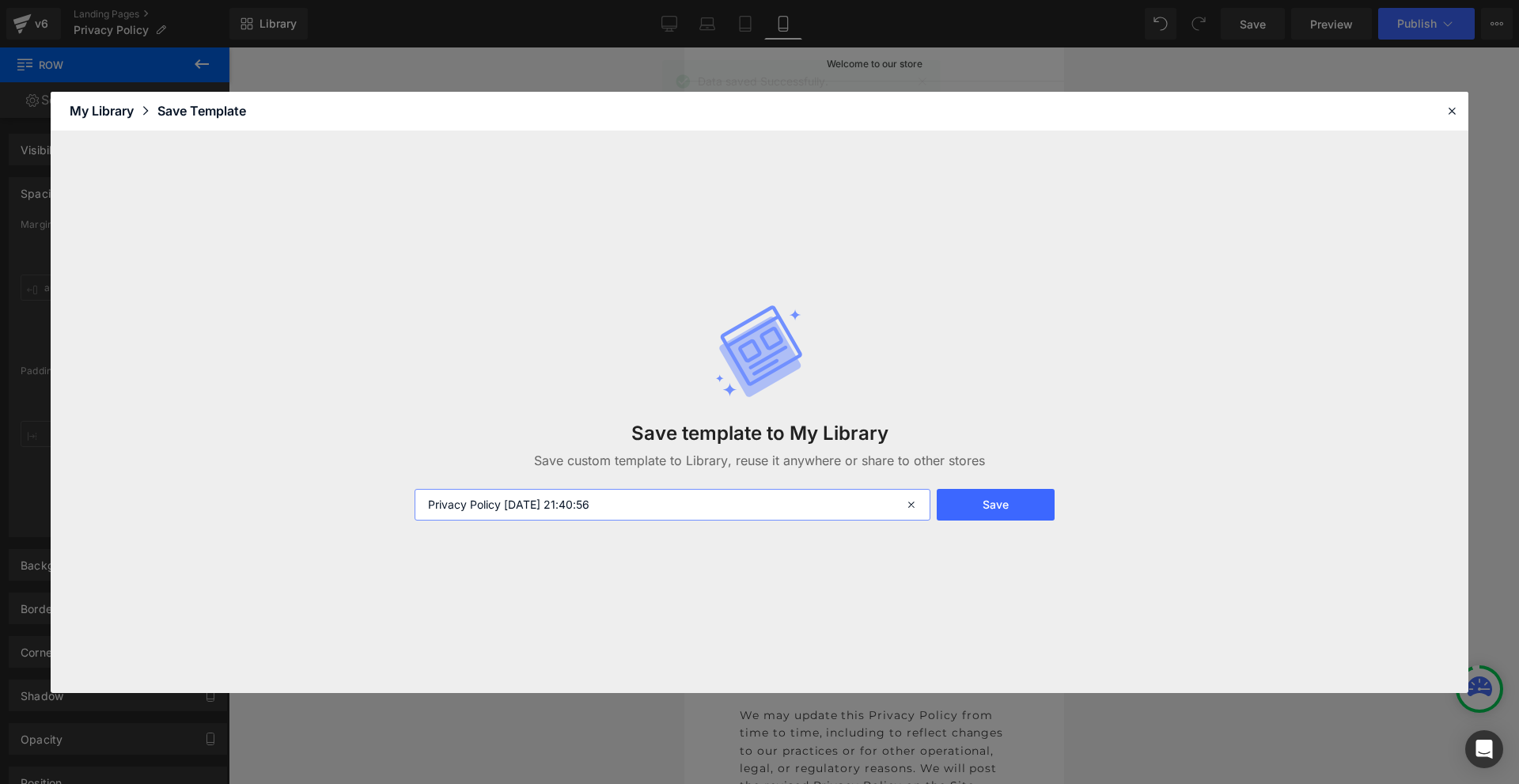
click at [567, 492] on input "Privacy Policy 2025-09-28 21:40:56" at bounding box center [672, 505] width 515 height 31
type input "Privacy to UK 2.0"
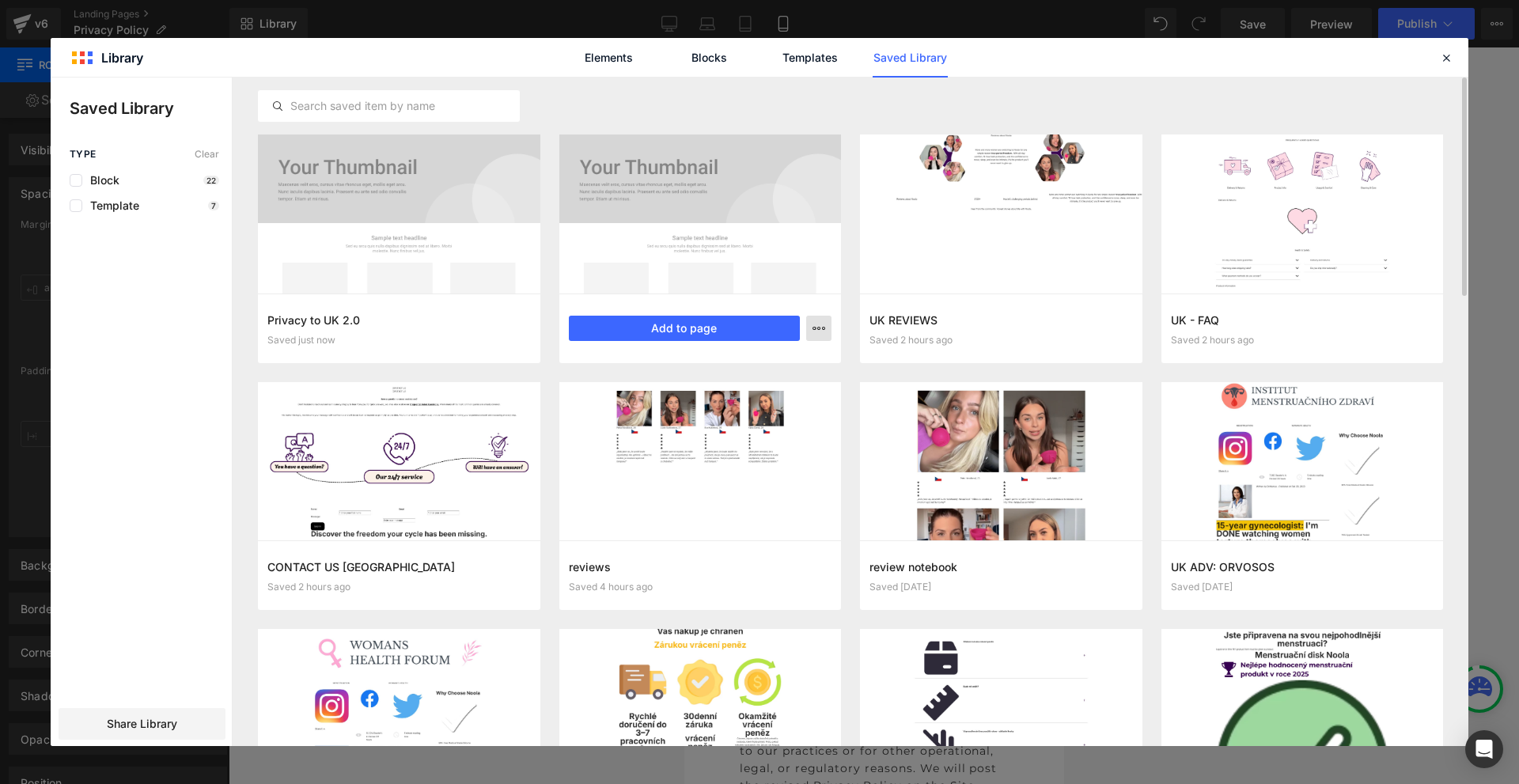
click at [819, 328] on icon "button" at bounding box center [818, 327] width 12 height 12
click at [760, 392] on div "Delete" at bounding box center [741, 397] width 181 height 33
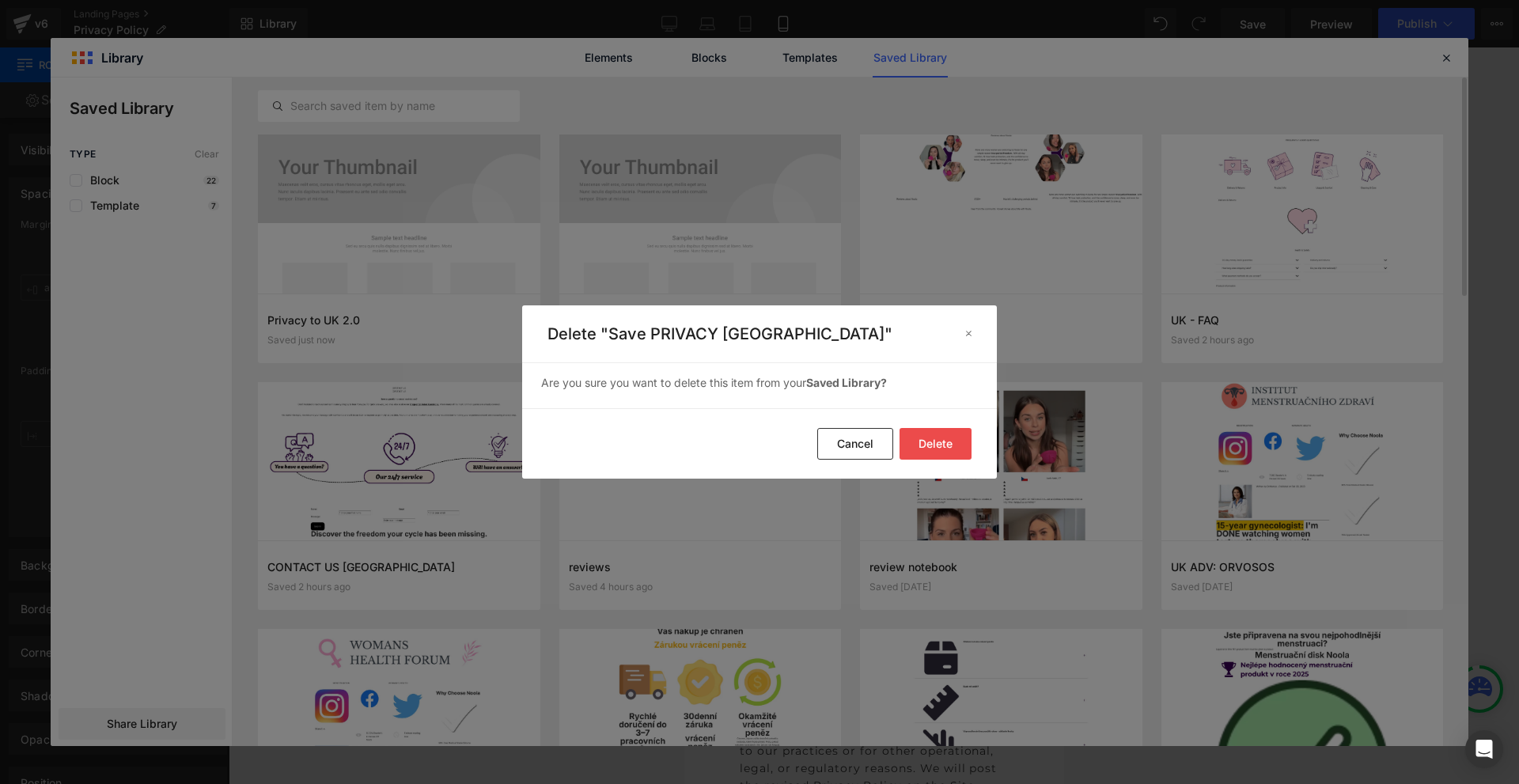
click at [924, 437] on button "Delete" at bounding box center [935, 444] width 72 height 31
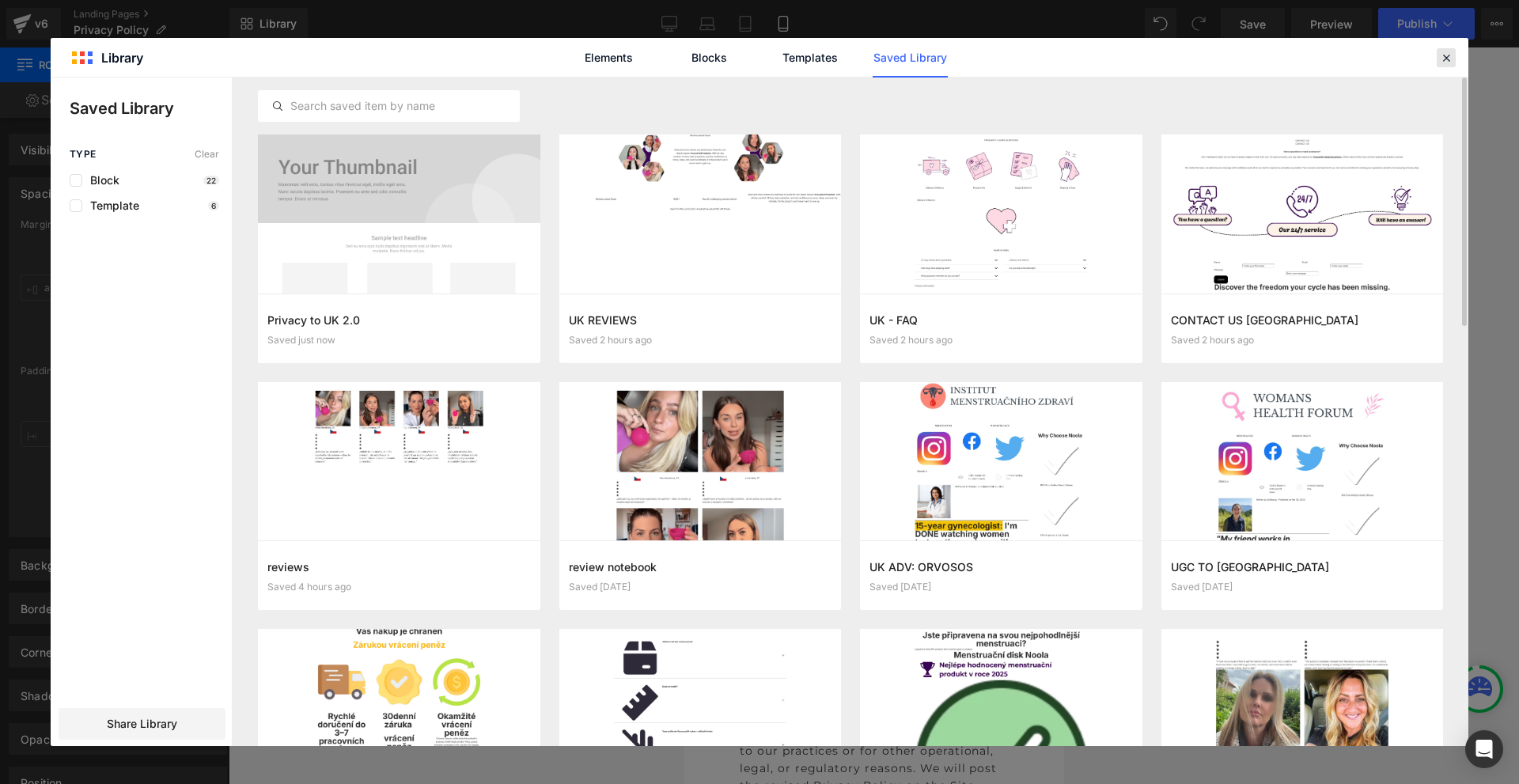
click at [1446, 50] on icon at bounding box center [1446, 57] width 14 height 14
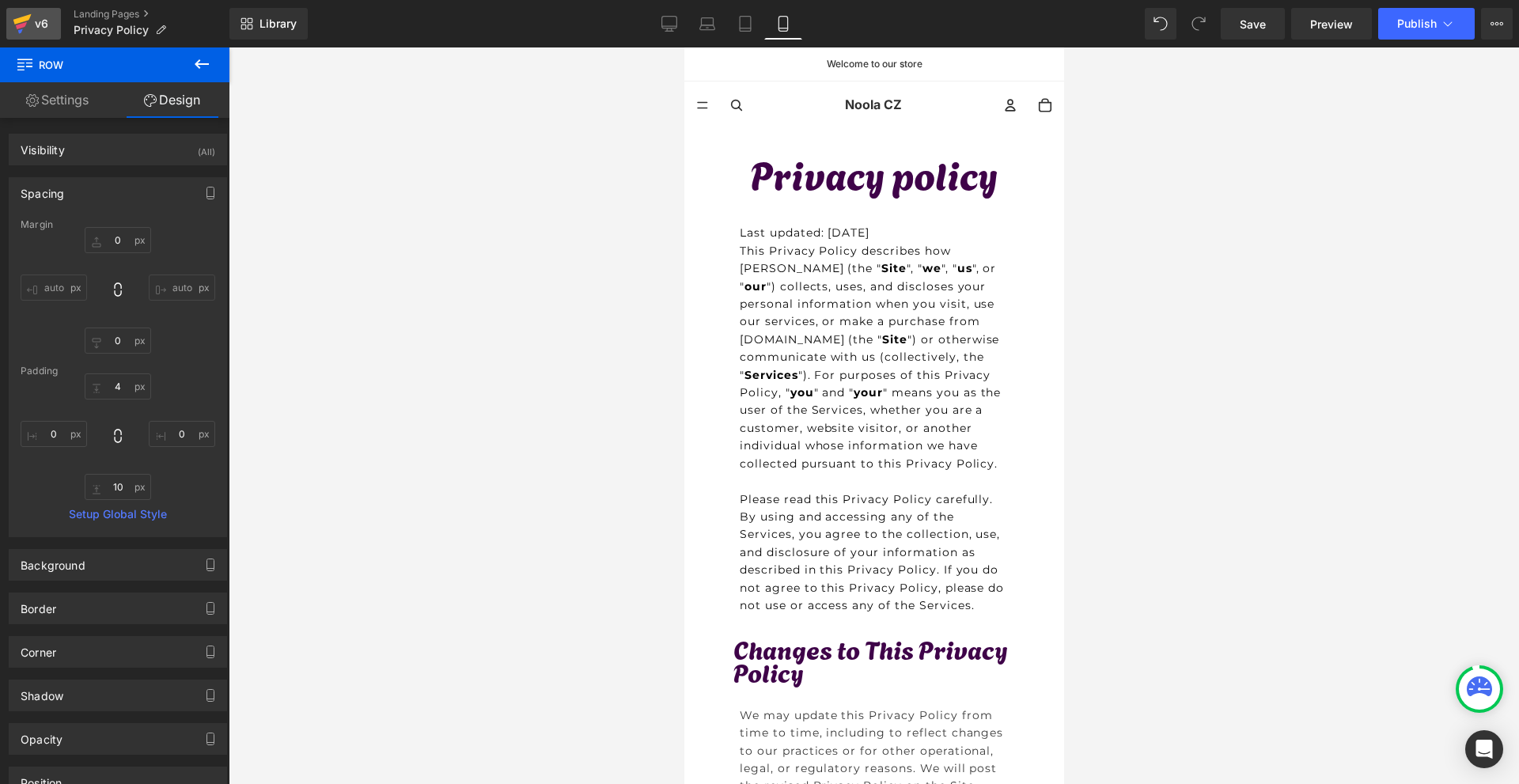
click at [51, 9] on link "v6" at bounding box center [34, 24] width 54 height 31
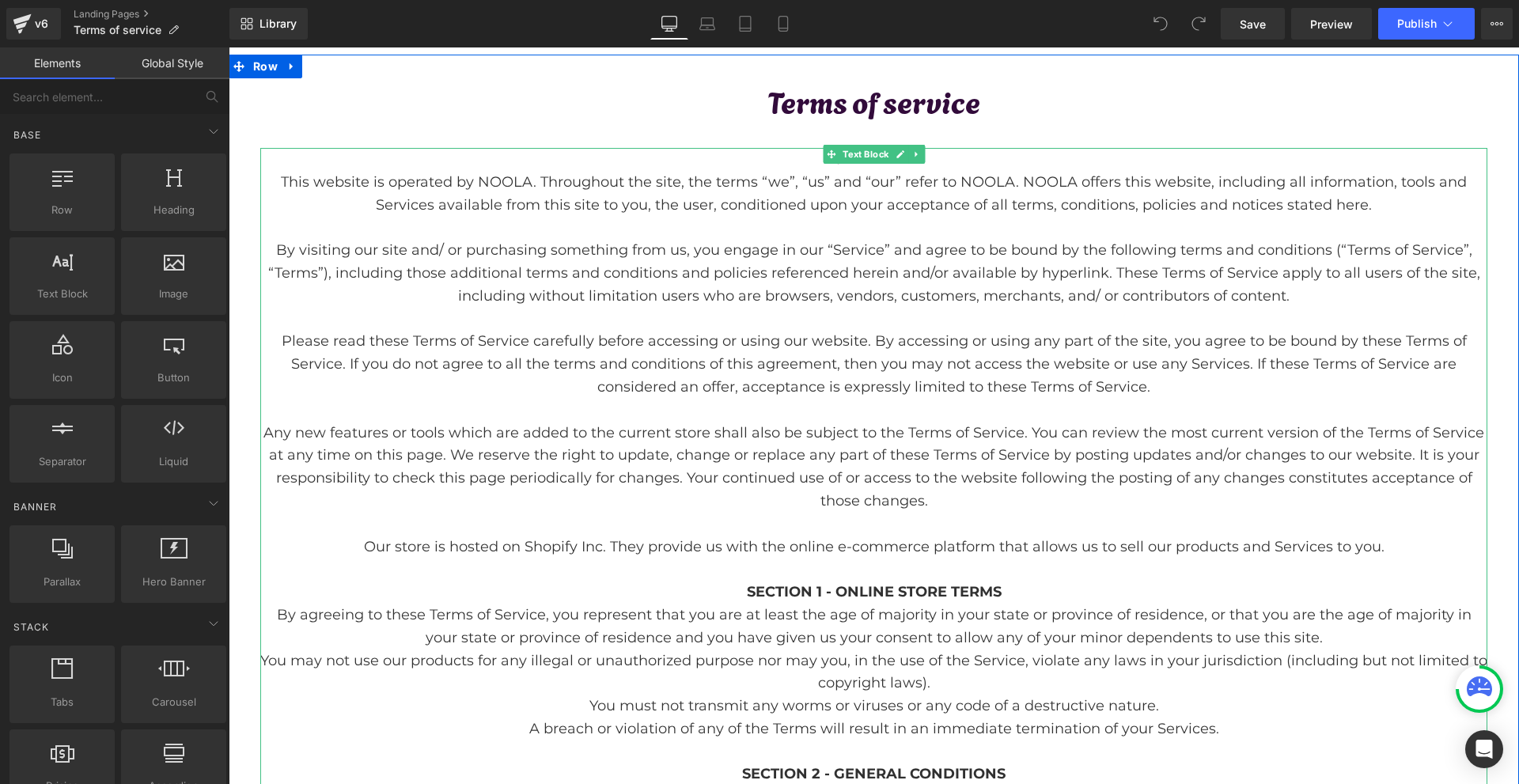
scroll to position [396, 0]
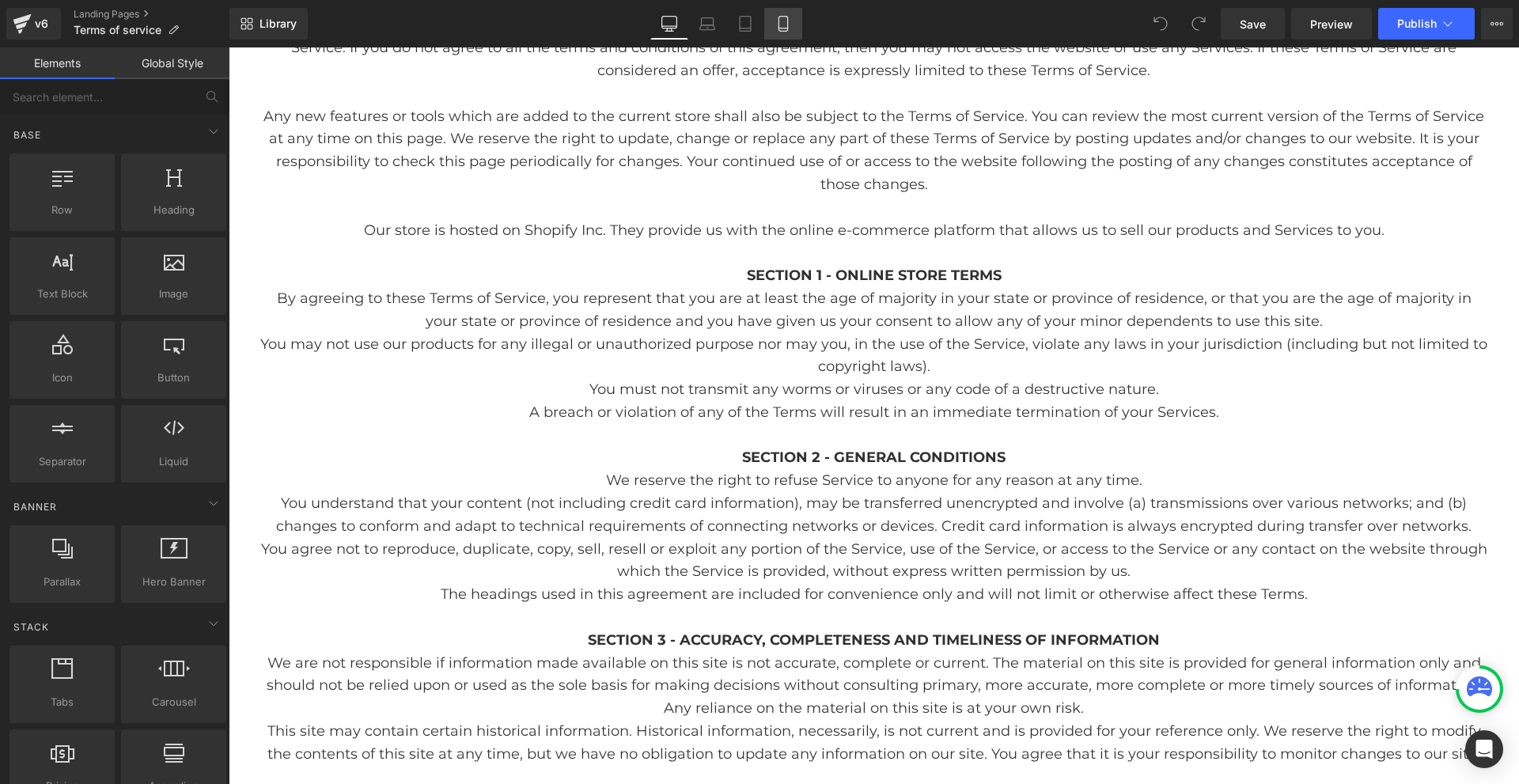
click at [787, 26] on icon at bounding box center [783, 24] width 9 height 15
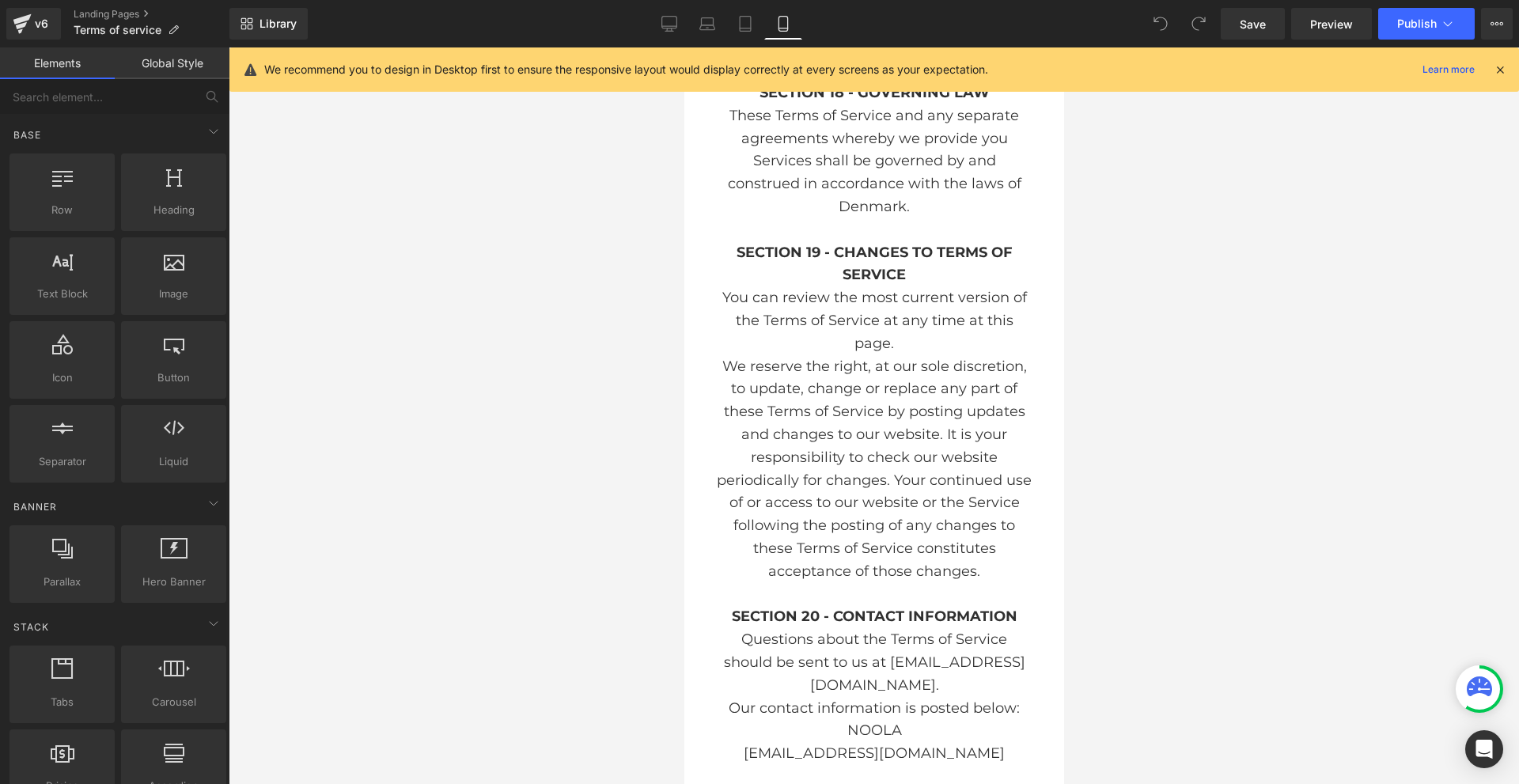
scroll to position [11387, 0]
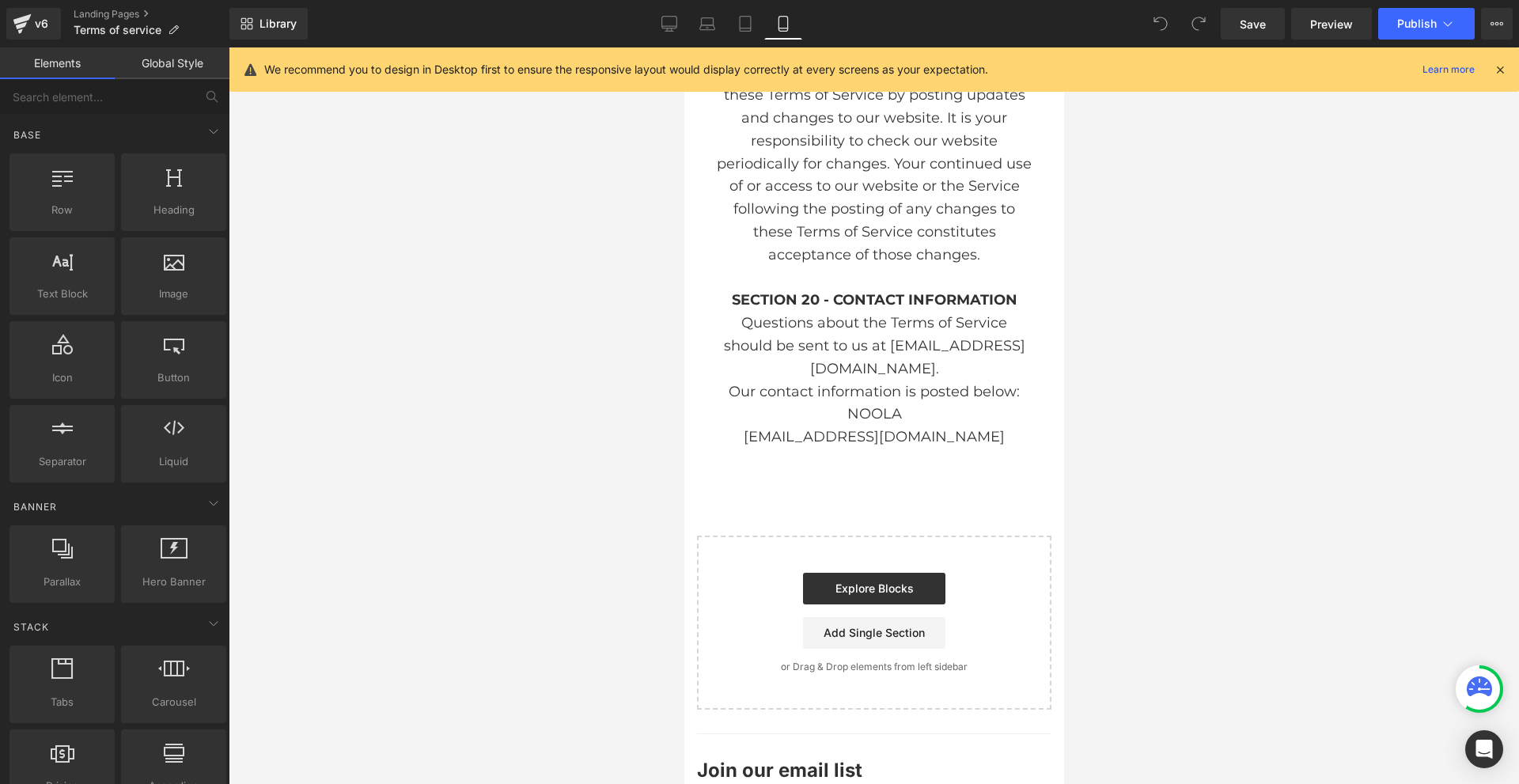
click at [1498, 63] on icon at bounding box center [1499, 69] width 14 height 14
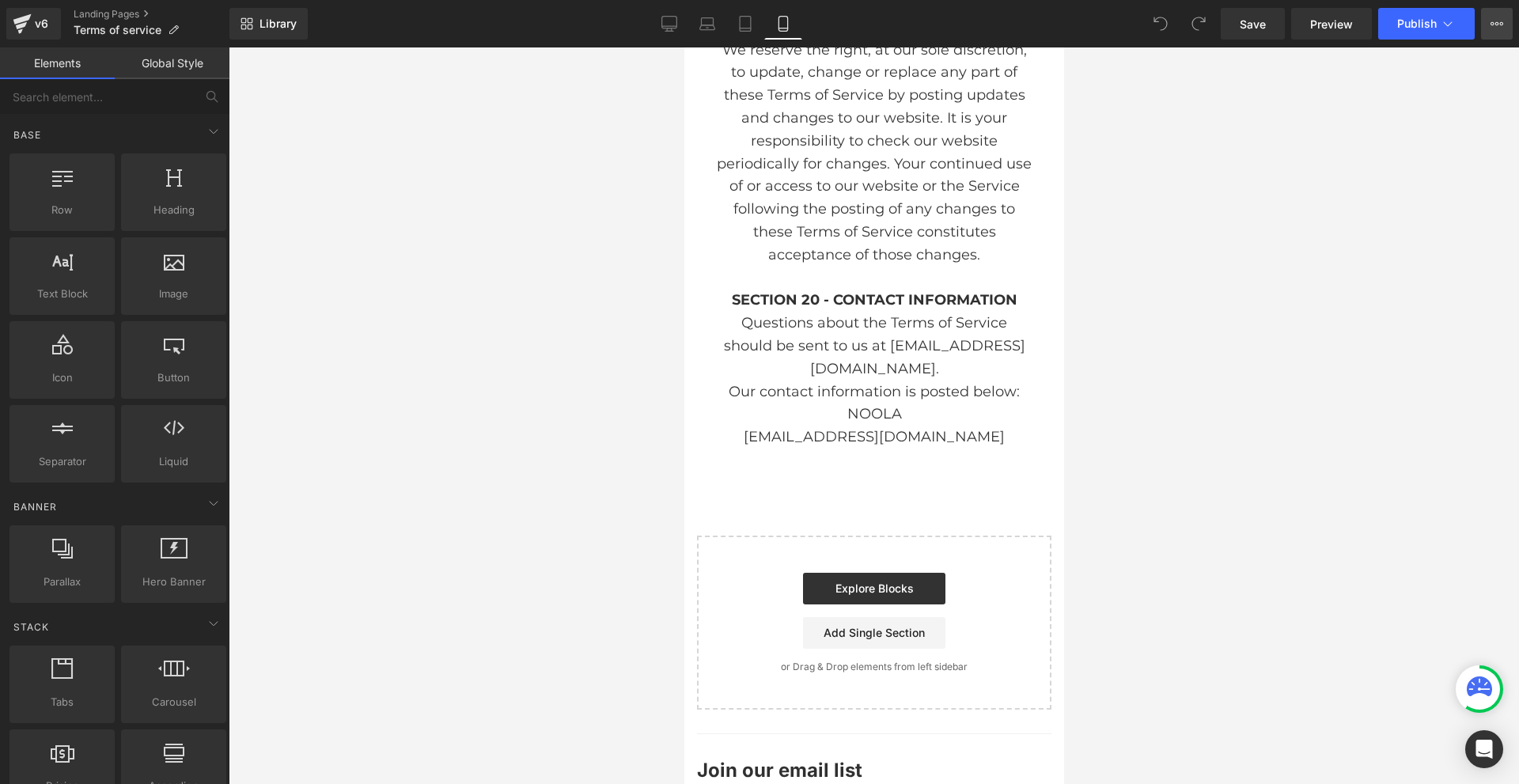
click at [1494, 22] on icon at bounding box center [1496, 23] width 12 height 12
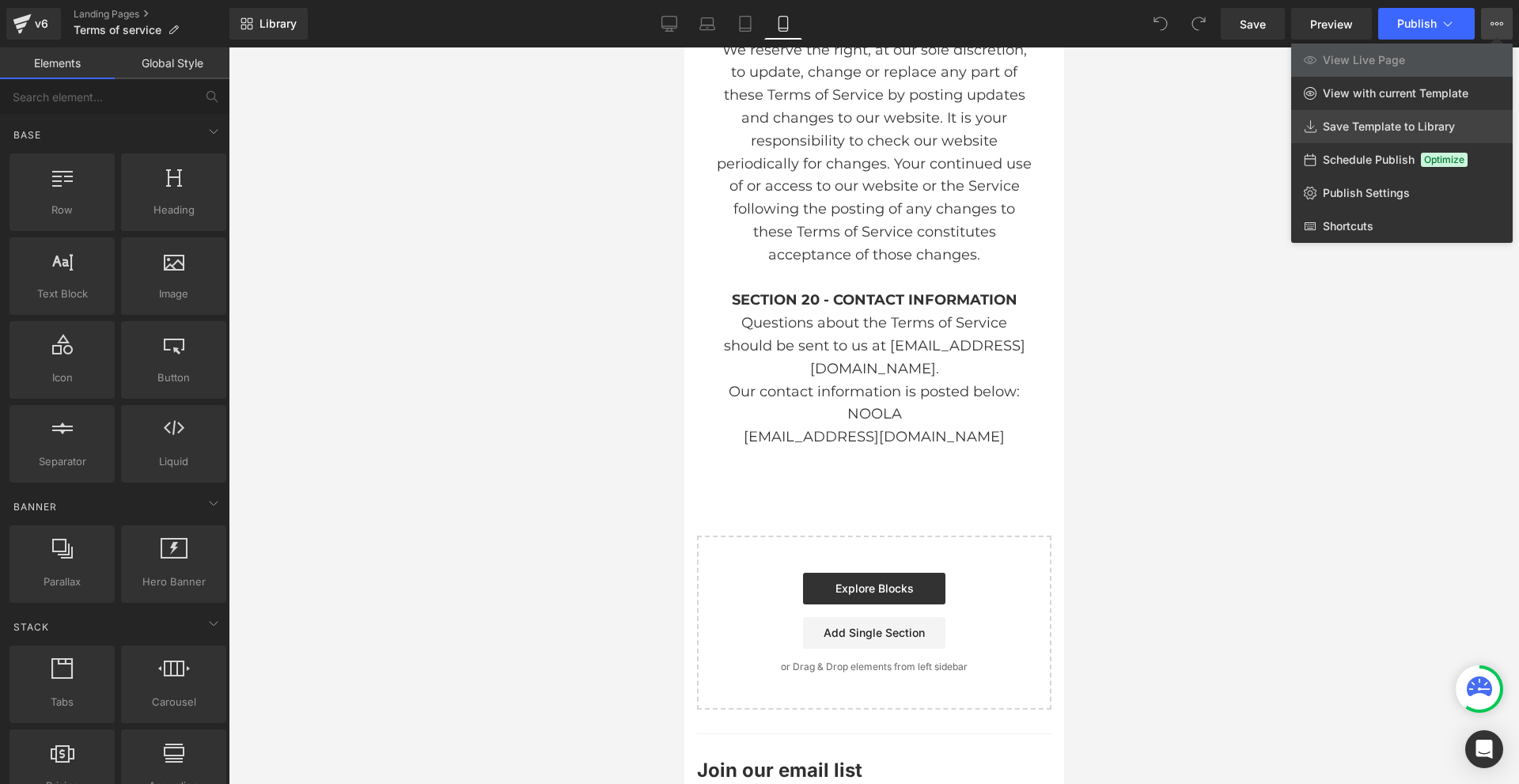
click at [1369, 142] on link "Save Template to Library" at bounding box center [1401, 126] width 222 height 33
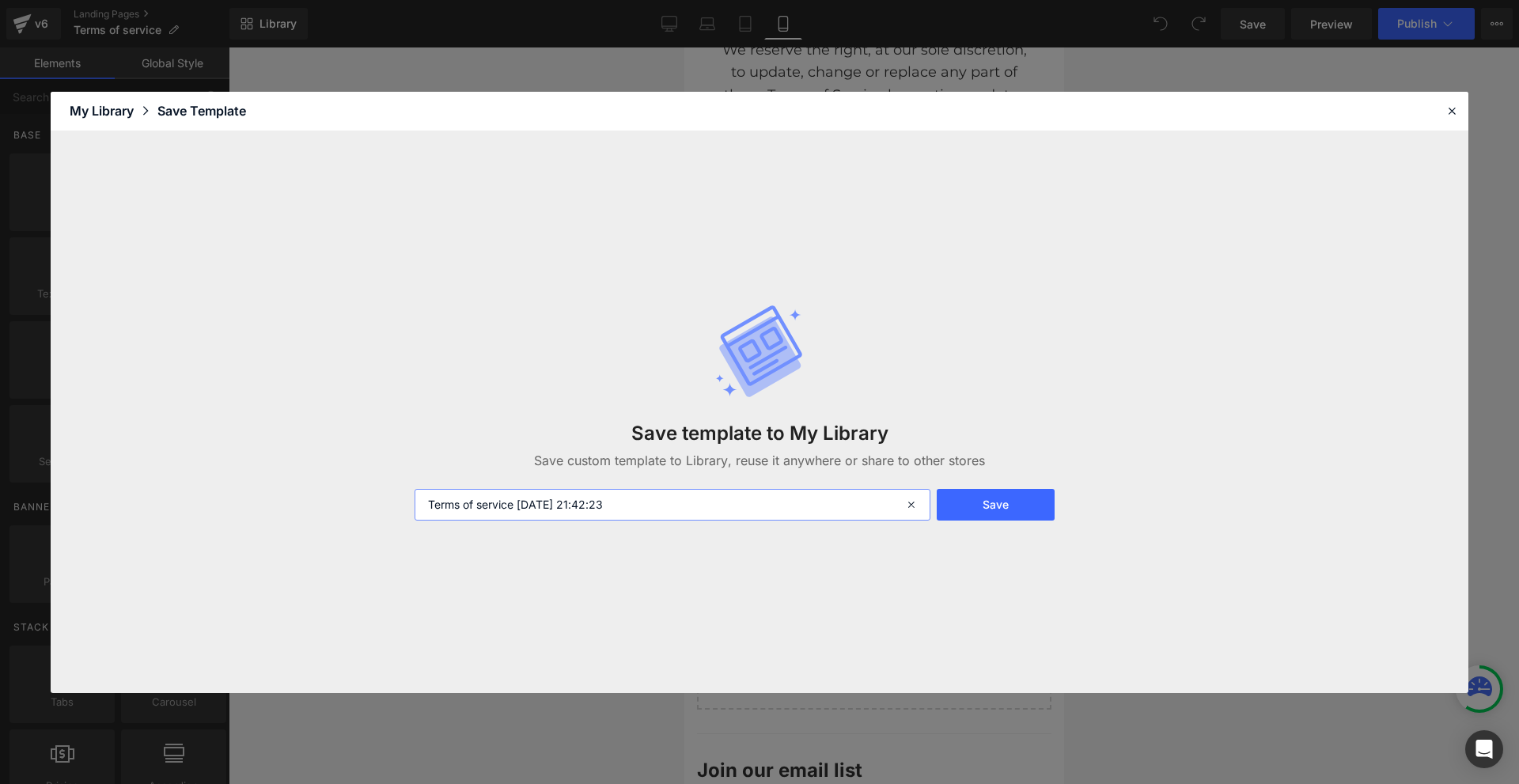
click at [755, 516] on input "Terms of service [DATE] 21:42:23" at bounding box center [672, 505] width 515 height 31
click at [754, 519] on input "Terms of service [DATE] 21:42:23" at bounding box center [672, 505] width 515 height 31
type input "Terms - Noola"
click at [971, 503] on button "Save" at bounding box center [995, 505] width 118 height 31
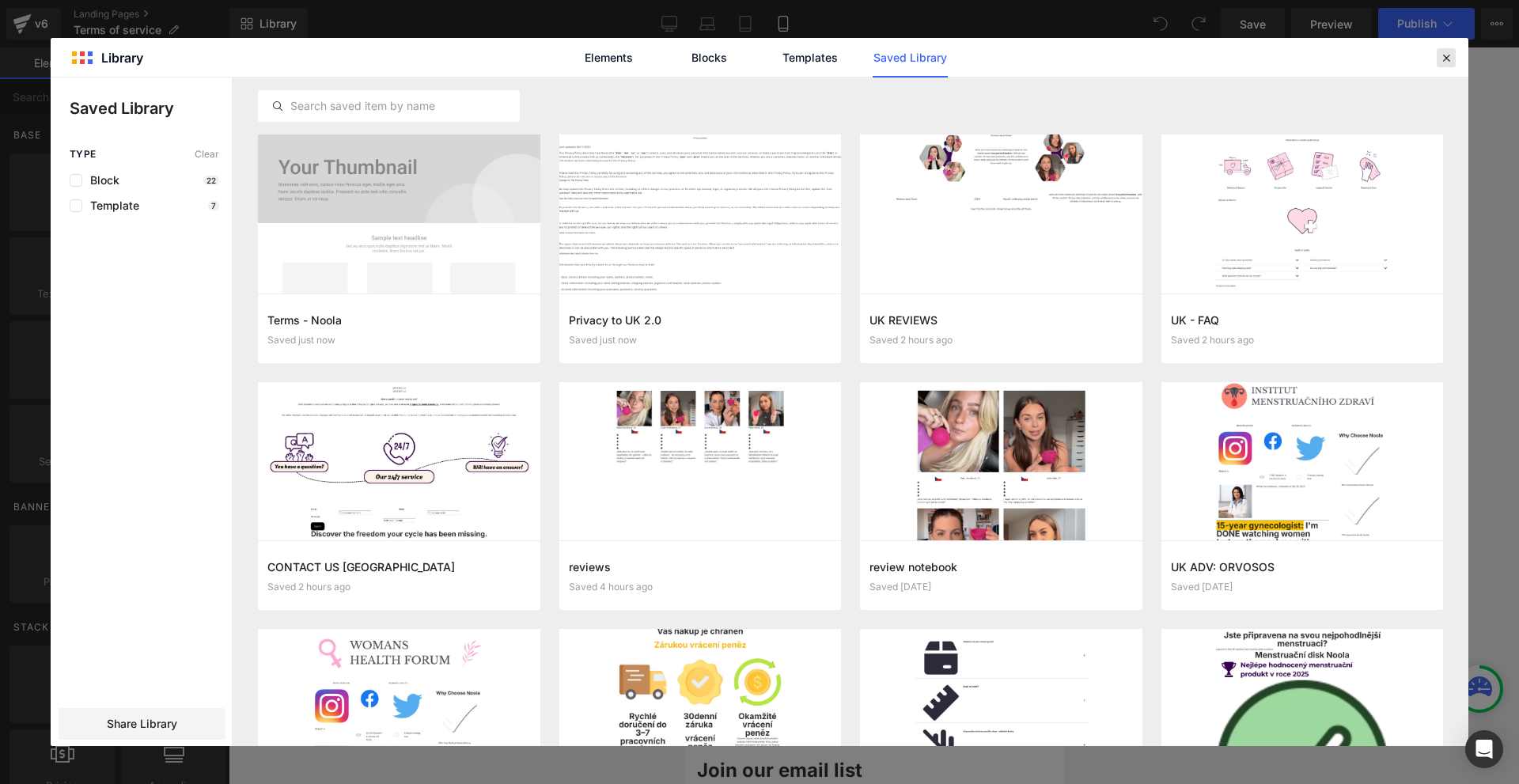
click at [1439, 51] on icon at bounding box center [1446, 57] width 14 height 14
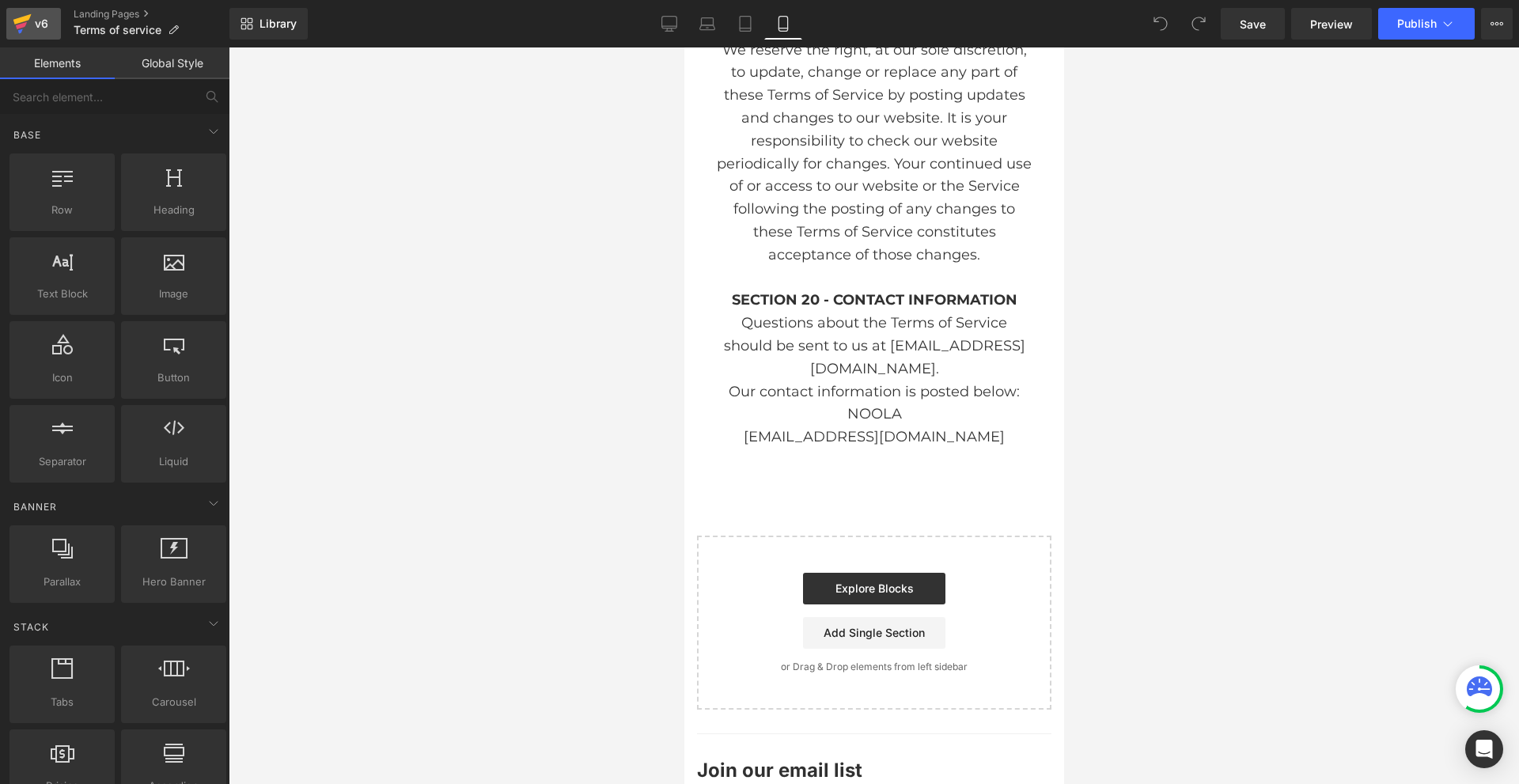
click at [23, 29] on icon at bounding box center [21, 24] width 19 height 40
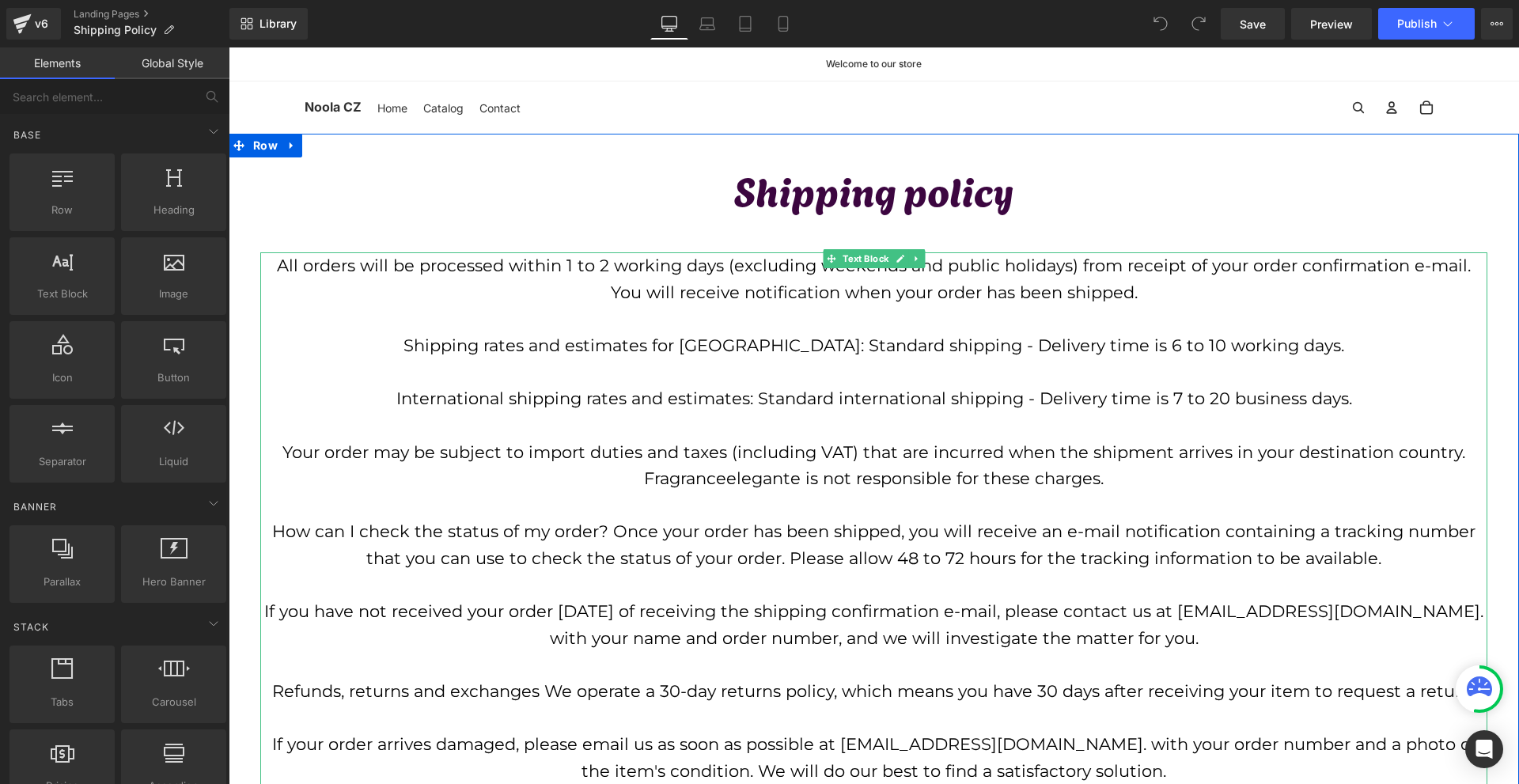
click at [867, 487] on p "Your order may be subject to import duties and taxes (including VAT) that are i…" at bounding box center [874, 465] width 1227 height 53
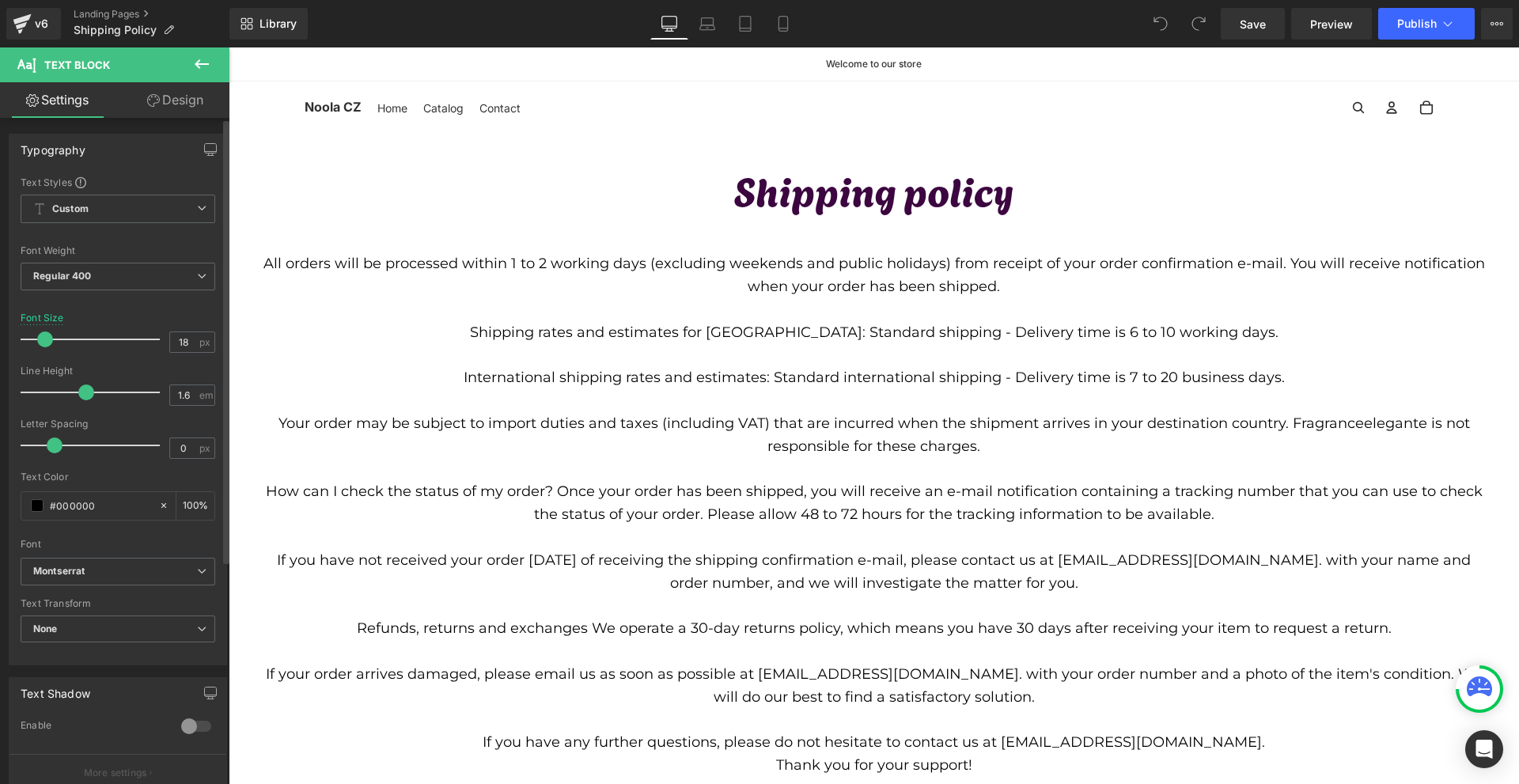
type input "19"
click at [39, 338] on span at bounding box center [46, 339] width 16 height 16
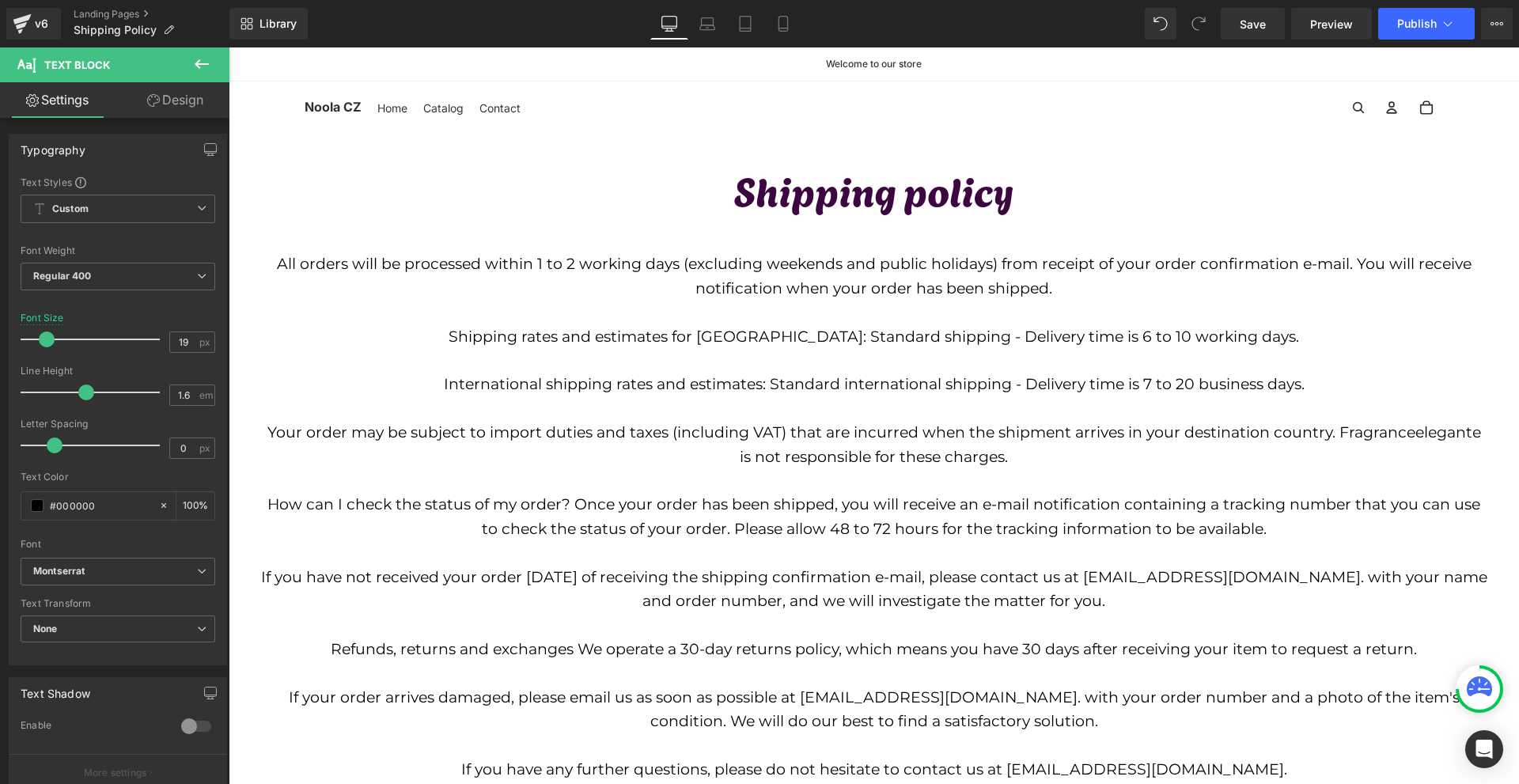
click at [154, 112] on link "Design" at bounding box center [175, 100] width 115 height 35
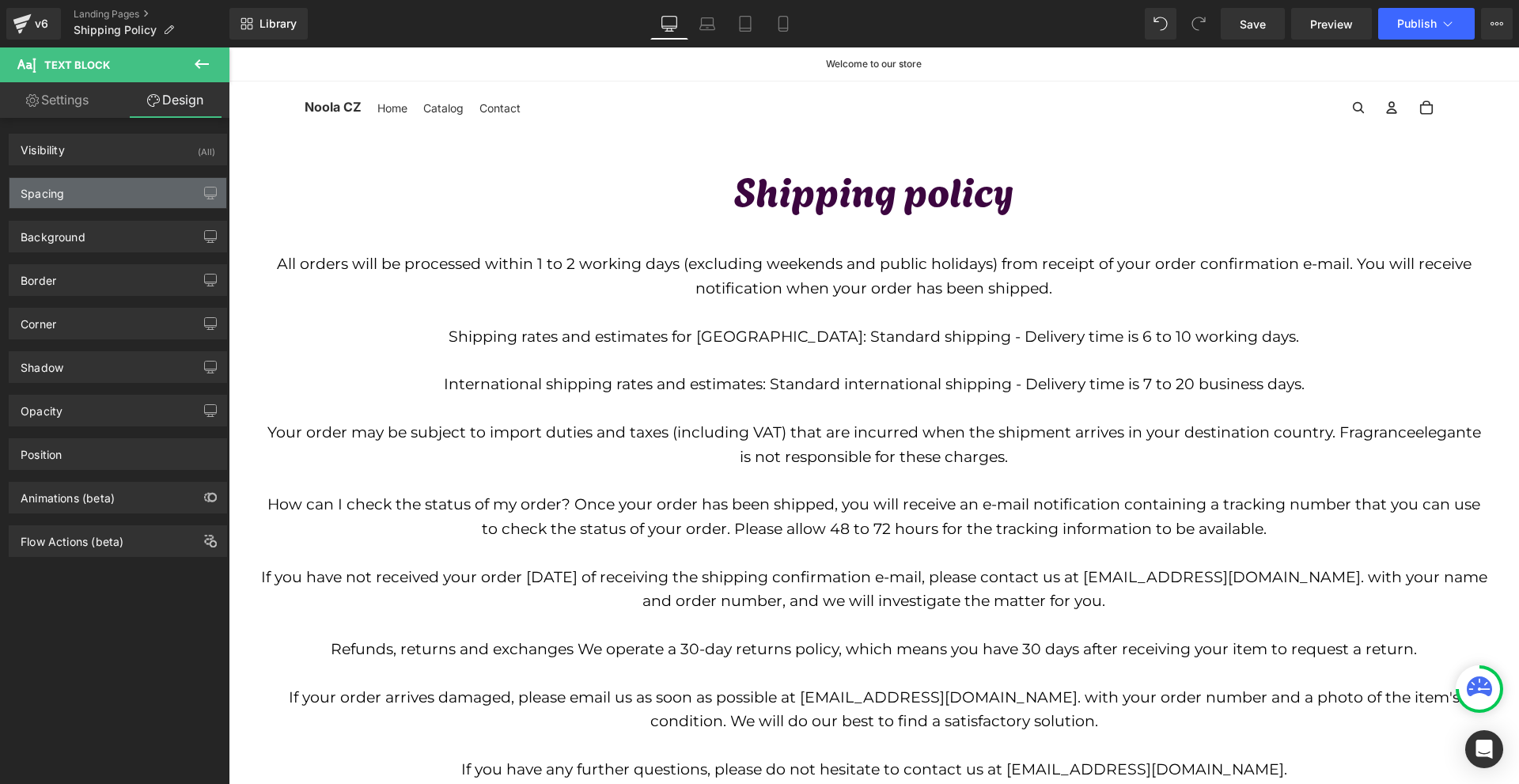
type input "0"
type input "40"
type input "0"
type input "40"
type input "0"
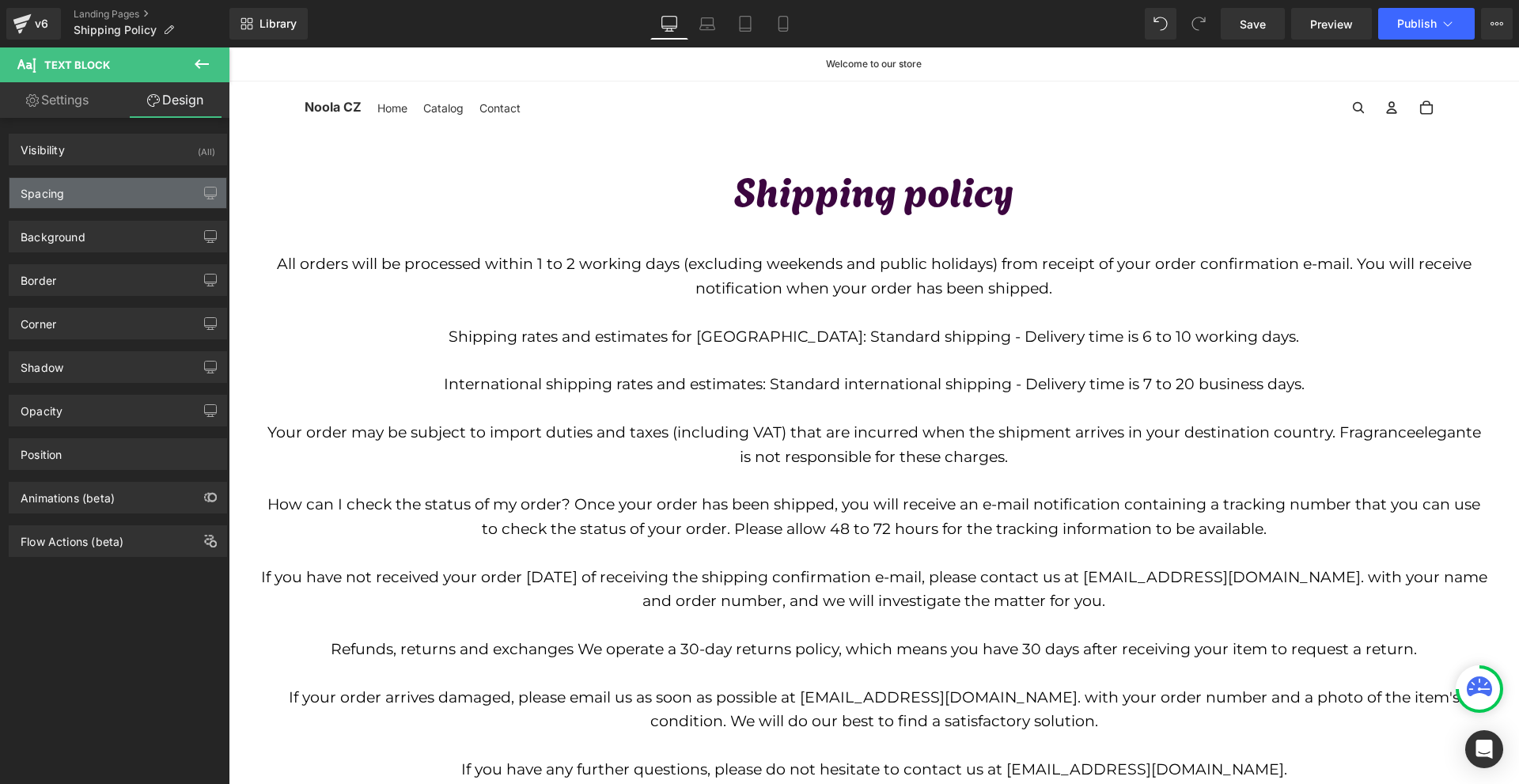
type input "0"
click at [101, 189] on div "Spacing" at bounding box center [118, 193] width 217 height 30
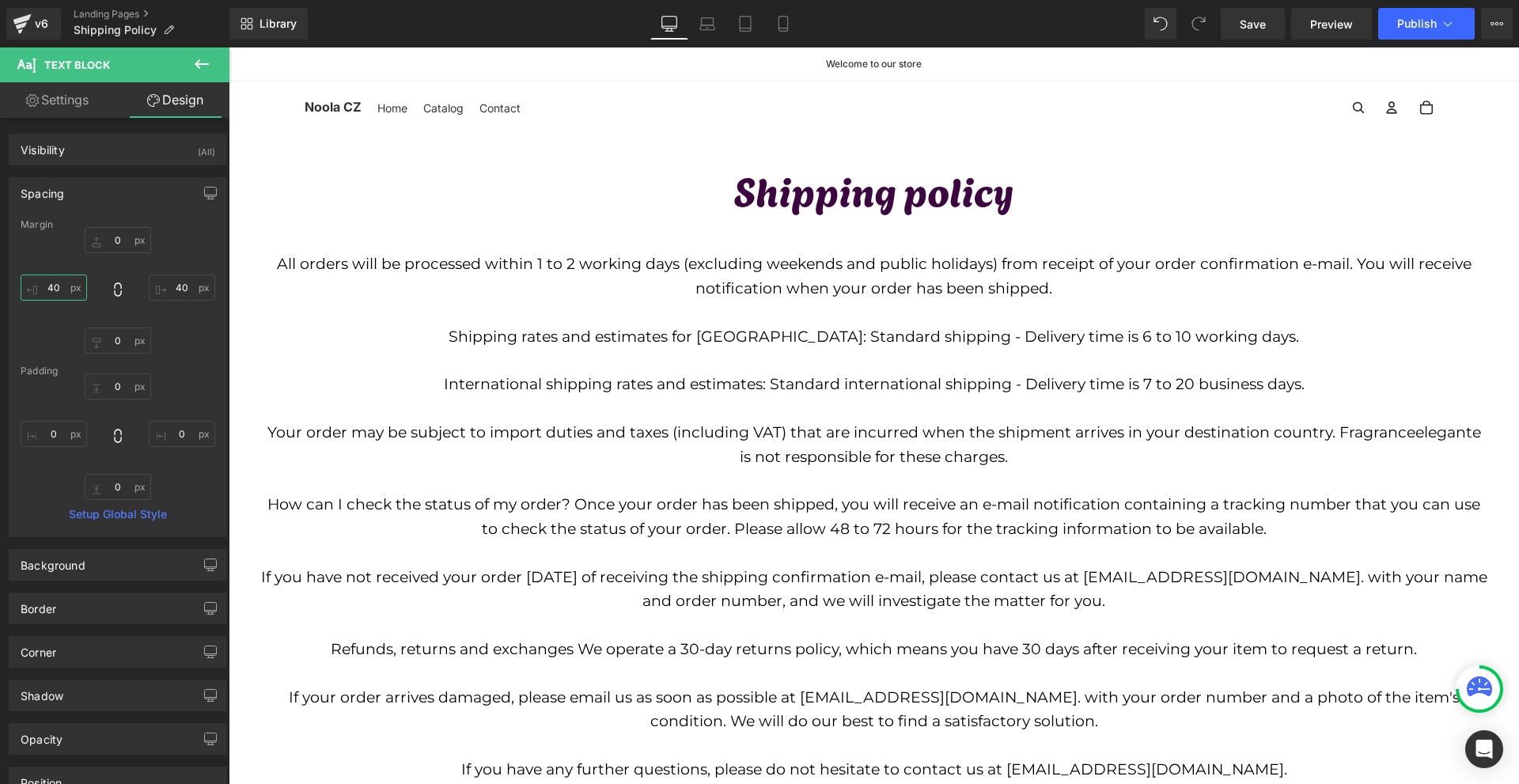
click at [64, 283] on input "40" at bounding box center [54, 288] width 67 height 26
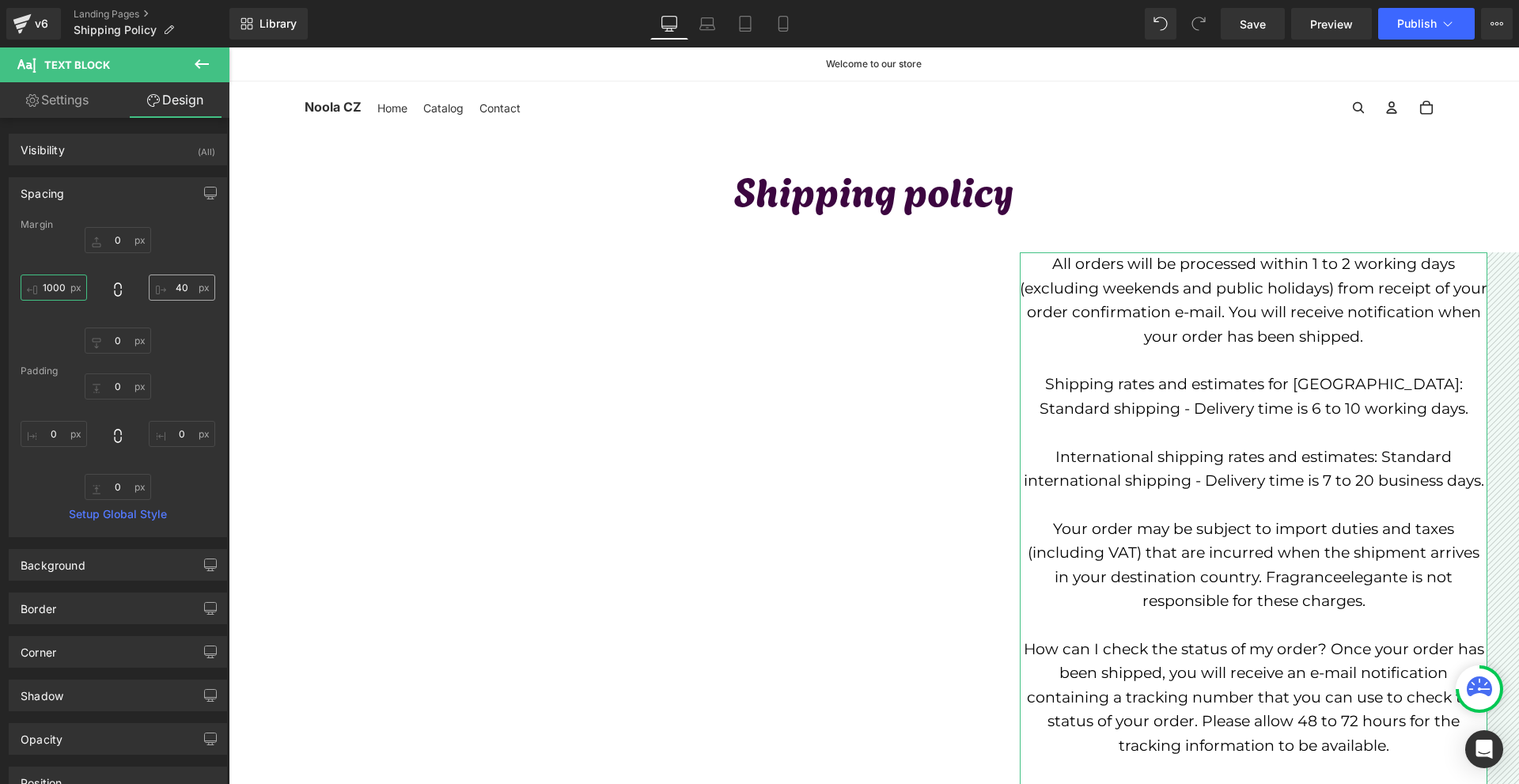
type input "1000"
click at [174, 287] on input "40" at bounding box center [181, 288] width 67 height 26
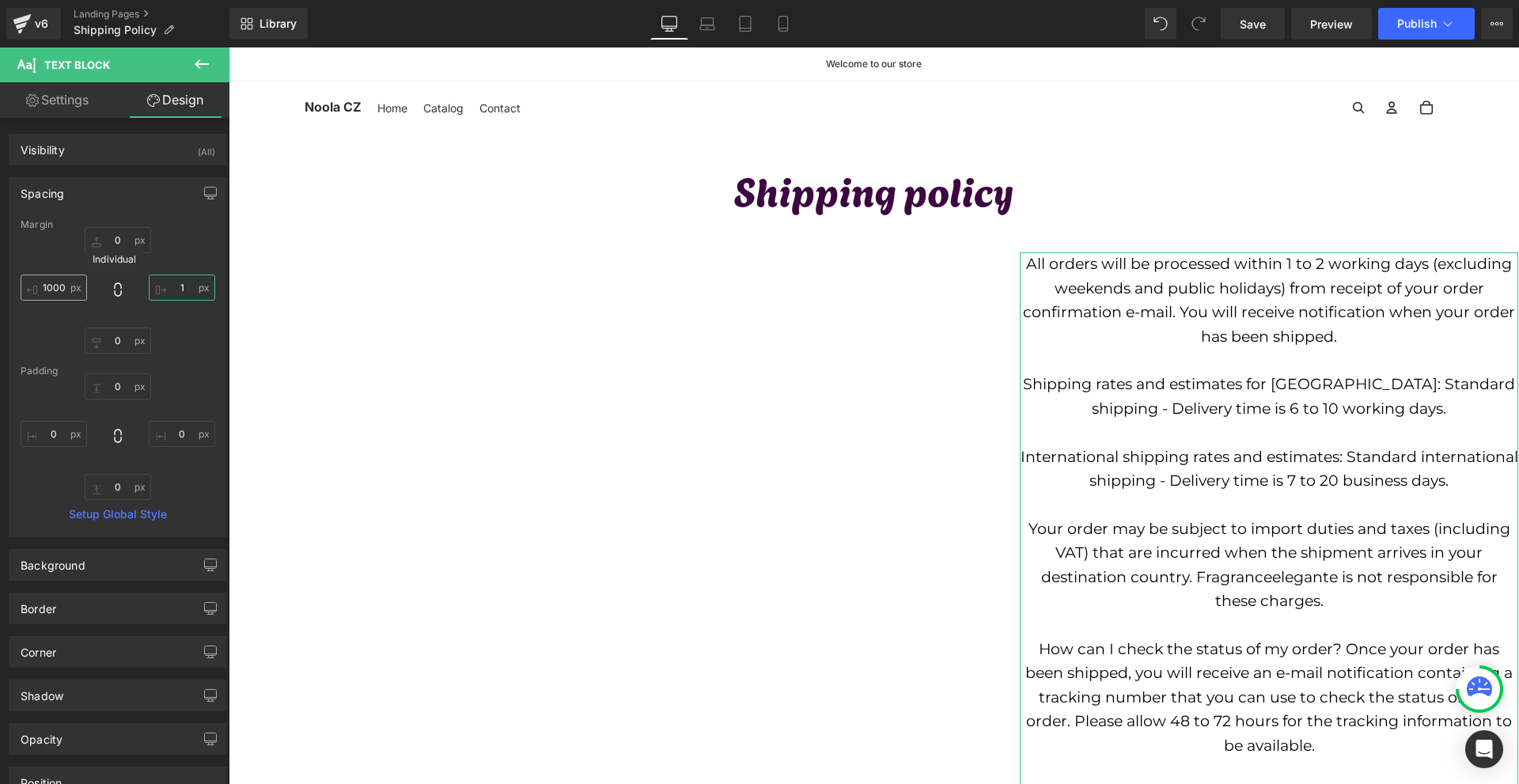
type input "1"
click at [49, 288] on input "1000" at bounding box center [54, 288] width 67 height 26
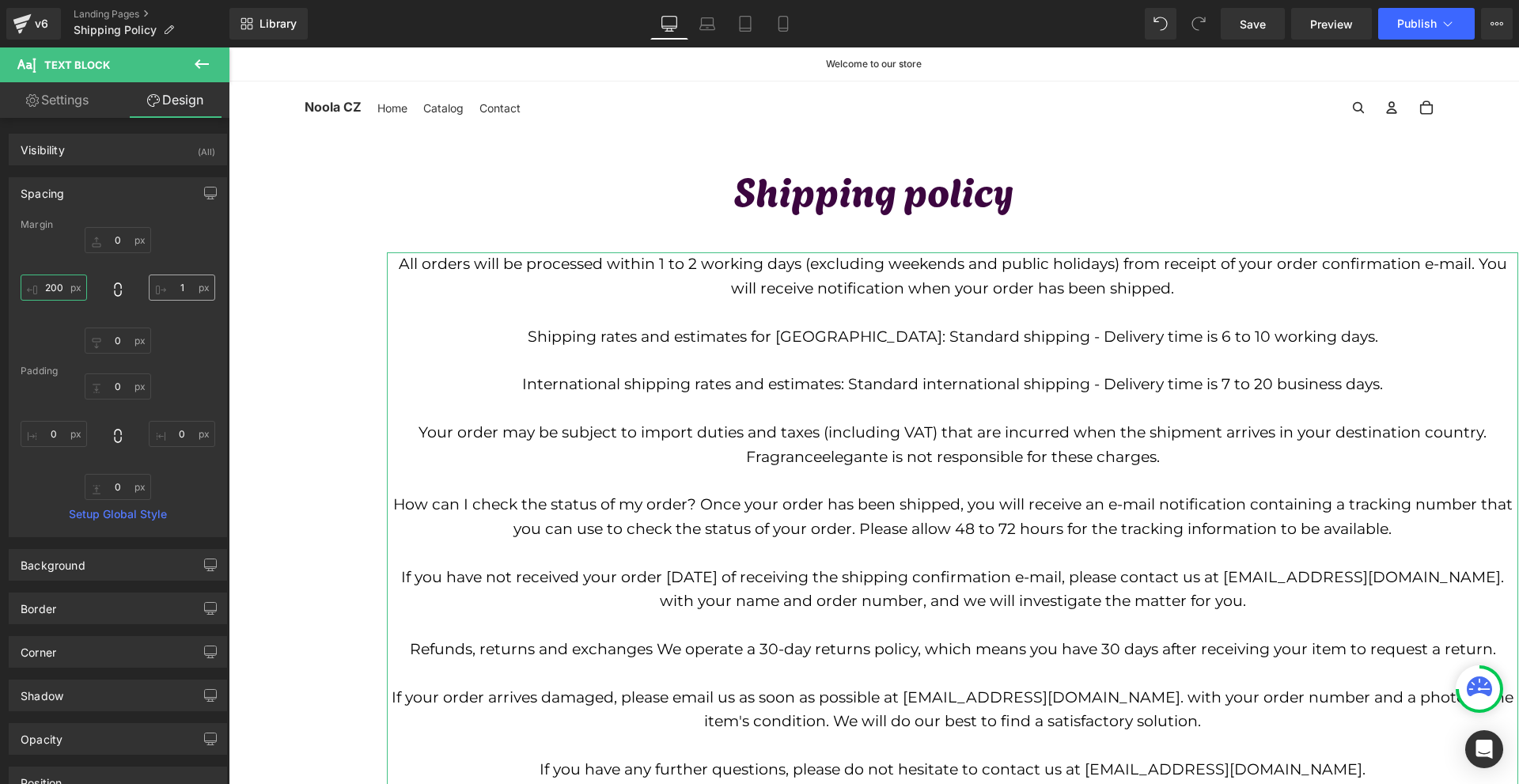
type input "200"
click at [176, 289] on input "2" at bounding box center [181, 288] width 67 height 26
type input "200"
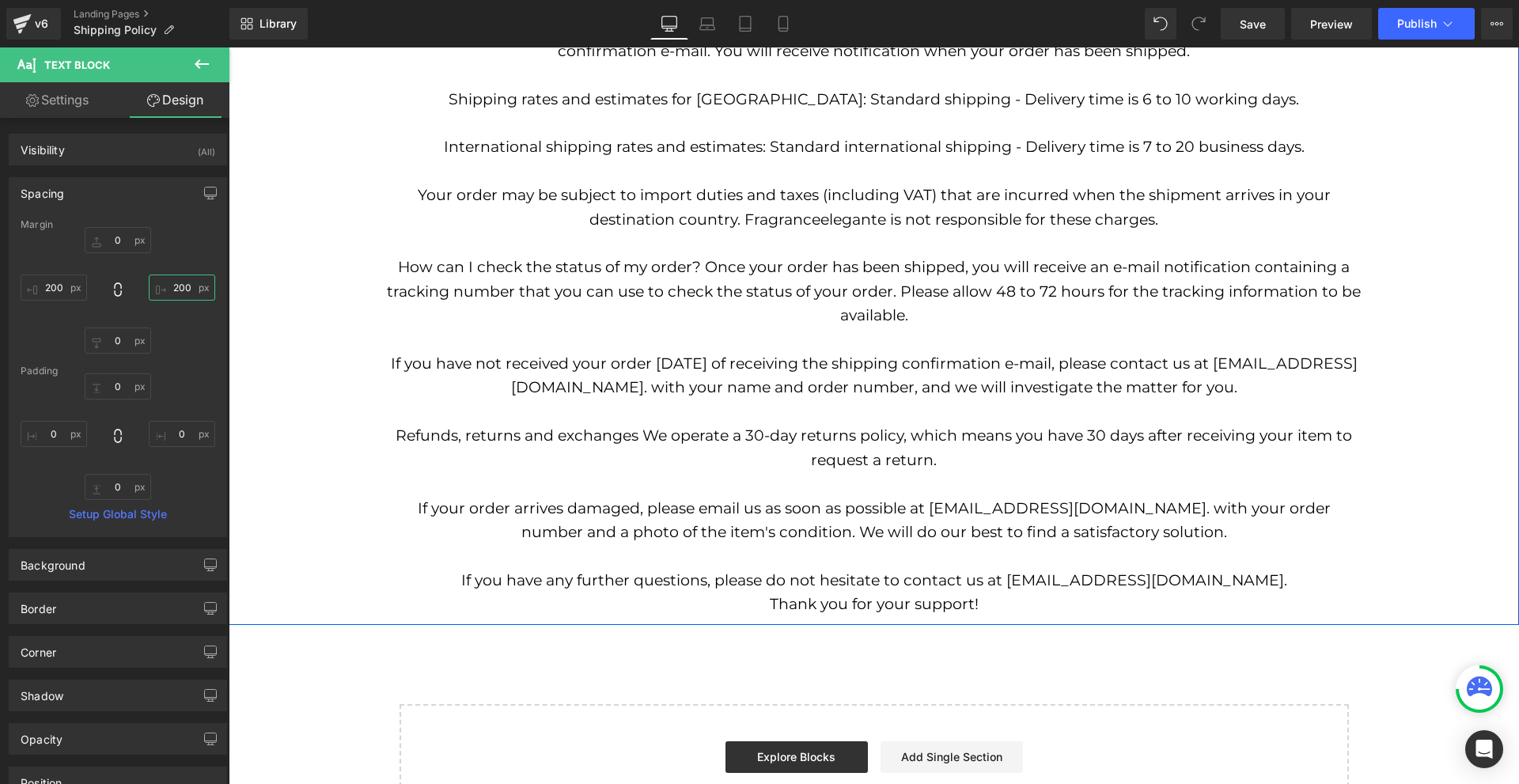
scroll to position [317, 0]
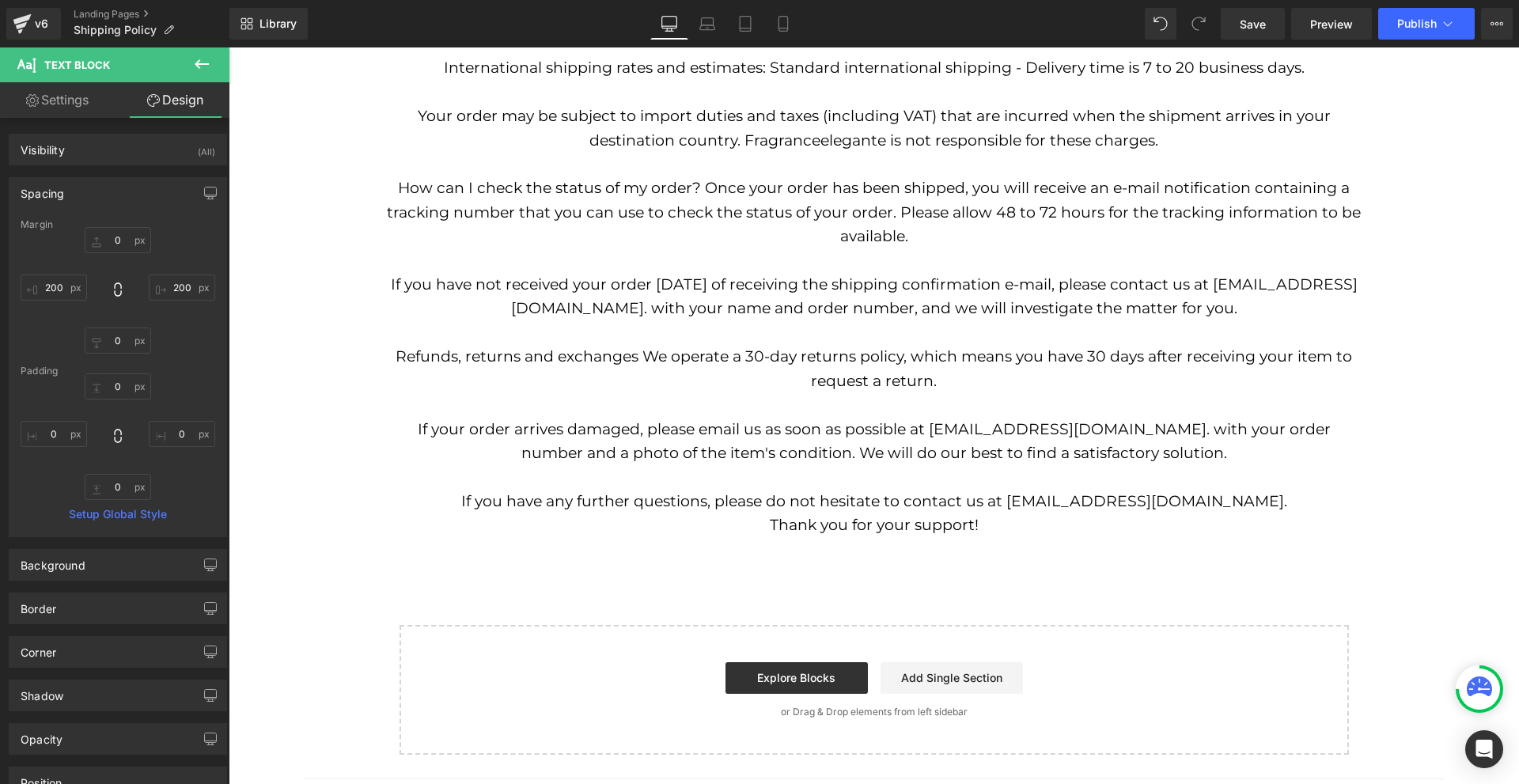
click at [1204, 520] on p "Thank you for your support!" at bounding box center [873, 524] width 974 height 24
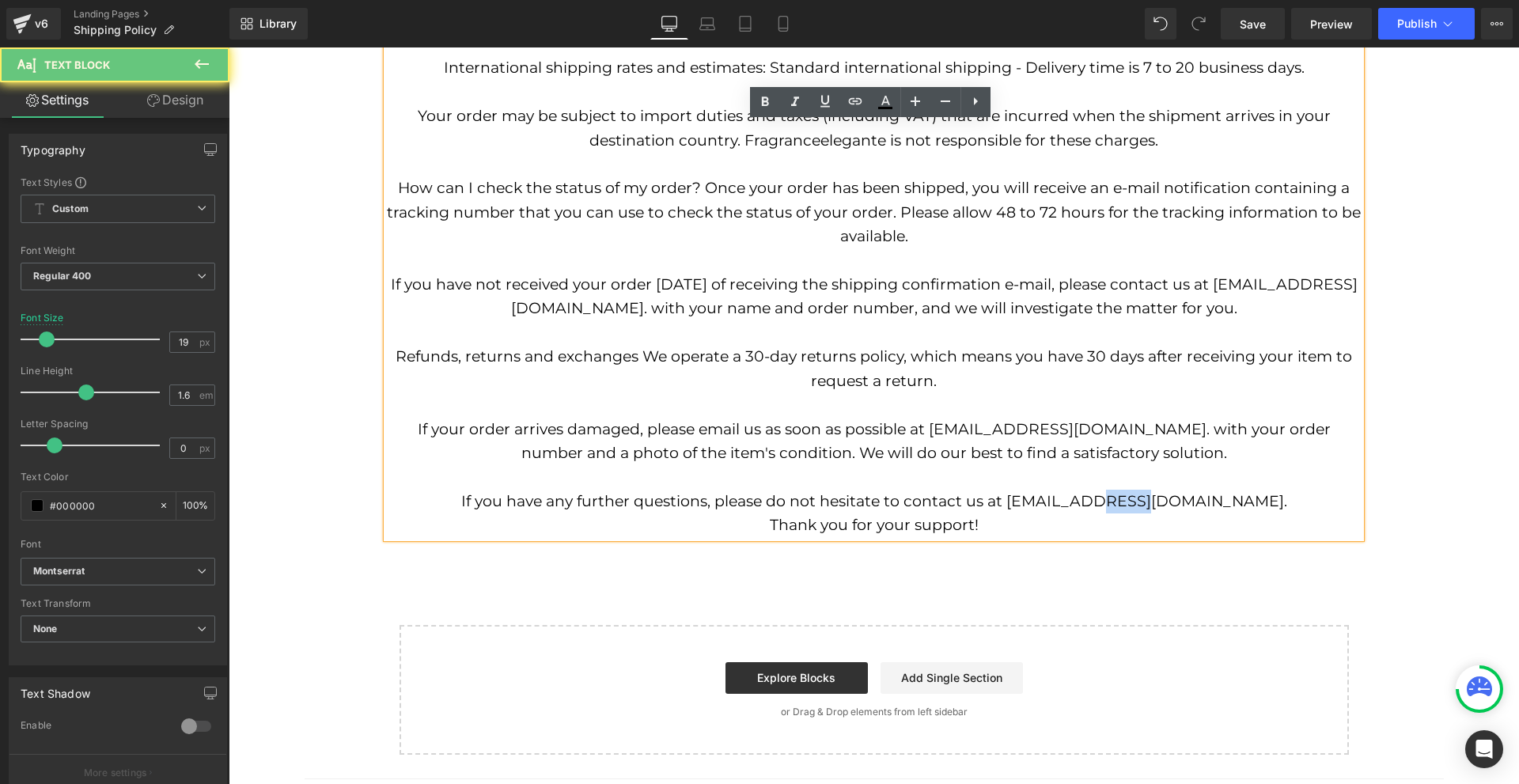
drag, startPoint x: 1211, startPoint y: 507, endPoint x: 1163, endPoint y: 502, distance: 48.3
click at [1163, 502] on p "If you have any further questions, please do not hesitate to contact us at info…" at bounding box center [873, 501] width 974 height 24
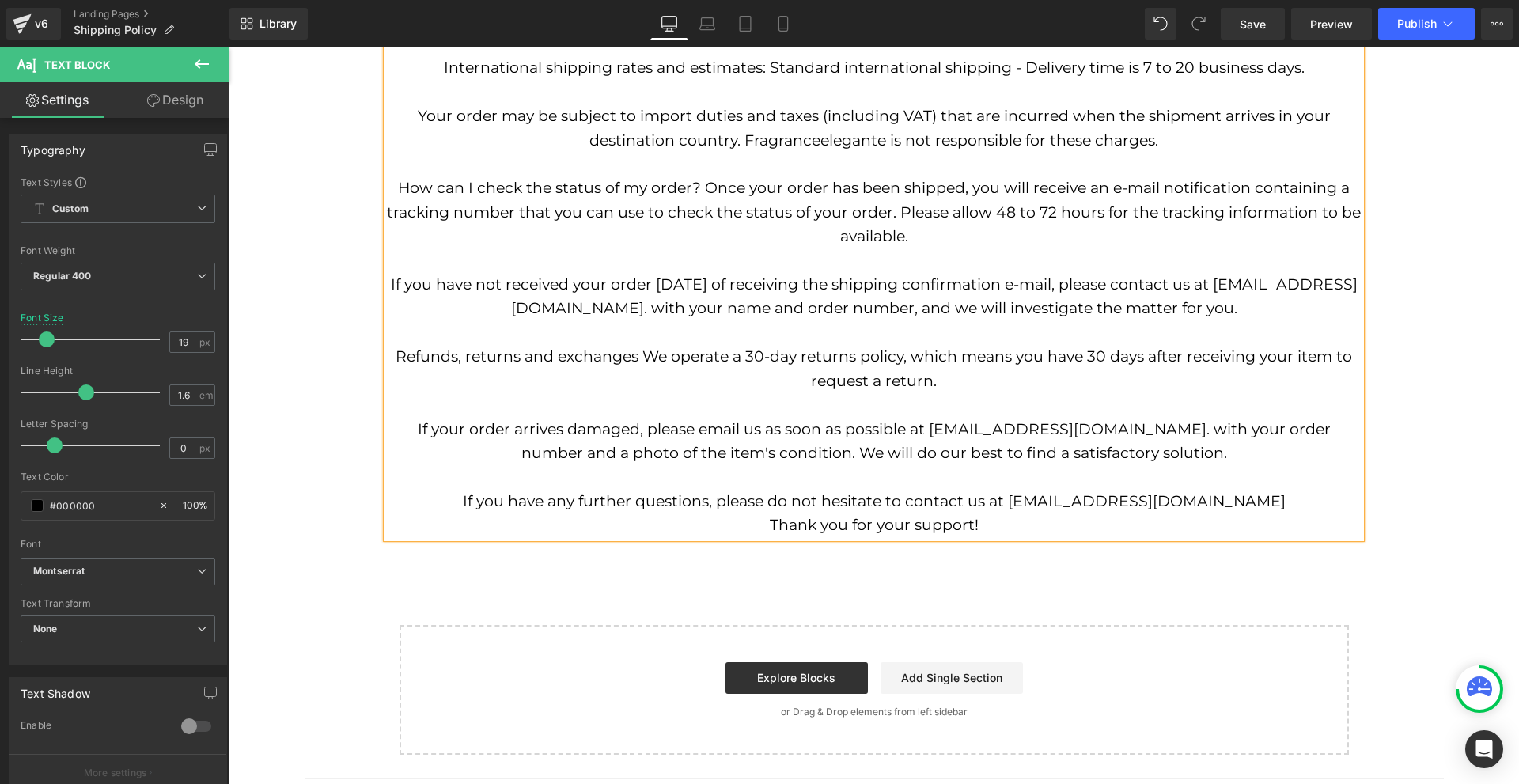
click at [1418, 589] on div "Shipping policy Text Block All orders will be processed within 1 to 2 working d…" at bounding box center [873, 285] width 1290 height 937
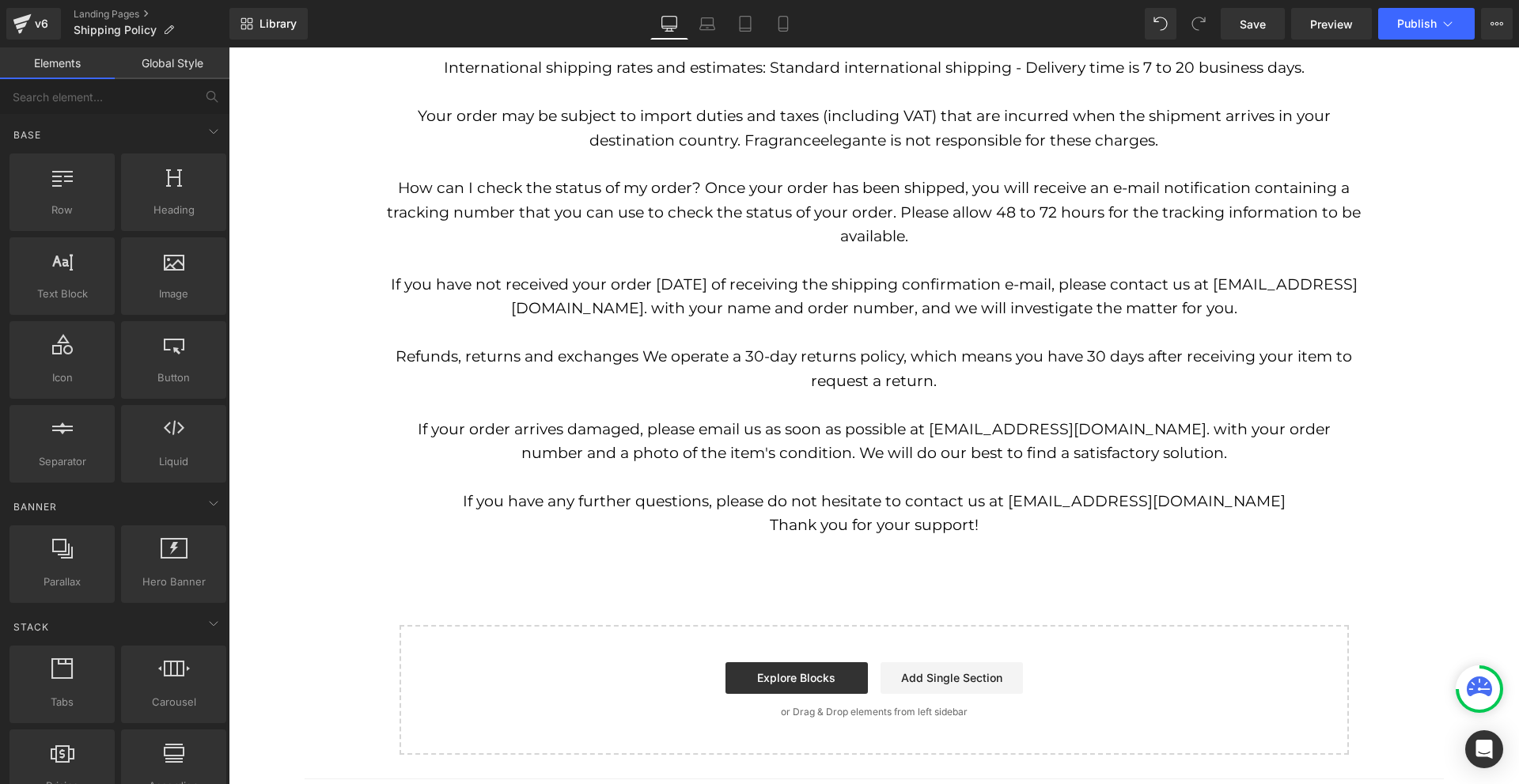
click at [760, 359] on p "Refunds, returns and exchanges We operate a 30-day returns policy, which means …" at bounding box center [873, 369] width 974 height 49
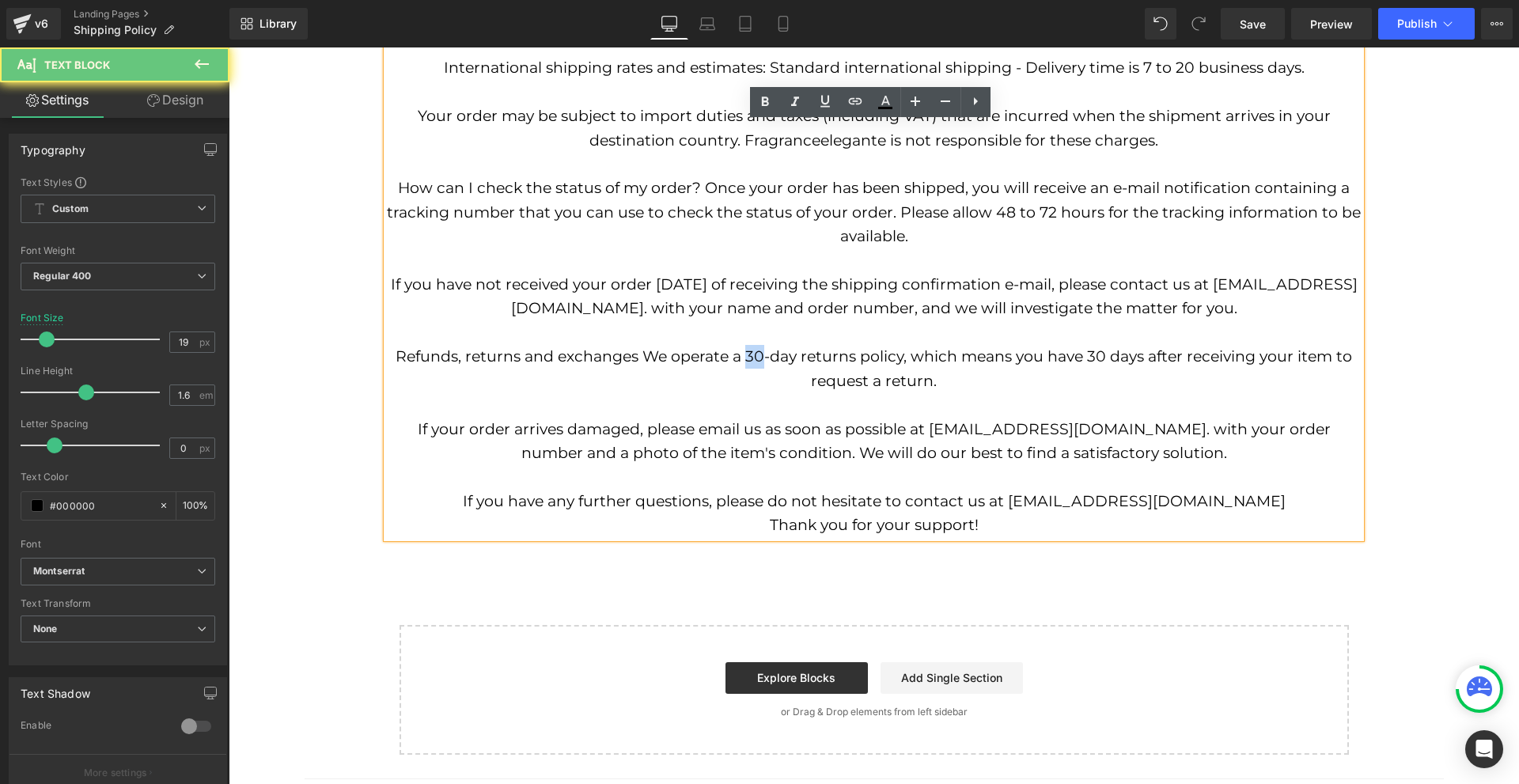
drag, startPoint x: 759, startPoint y: 356, endPoint x: 743, endPoint y: 355, distance: 16.0
click at [743, 355] on p "Refunds, returns and exchanges We operate a 30-day returns policy, which means …" at bounding box center [873, 369] width 974 height 49
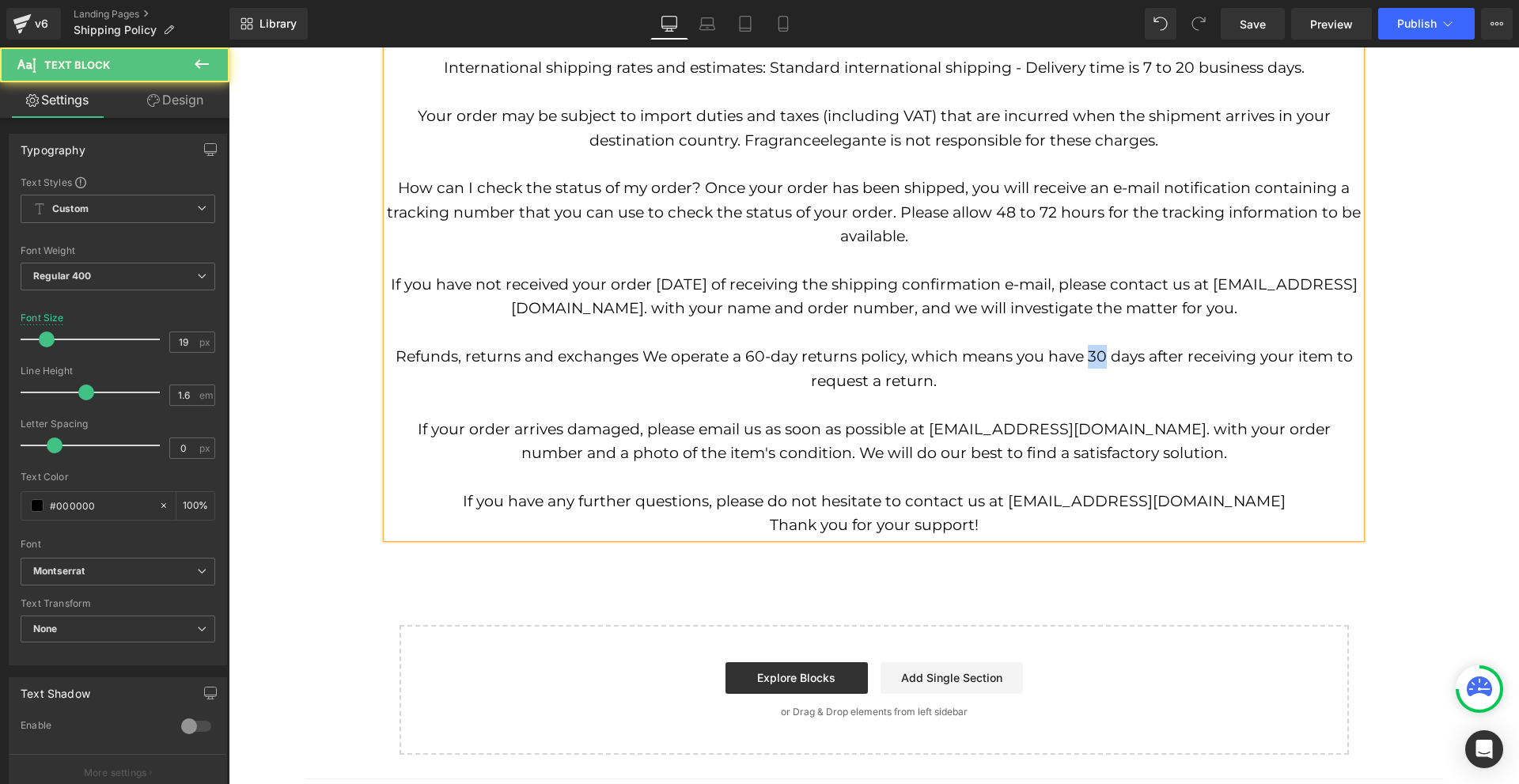
drag, startPoint x: 1102, startPoint y: 354, endPoint x: 1083, endPoint y: 355, distance: 19.0
click at [1083, 355] on p "Refunds, returns and exchanges We operate a 60-day returns policy, which means …" at bounding box center [873, 369] width 974 height 49
click at [1441, 403] on div "Shipping policy Text Block All orders will be processed within 1 to 2 working d…" at bounding box center [873, 189] width 1290 height 696
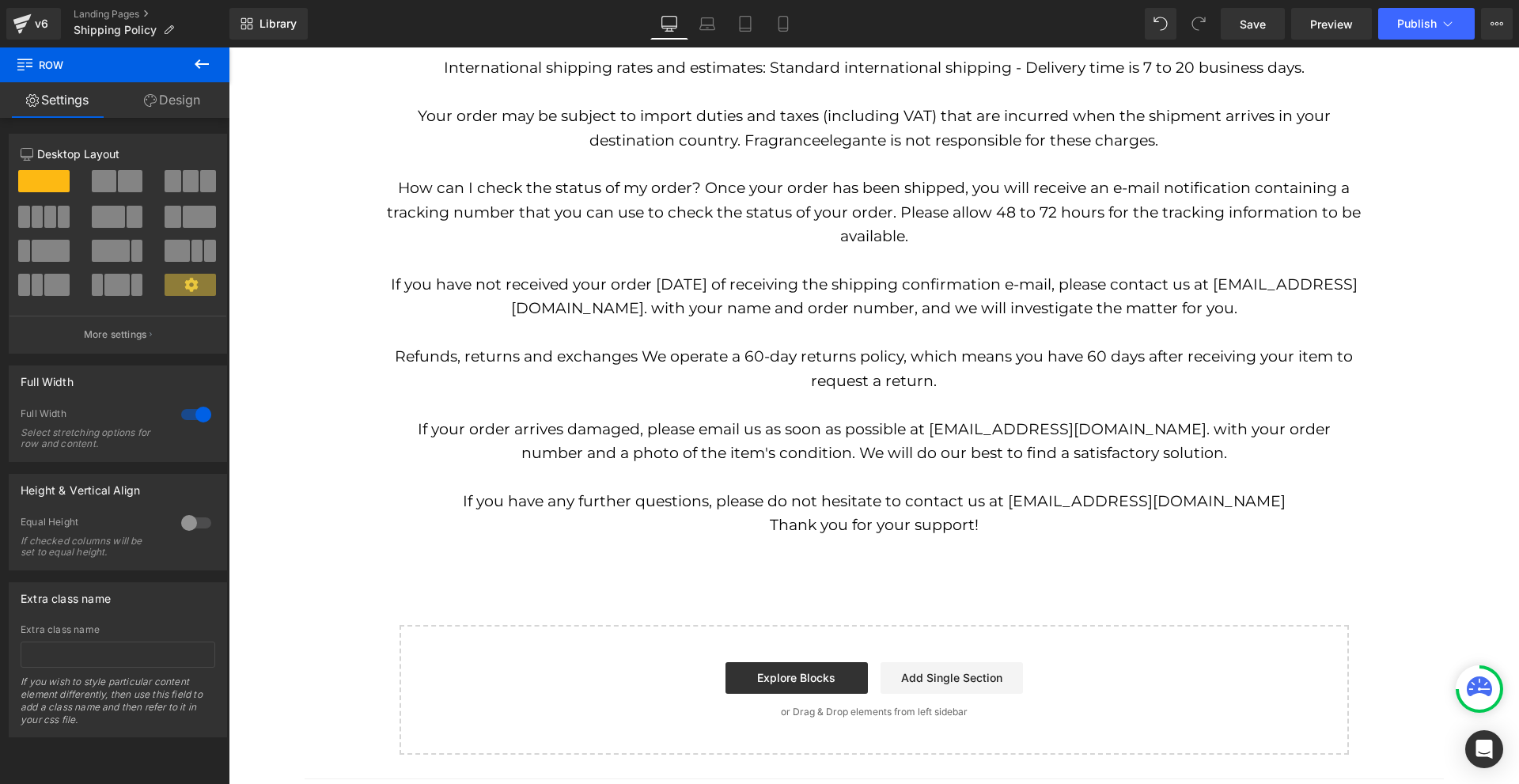
scroll to position [79, 0]
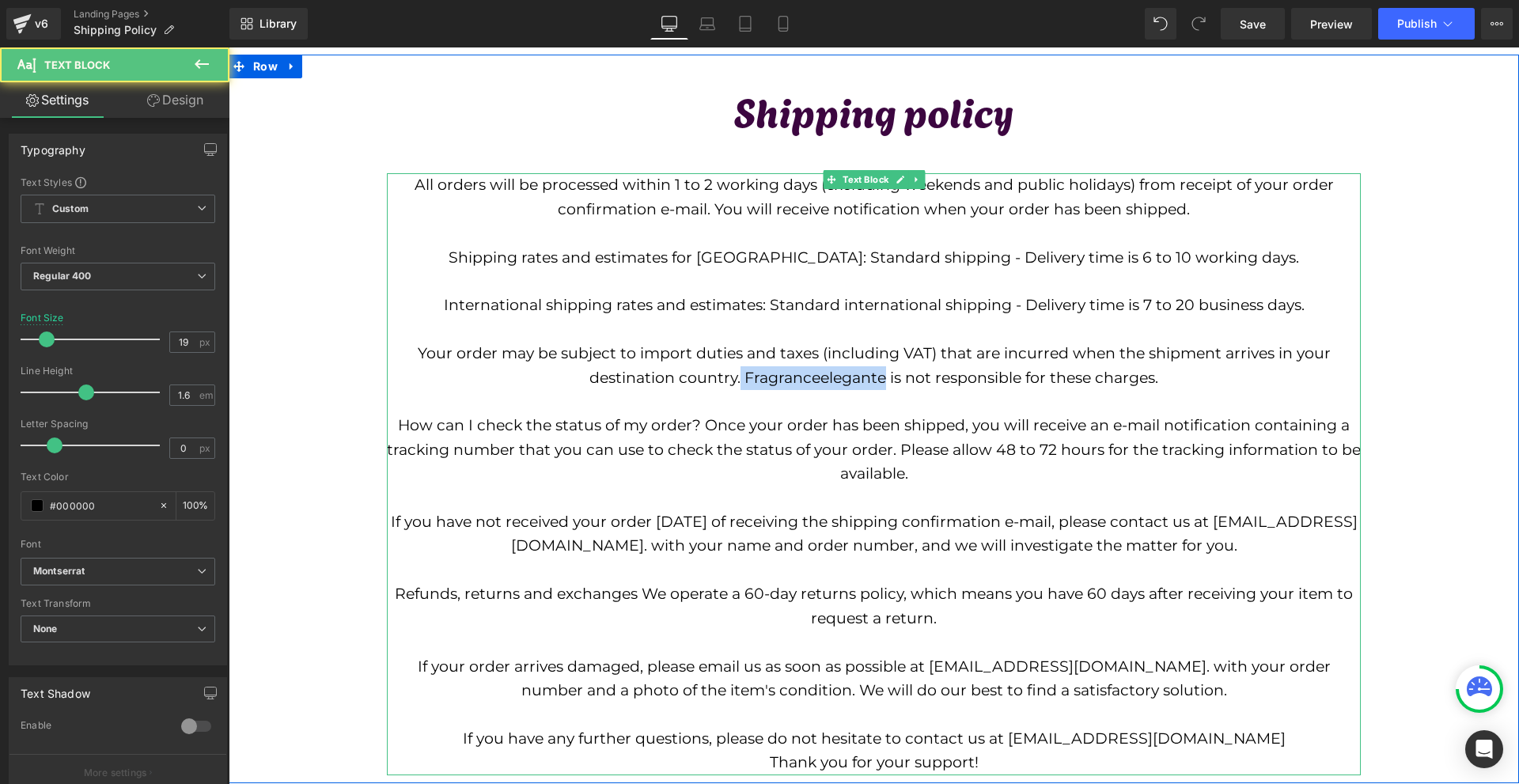
drag, startPoint x: 737, startPoint y: 378, endPoint x: 882, endPoint y: 383, distance: 145.1
click at [882, 383] on p "Your order may be subject to import duties and taxes (including VAT) that are i…" at bounding box center [873, 365] width 974 height 49
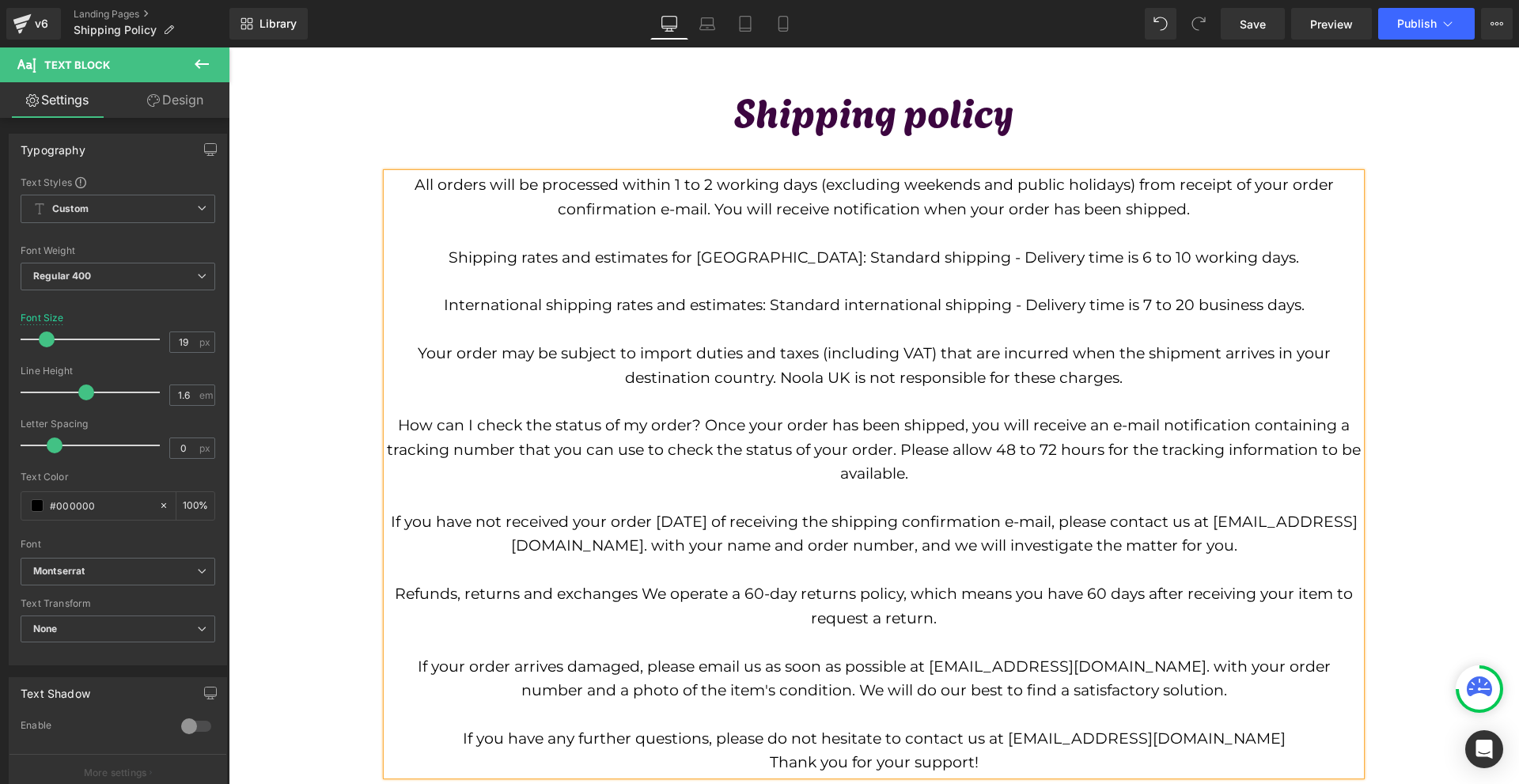
click at [1376, 411] on div "Shipping policy Text Block All orders will be processed within 1 to 2 working d…" at bounding box center [873, 426] width 1290 height 696
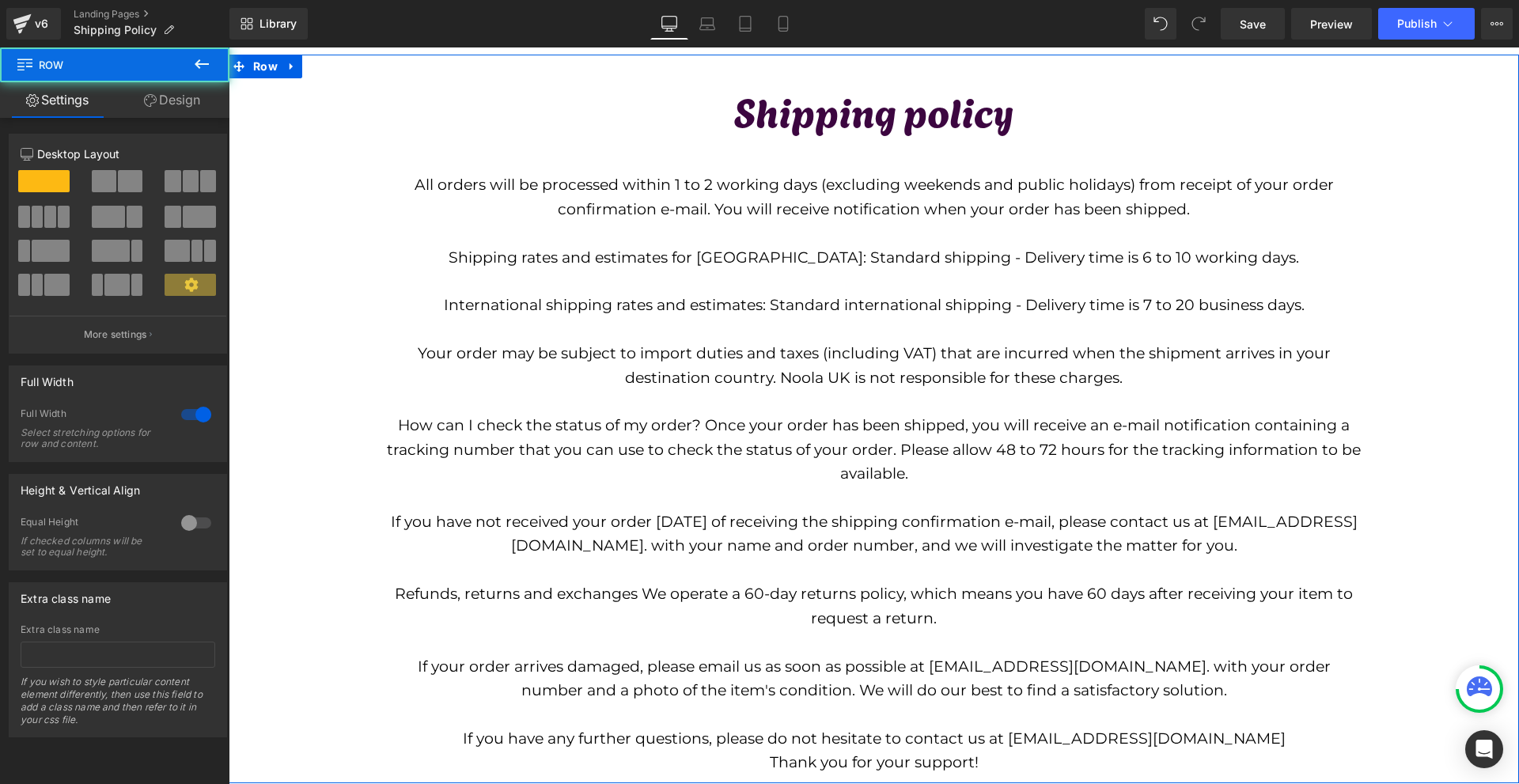
click at [1420, 401] on div "Shipping policy Text Block All orders will be processed within 1 to 2 working d…" at bounding box center [873, 426] width 1290 height 696
click at [788, 218] on p "All orders will be processed within 1 to 2 working days (excluding weekends and…" at bounding box center [873, 197] width 974 height 49
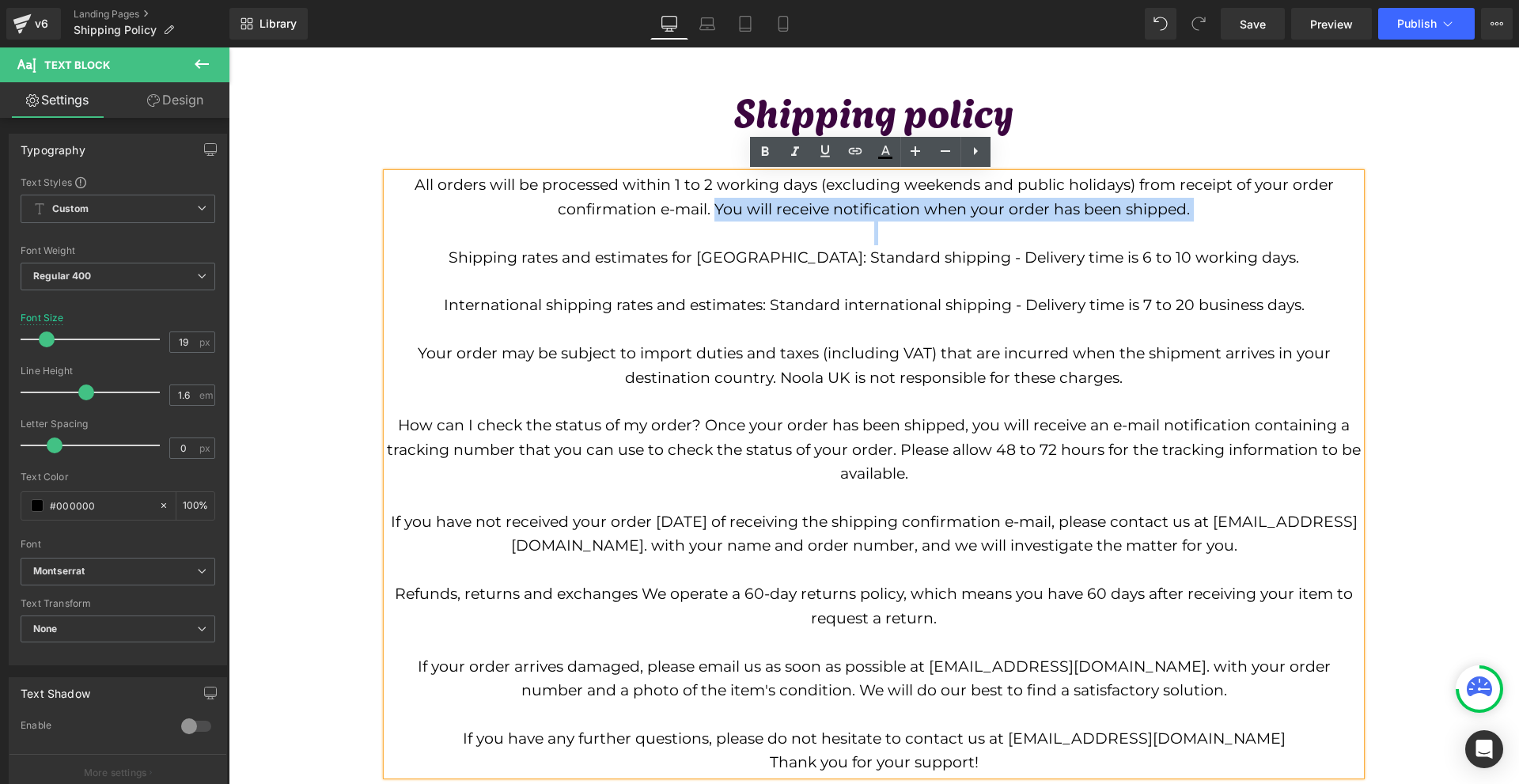
drag, startPoint x: 714, startPoint y: 206, endPoint x: 1229, endPoint y: 223, distance: 515.3
click at [1229, 223] on div "All orders will be processed within 1 to 2 working days (excluding weekends and…" at bounding box center [873, 473] width 974 height 601
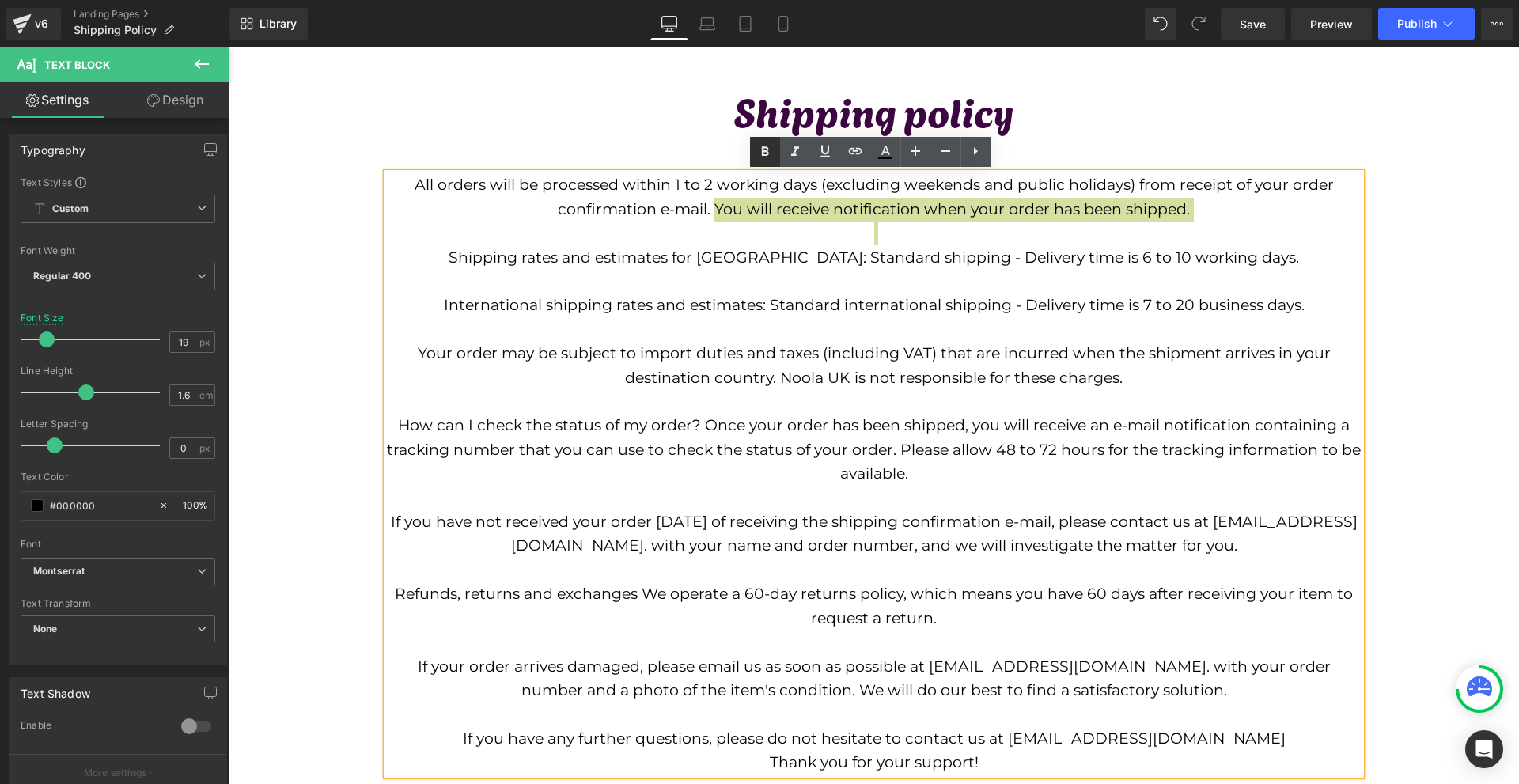
click at [770, 145] on icon at bounding box center [764, 152] width 19 height 19
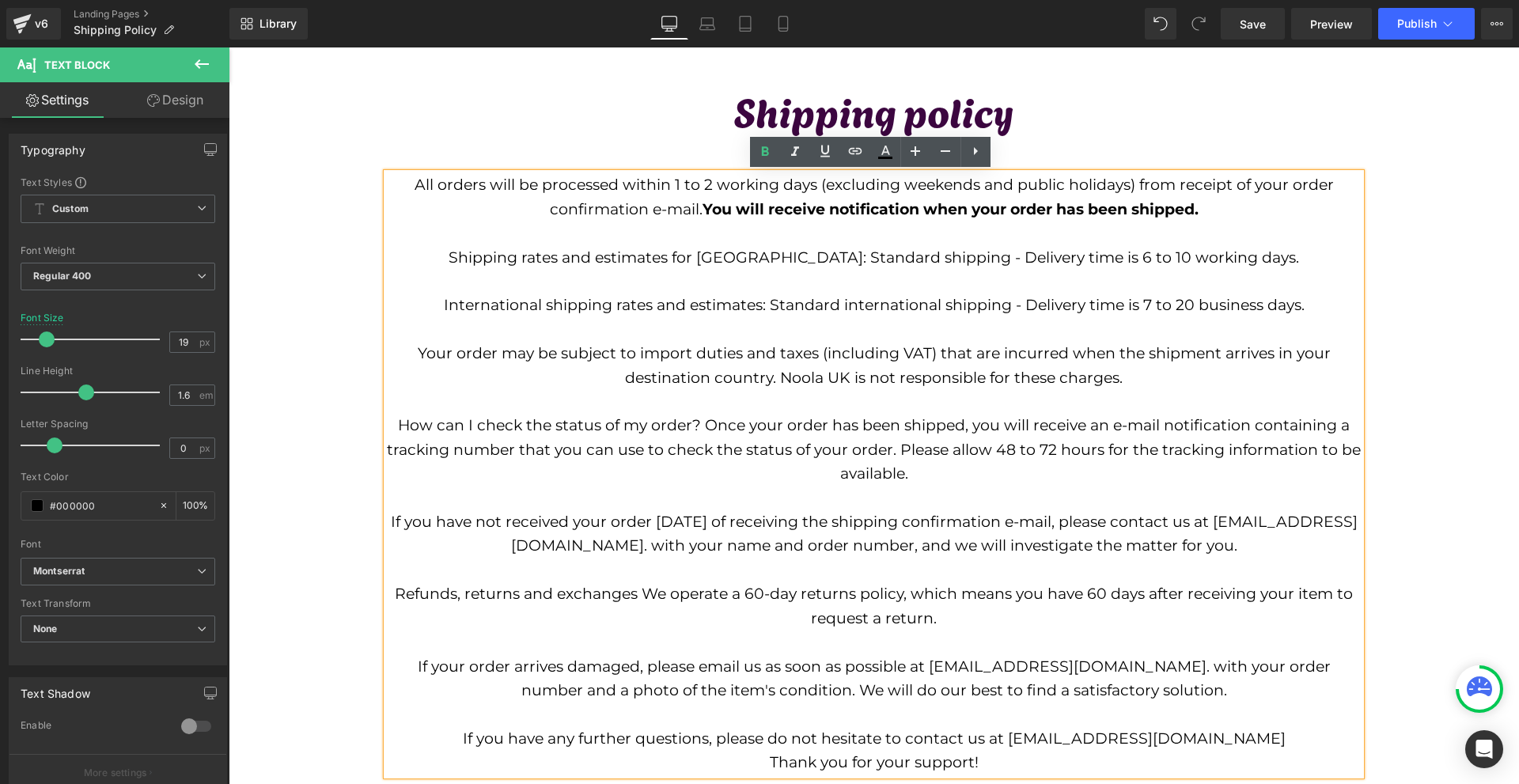
click at [1402, 257] on div "Shipping policy Text Block All orders will be processed within 1 to 2 working d…" at bounding box center [873, 426] width 1290 height 696
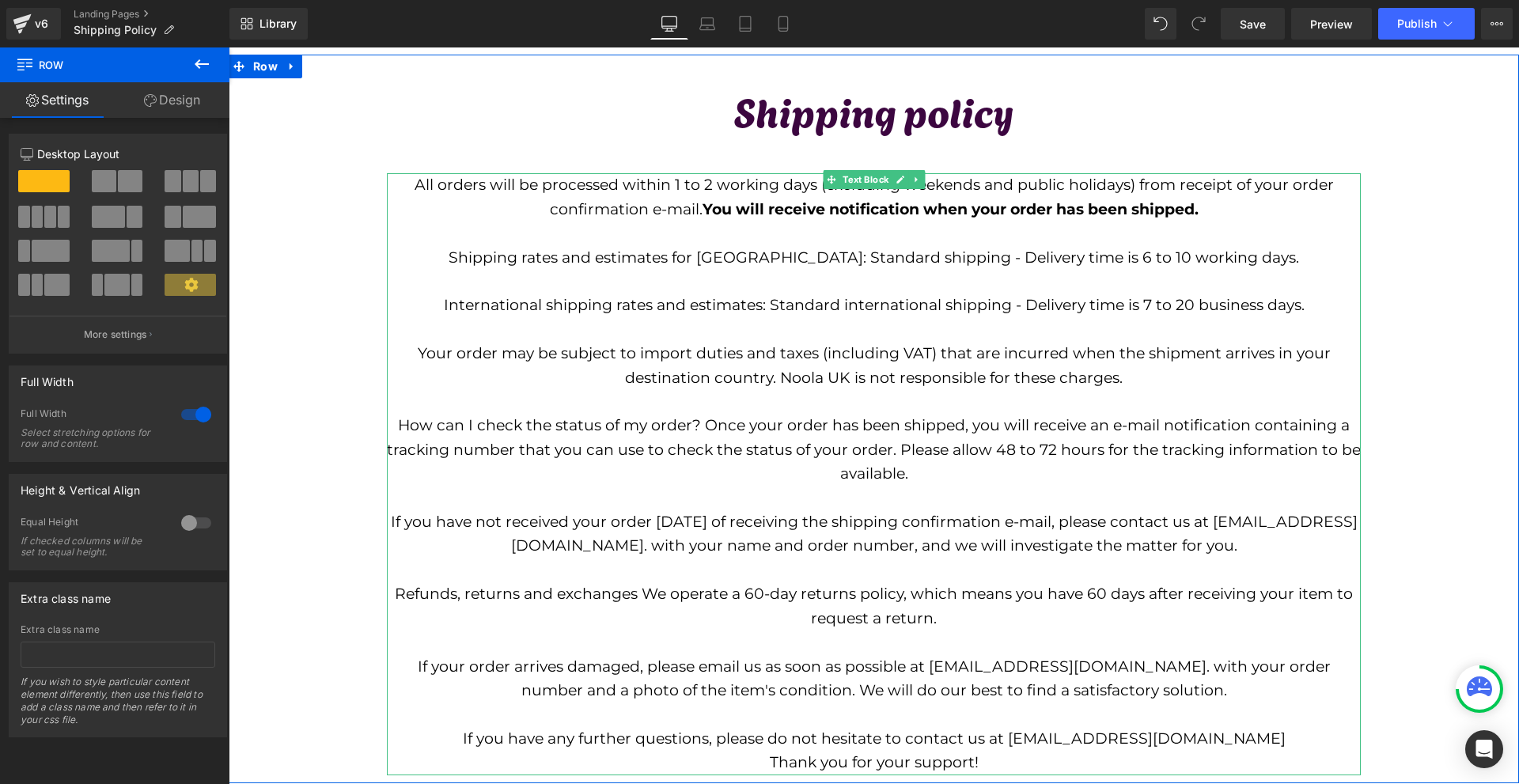
click at [848, 246] on p "Shipping rates and estimates for Europe: Standard shipping - Delivery time is 6…" at bounding box center [873, 257] width 974 height 24
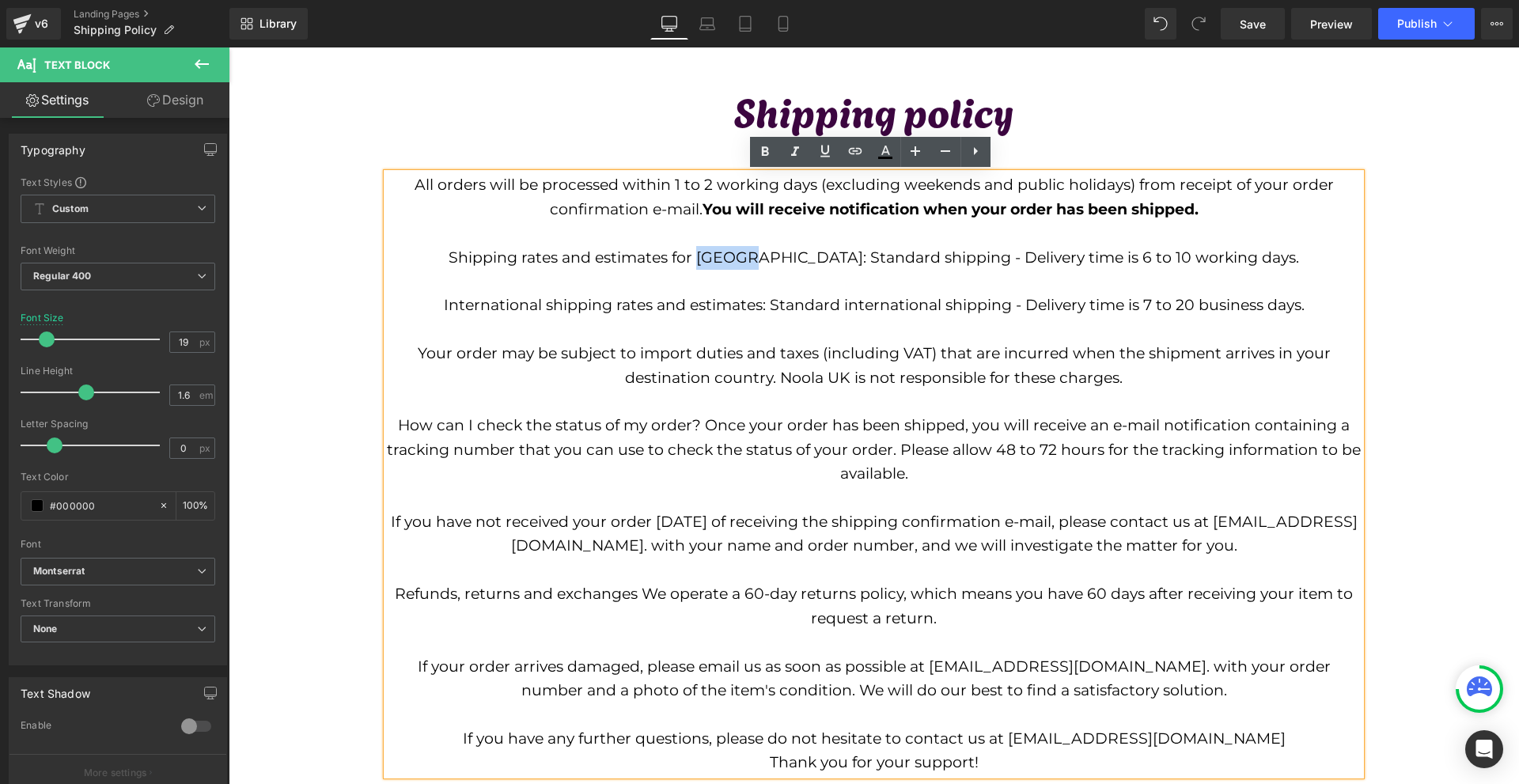
drag, startPoint x: 748, startPoint y: 259, endPoint x: 801, endPoint y: 261, distance: 53.0
click at [801, 261] on p "Shipping rates and estimates for Europe: Standard shipping - Delivery time is 6…" at bounding box center [873, 257] width 974 height 24
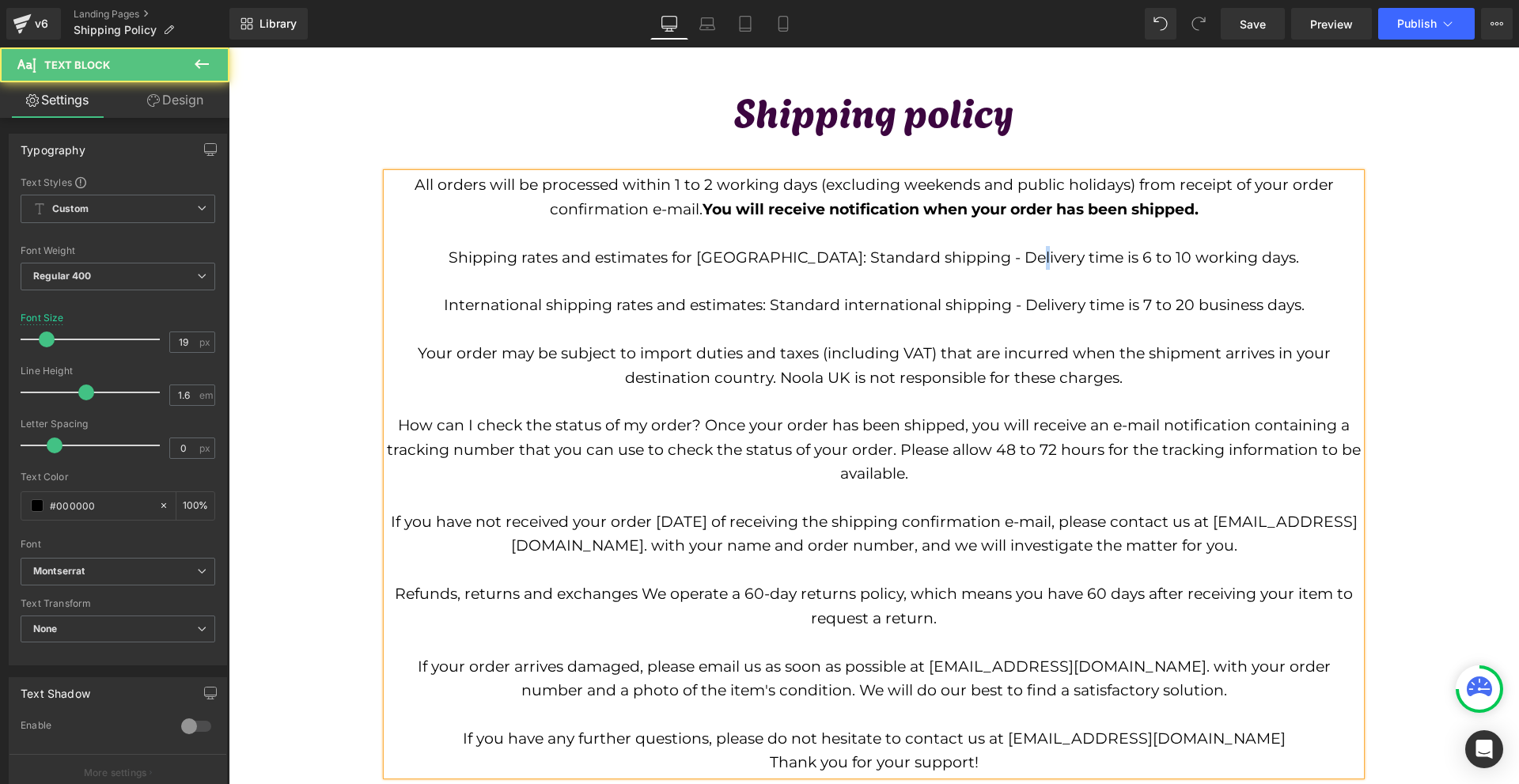
click at [1070, 258] on p "Shipping rates and estimates for UK: Standard shipping - Delivery time is 6 to …" at bounding box center [873, 257] width 974 height 24
click at [1113, 251] on p "Shipping rates and estimates for UK: Standard shipping - Delivery time is 4 to …" at bounding box center [873, 257] width 974 height 24
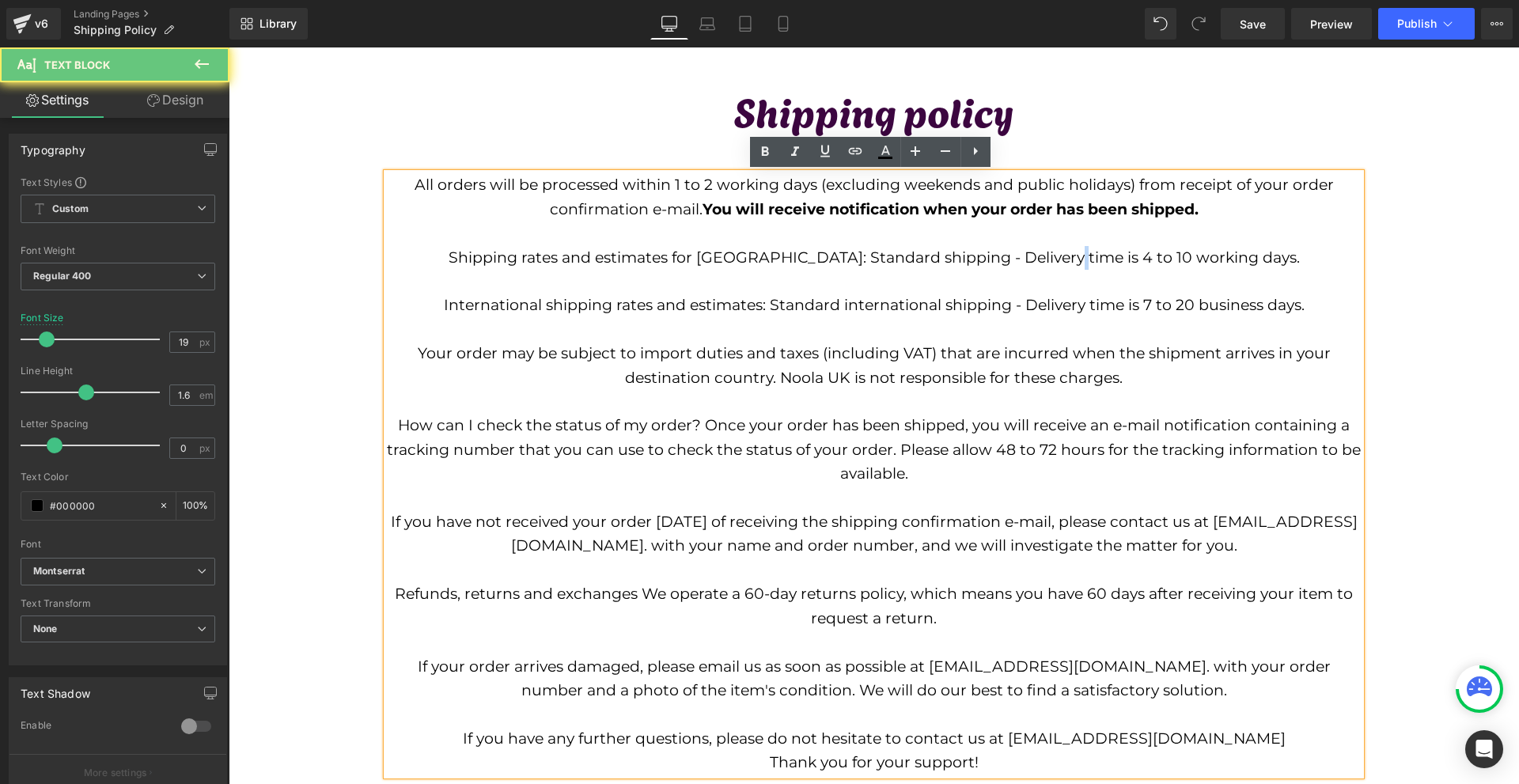
click at [1113, 253] on p "Shipping rates and estimates for UK: Standard shipping - Delivery time is 4 to …" at bounding box center [873, 257] width 974 height 24
drag, startPoint x: 1113, startPoint y: 260, endPoint x: 1099, endPoint y: 261, distance: 14.0
click at [1099, 261] on p "Shipping rates and estimates for UK: Standard shipping - Delivery time is 4 to …" at bounding box center [873, 257] width 974 height 24
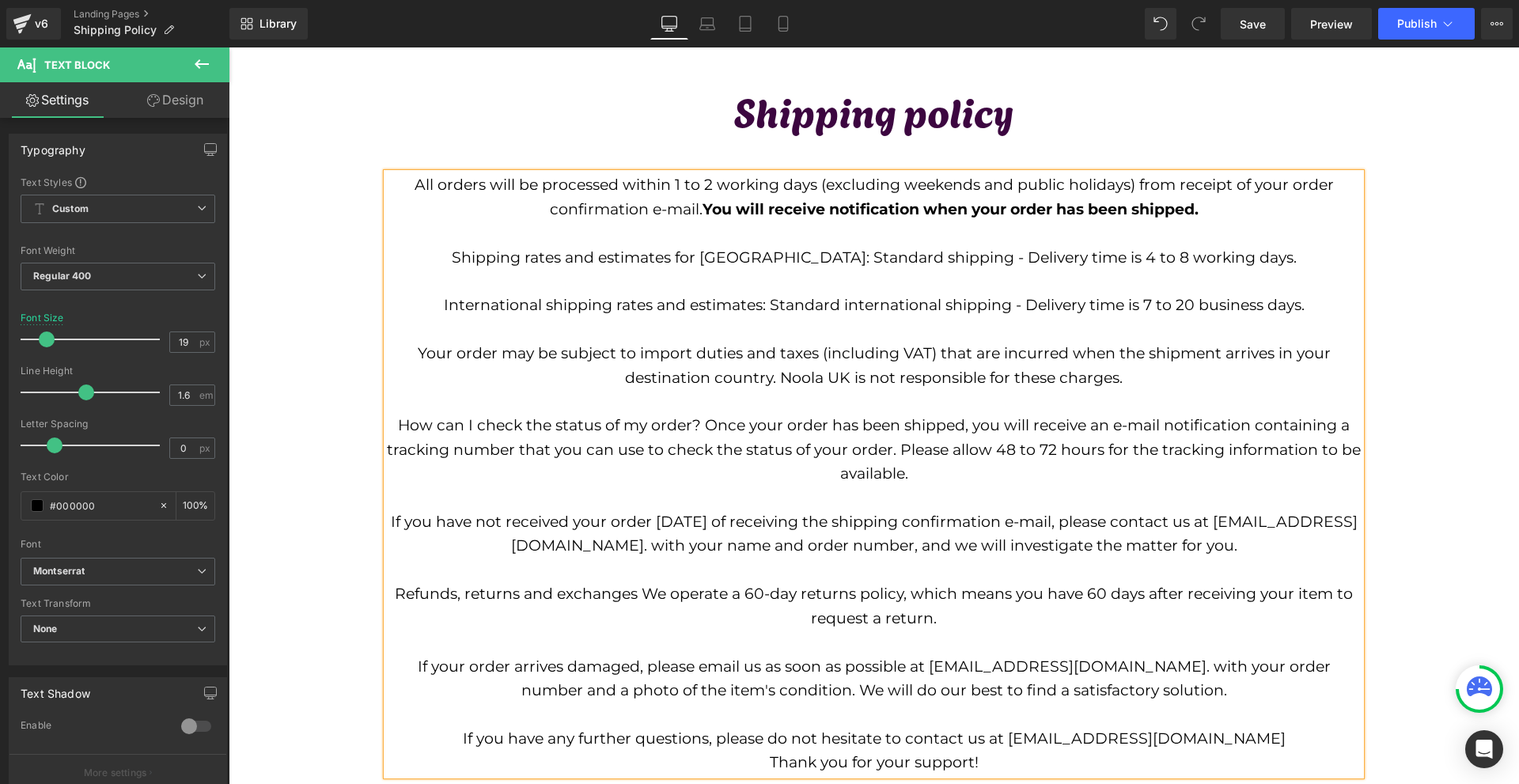
click at [1411, 303] on div "Shipping policy Text Block All orders will be processed within 1 to 2 working d…" at bounding box center [873, 426] width 1290 height 696
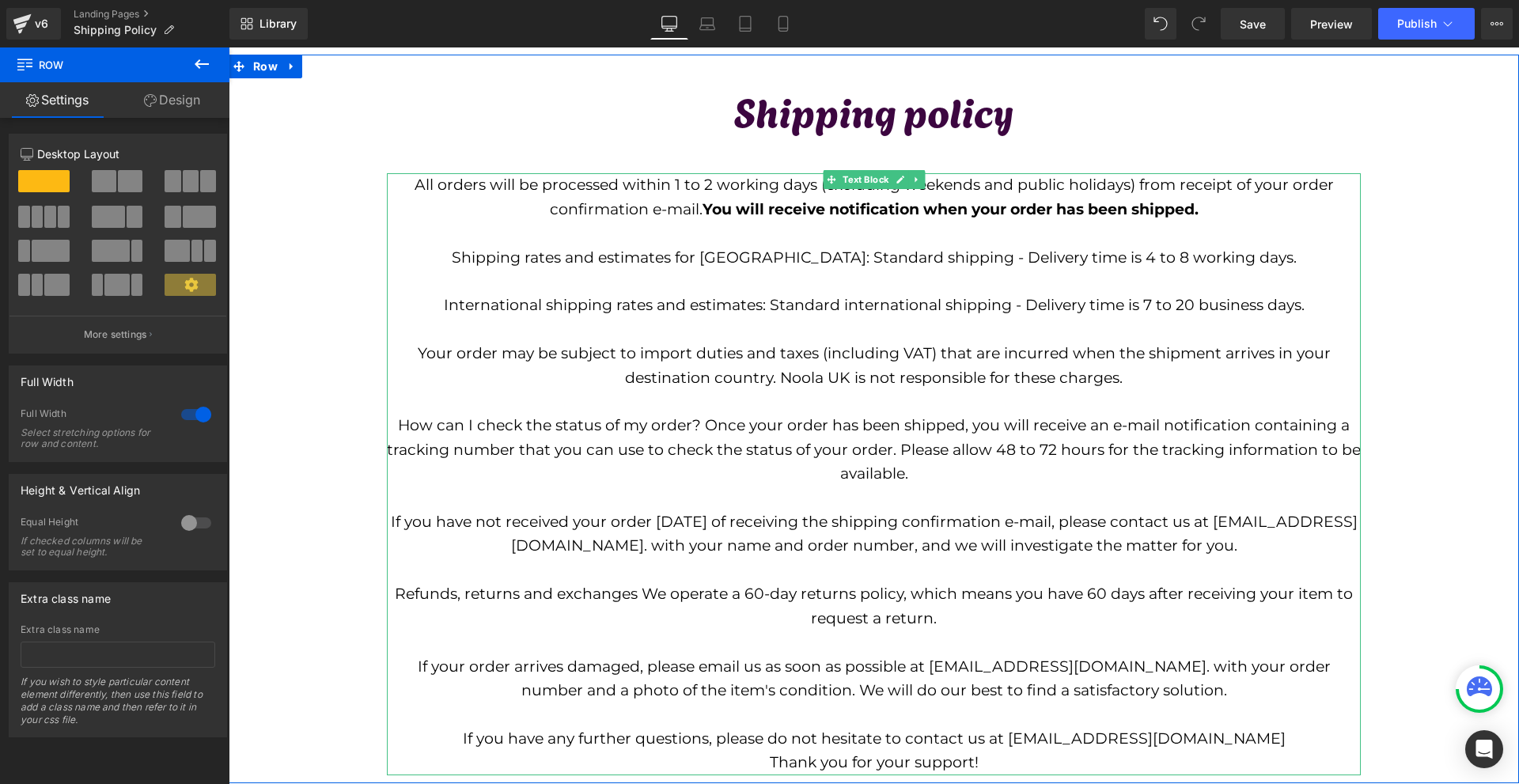
scroll to position [237, 0]
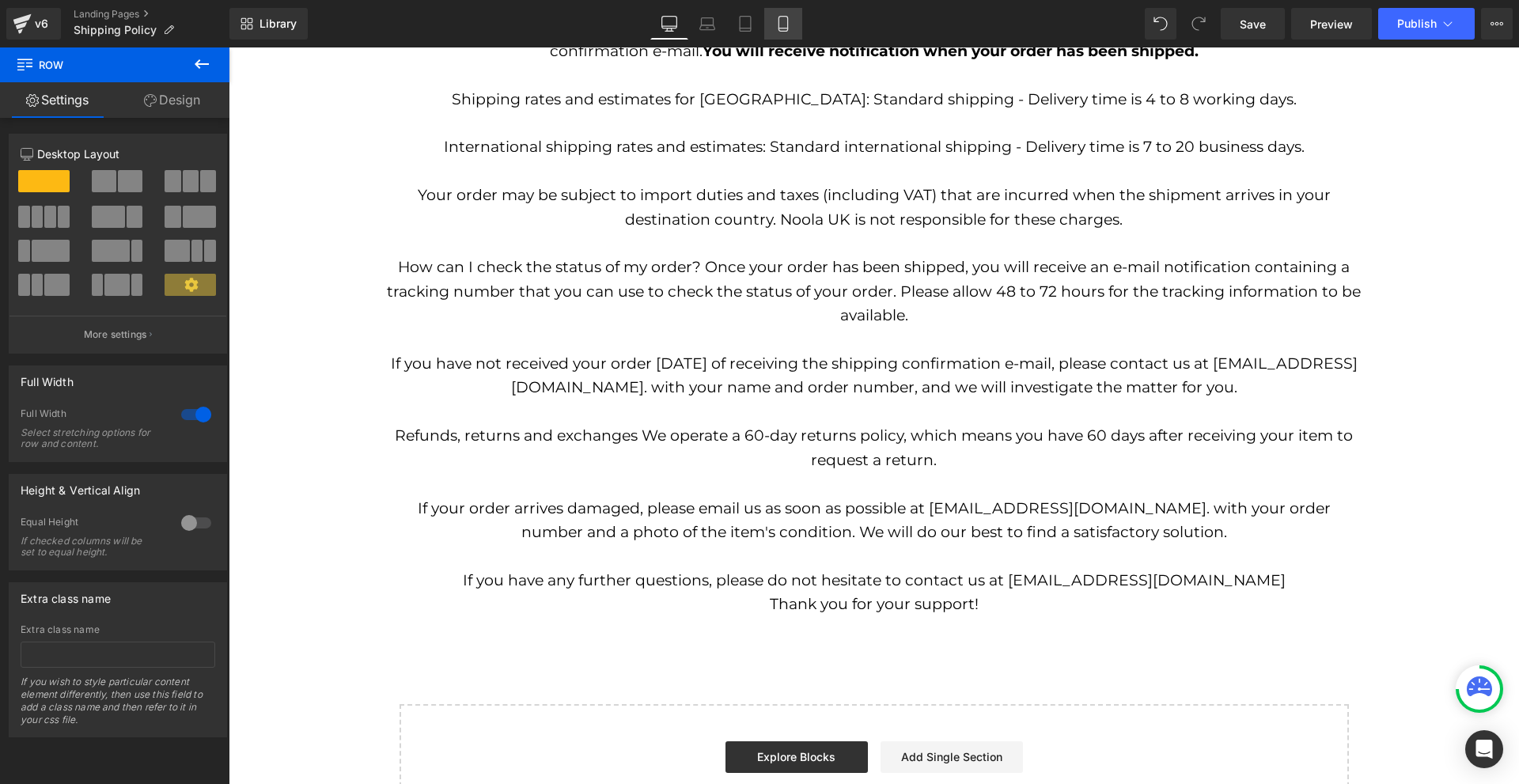
click at [790, 21] on icon at bounding box center [783, 23] width 16 height 16
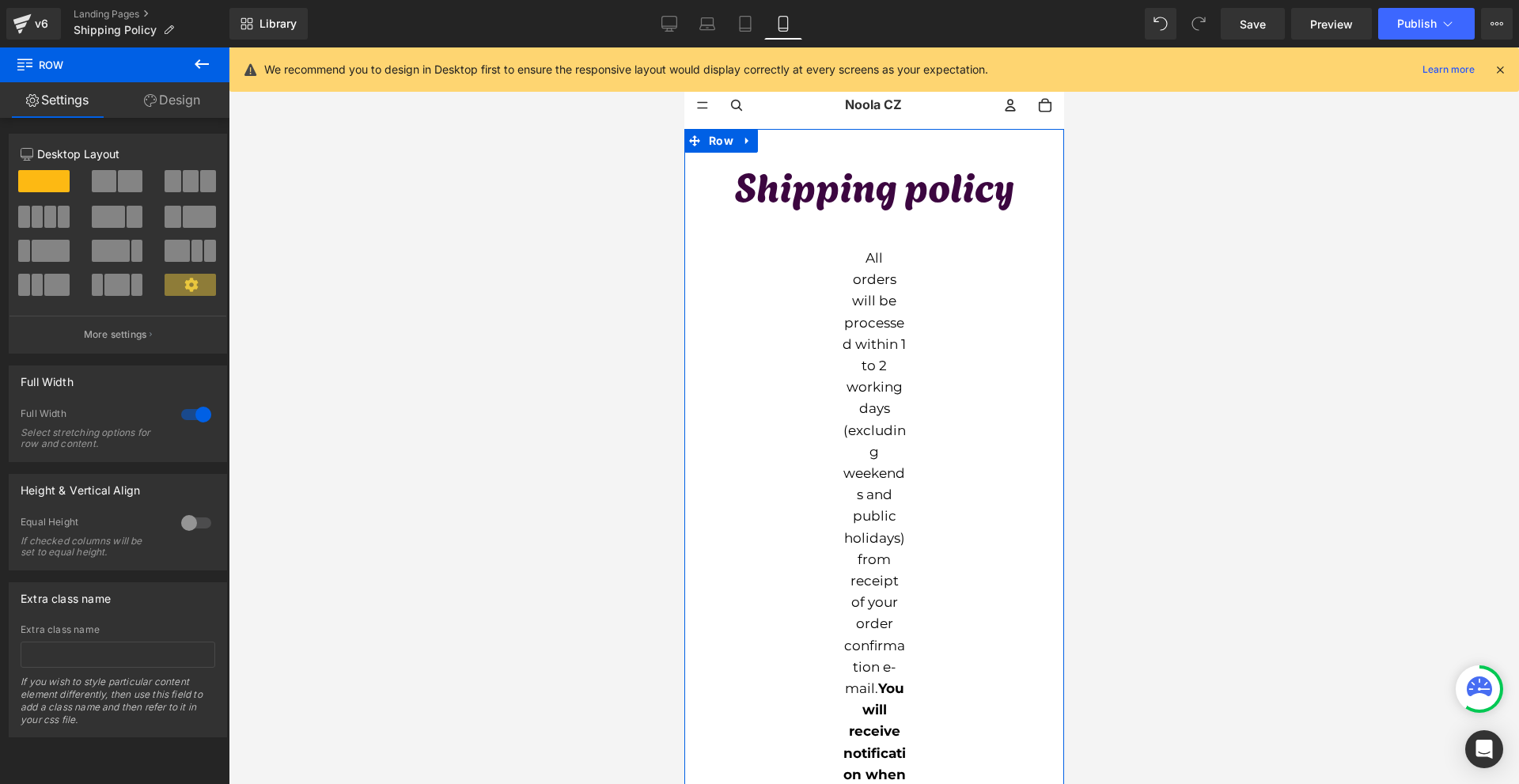
click at [875, 267] on p "All orders will be processed within 1 to 2 working days (excluding weekends and…" at bounding box center [873, 570] width 63 height 646
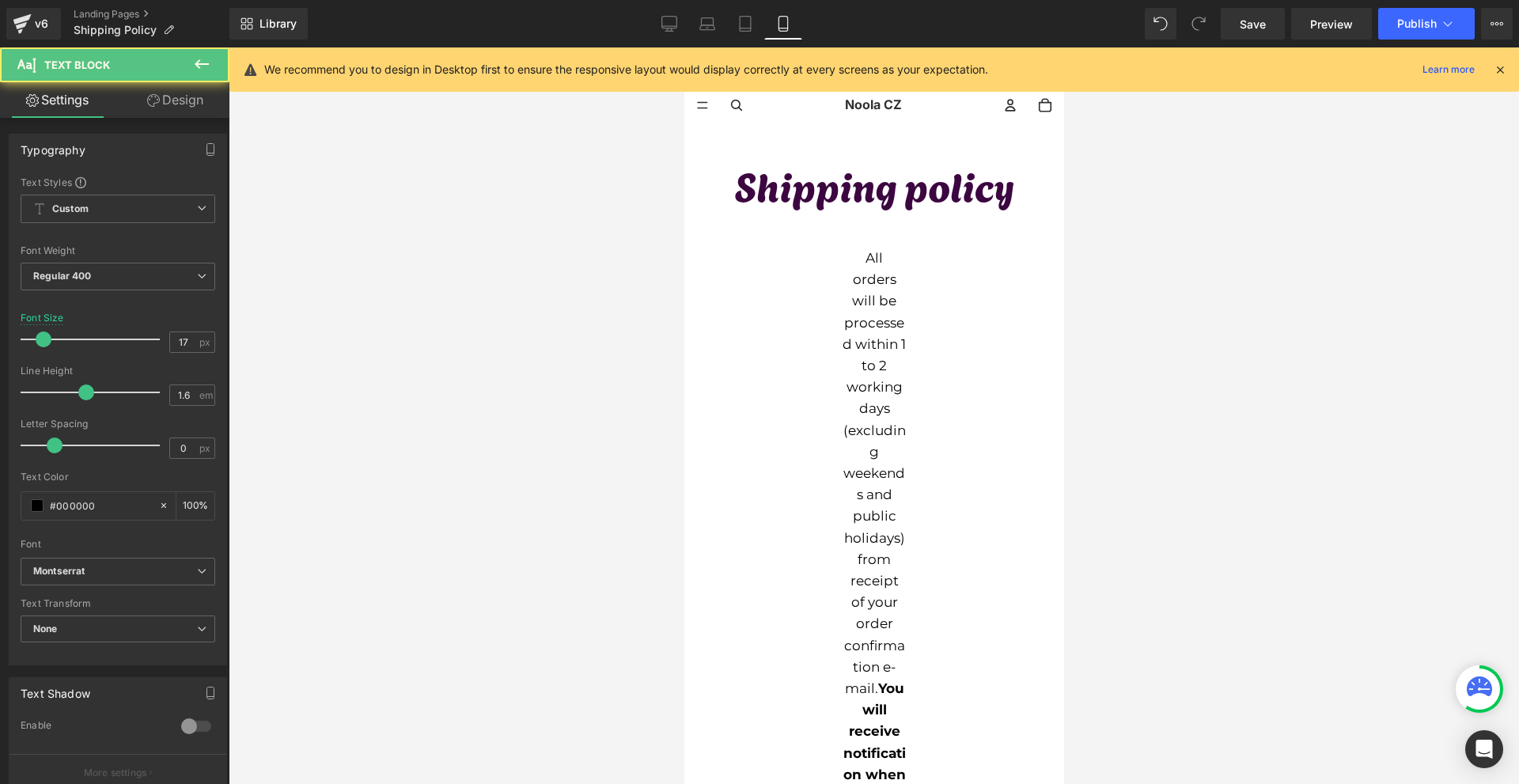
drag, startPoint x: 148, startPoint y: 103, endPoint x: 83, endPoint y: 185, distance: 104.6
click at [148, 102] on icon at bounding box center [153, 100] width 12 height 12
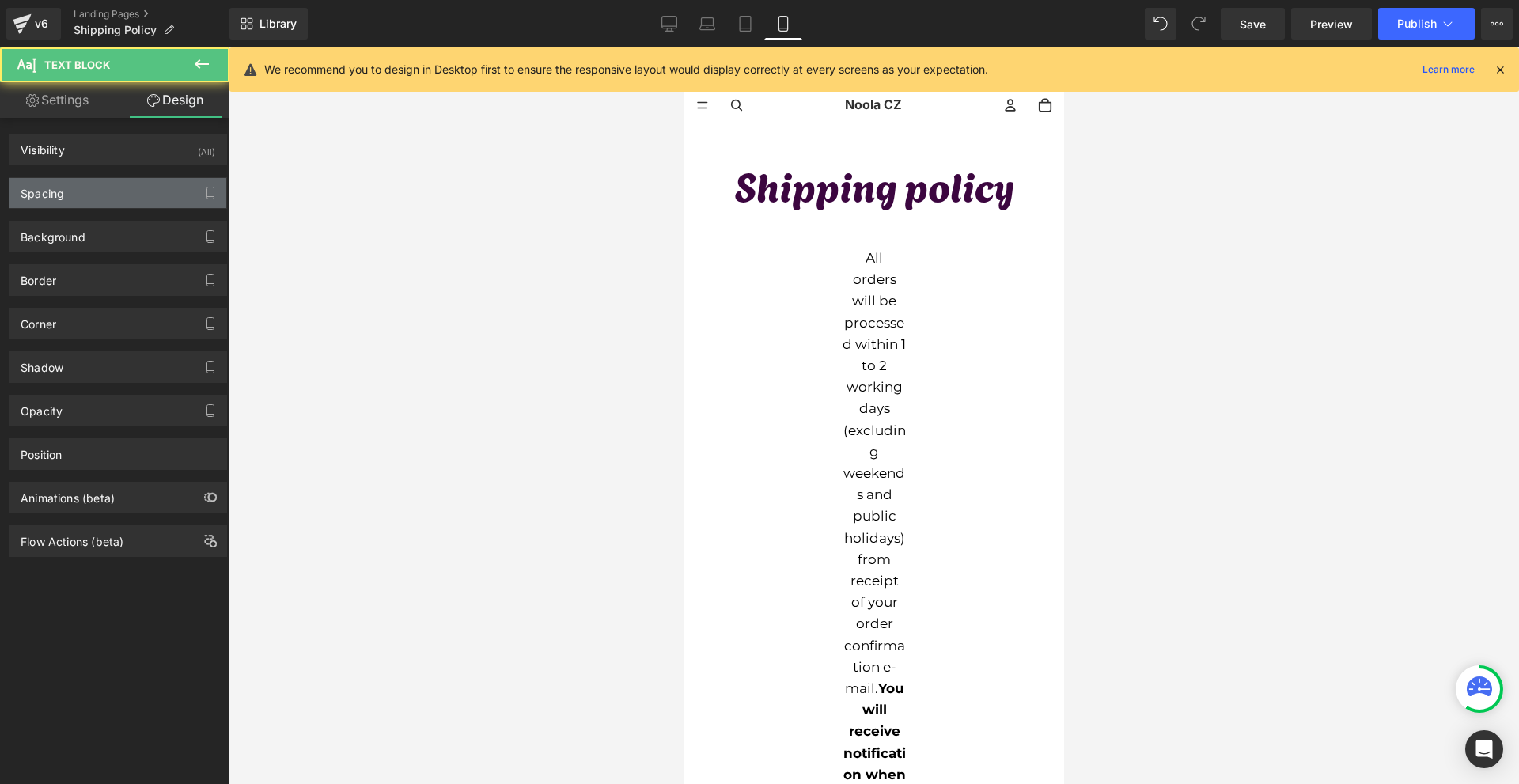
type input "0"
type input "200"
type input "0"
type input "200"
type input "0"
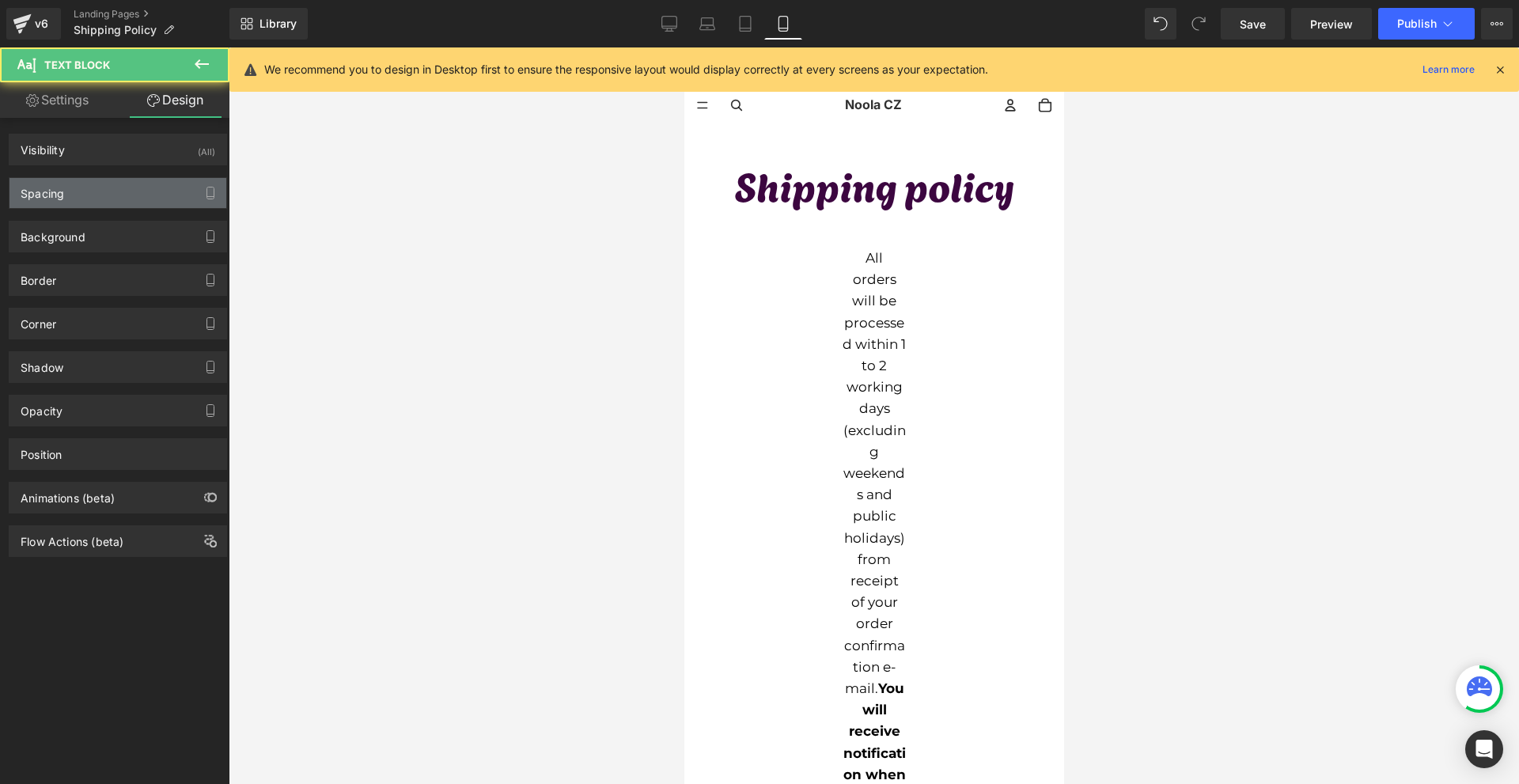
type input "0"
click at [83, 185] on div "Spacing" at bounding box center [118, 193] width 217 height 30
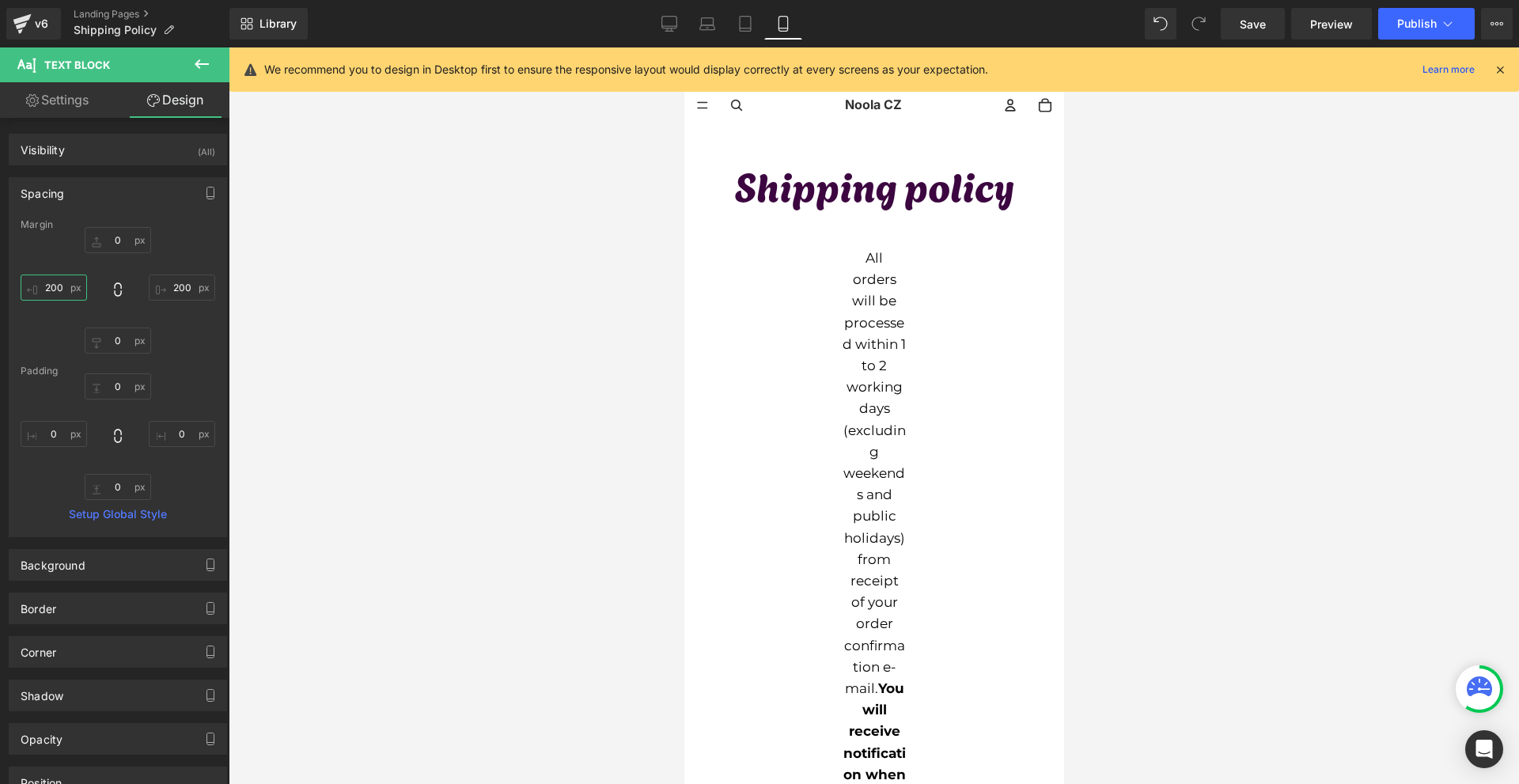
click at [63, 288] on input "200" at bounding box center [54, 288] width 67 height 26
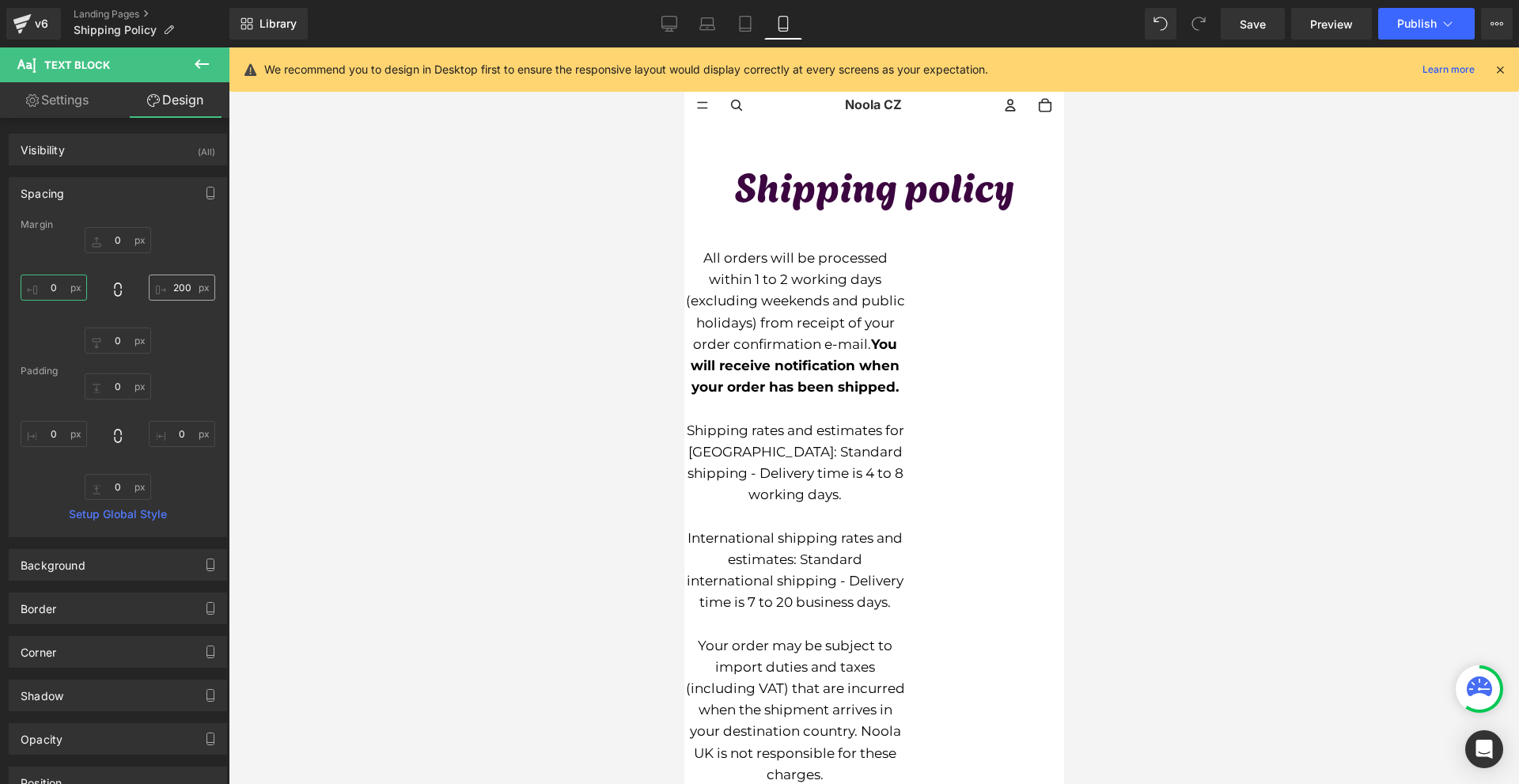
type input "0"
click at [163, 286] on input "0" at bounding box center [181, 288] width 67 height 26
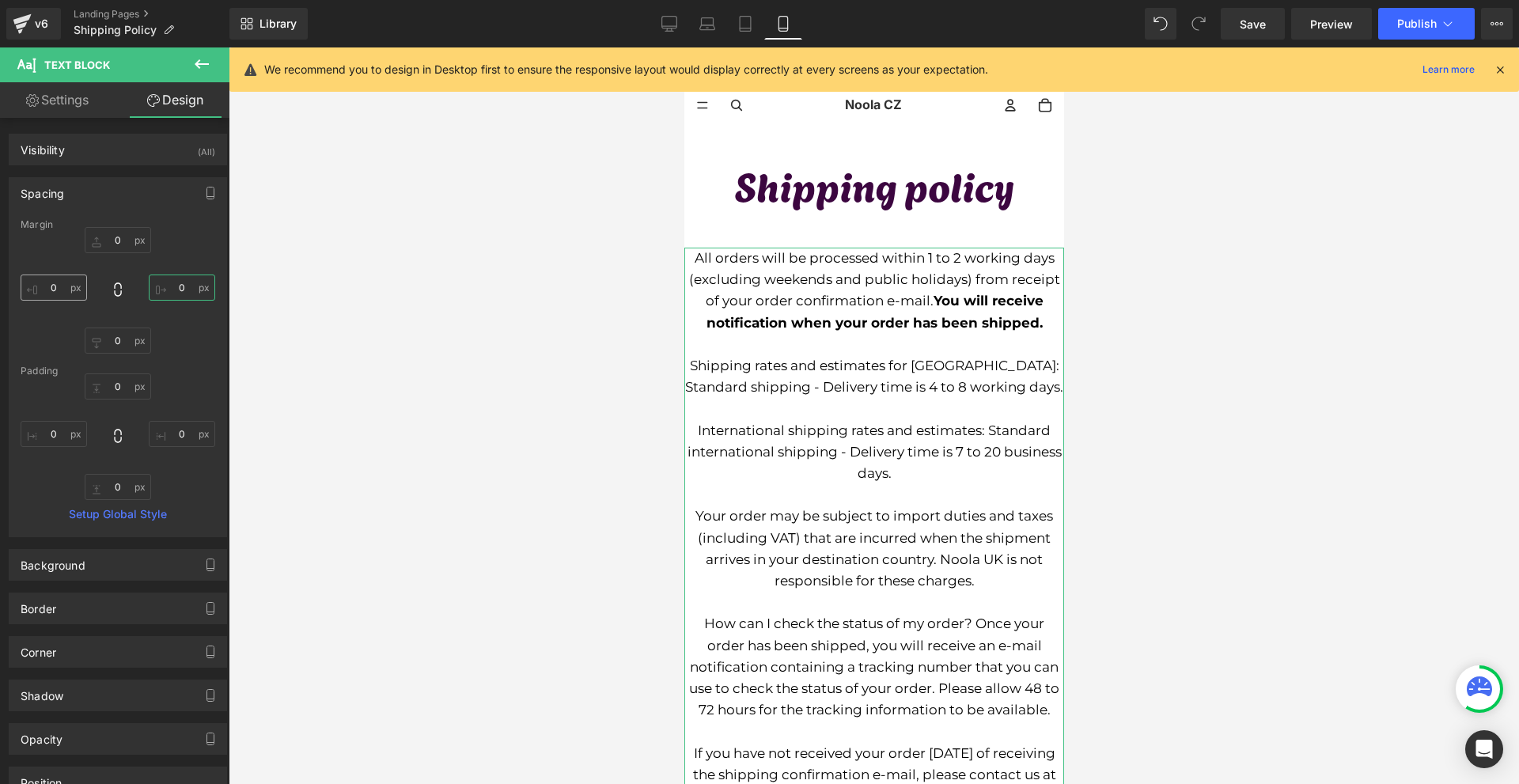
type input "0"
click at [60, 283] on input "0" at bounding box center [54, 288] width 67 height 26
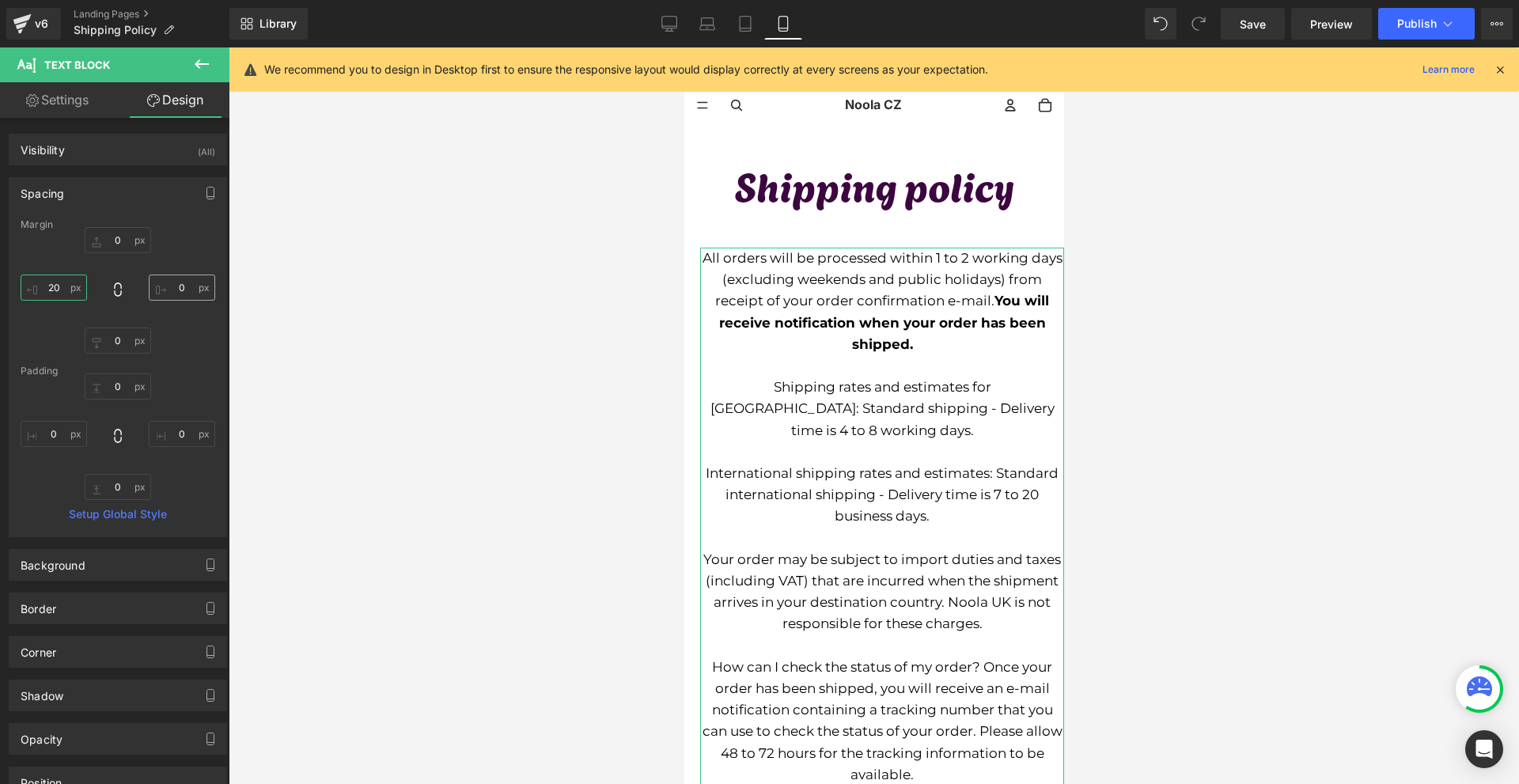
type input "20"
click at [162, 286] on input "0" at bounding box center [181, 288] width 67 height 26
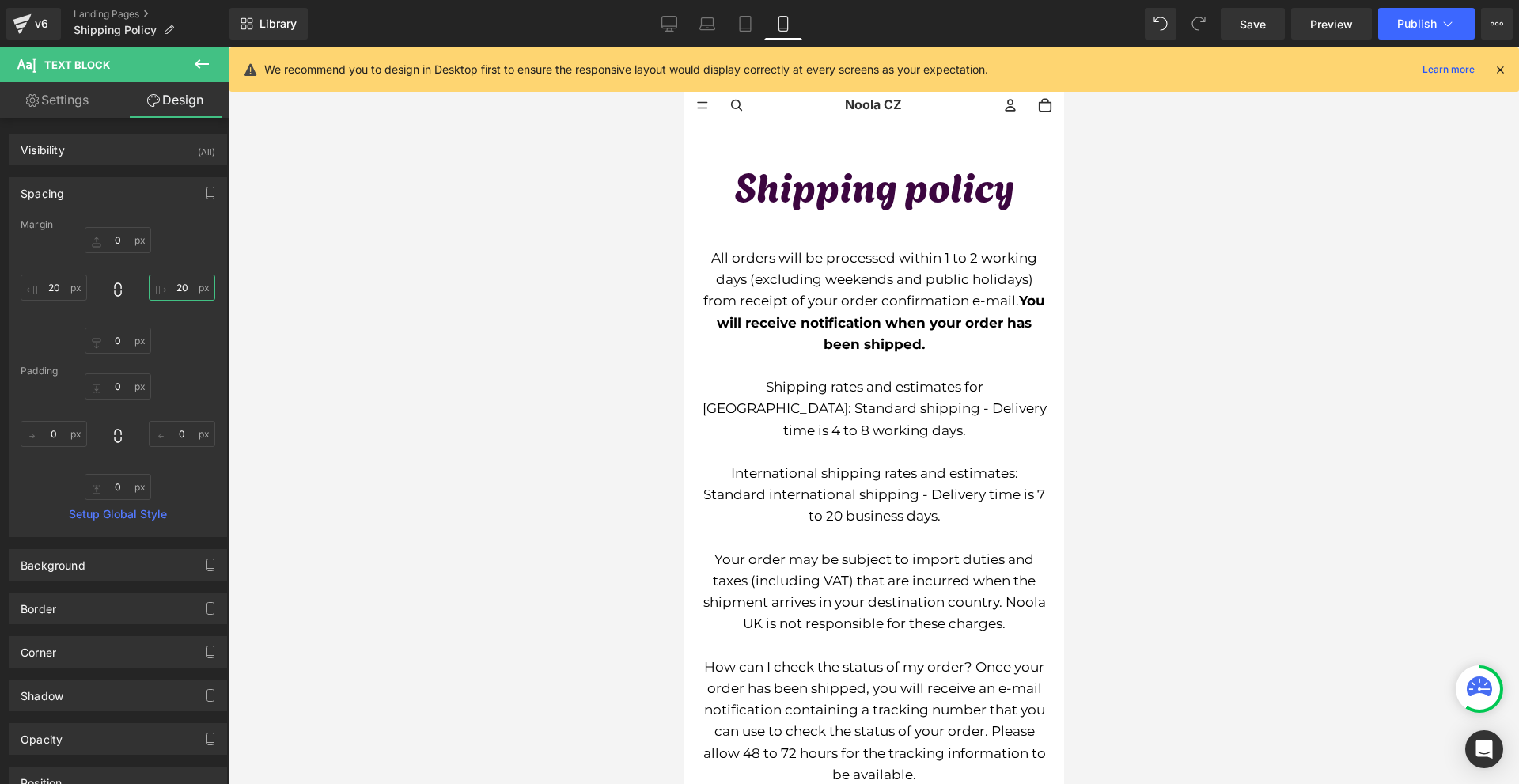
type input "20"
click at [1503, 74] on icon at bounding box center [1499, 69] width 14 height 14
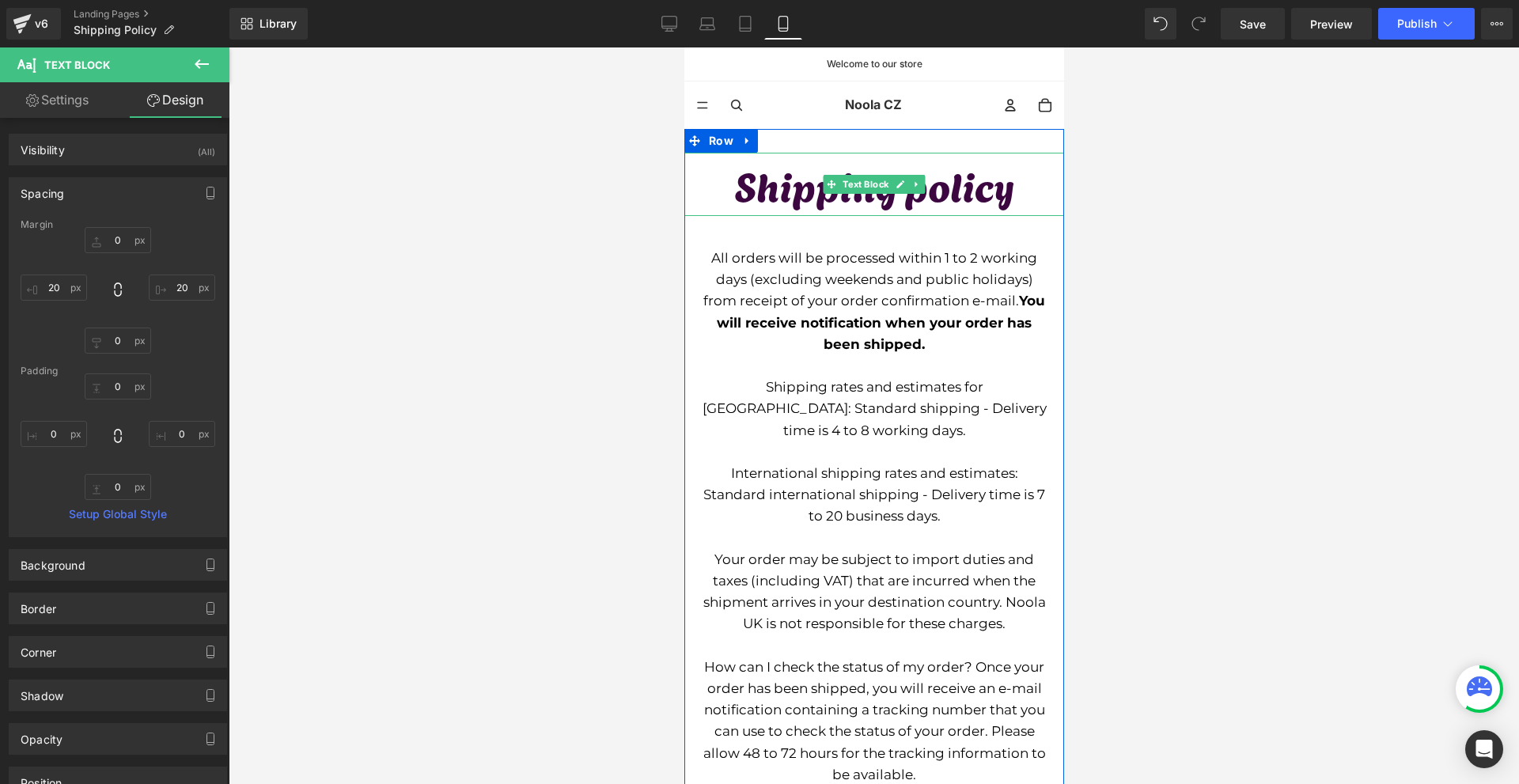
click at [851, 195] on p "Shipping policy" at bounding box center [873, 184] width 379 height 63
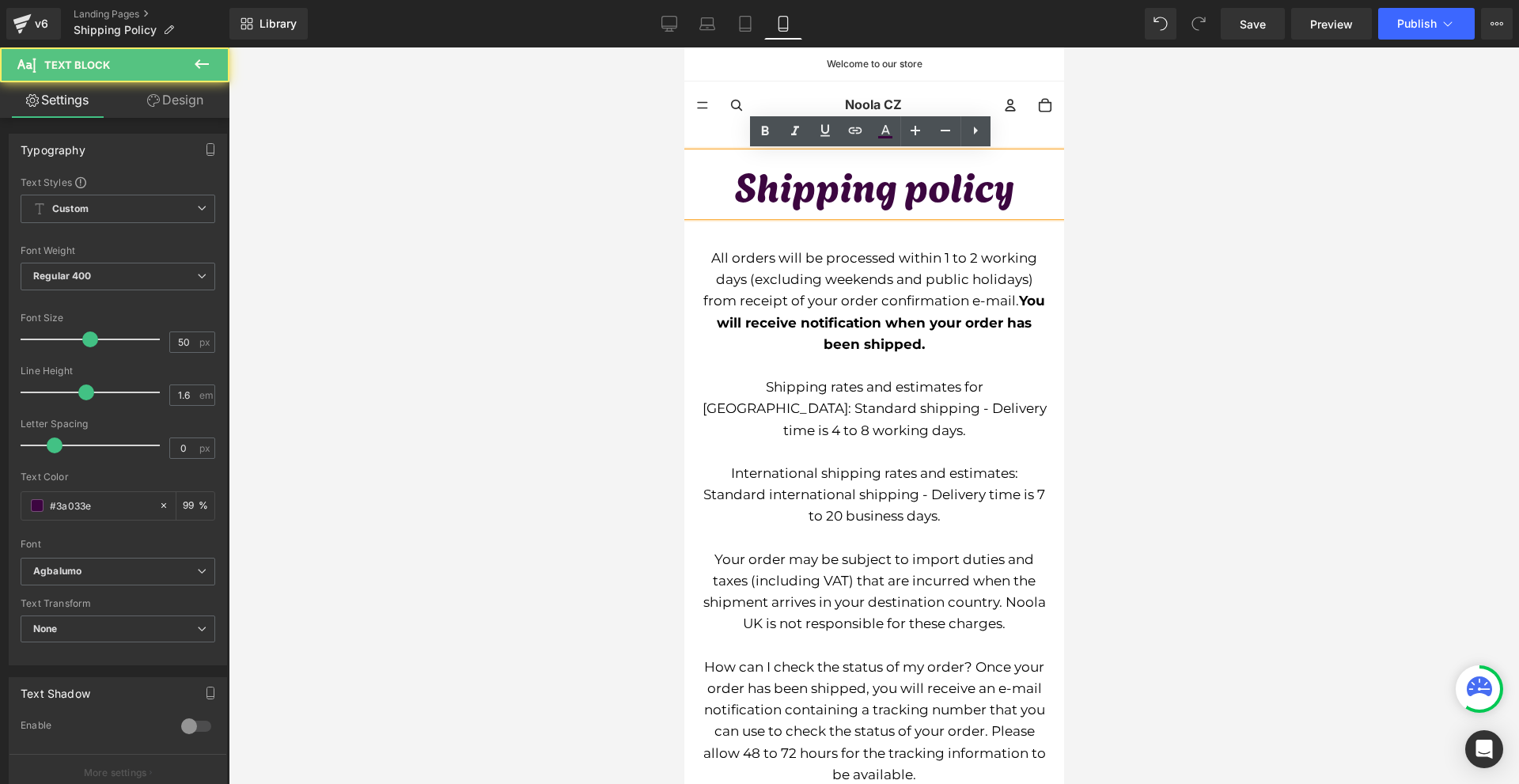
click at [1234, 281] on div at bounding box center [873, 415] width 1290 height 736
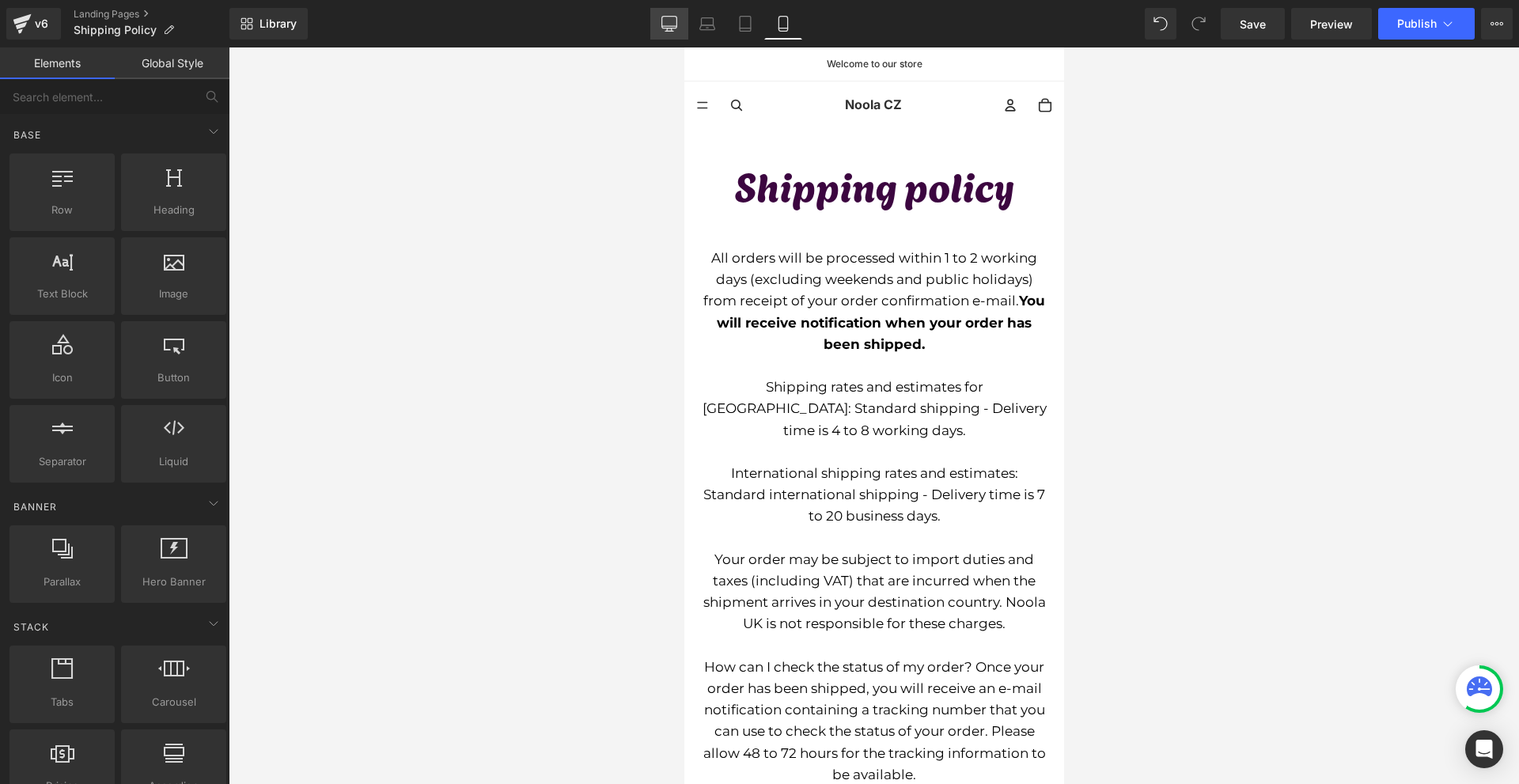
click at [684, 28] on link "Desktop" at bounding box center [669, 24] width 38 height 31
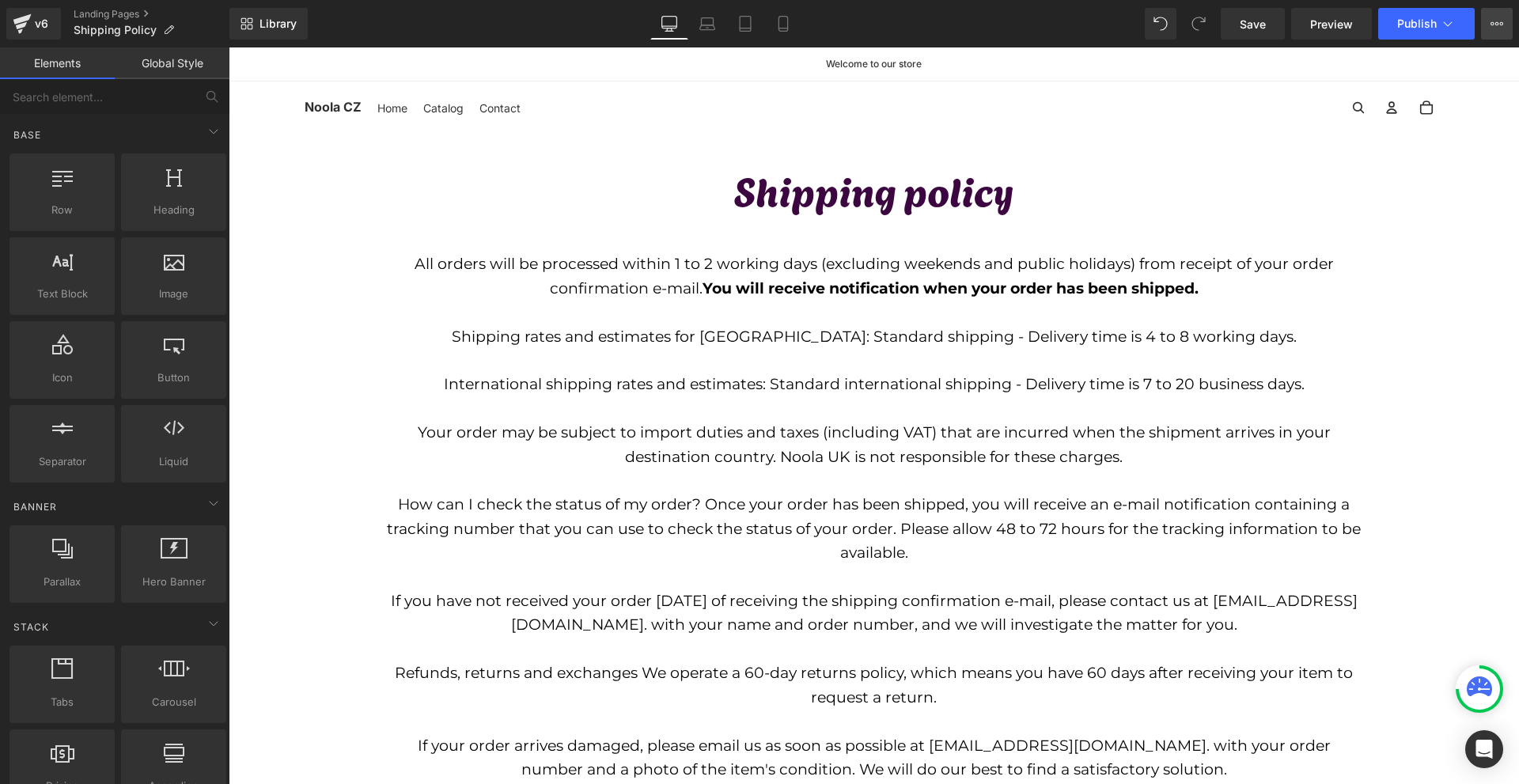
click at [1500, 21] on icon at bounding box center [1496, 23] width 12 height 12
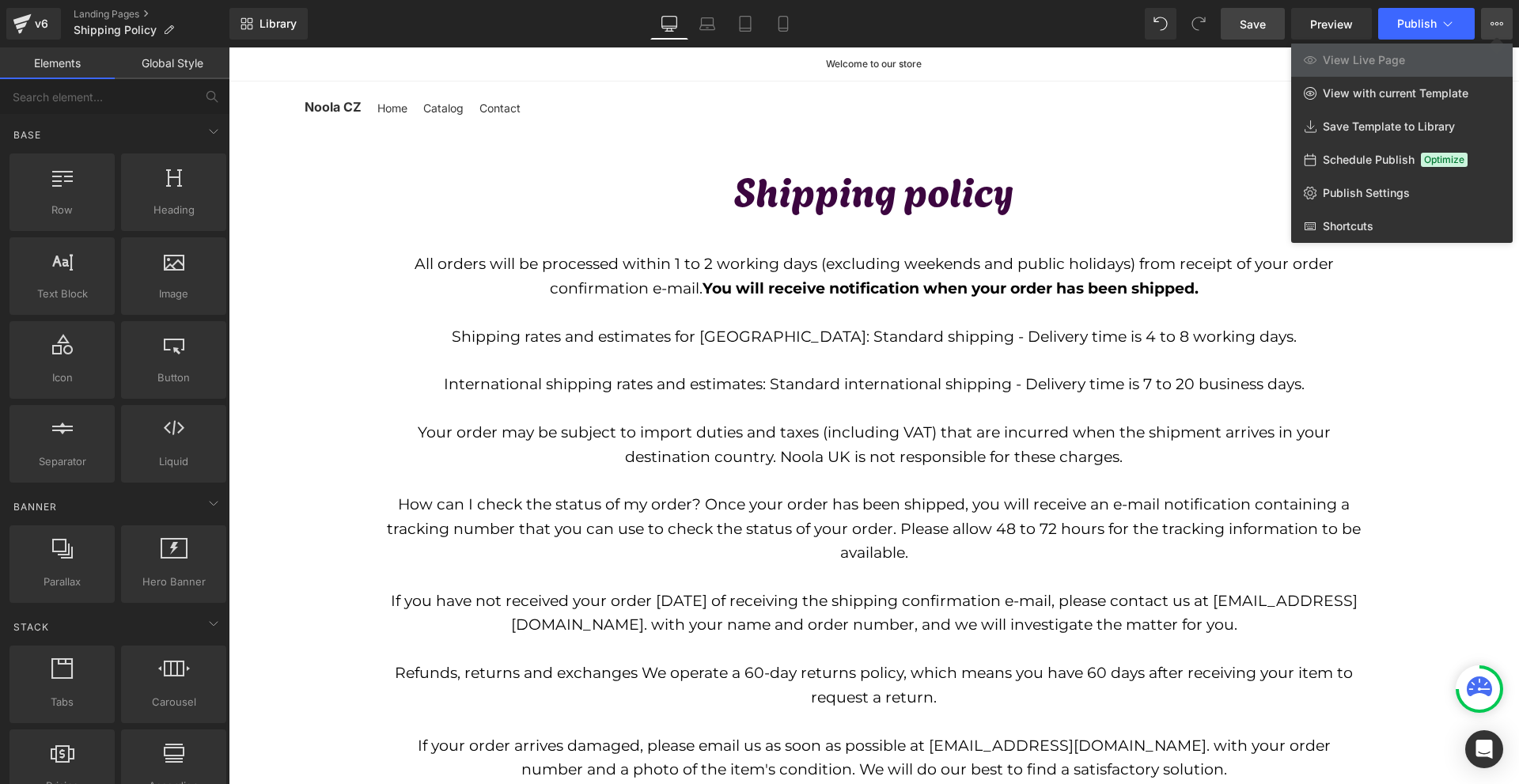
click at [1240, 28] on span "Save" at bounding box center [1253, 24] width 26 height 16
click at [347, 220] on div at bounding box center [873, 415] width 1290 height 736
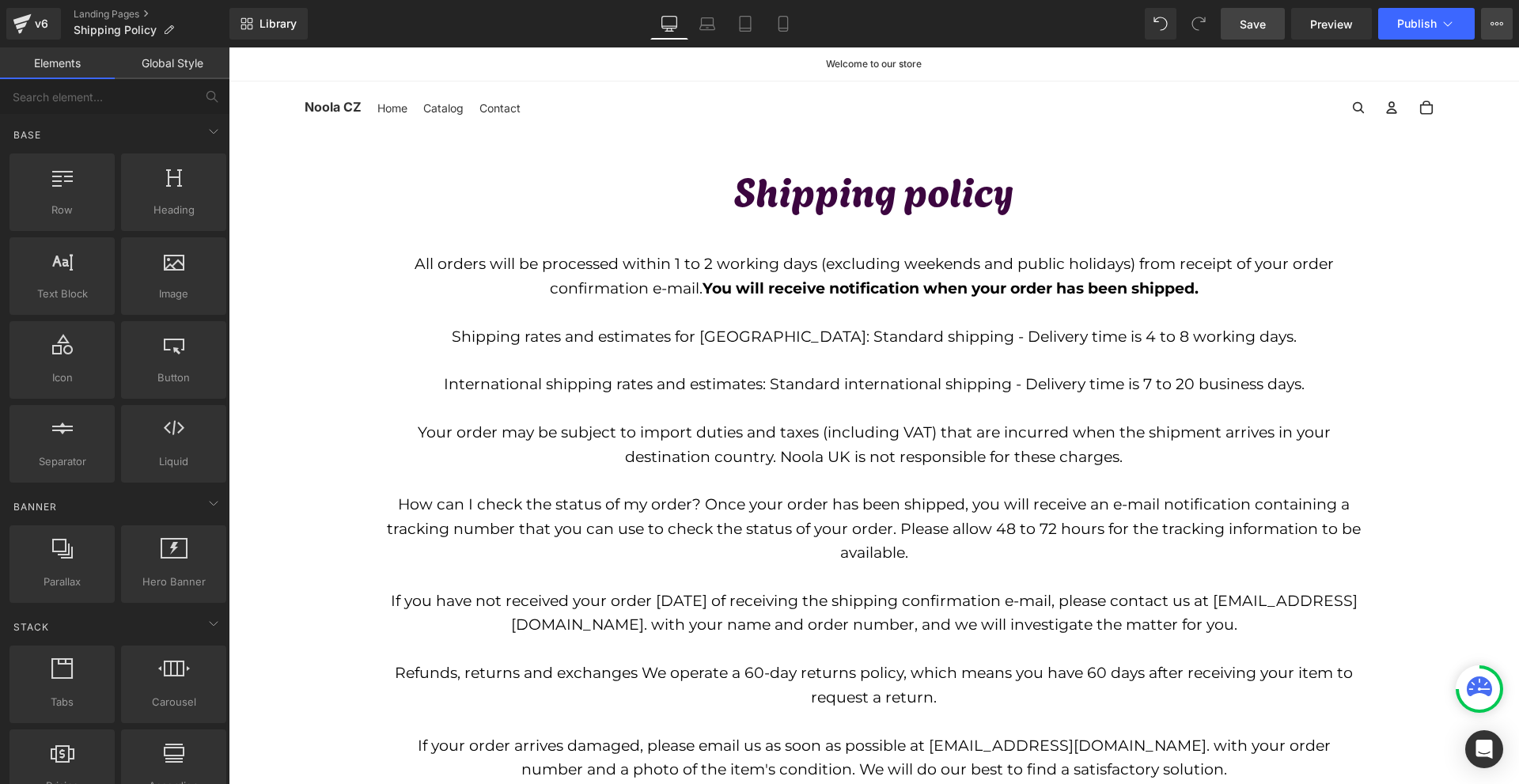
click at [1499, 17] on icon at bounding box center [1496, 23] width 12 height 12
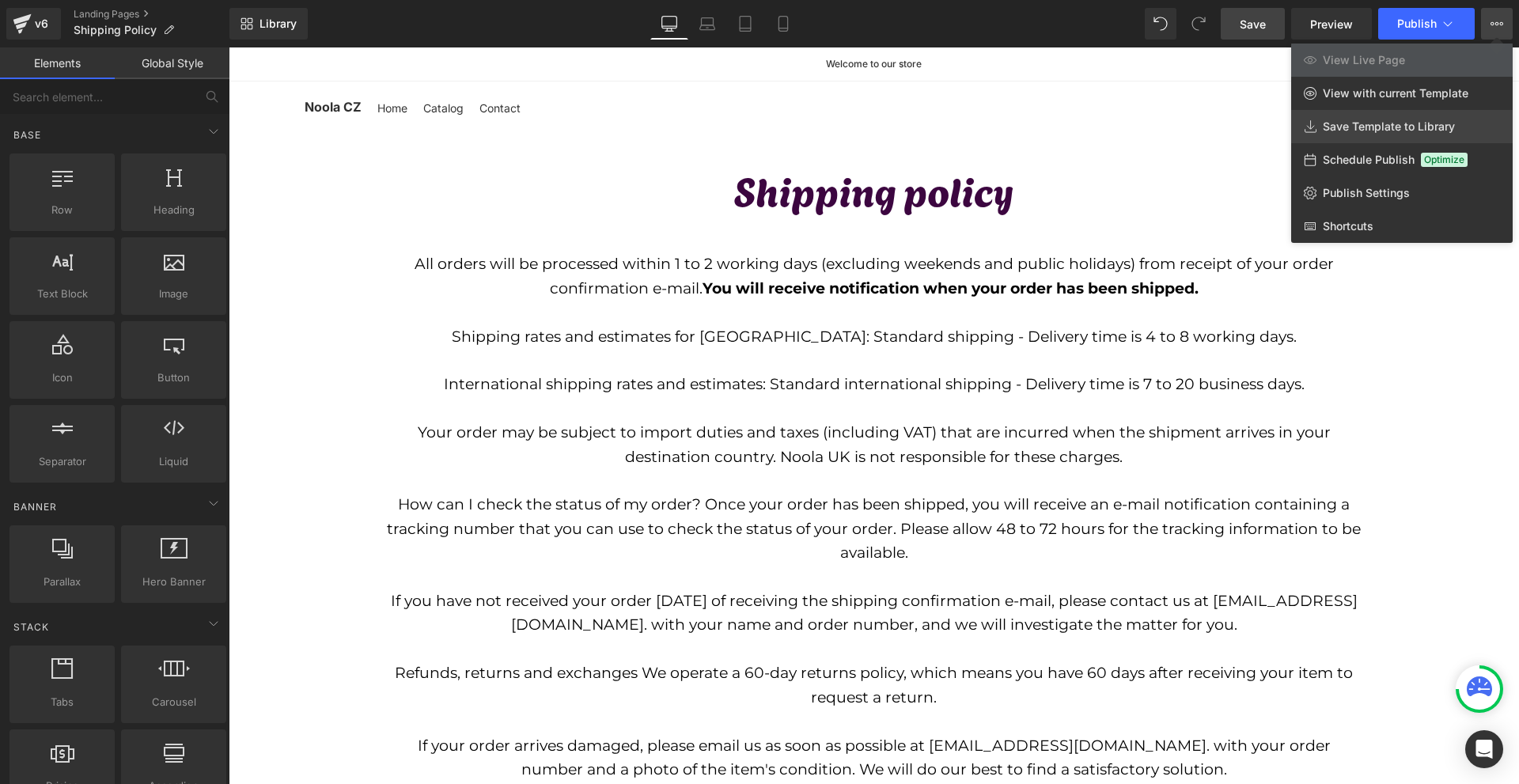
click at [1367, 137] on link "Save Template to Library" at bounding box center [1401, 126] width 222 height 33
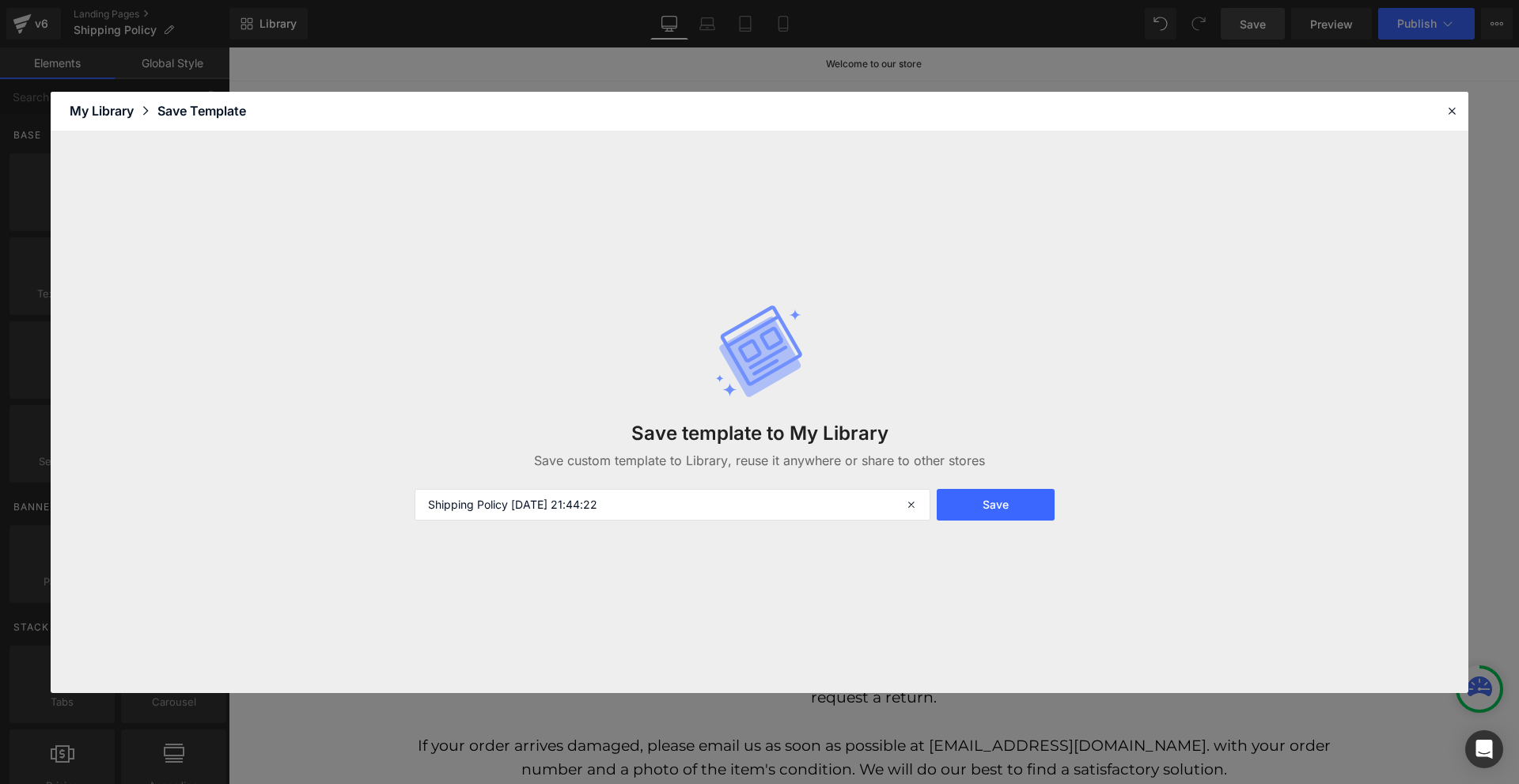
click at [650, 487] on div "Save template to My Library Save custom template to Library, reuse it anywhere …" at bounding box center [759, 412] width 708 height 280
click at [644, 500] on input "Shipping Policy 2025-09-28 21:44:22" at bounding box center [672, 505] width 515 height 31
click at [644, 501] on input "Shipping Policy 2025-09-28 21:44:22" at bounding box center [672, 505] width 515 height 31
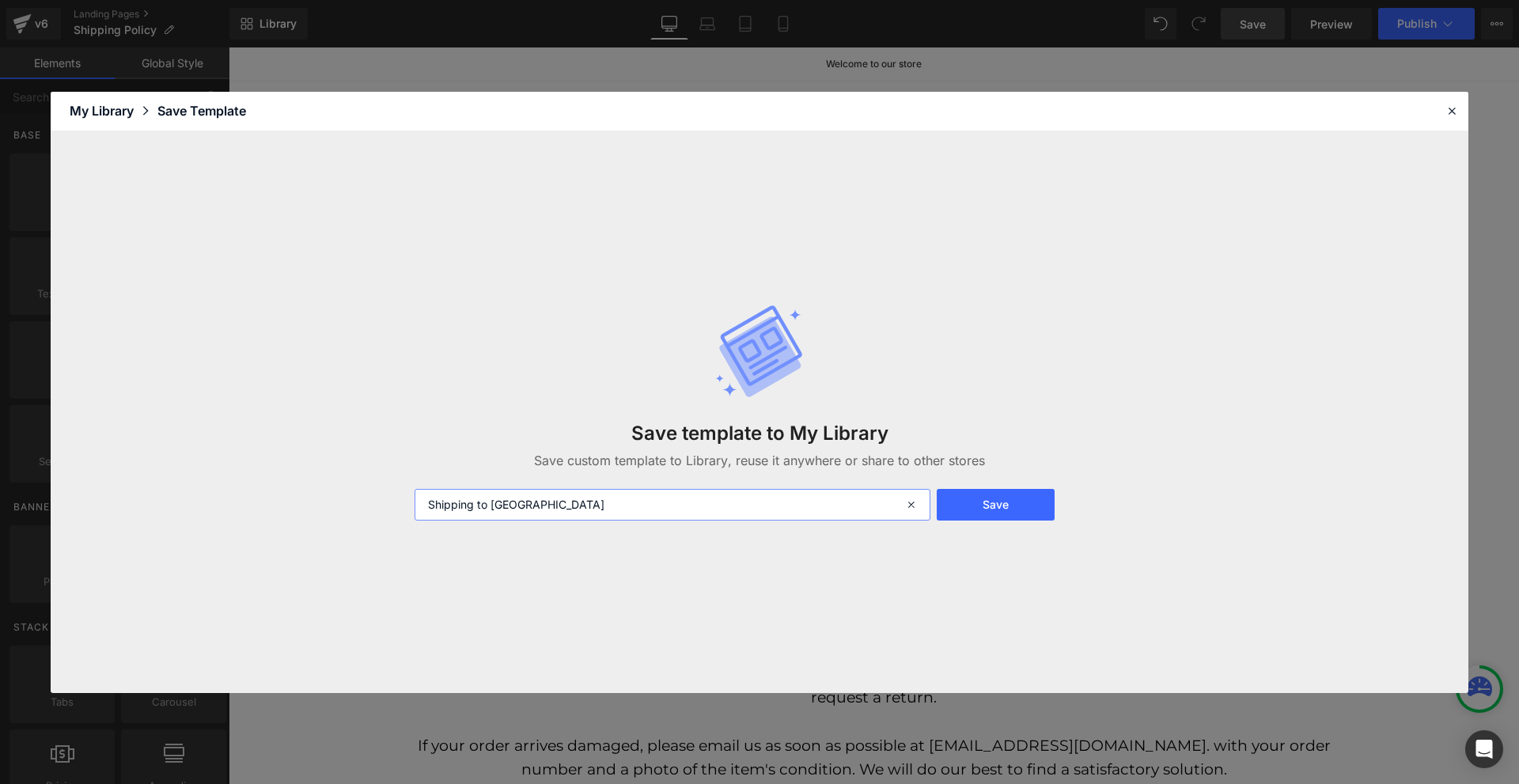
type input "Shipping to UK"
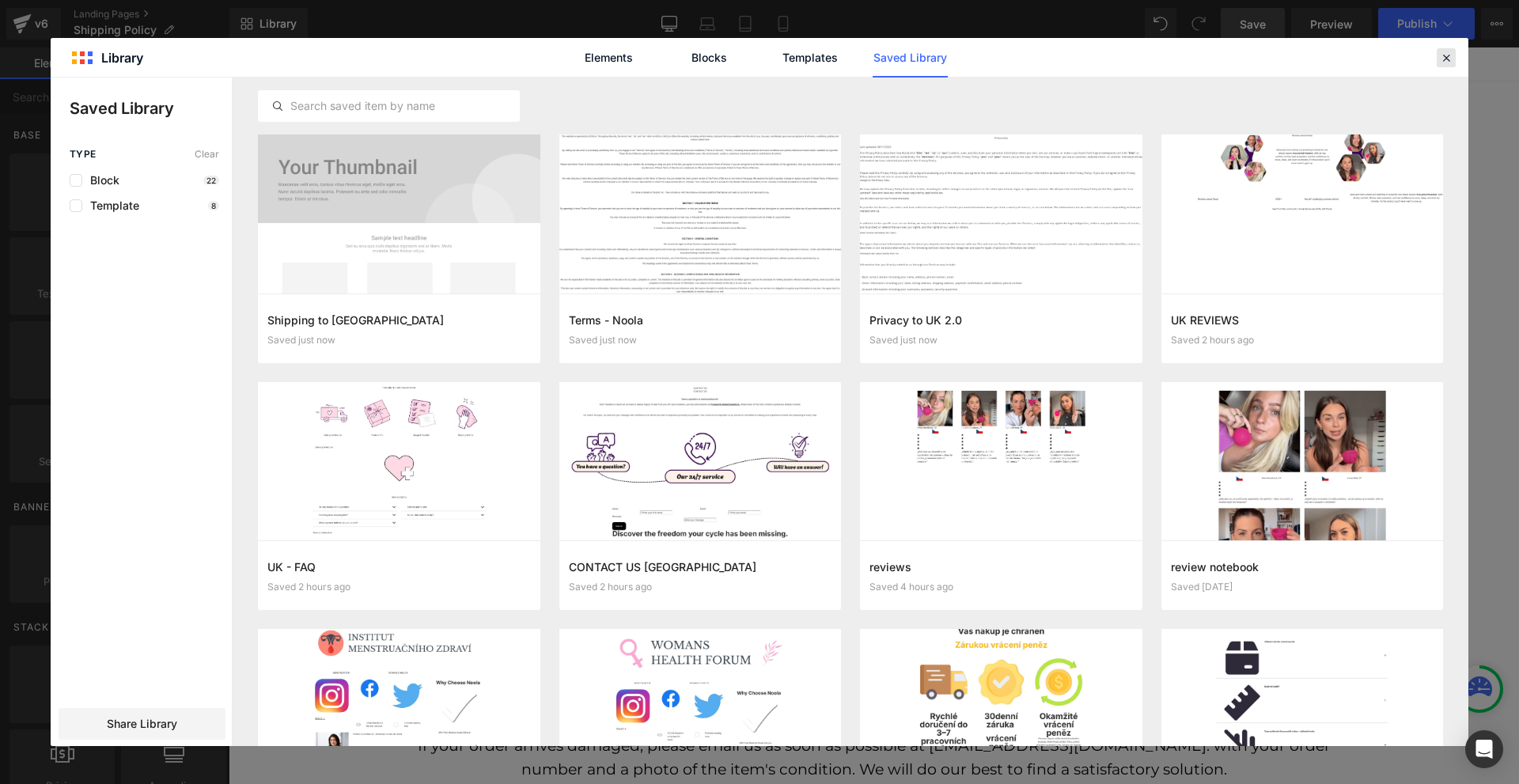
drag, startPoint x: 1453, startPoint y: 61, endPoint x: 972, endPoint y: 54, distance: 481.1
click at [1453, 61] on div at bounding box center [1446, 58] width 19 height 19
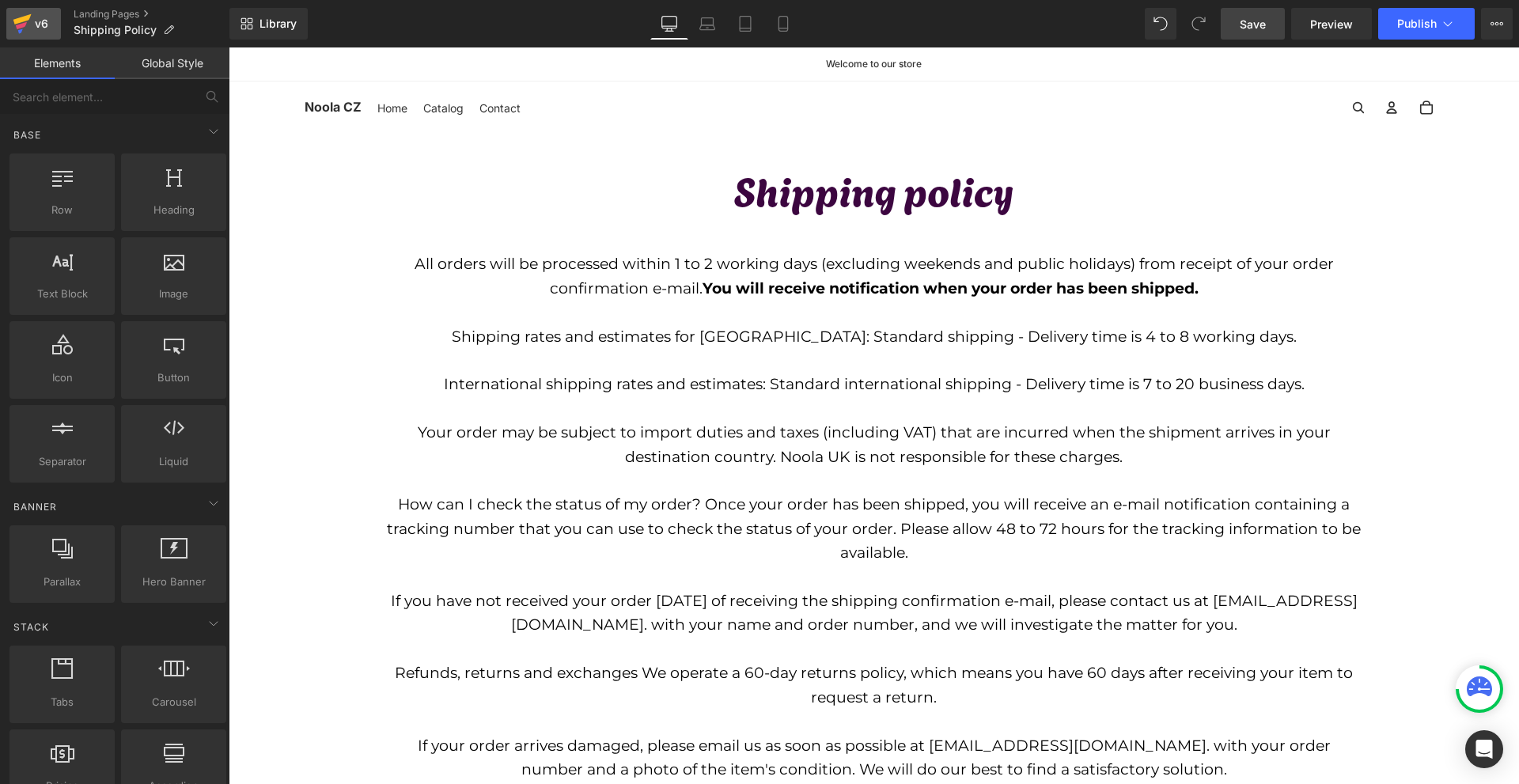
click at [20, 17] on icon at bounding box center [21, 24] width 19 height 40
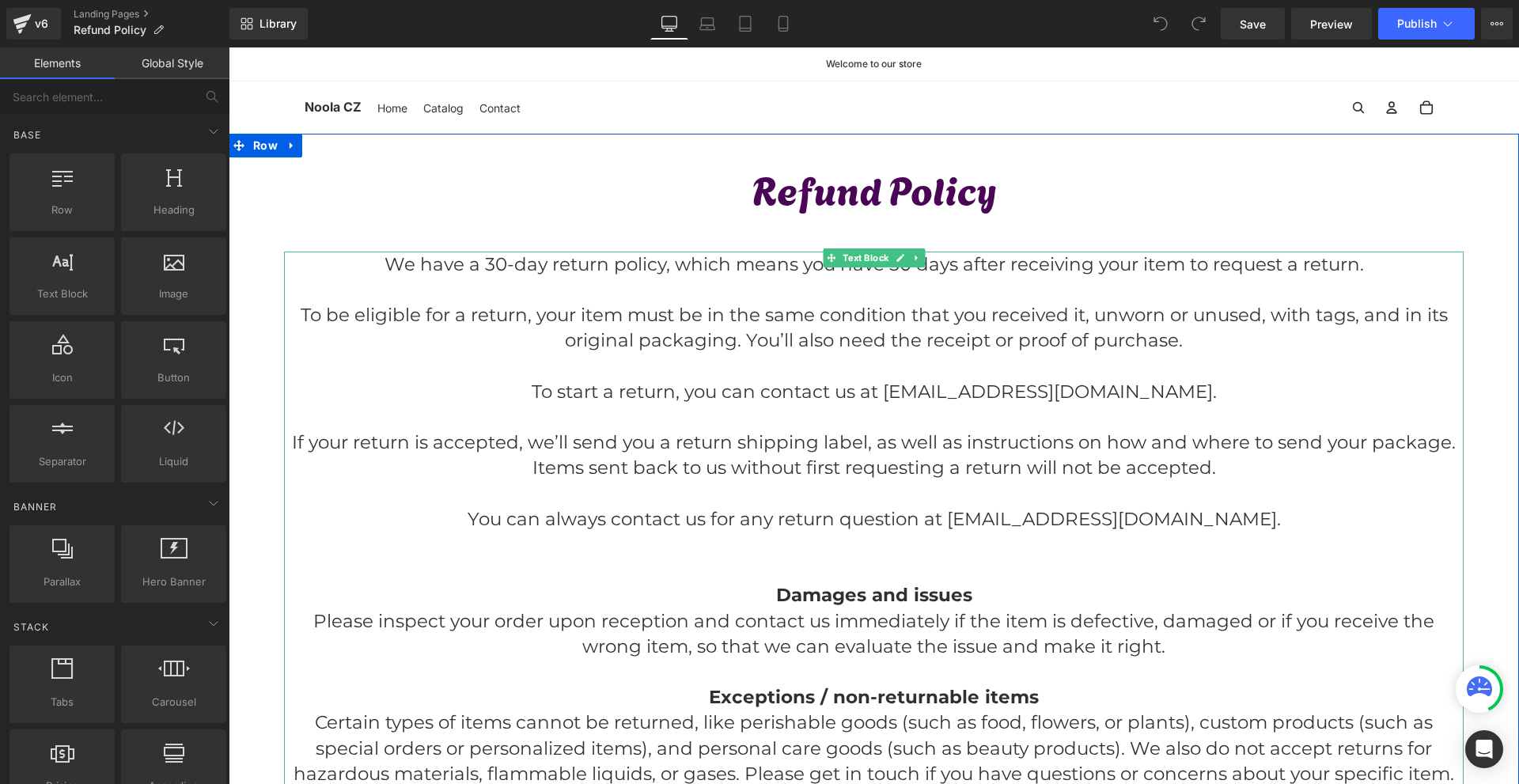
click at [795, 277] on p at bounding box center [873, 289] width 1179 height 26
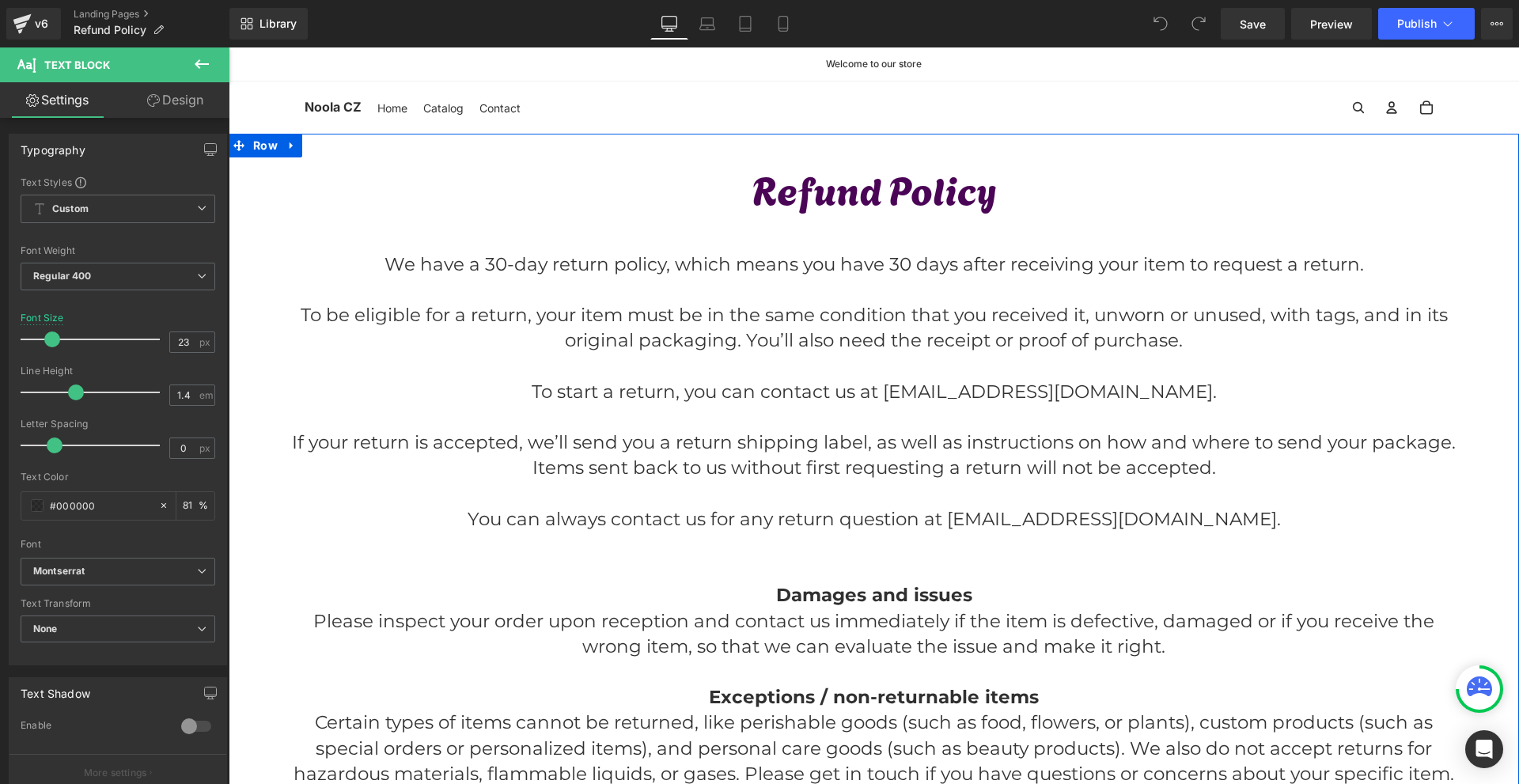
click at [777, 203] on p "Refund Policy" at bounding box center [873, 188] width 1290 height 62
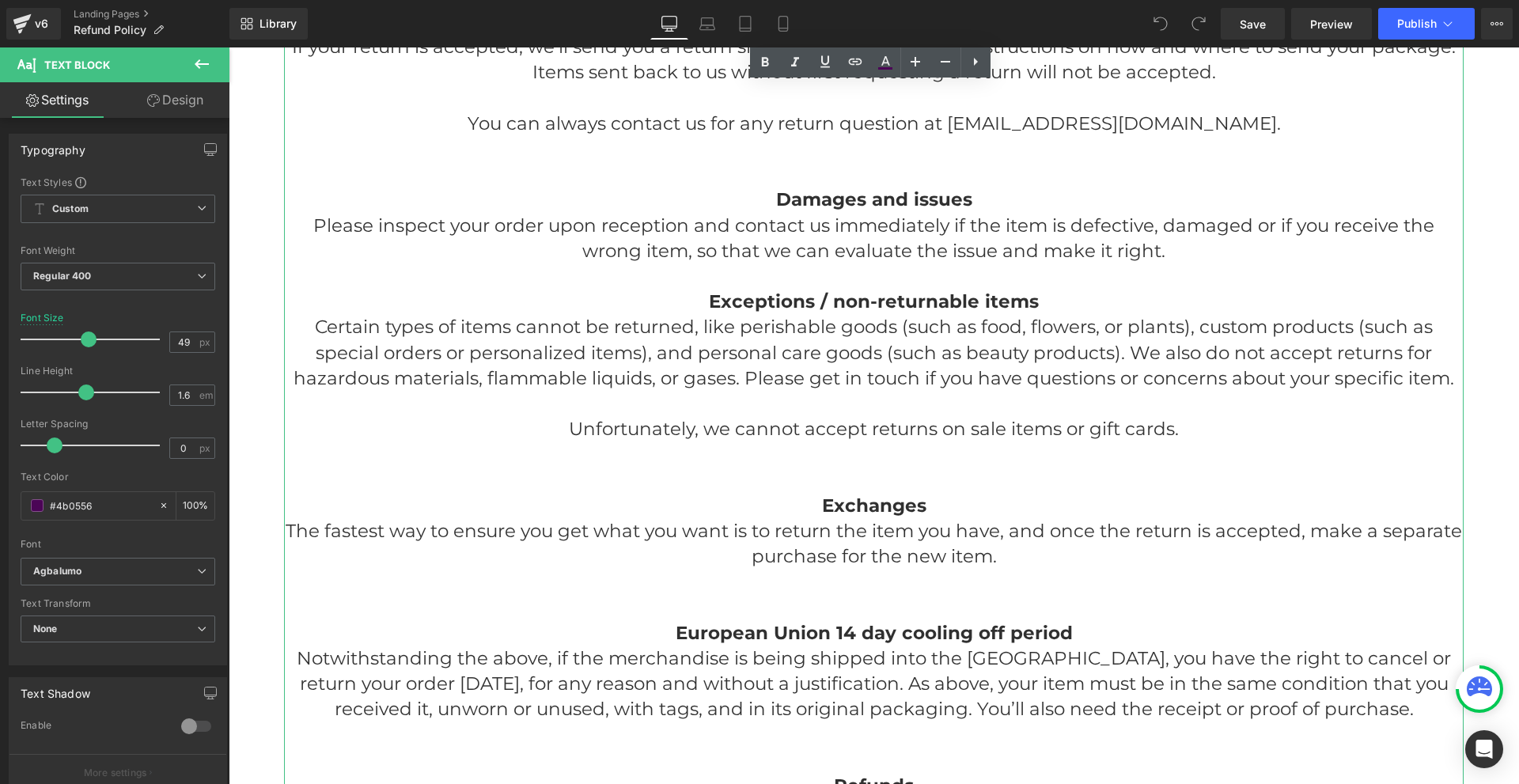
scroll to position [474, 0]
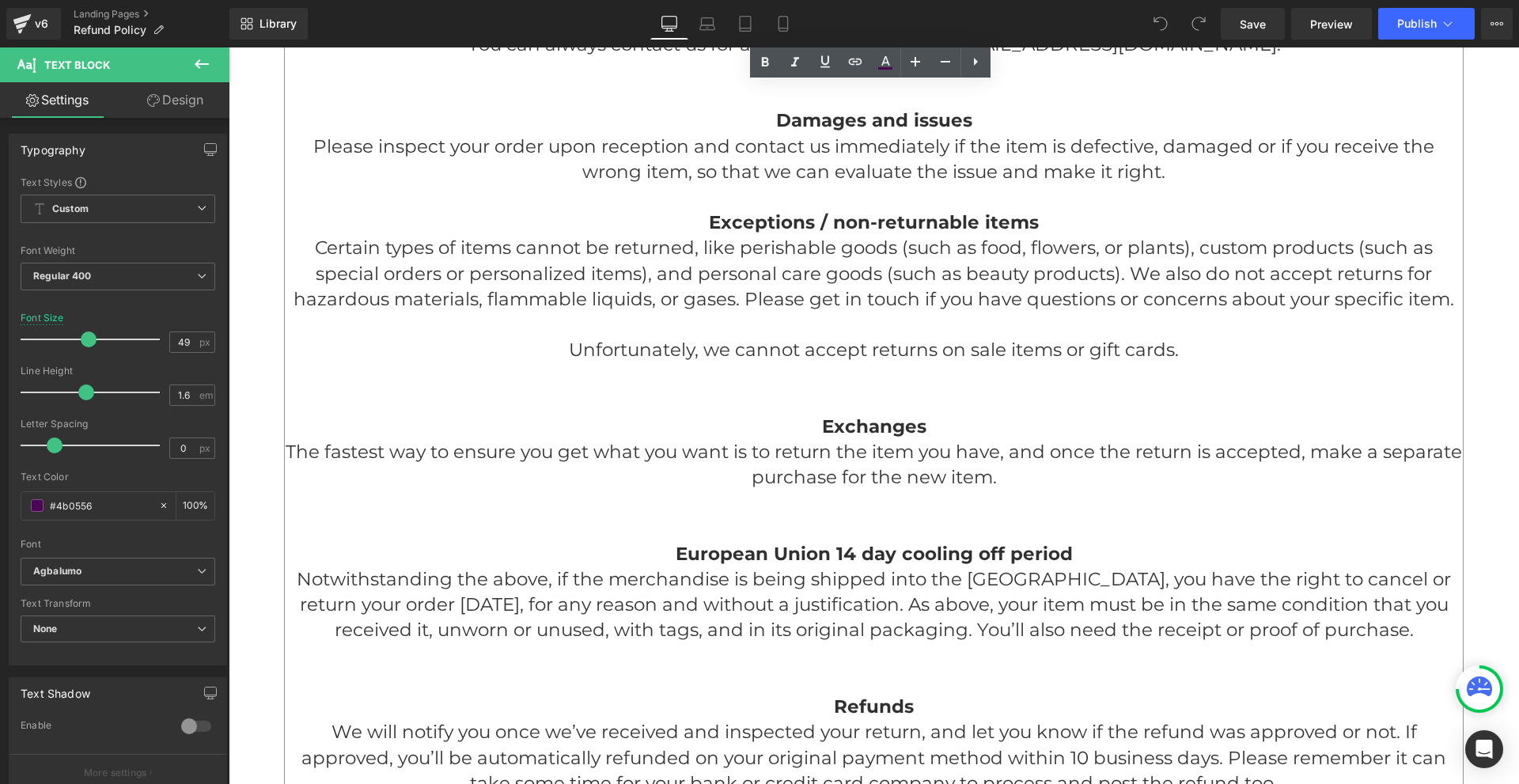
click at [807, 372] on p at bounding box center [873, 374] width 1179 height 26
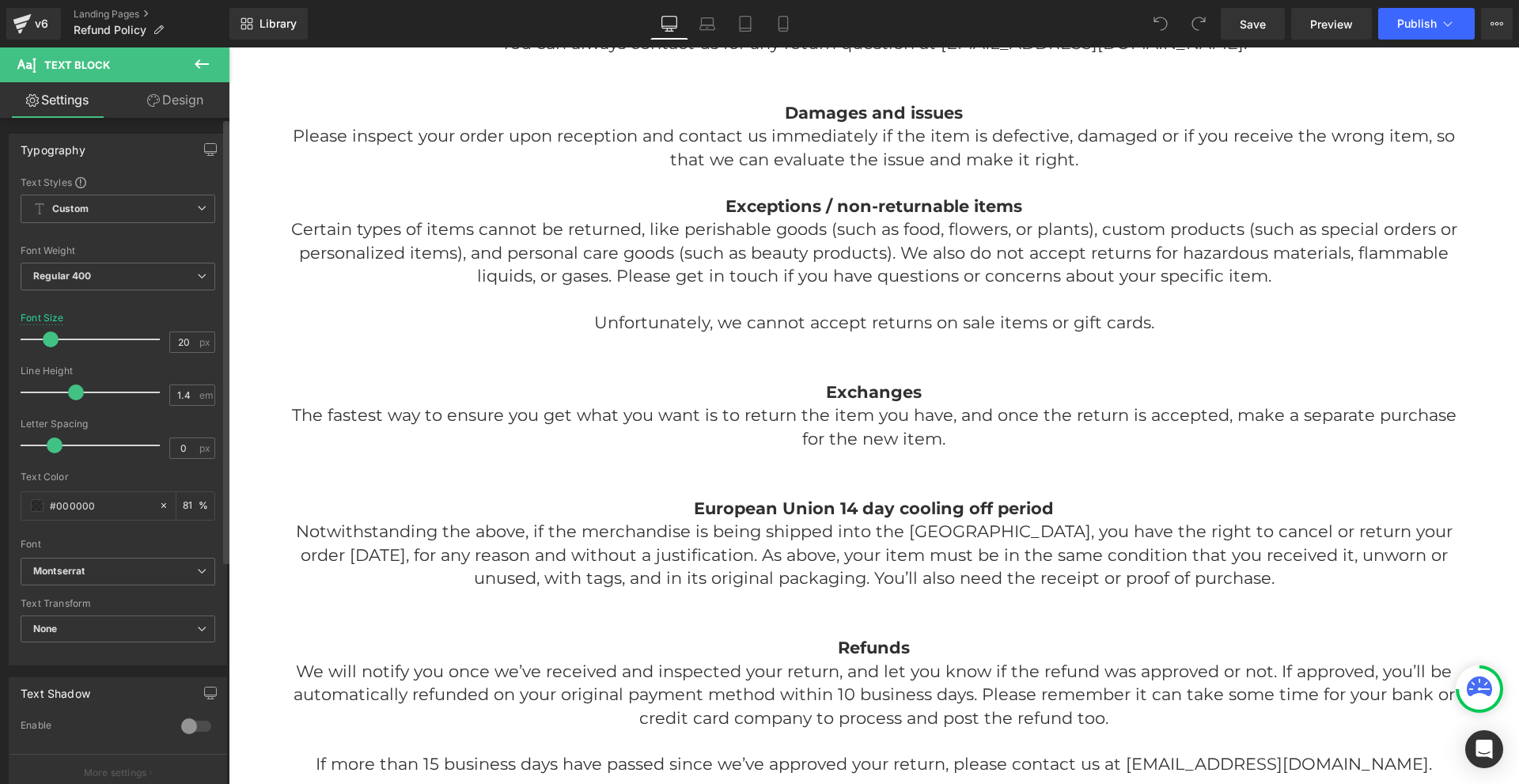
type input "19"
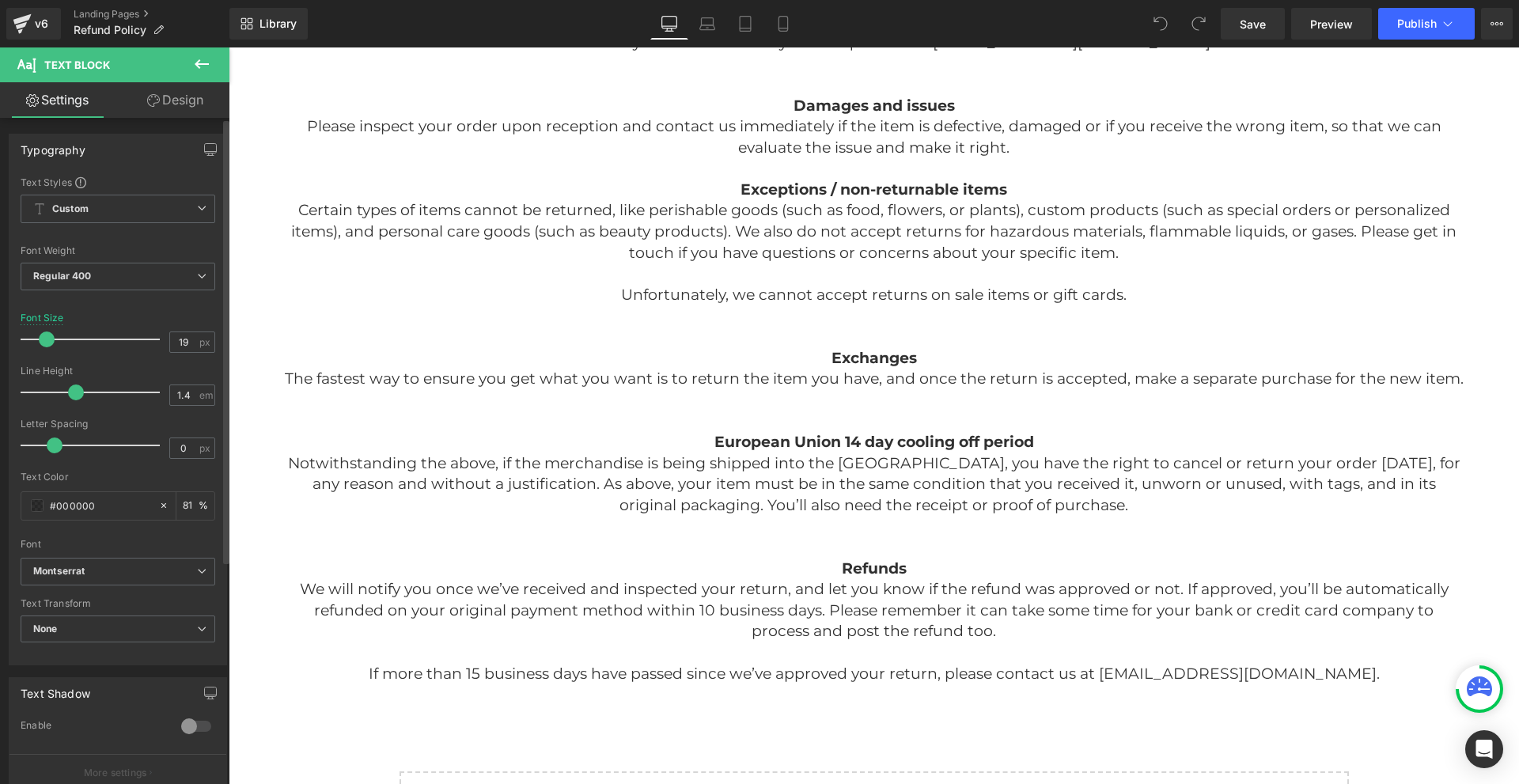
click at [49, 339] on span at bounding box center [46, 339] width 16 height 16
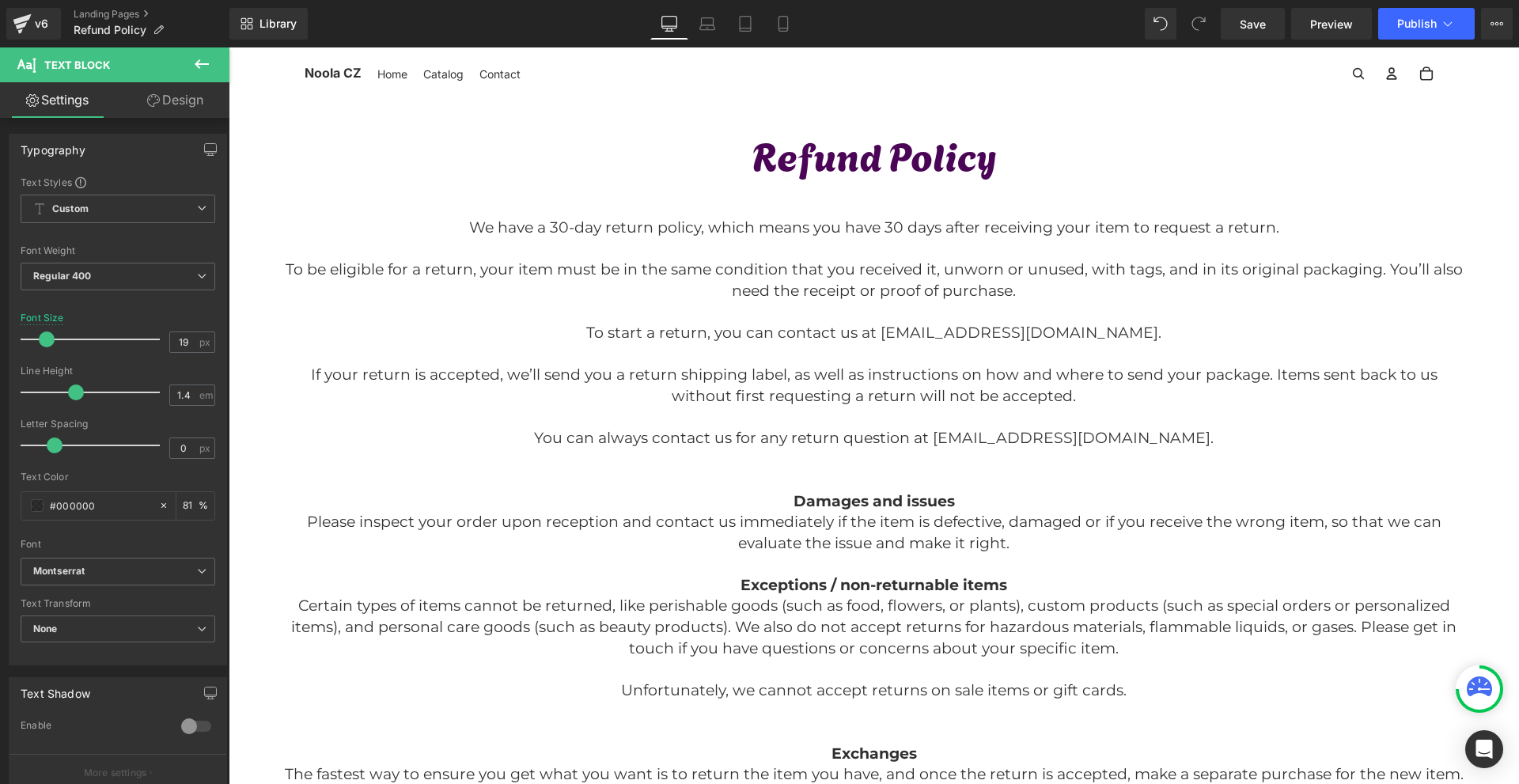
scroll to position [0, 0]
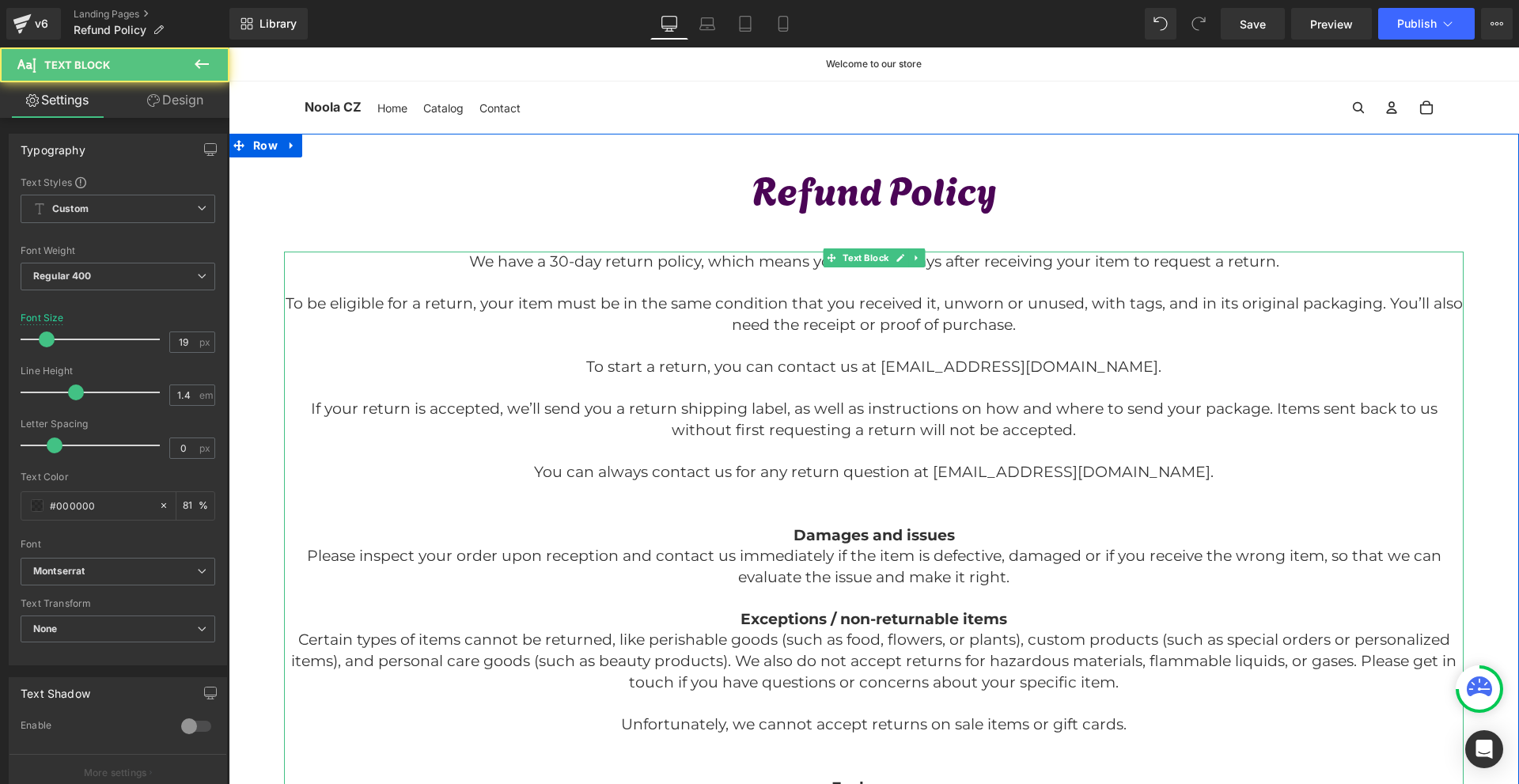
click at [586, 265] on p "We have a 30-day return policy, which means you have 30 days after receiving yo…" at bounding box center [873, 262] width 1179 height 21
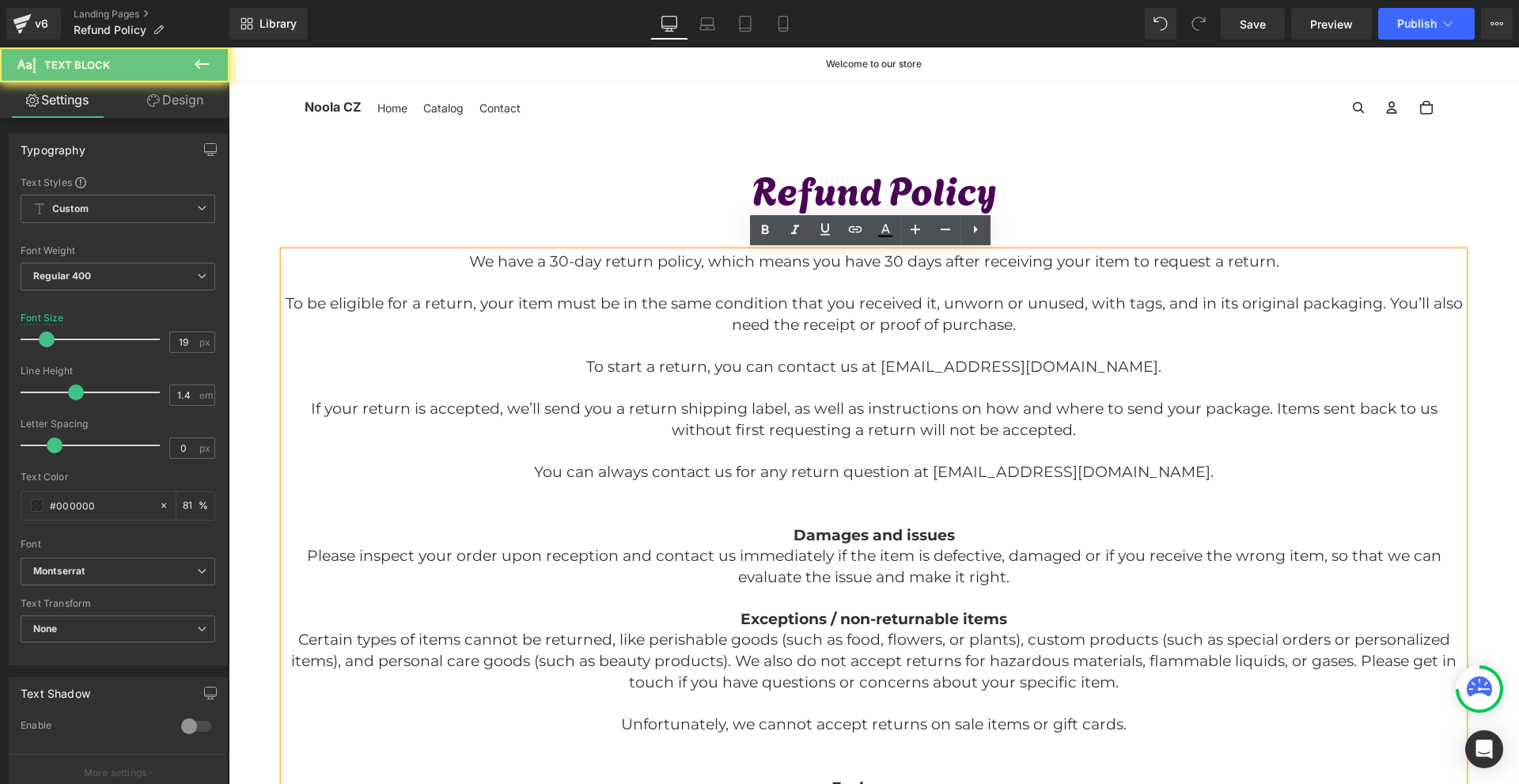
click at [564, 265] on p "We have a 30-day return policy, which means you have 30 days after receiving yo…" at bounding box center [873, 262] width 1179 height 21
drag, startPoint x: 561, startPoint y: 263, endPoint x: 550, endPoint y: 263, distance: 11.0
click at [550, 263] on p "We have a 30-day return policy, which means you have 30 days after receiving yo…" at bounding box center [873, 262] width 1179 height 21
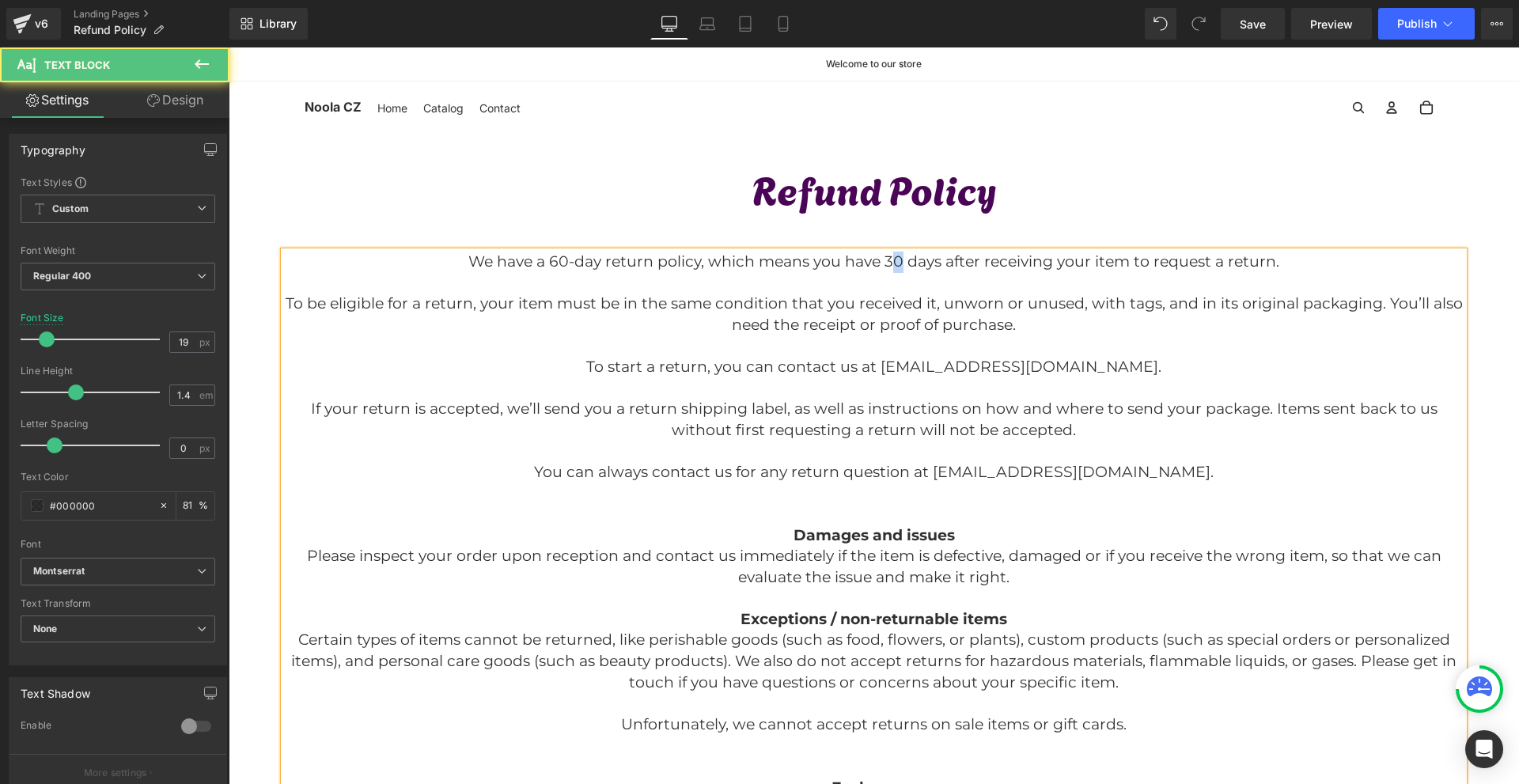
drag, startPoint x: 898, startPoint y: 261, endPoint x: 886, endPoint y: 261, distance: 12.0
click at [886, 261] on p "We have a 60-day return policy, which means you have 30 days after receiving yo…" at bounding box center [873, 262] width 1179 height 21
click at [1067, 518] on p at bounding box center [873, 514] width 1179 height 21
click at [1098, 426] on p "If your return is accepted, we’ll send you a return shipping label, as well as …" at bounding box center [873, 419] width 1179 height 42
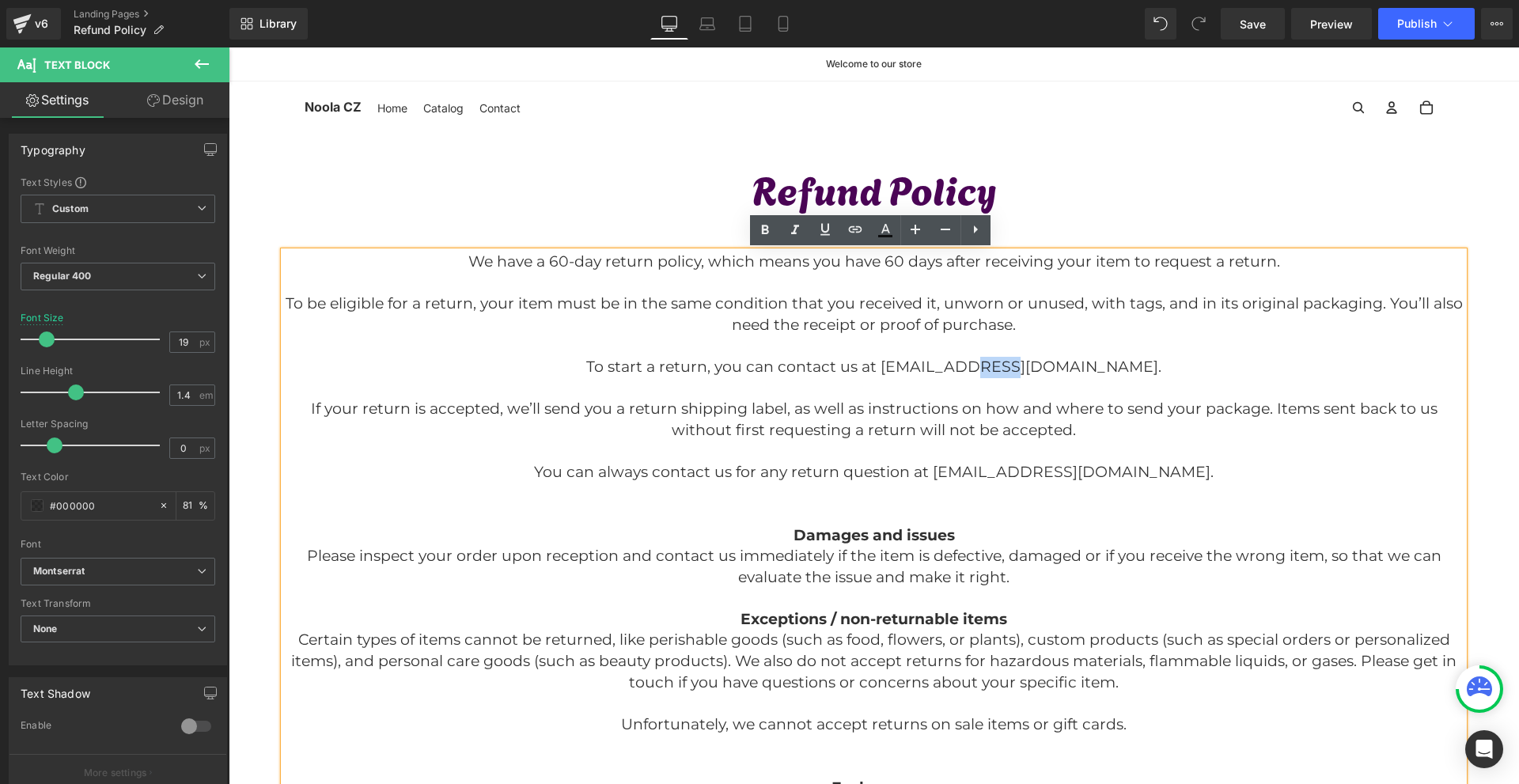
click at [1037, 372] on p "To start a return, you can contact us at info@noola.com." at bounding box center [873, 368] width 1179 height 21
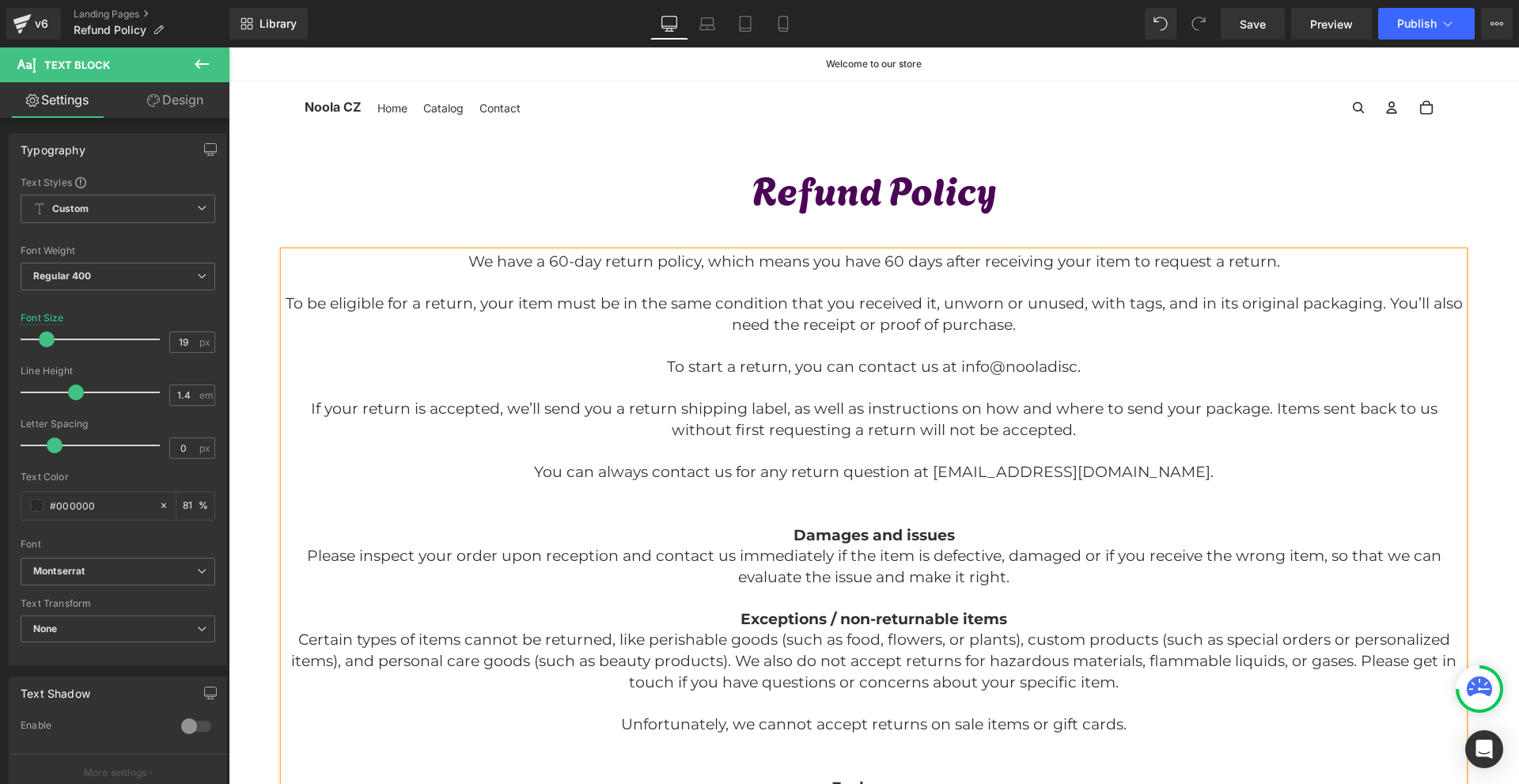
click at [1132, 366] on p "To start a return, you can contact us at info@nooladisc." at bounding box center [873, 368] width 1179 height 21
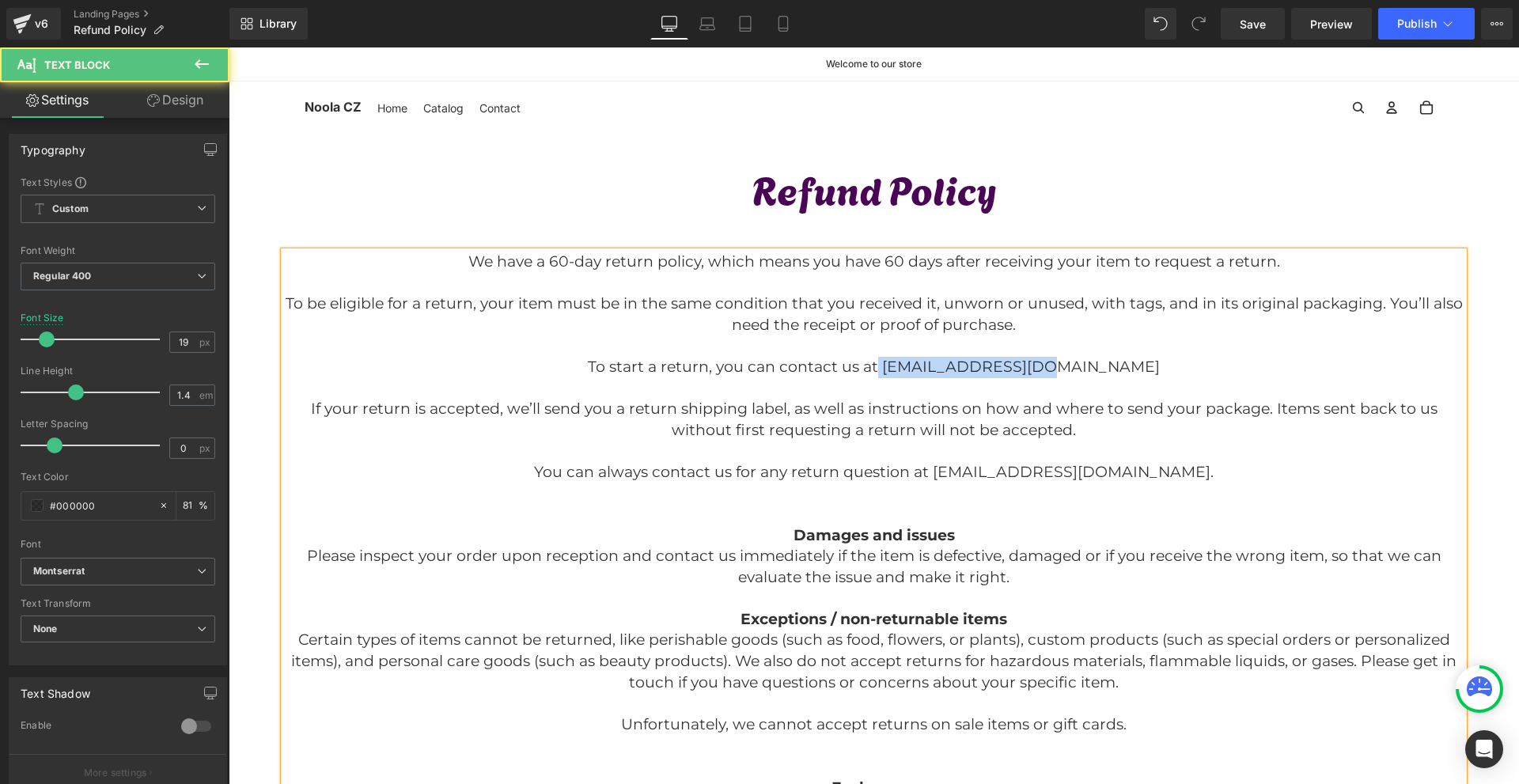
drag, startPoint x: 1112, startPoint y: 369, endPoint x: 937, endPoint y: 358, distance: 175.3
click at [937, 358] on p "To start a return, you can contact us at info@nooladisc.com" at bounding box center [873, 368] width 1179 height 21
copy p "info@nooladisc.com"
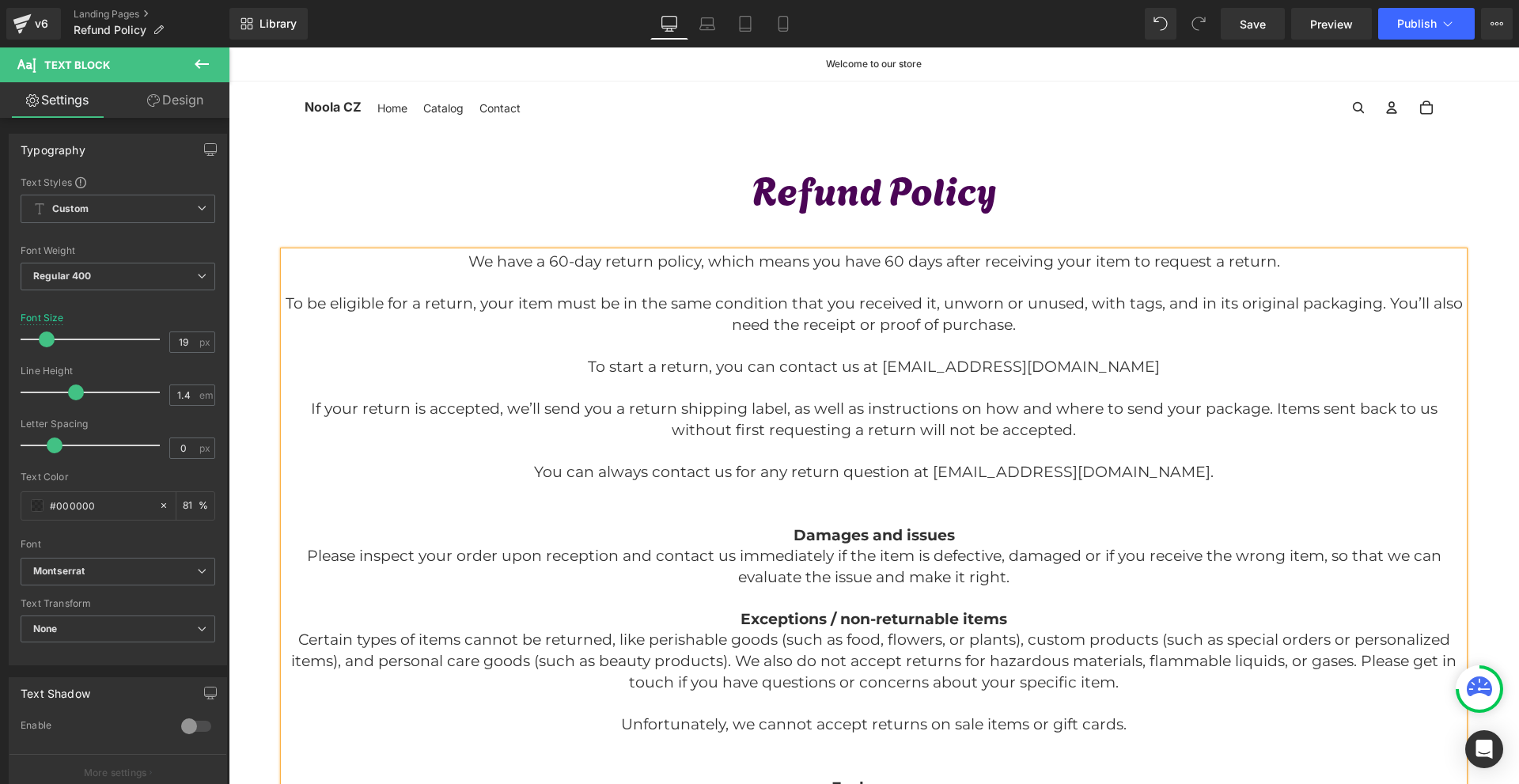
click at [1133, 464] on p "You can always contact us for any return question at info@noola.com." at bounding box center [873, 472] width 1179 height 21
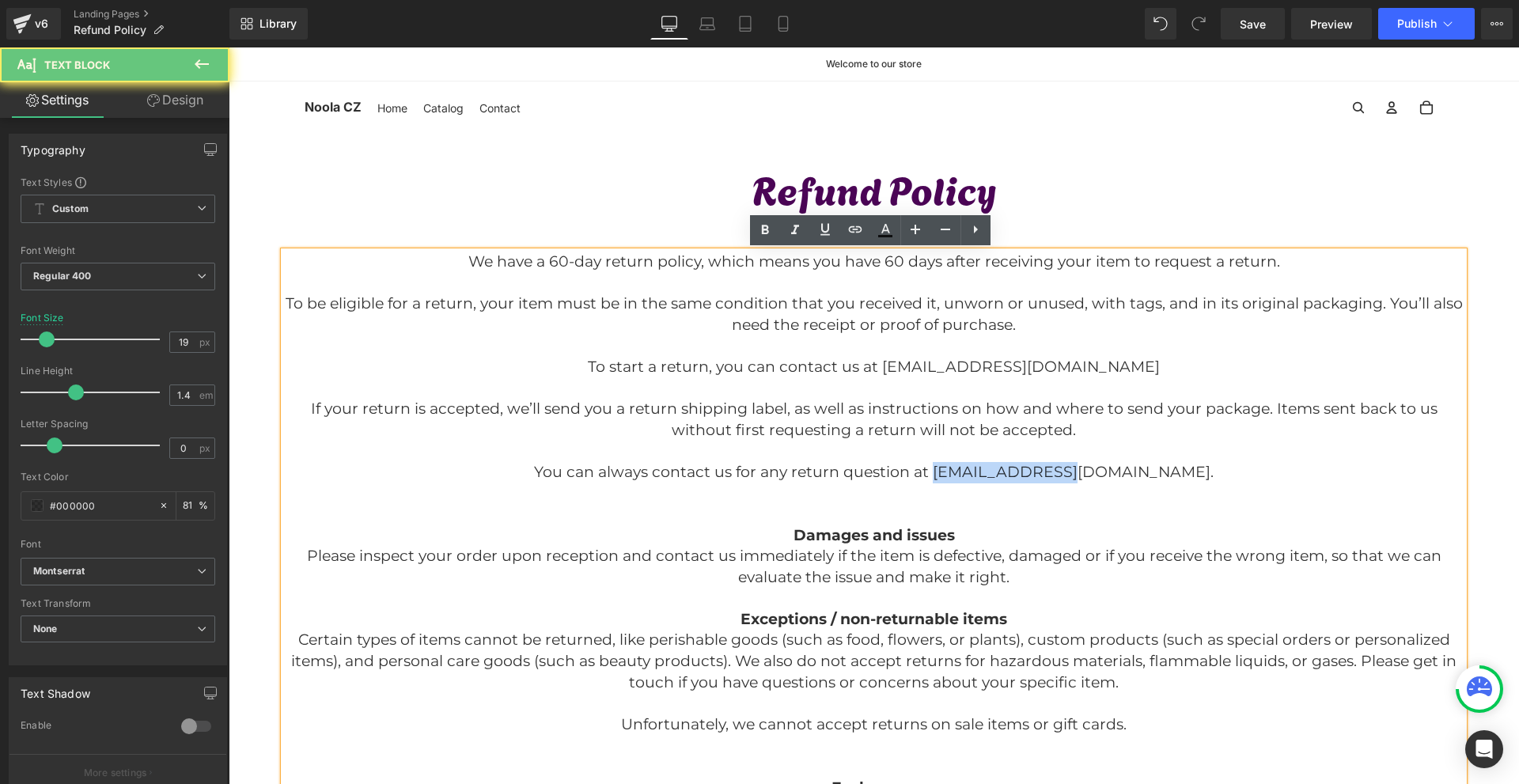
drag, startPoint x: 1145, startPoint y: 474, endPoint x: 1004, endPoint y: 471, distance: 141.0
click at [1004, 472] on p "You can always contact us for any return question at info@noola.com." at bounding box center [873, 472] width 1179 height 21
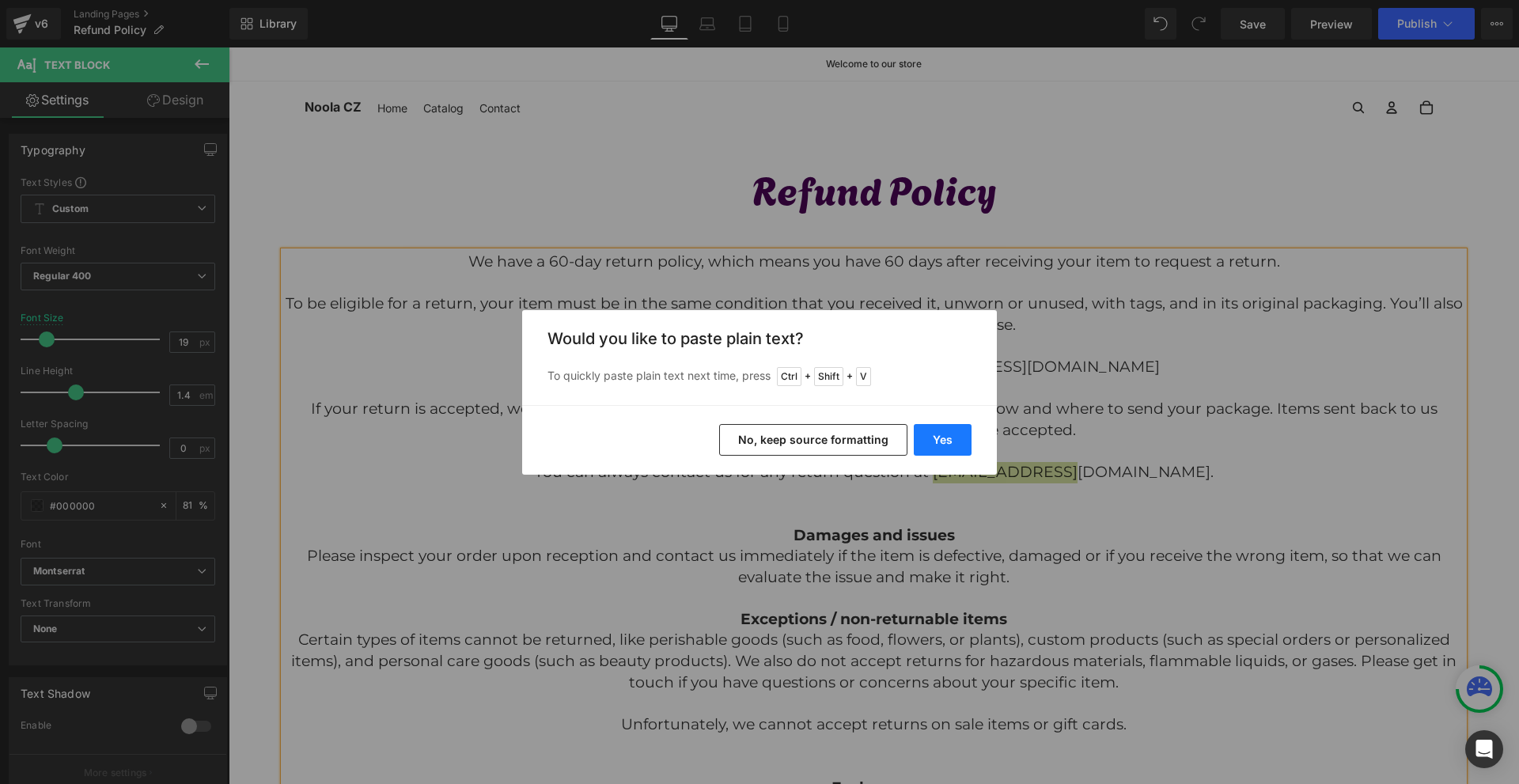
click at [957, 439] on button "Yes" at bounding box center [943, 439] width 58 height 31
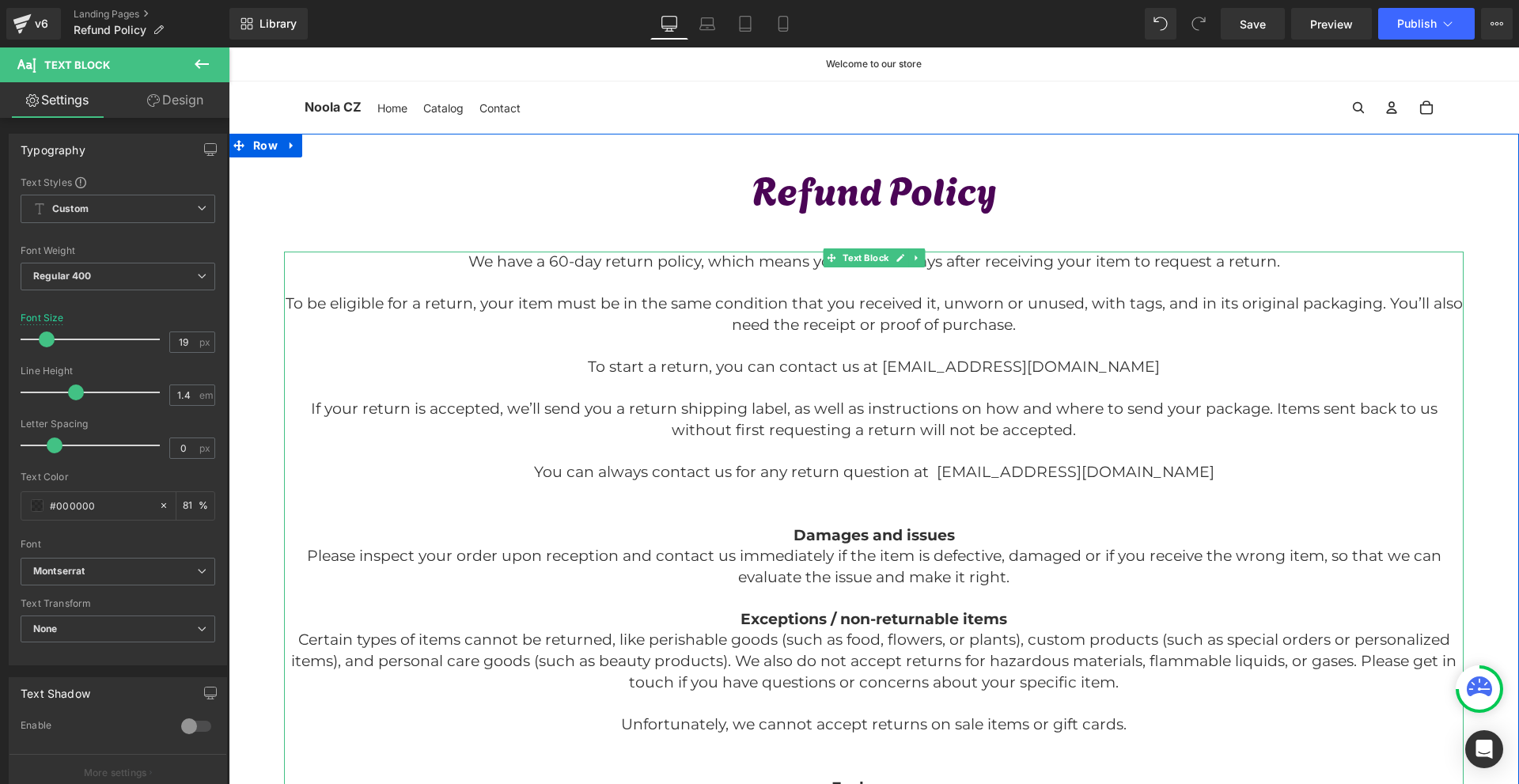
click at [985, 474] on p "You can always contact us for any return question at info@nooladisc.com" at bounding box center [873, 472] width 1179 height 21
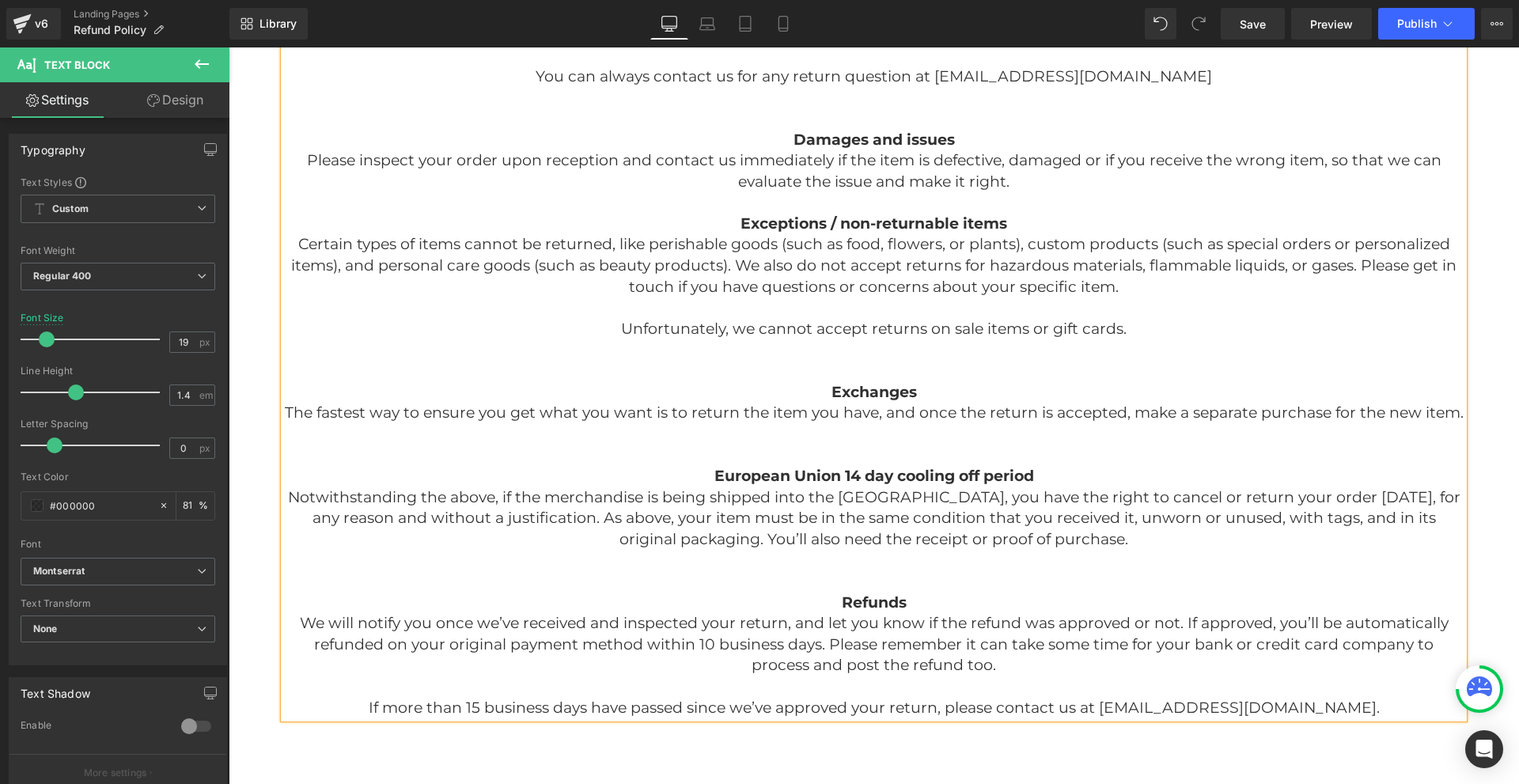
scroll to position [474, 0]
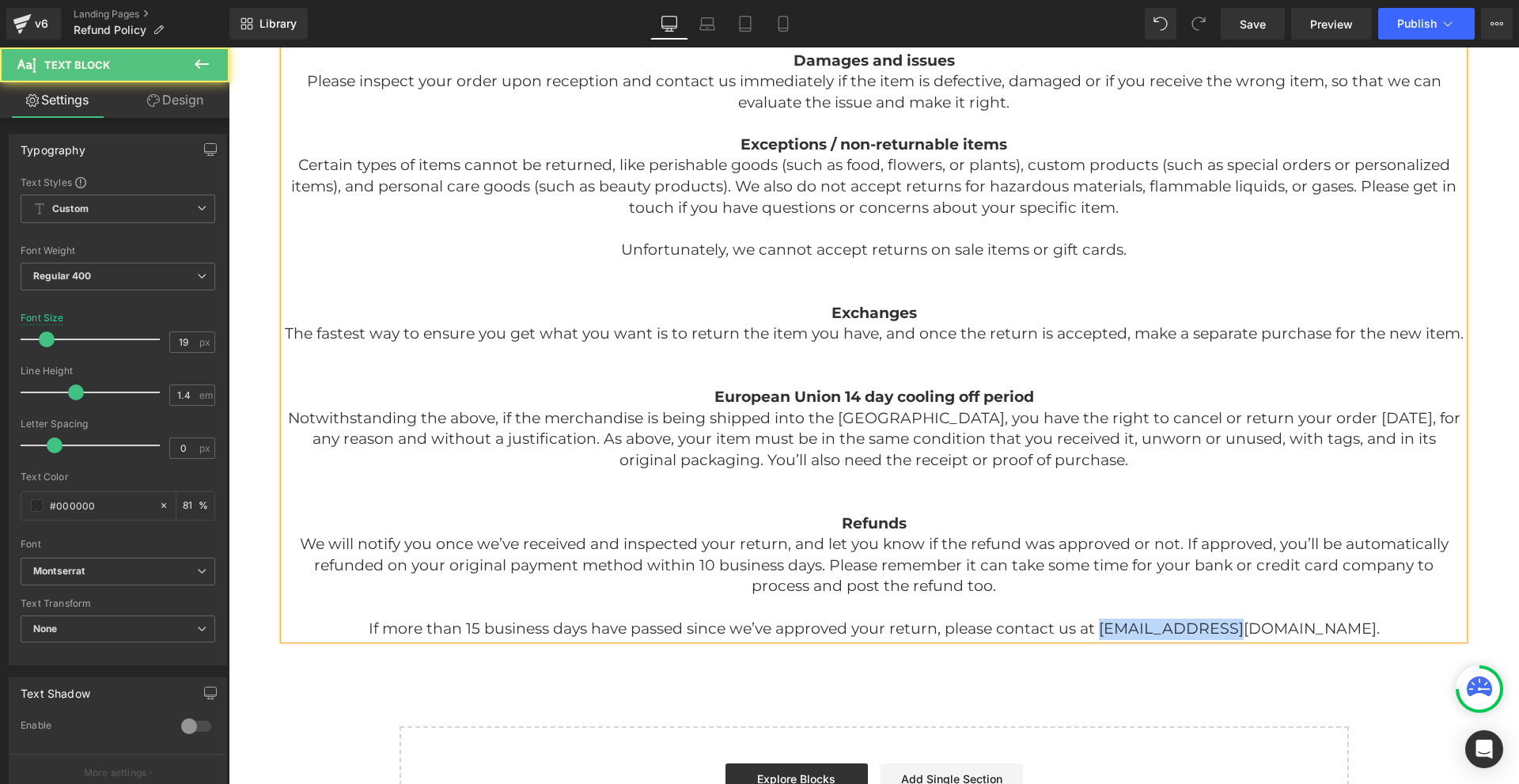
drag, startPoint x: 1229, startPoint y: 628, endPoint x: 1173, endPoint y: 630, distance: 56.0
click at [1173, 630] on p "If more than 15 business days have passed since we’ve approved your return, ple…" at bounding box center [873, 629] width 1179 height 21
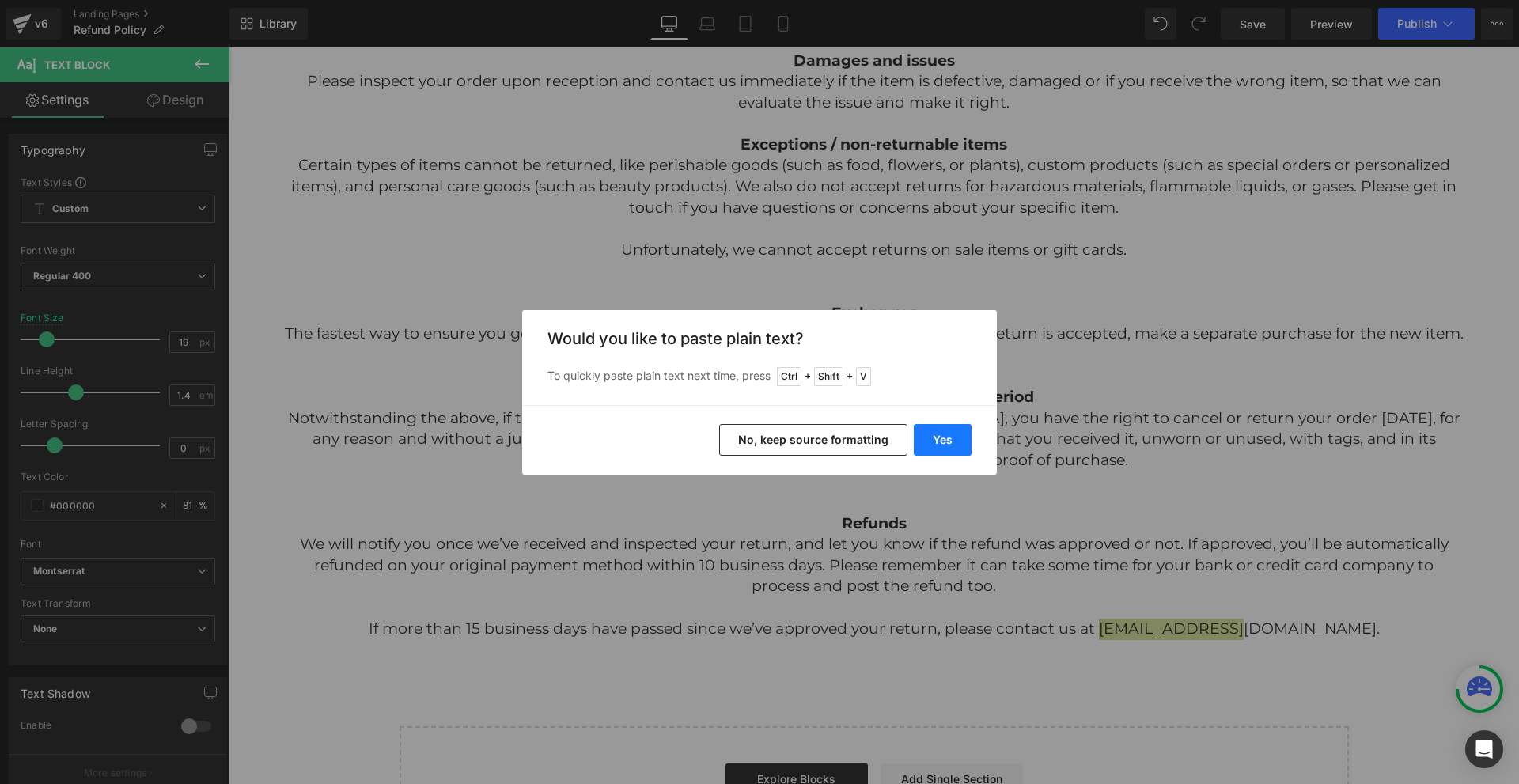
click at [942, 444] on button "Yes" at bounding box center [943, 439] width 58 height 31
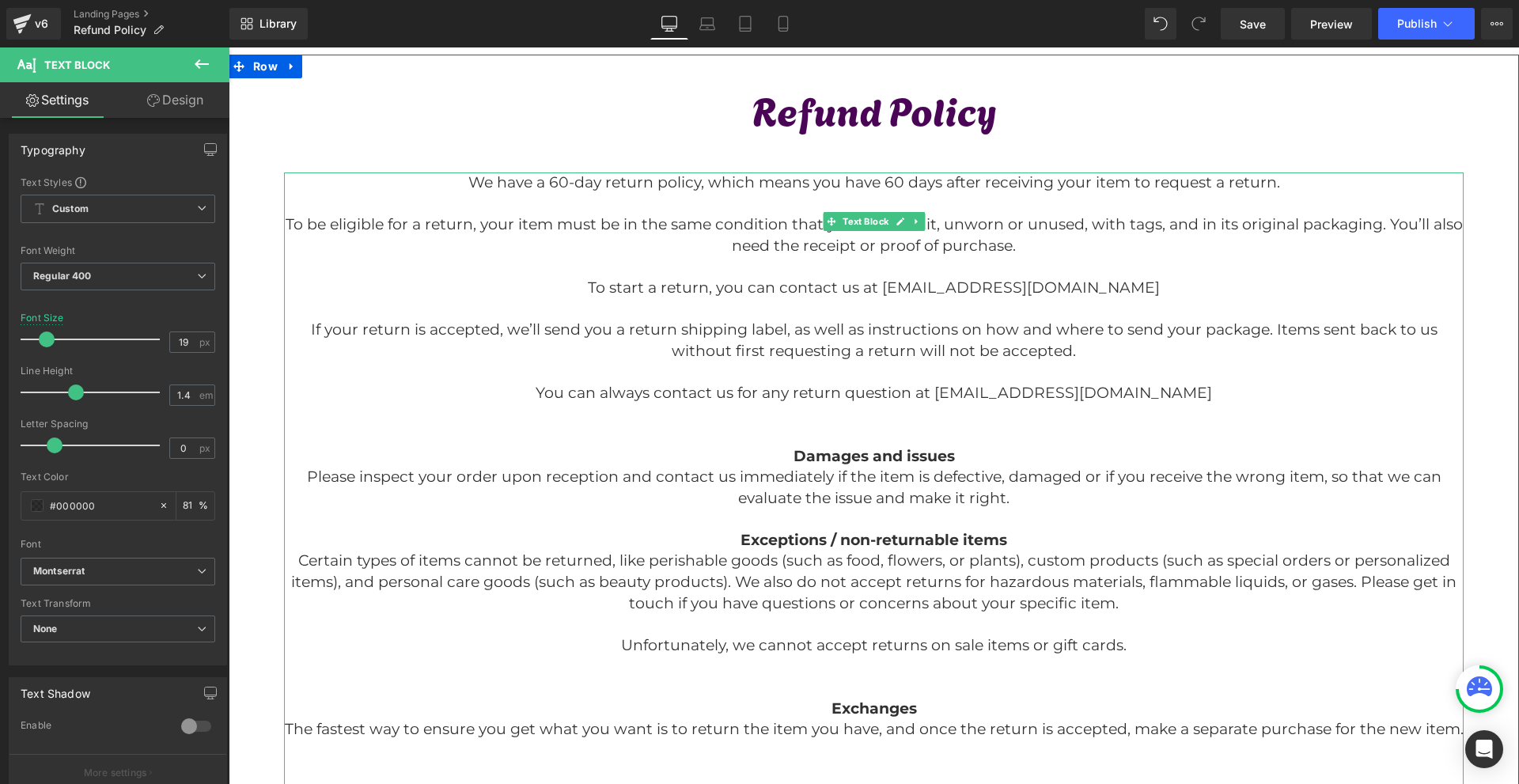
scroll to position [0, 0]
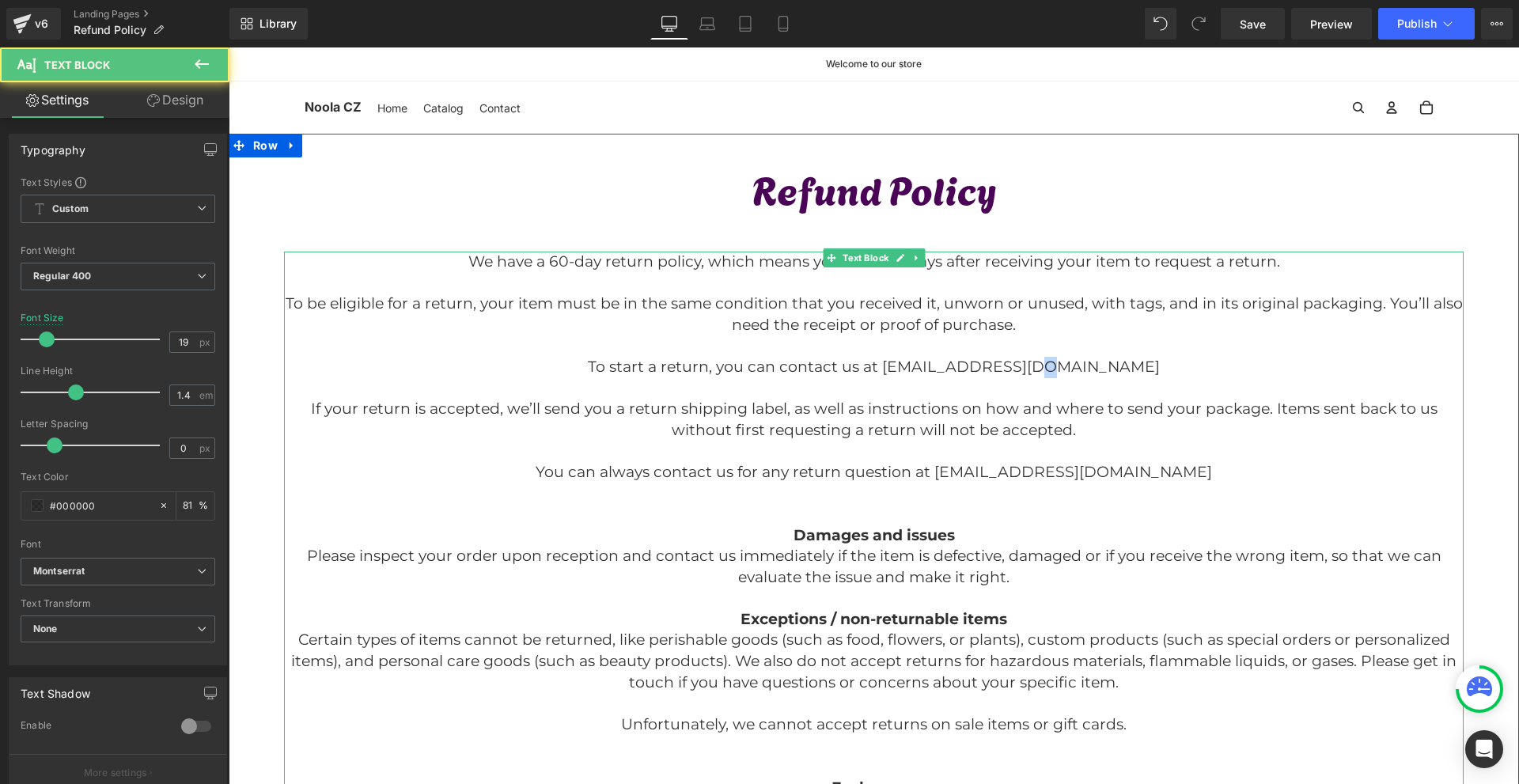
drag, startPoint x: 1093, startPoint y: 369, endPoint x: 1078, endPoint y: 369, distance: 15.0
click at [1078, 369] on p "To start a return, you can contact us at info@nooladisc.com" at bounding box center [873, 368] width 1179 height 21
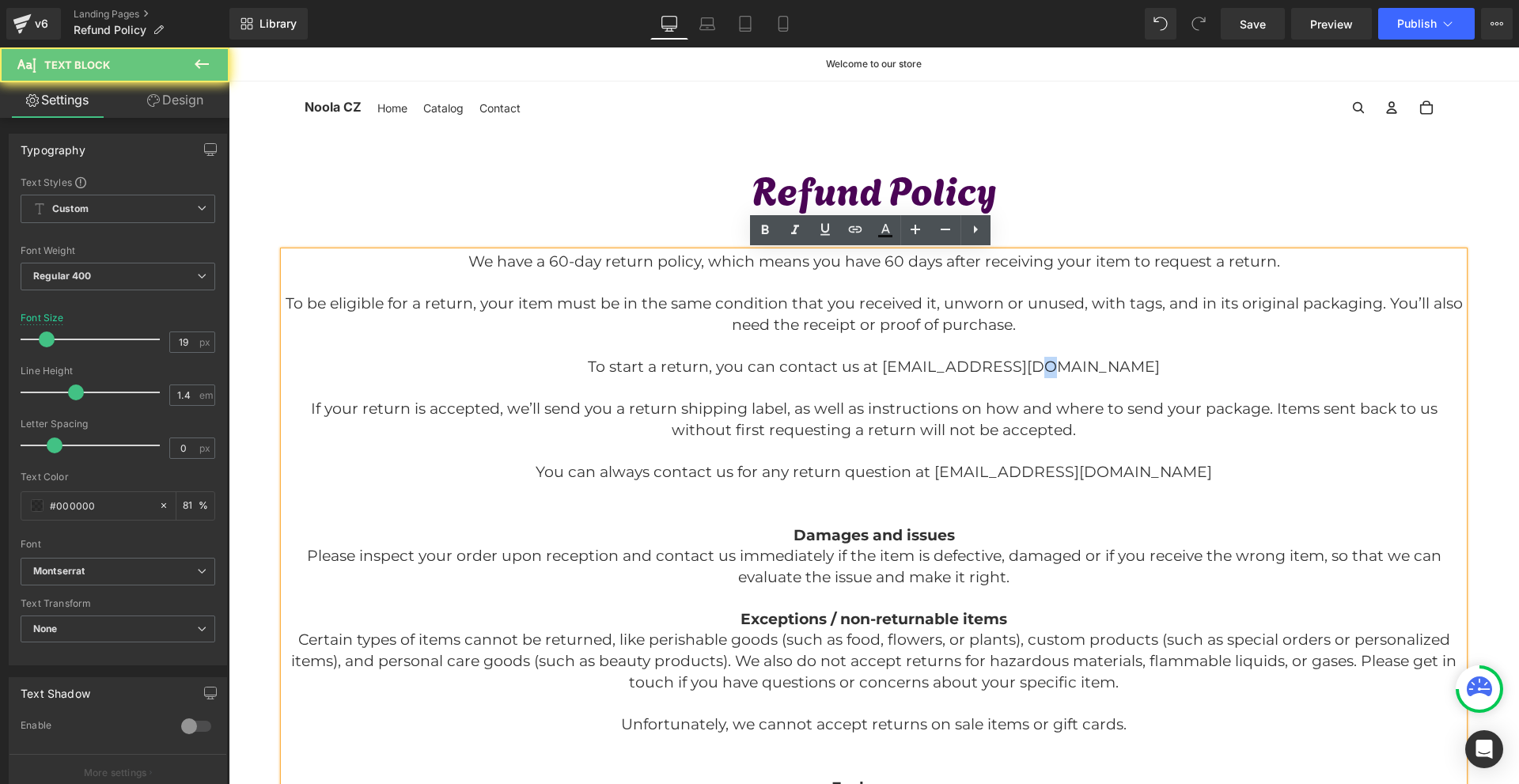
click at [1155, 374] on p "To start a return, you can contact us at info@nooladisc.com" at bounding box center [873, 368] width 1179 height 21
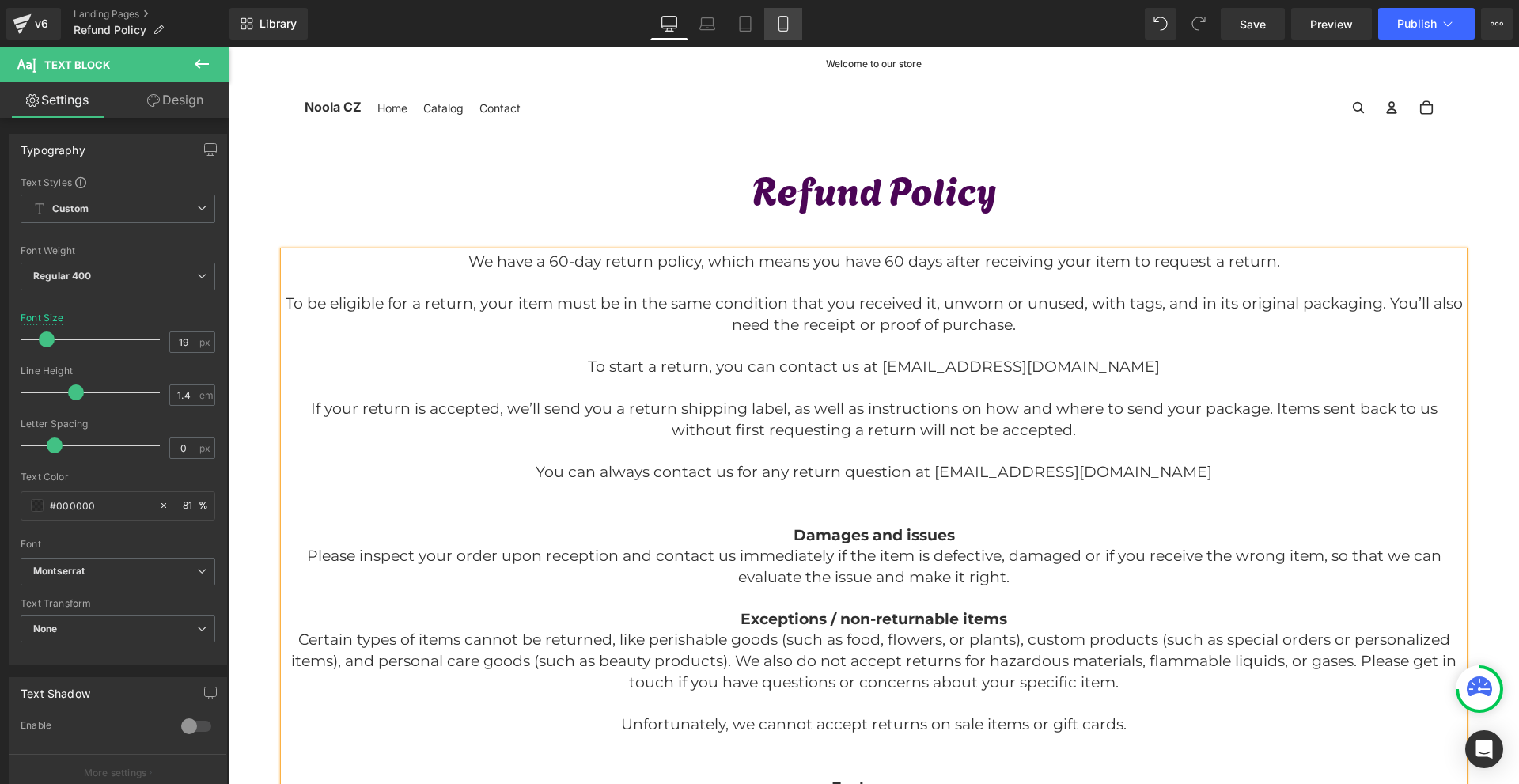
click at [794, 21] on link "Mobile" at bounding box center [783, 24] width 38 height 31
type input "18"
type input "81"
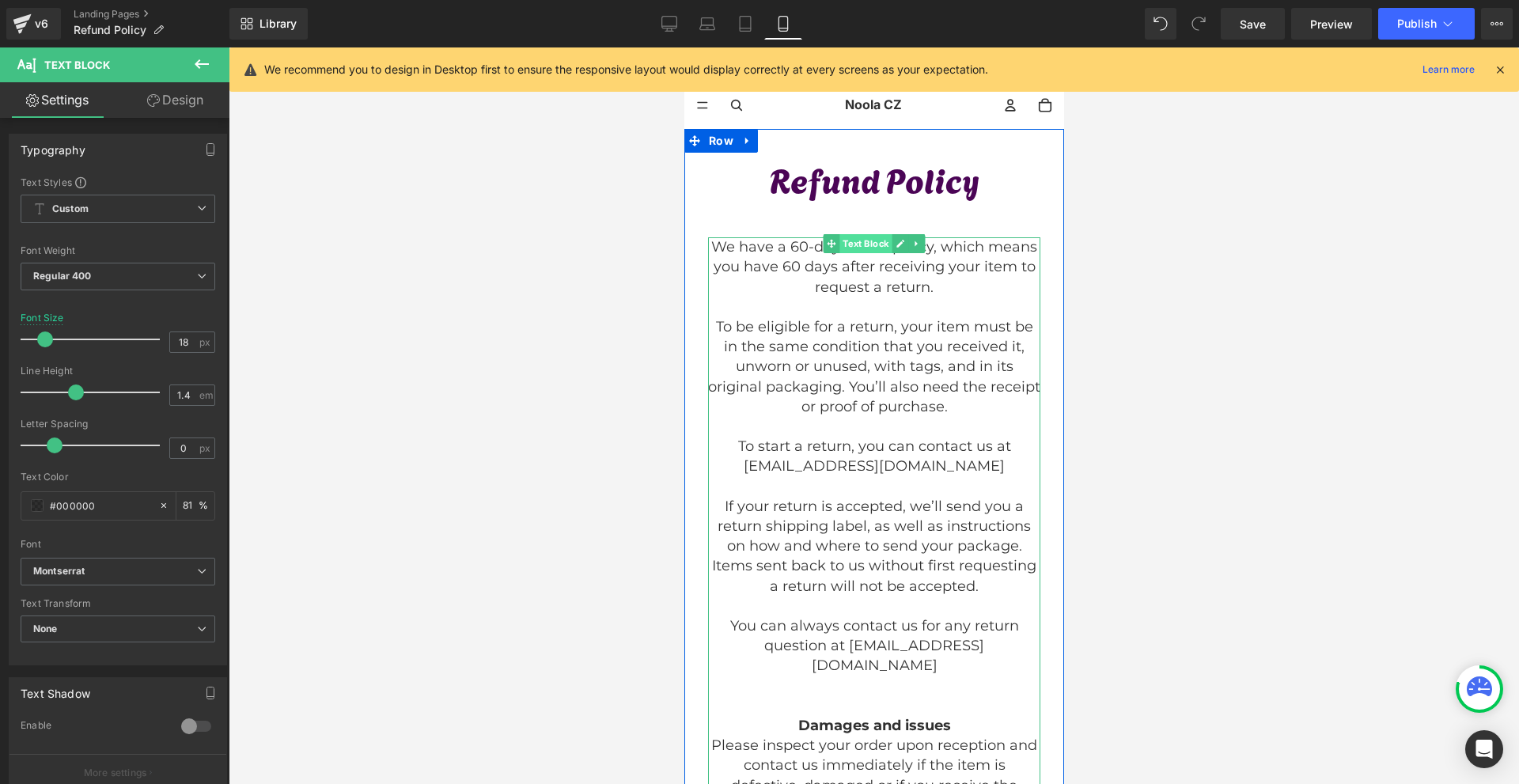
click at [876, 243] on span "Text Block" at bounding box center [864, 243] width 52 height 19
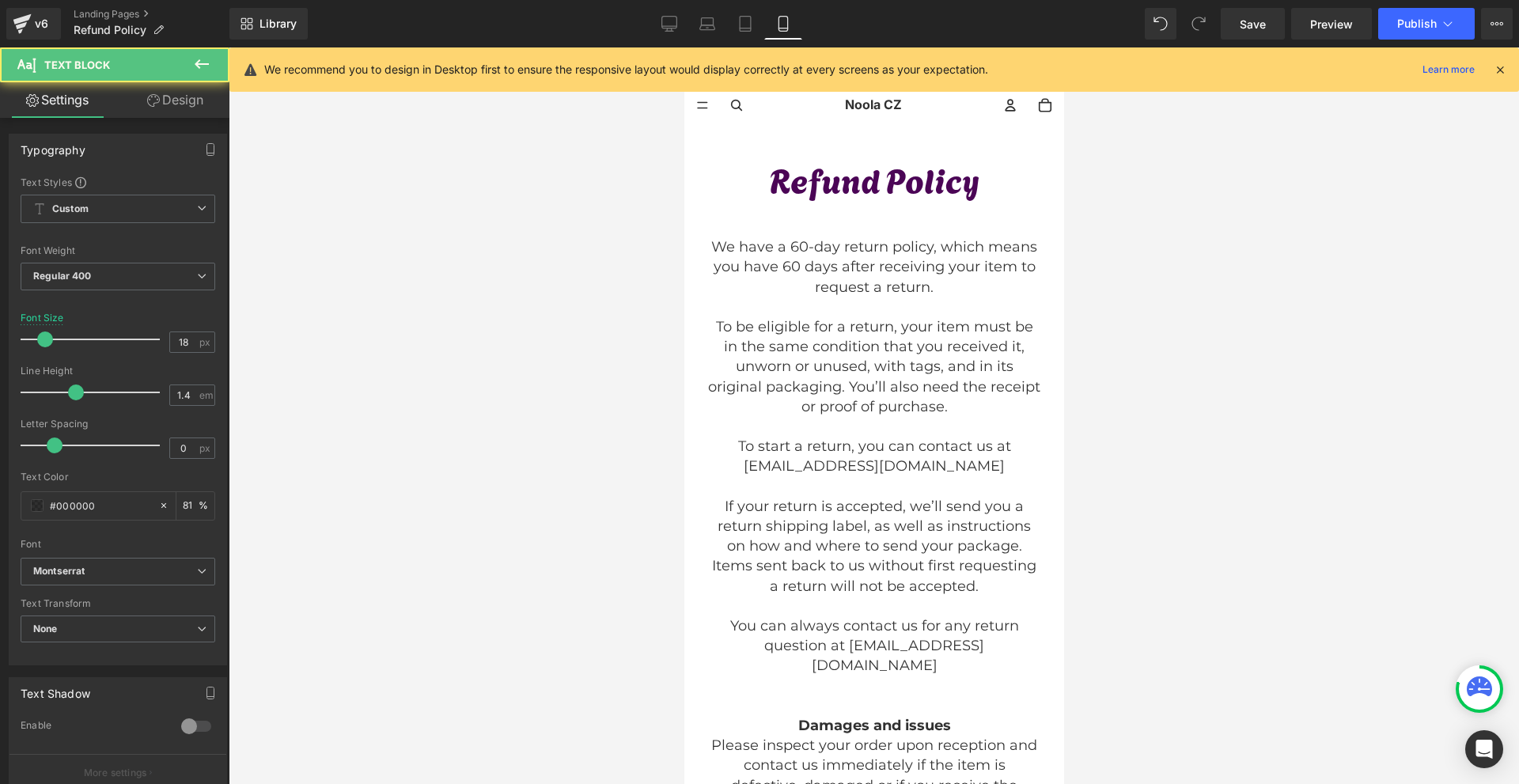
click at [188, 98] on link "Design" at bounding box center [175, 100] width 115 height 35
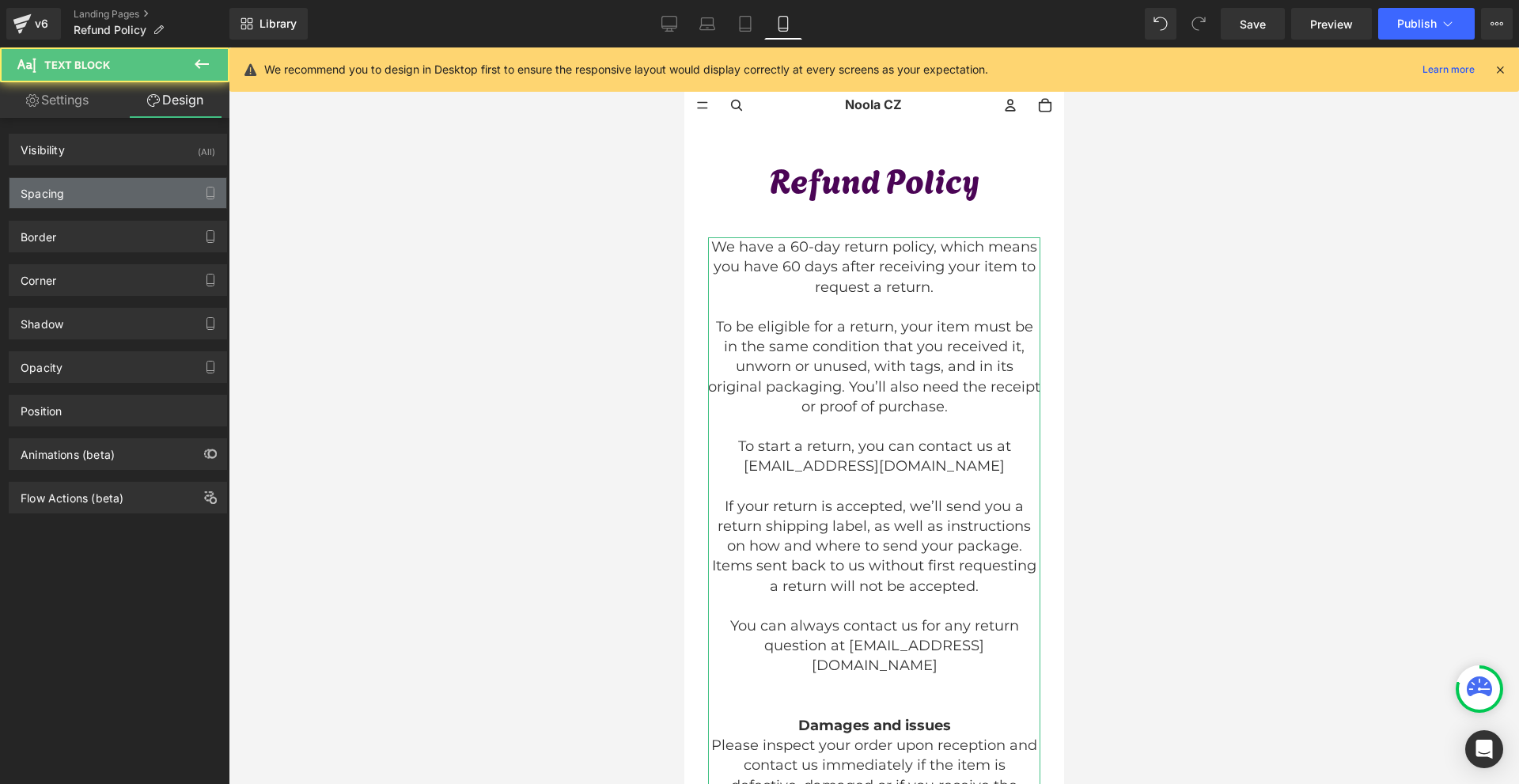
click at [78, 181] on div "Spacing" at bounding box center [118, 193] width 217 height 30
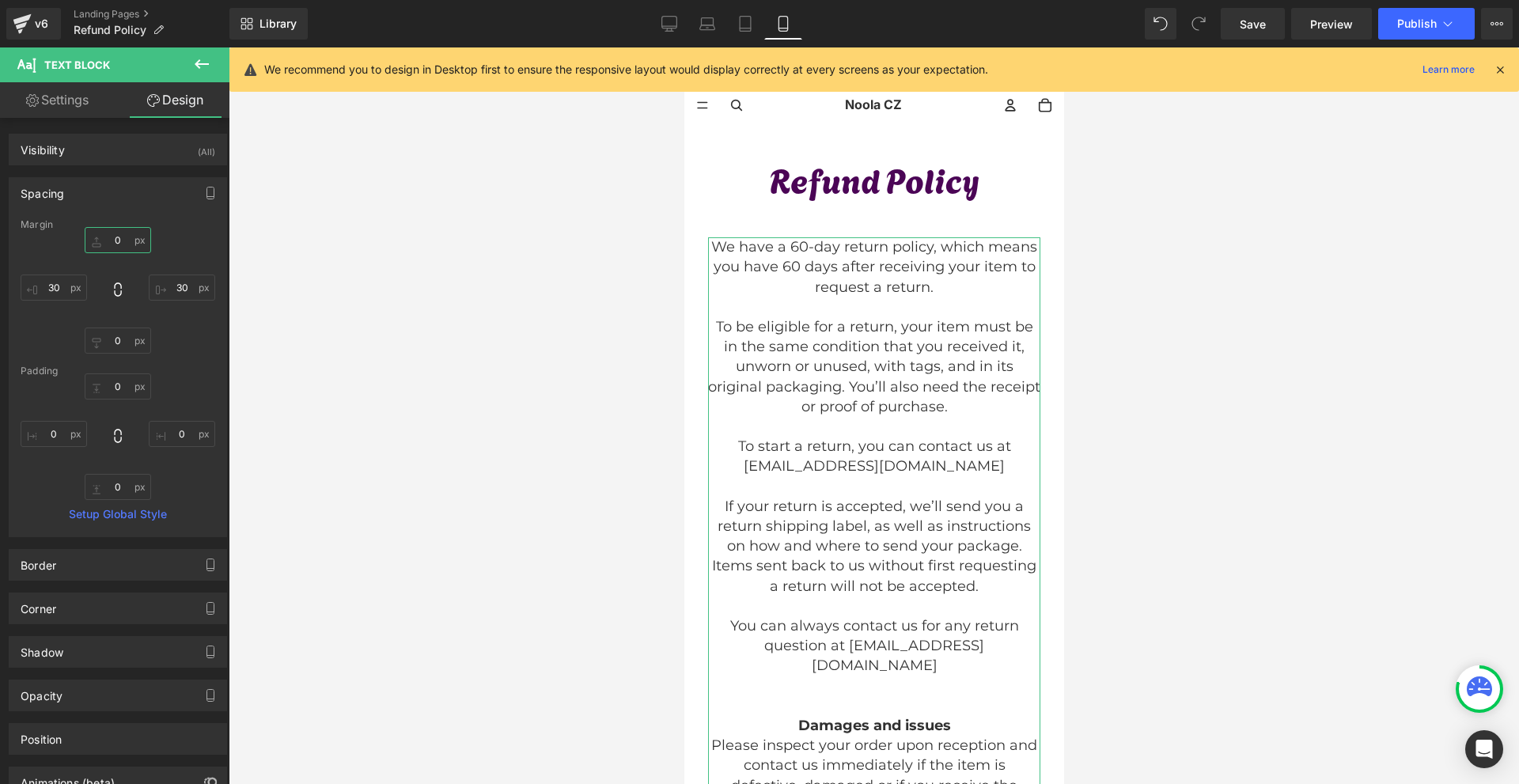
click at [113, 235] on input "0" at bounding box center [118, 240] width 67 height 26
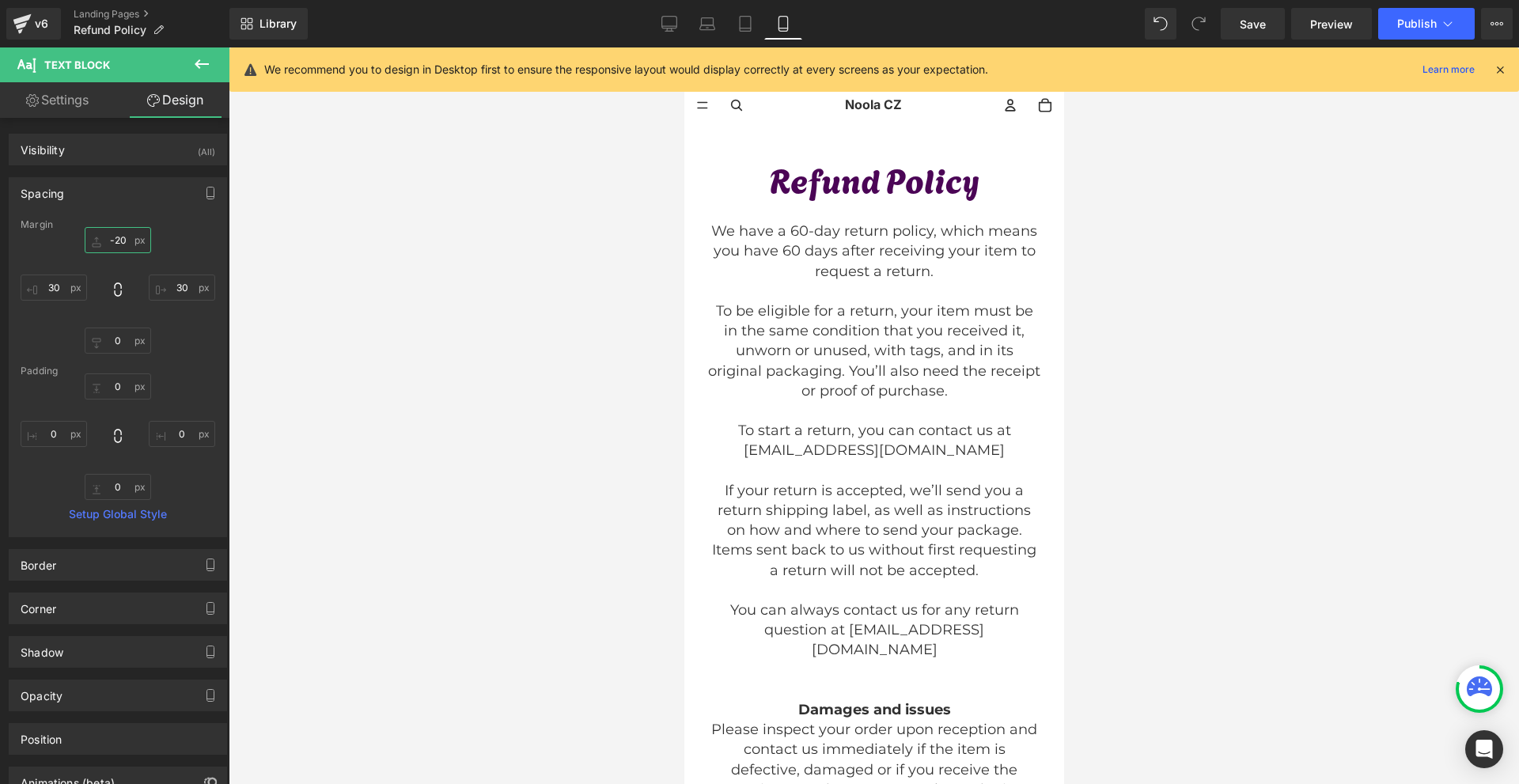
type input "-20"
click at [1480, 21] on div "Save Preview Publish Scheduled View Live Page View with current Template Save T…" at bounding box center [1366, 24] width 304 height 31
click at [1276, 26] on link "Save" at bounding box center [1253, 24] width 64 height 31
click at [1487, 31] on button "View Live Page View with current Template Save Template to Library Schedule Pub…" at bounding box center [1497, 24] width 31 height 31
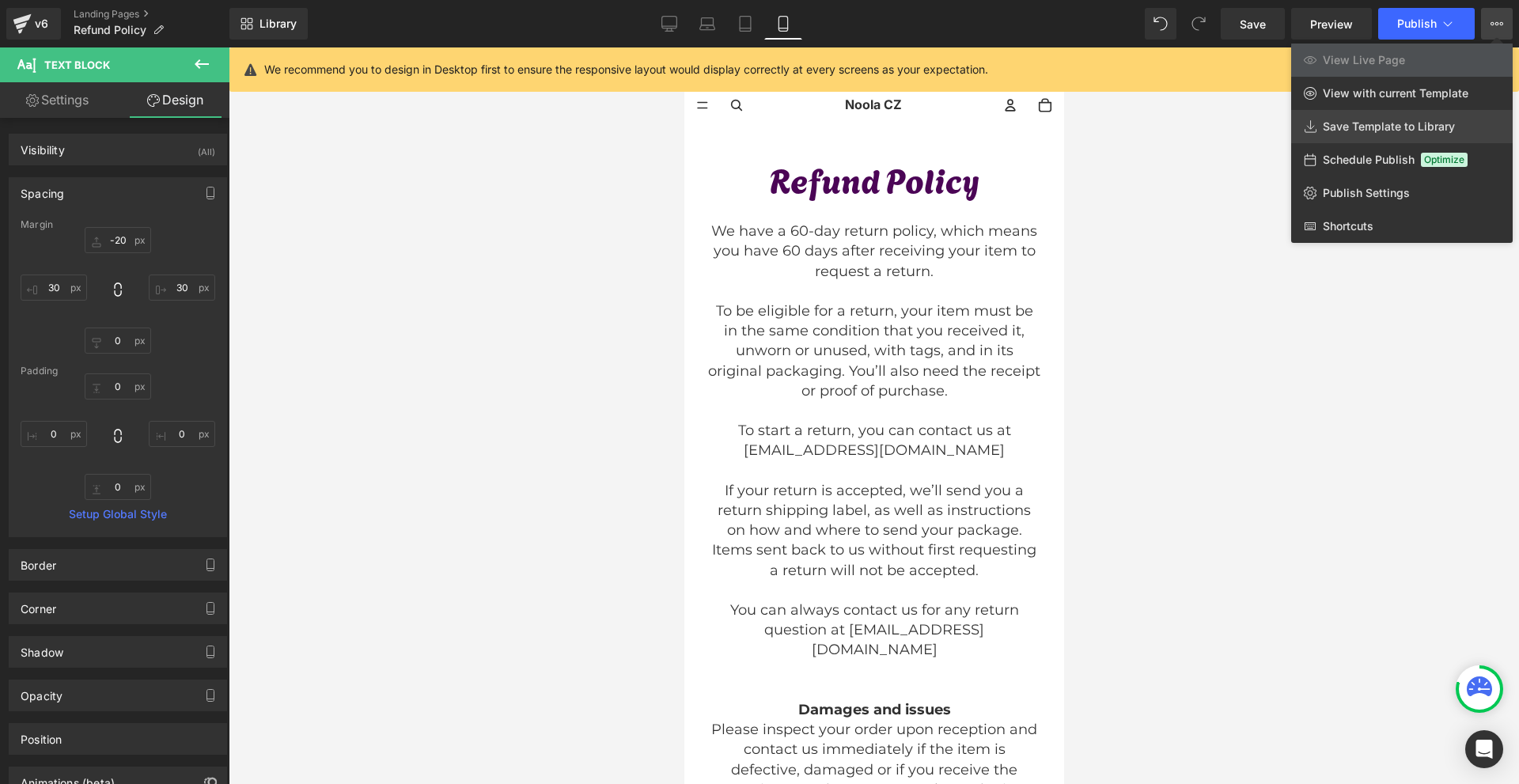
click at [1374, 126] on span "Save Template to Library" at bounding box center [1389, 126] width 132 height 14
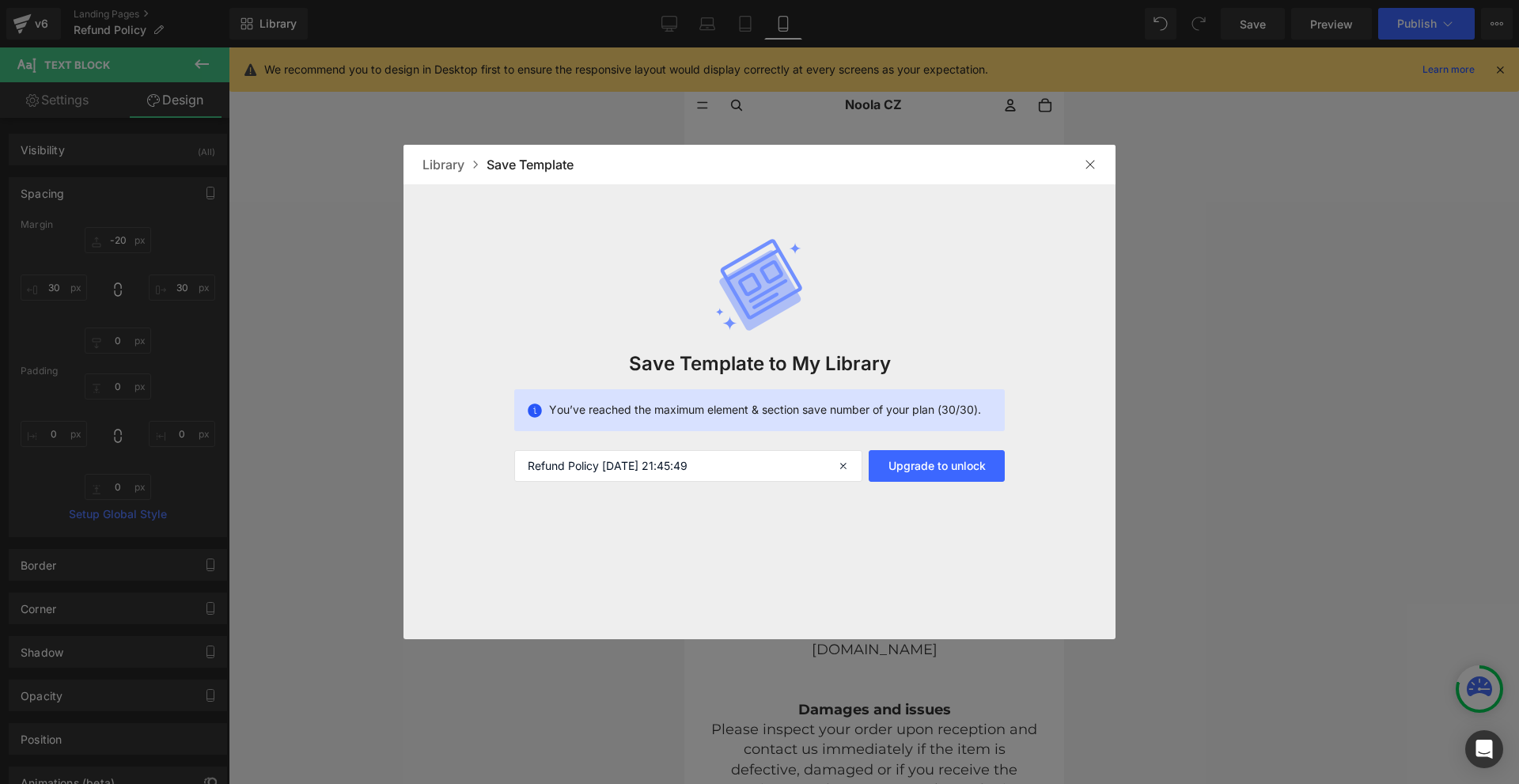
drag, startPoint x: 1101, startPoint y: 170, endPoint x: 375, endPoint y: 121, distance: 727.7
click at [1101, 170] on div at bounding box center [1089, 164] width 26 height 26
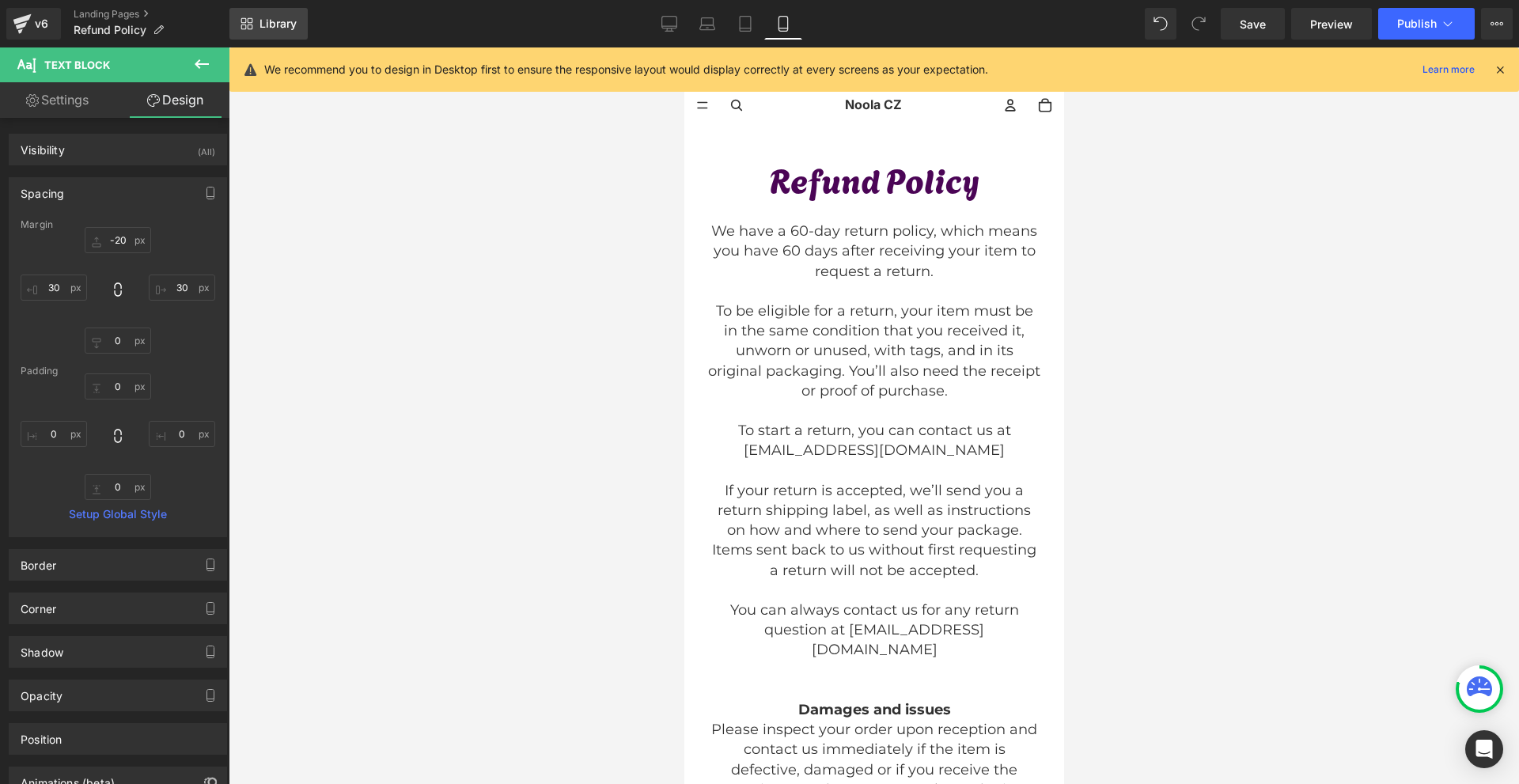
click at [232, 21] on link "Library" at bounding box center [268, 24] width 78 height 31
click at [239, 21] on link "Library" at bounding box center [268, 24] width 78 height 31
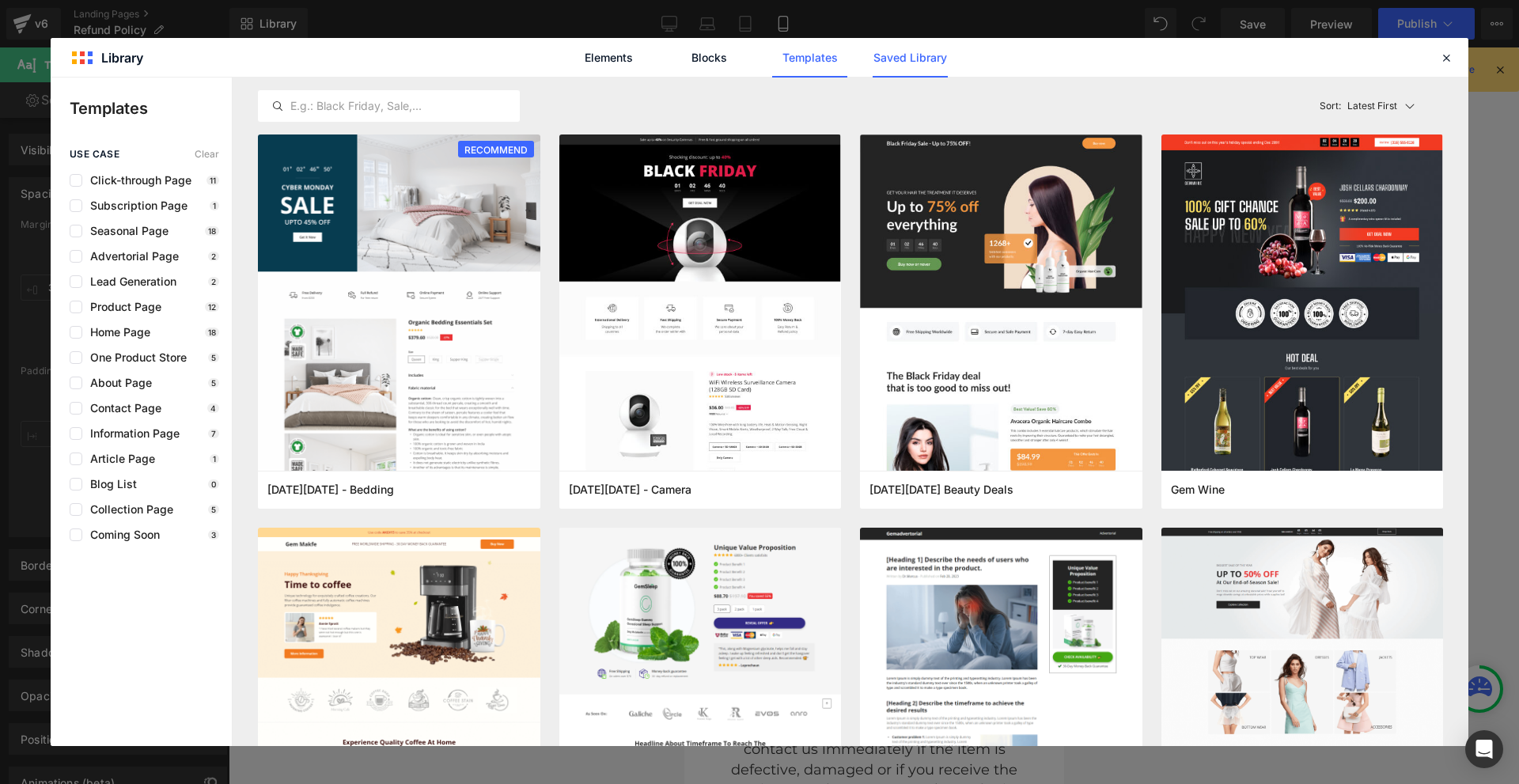
click at [896, 71] on link "Saved Library" at bounding box center [910, 58] width 75 height 40
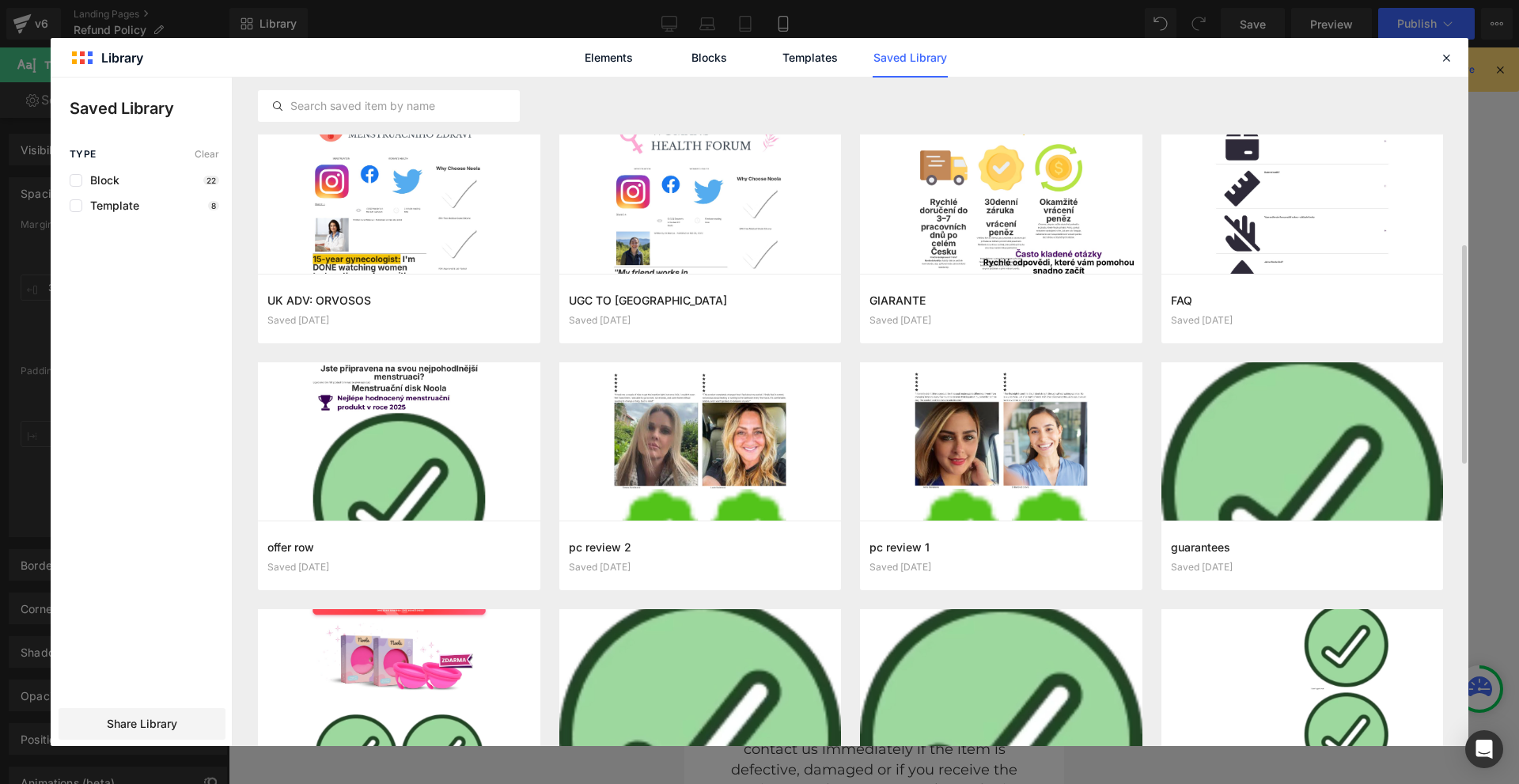
scroll to position [672, 0]
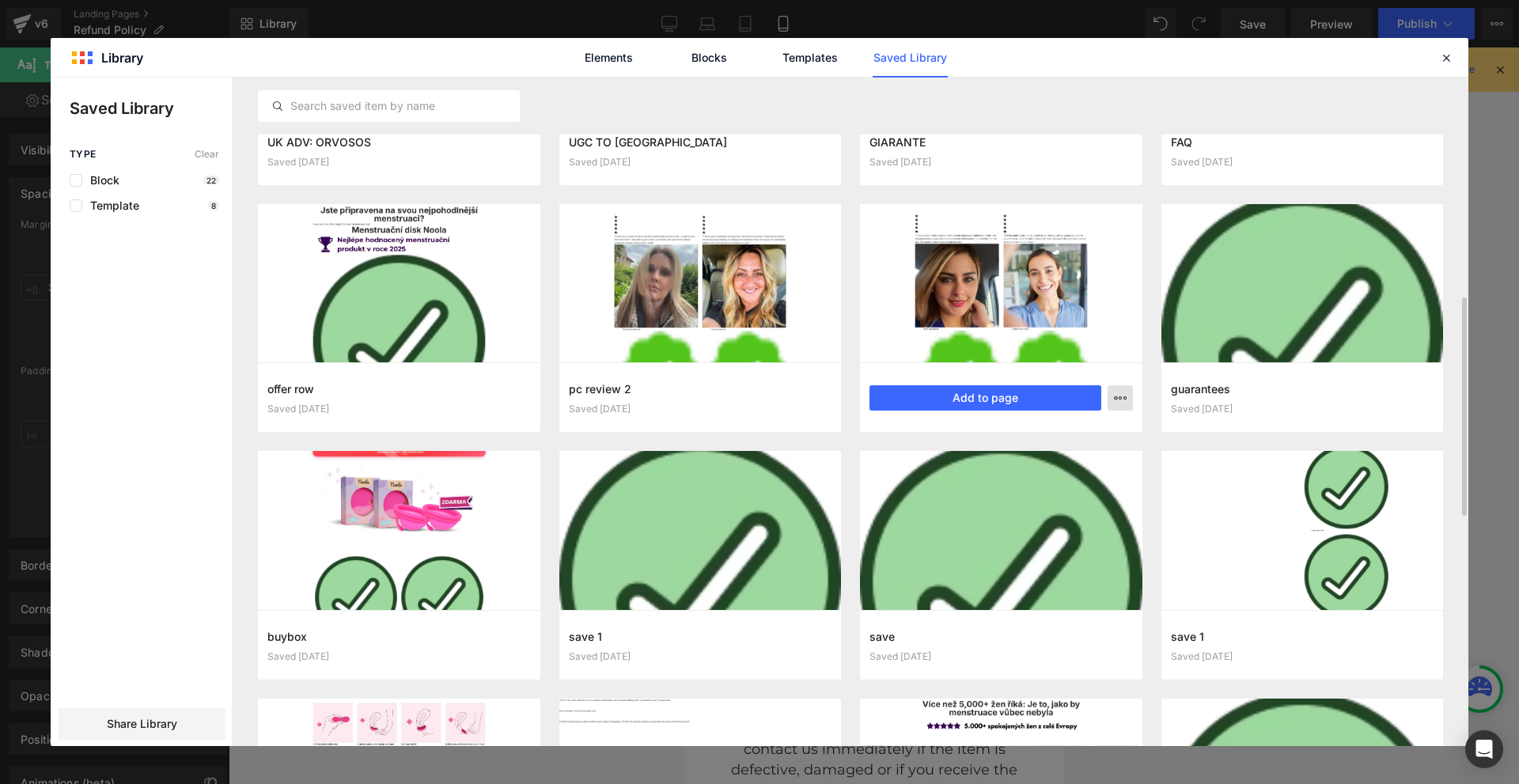
click at [1125, 400] on icon "button" at bounding box center [1119, 397] width 12 height 12
click at [1039, 458] on div "Delete" at bounding box center [1042, 467] width 181 height 33
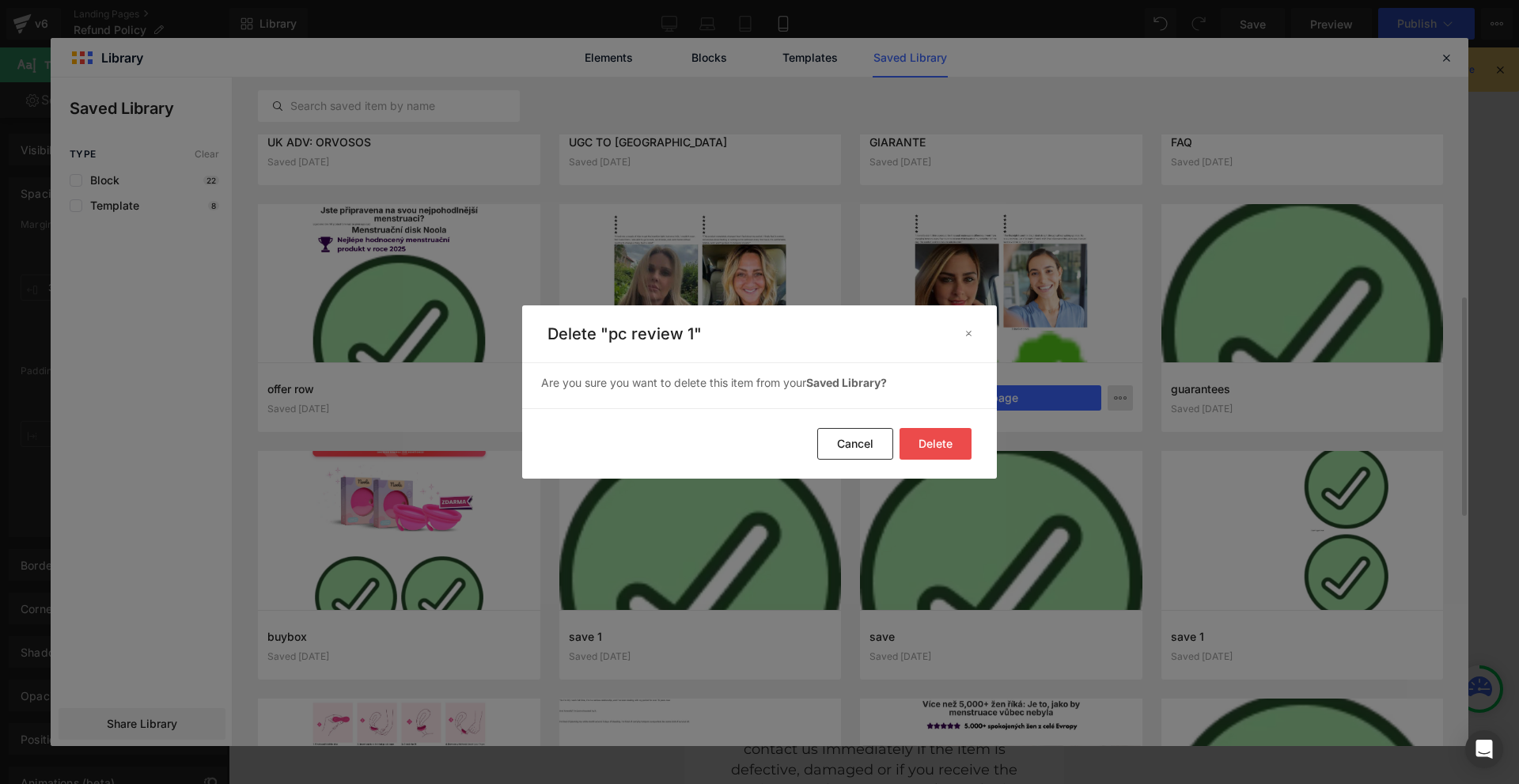
click at [928, 443] on button "Delete" at bounding box center [935, 444] width 72 height 31
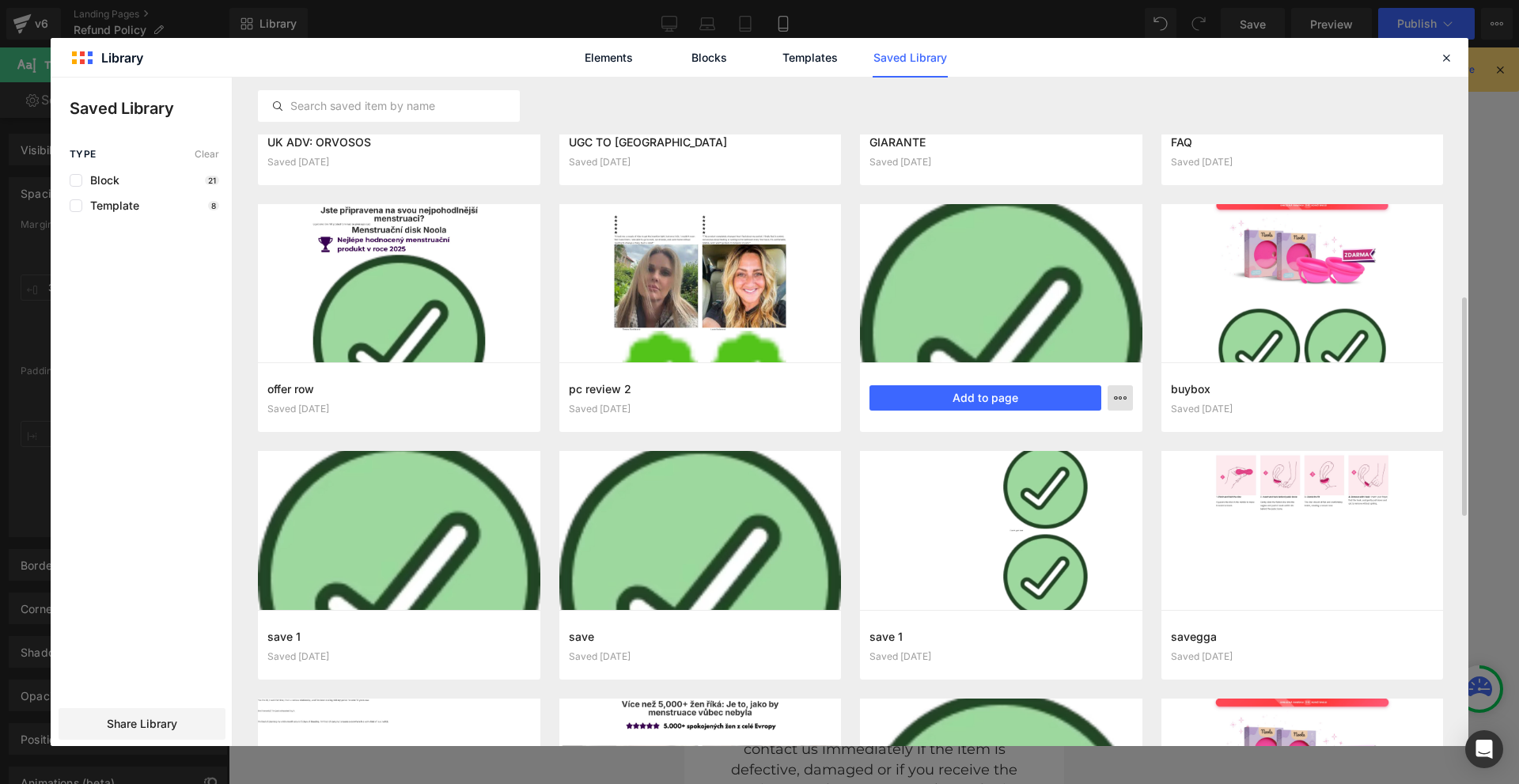
click at [1115, 392] on icon "button" at bounding box center [1119, 397] width 12 height 12
click at [1010, 459] on p "Delete" at bounding box center [1000, 466] width 33 height 14
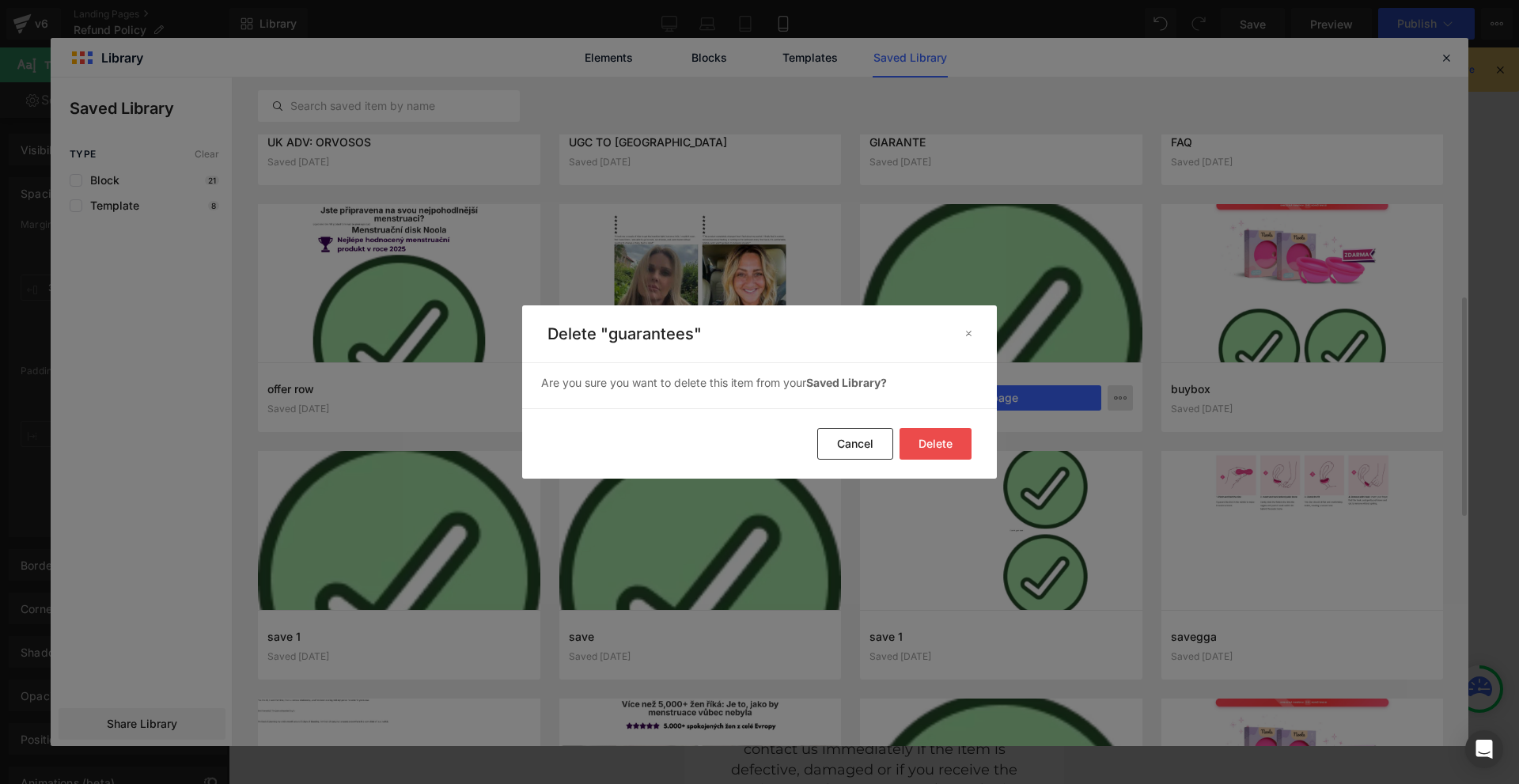
click at [922, 436] on button "Delete" at bounding box center [935, 444] width 72 height 31
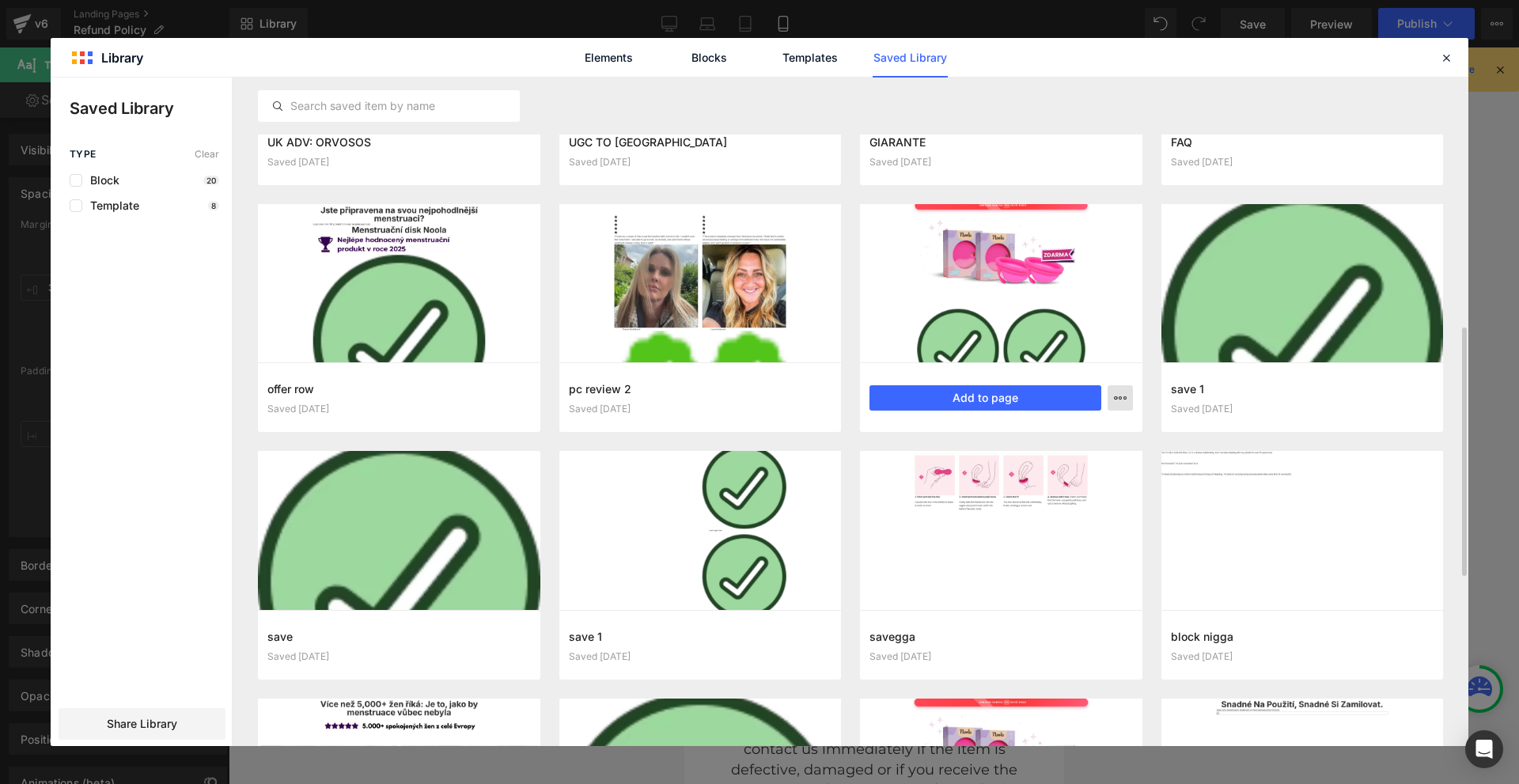
click at [1116, 401] on icon "button" at bounding box center [1119, 397] width 12 height 12
click at [1039, 458] on div "Delete" at bounding box center [1042, 467] width 181 height 33
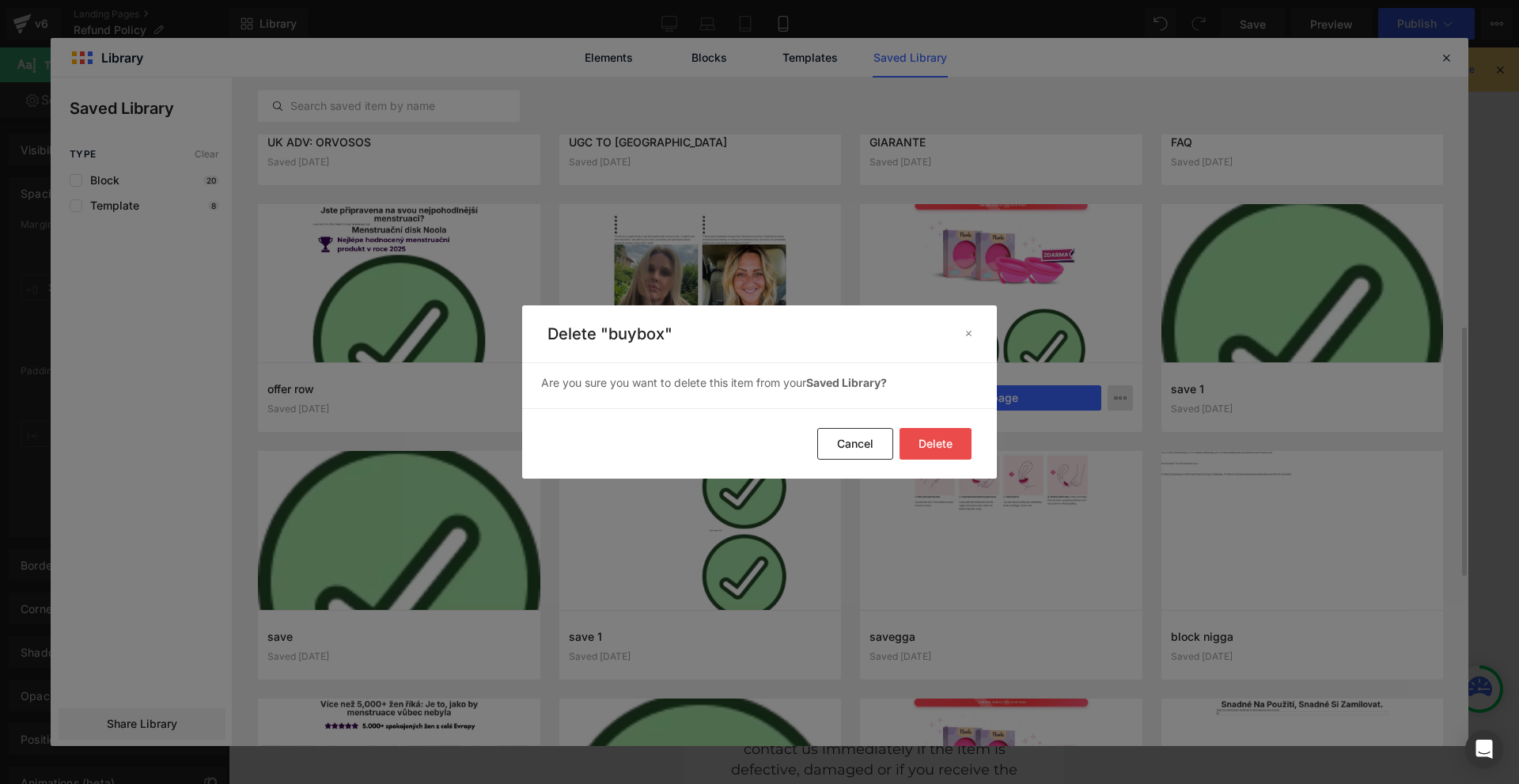
click at [939, 443] on button "Delete" at bounding box center [935, 444] width 72 height 31
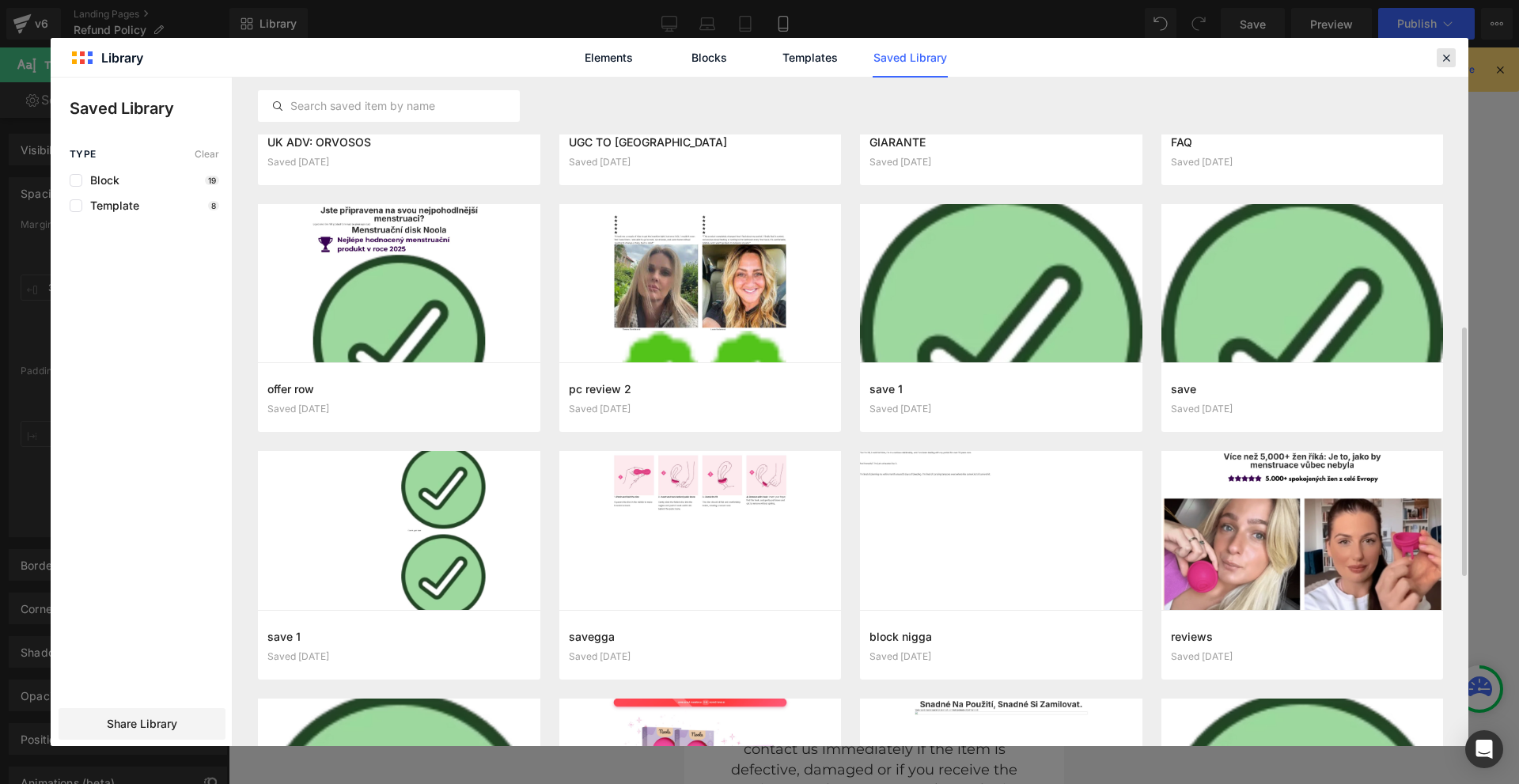
click at [1449, 64] on icon at bounding box center [1446, 57] width 14 height 14
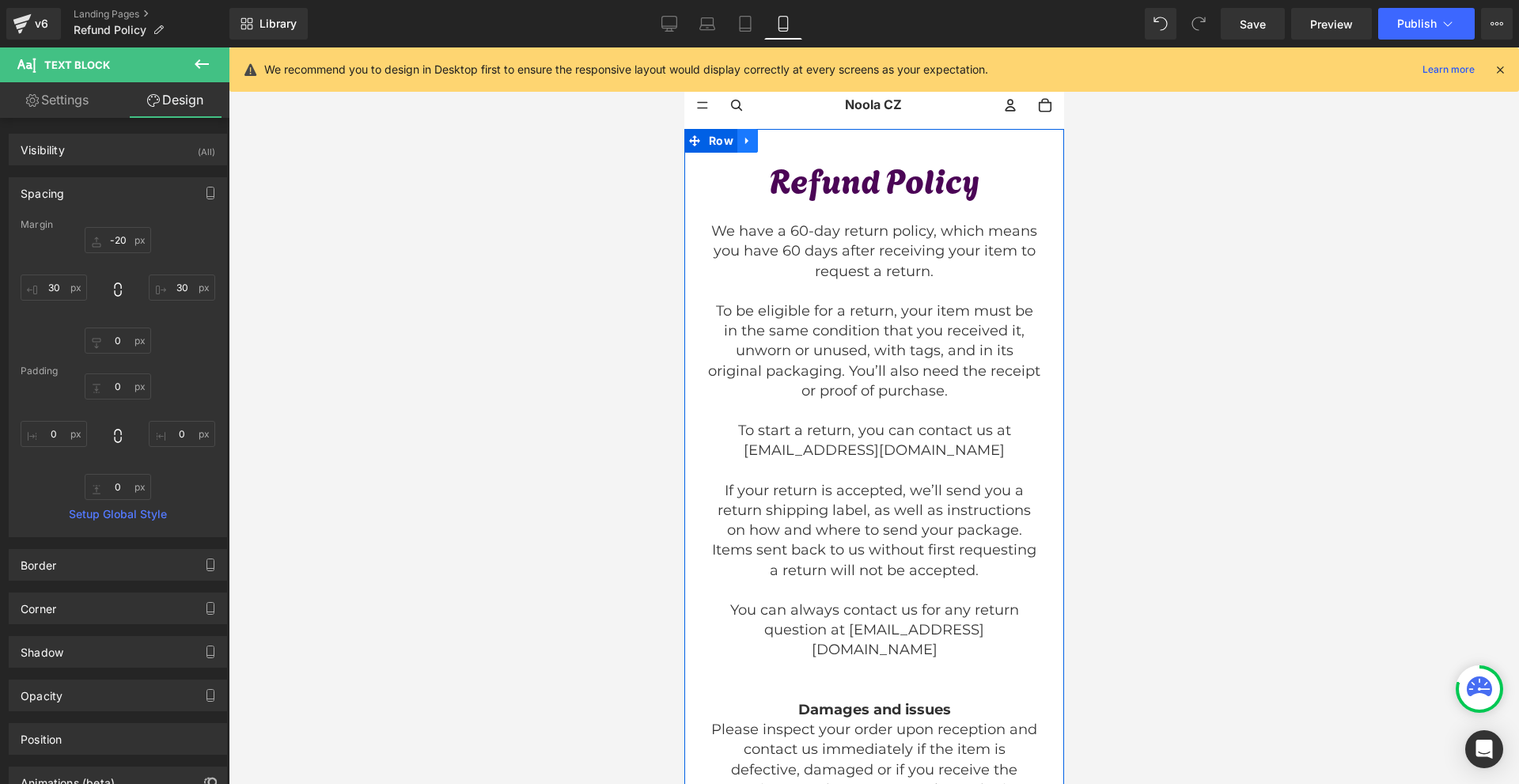
click at [745, 144] on icon at bounding box center [746, 141] width 11 height 12
click at [741, 145] on icon at bounding box center [746, 140] width 11 height 11
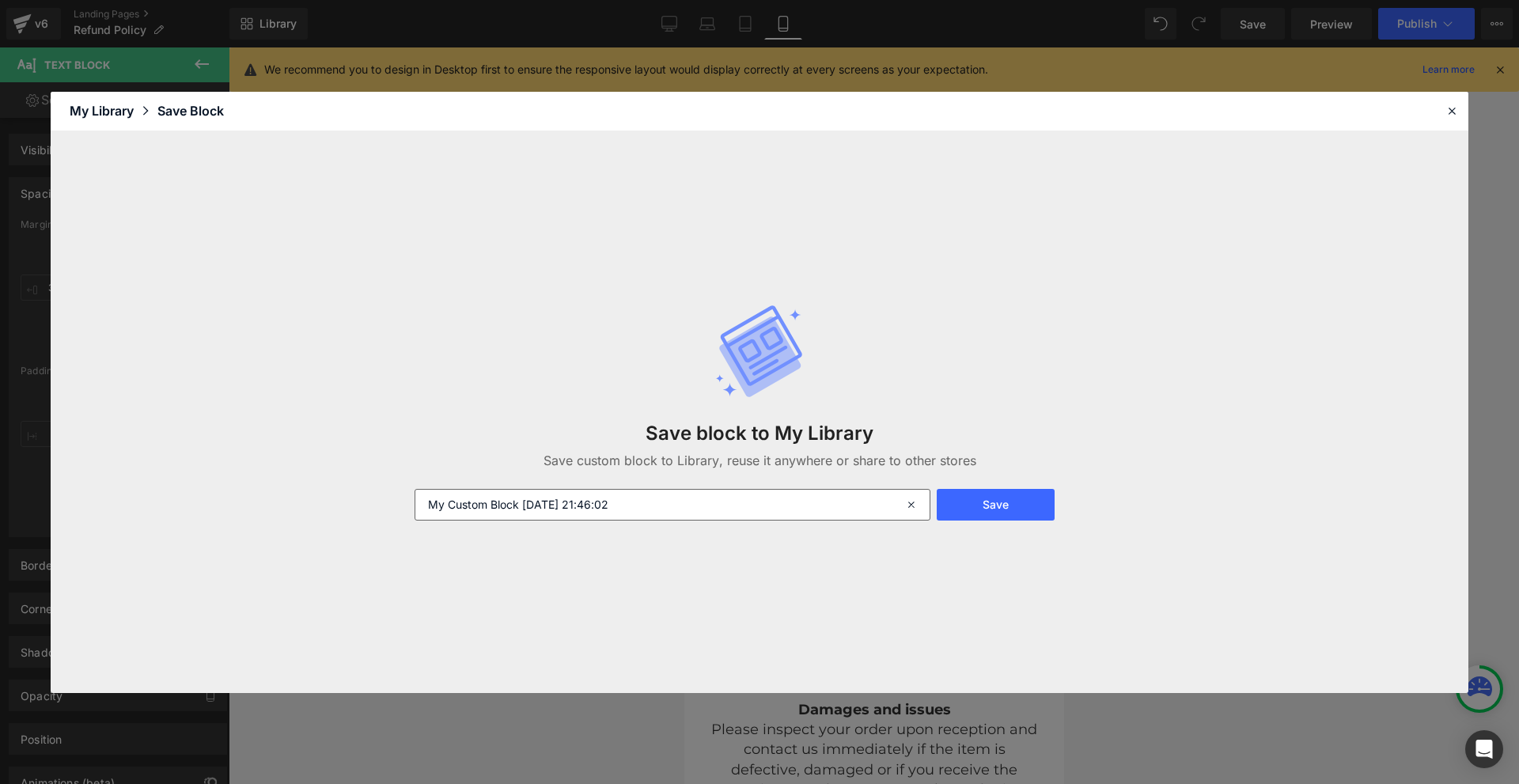
drag, startPoint x: 670, startPoint y: 530, endPoint x: 668, endPoint y: 508, distance: 22.1
click at [669, 529] on div "Save block to My Library Save custom block to Library, reuse it anywhere or sha…" at bounding box center [759, 412] width 708 height 280
click at [668, 508] on input "My Custom Block 2025-09-28 21:46:02" at bounding box center [672, 505] width 515 height 31
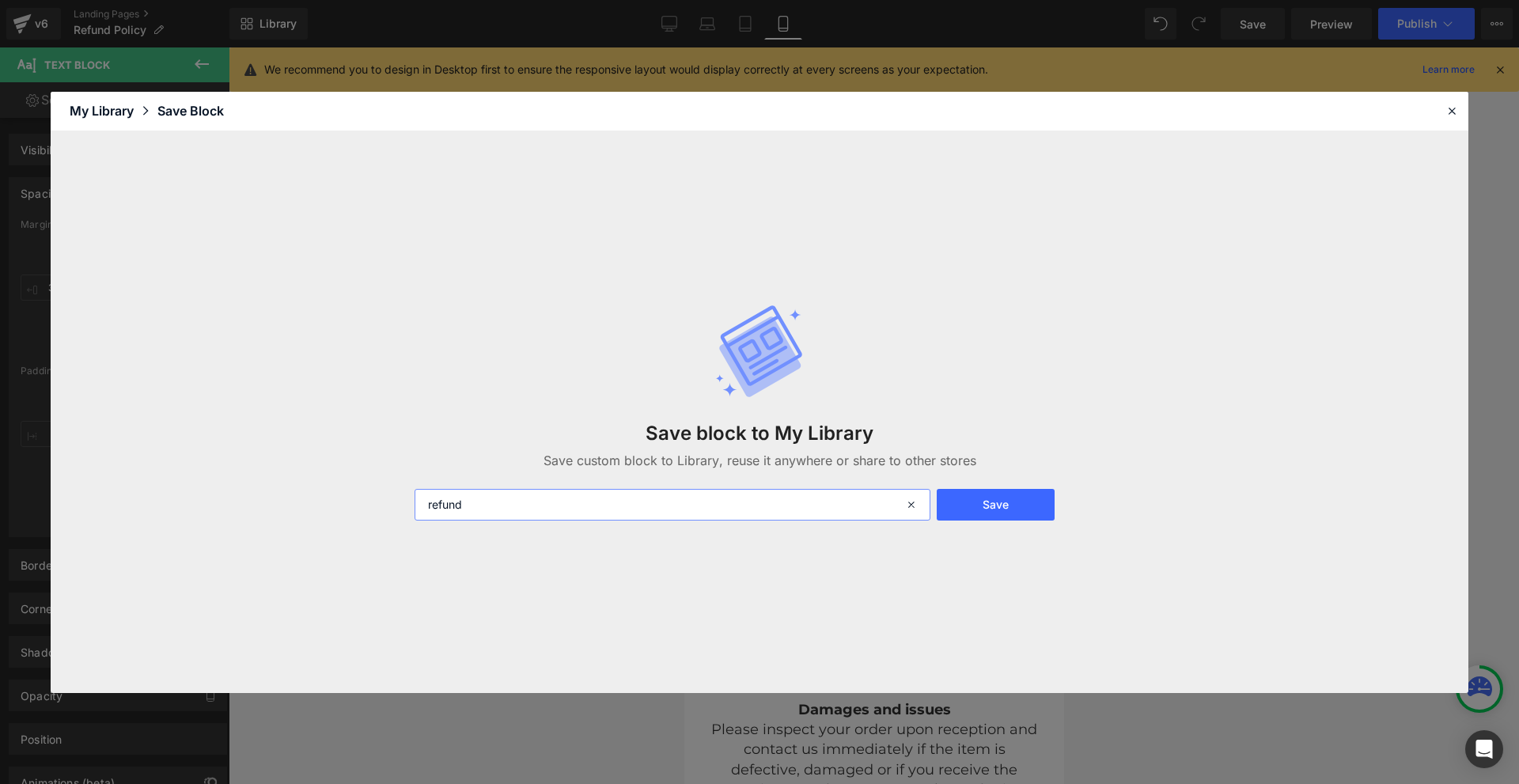
type input "refund"
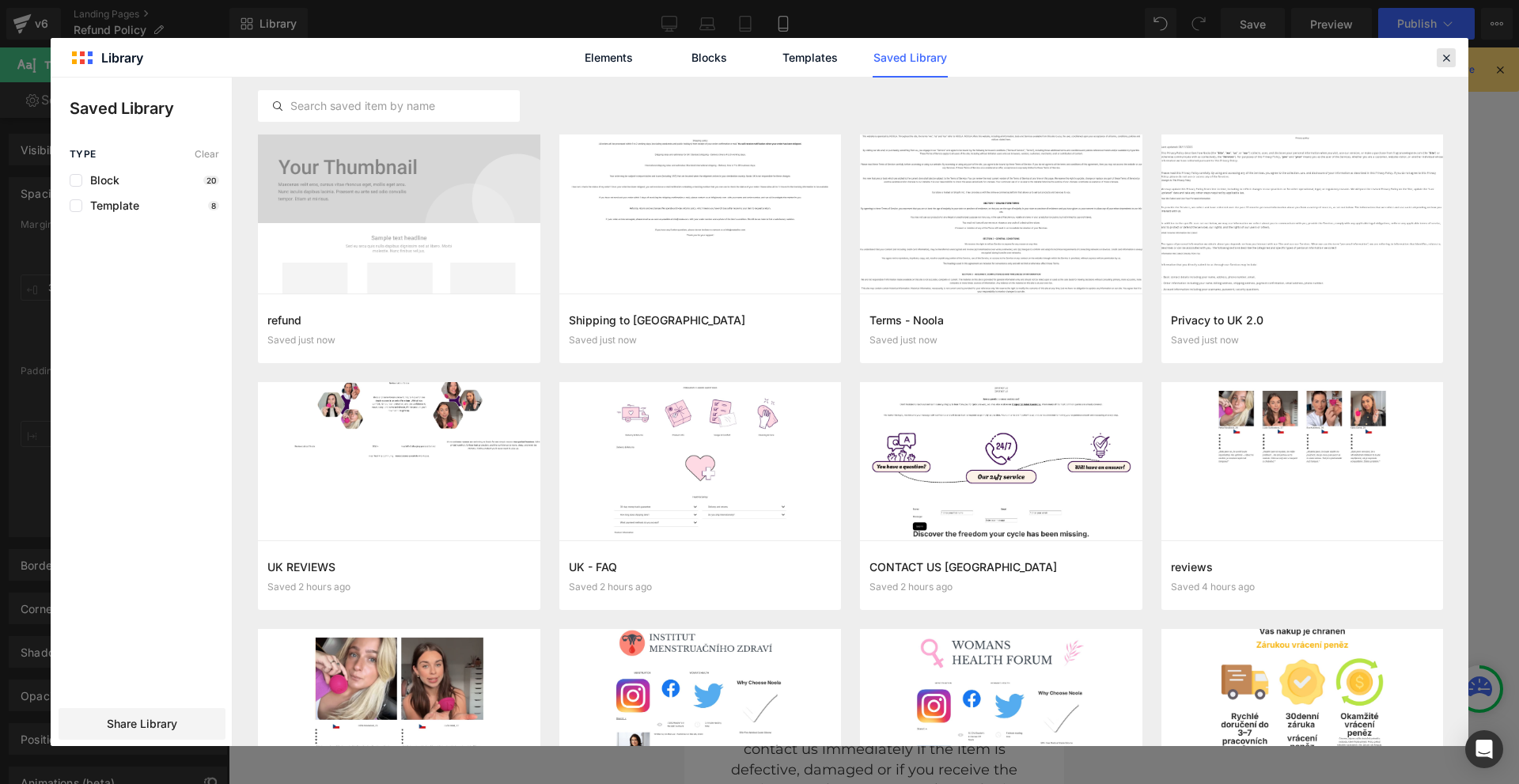
click at [1441, 59] on icon at bounding box center [1446, 57] width 14 height 14
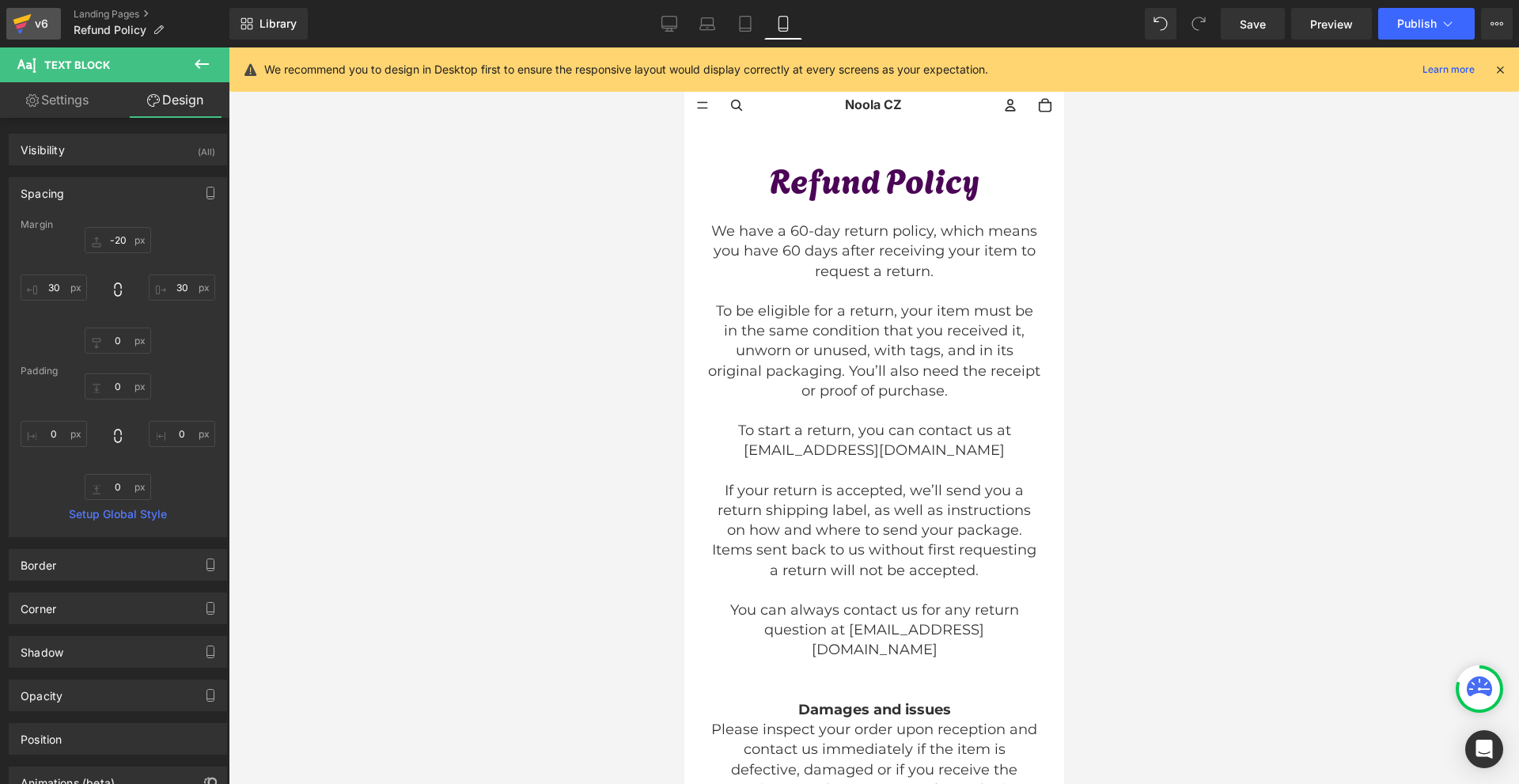
click at [32, 14] on div "v6" at bounding box center [41, 23] width 20 height 21
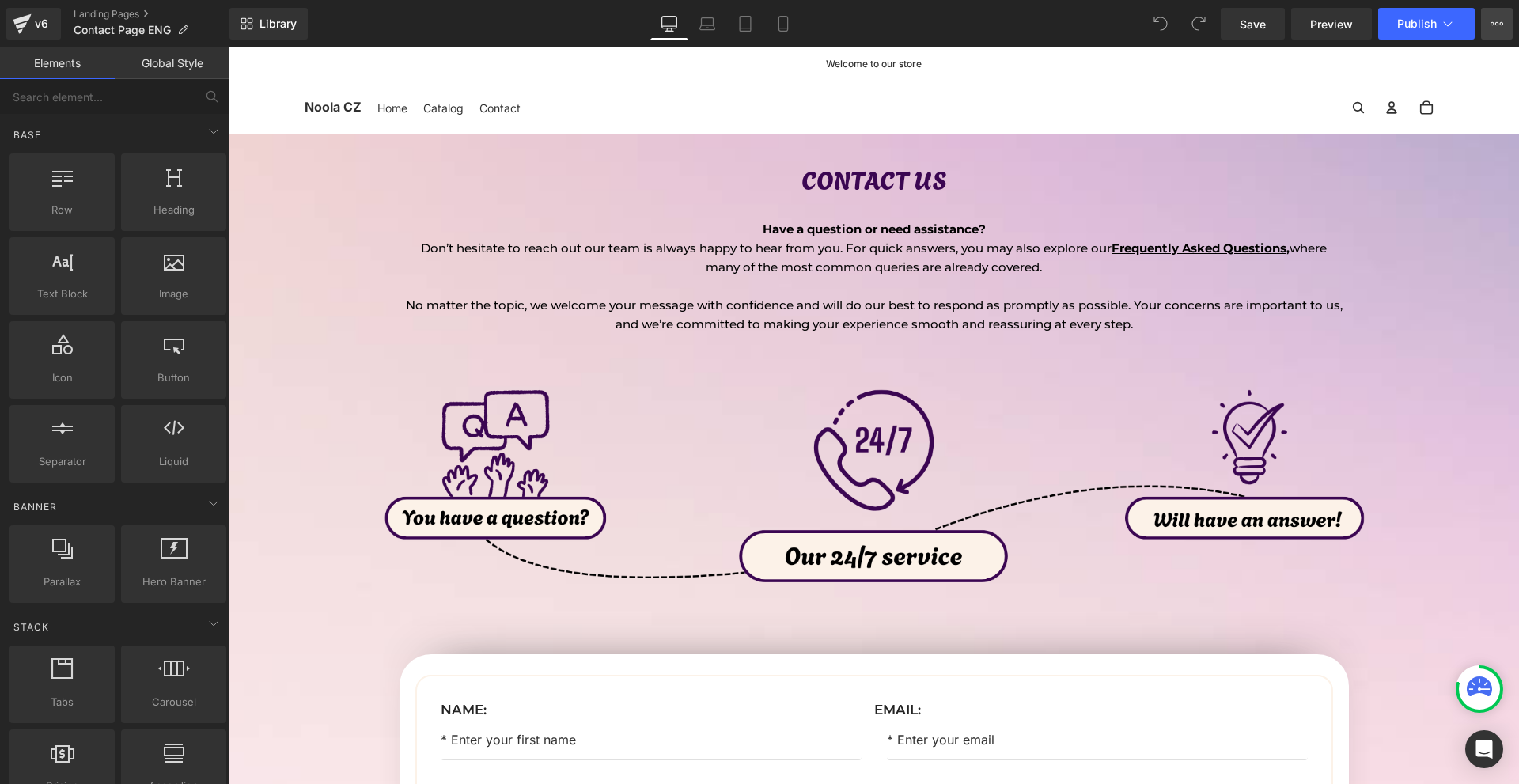
click at [1498, 25] on icon at bounding box center [1497, 24] width 4 height 3
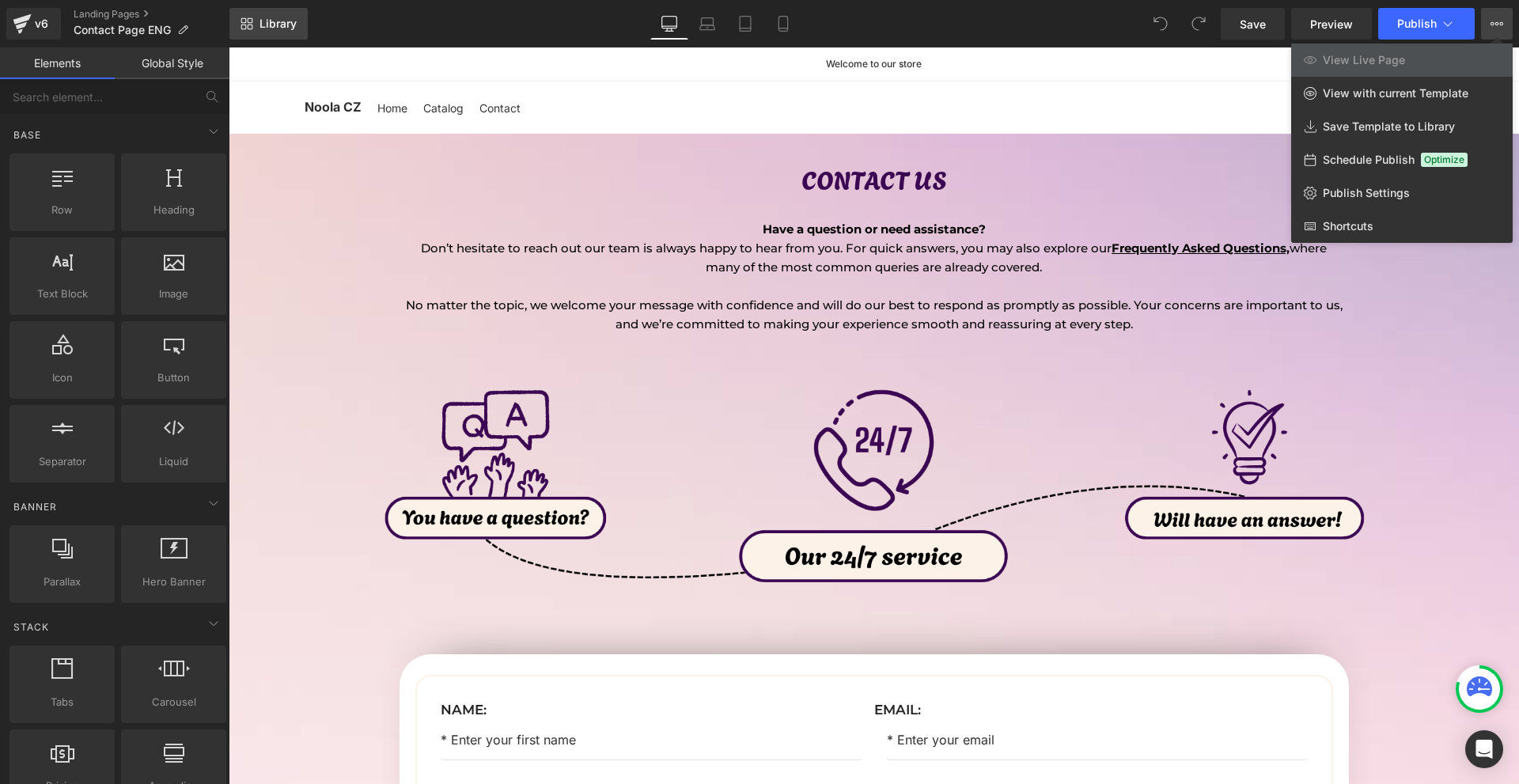
click at [275, 22] on span "Library" at bounding box center [278, 23] width 37 height 14
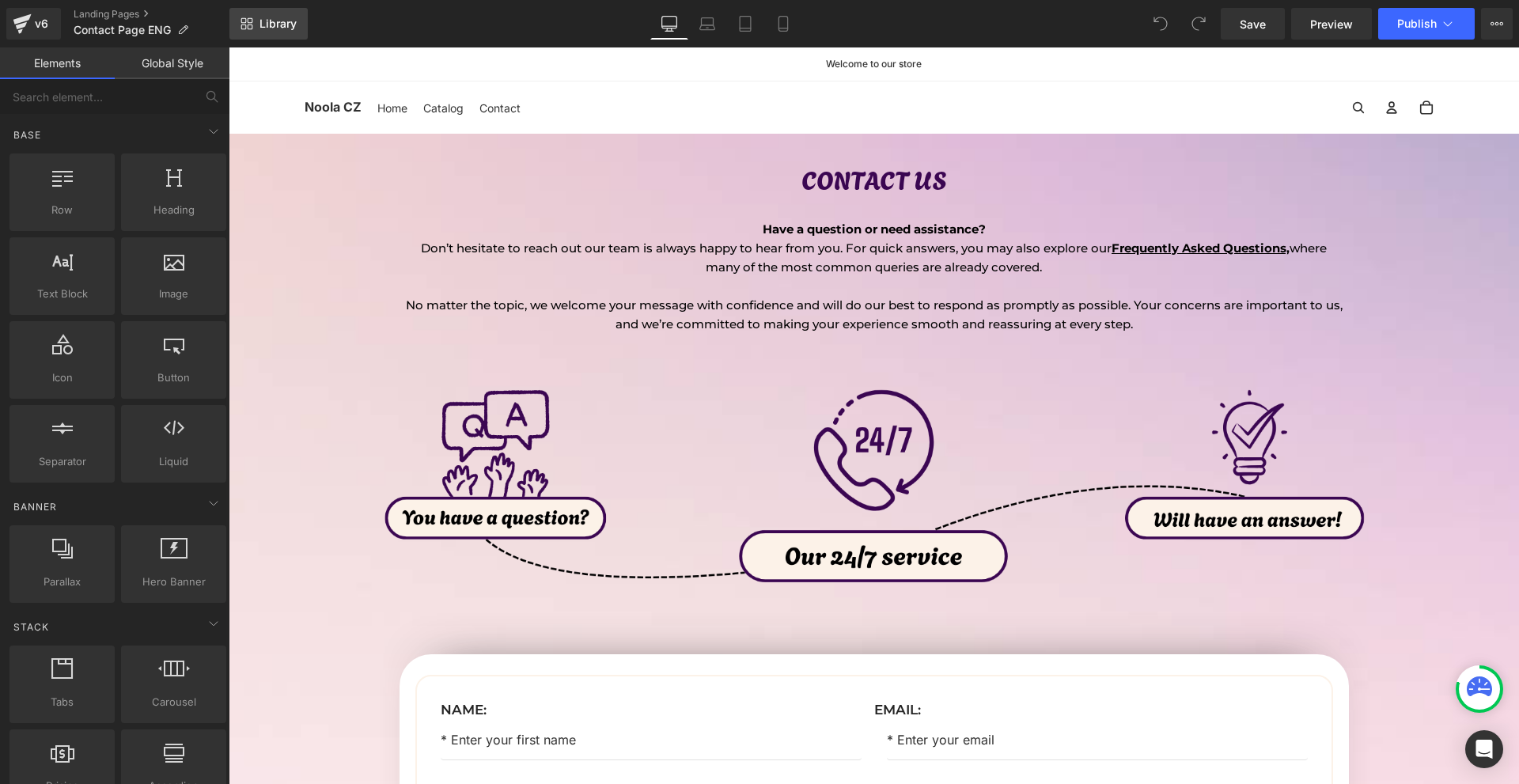
click at [284, 20] on span "Library" at bounding box center [278, 23] width 37 height 14
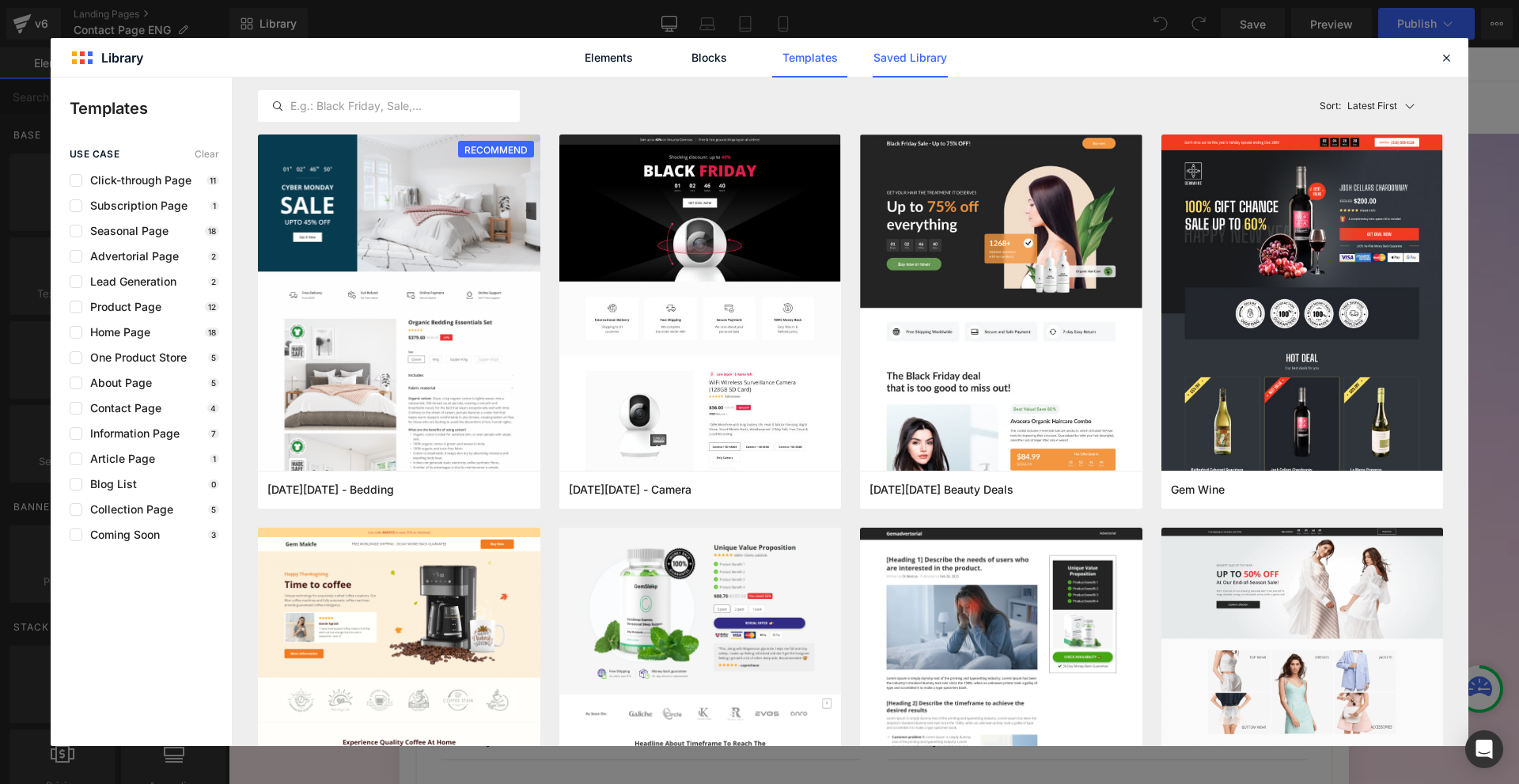
click at [928, 59] on link "Saved Library" at bounding box center [910, 58] width 75 height 40
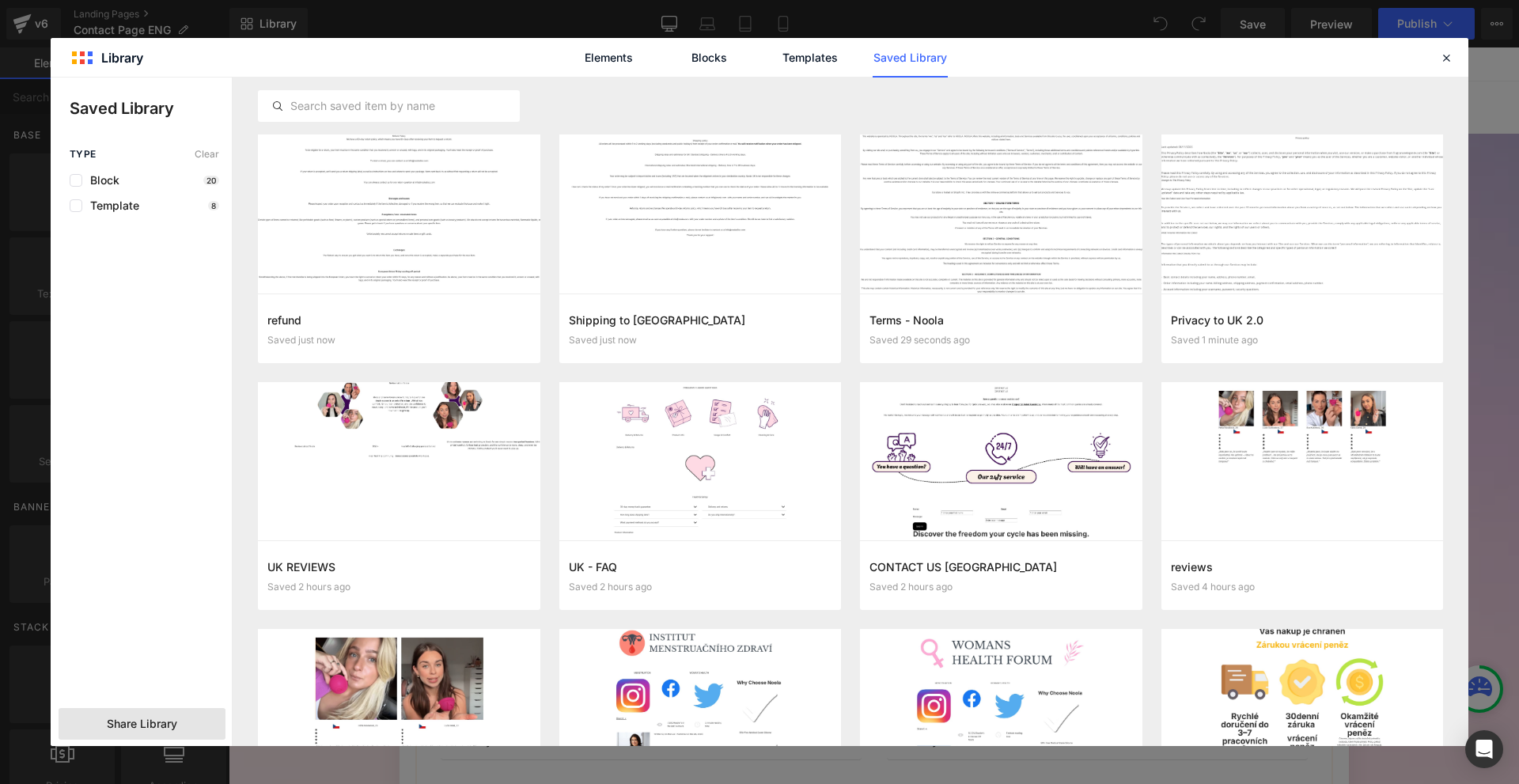
click at [165, 721] on span "Share Library" at bounding box center [141, 723] width 70 height 16
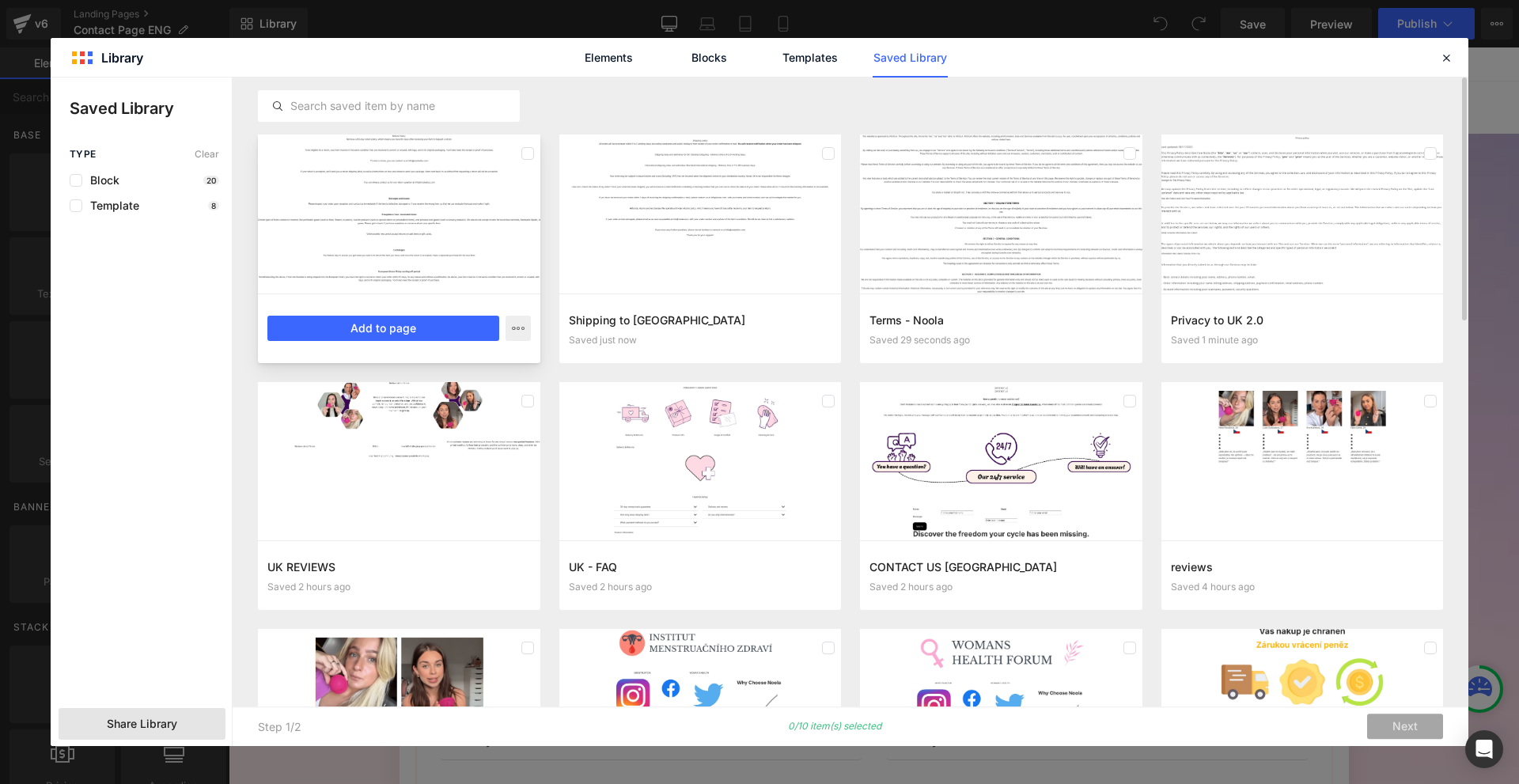
click at [449, 239] on div at bounding box center [399, 214] width 282 height 159
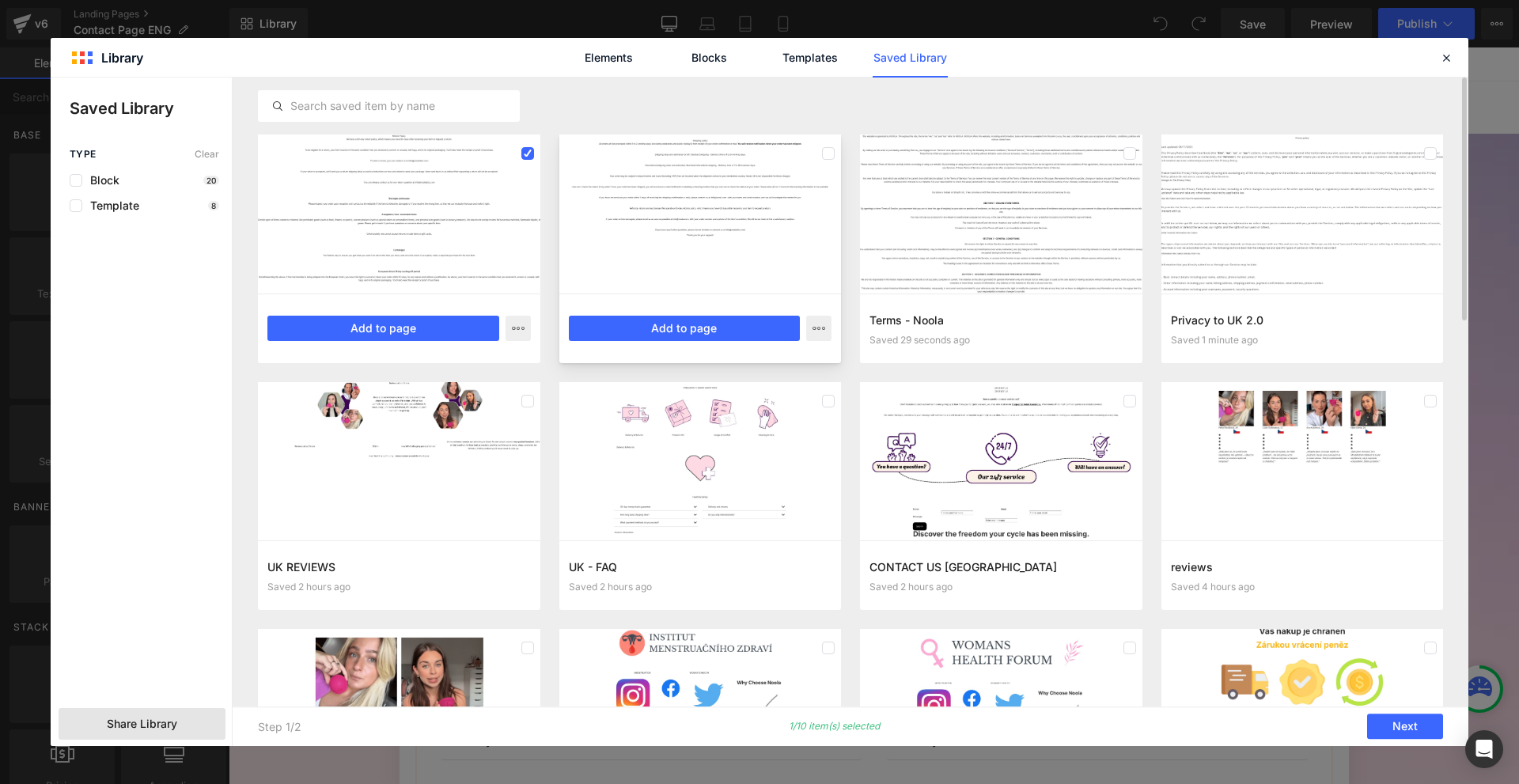
click at [623, 223] on div at bounding box center [700, 214] width 282 height 159
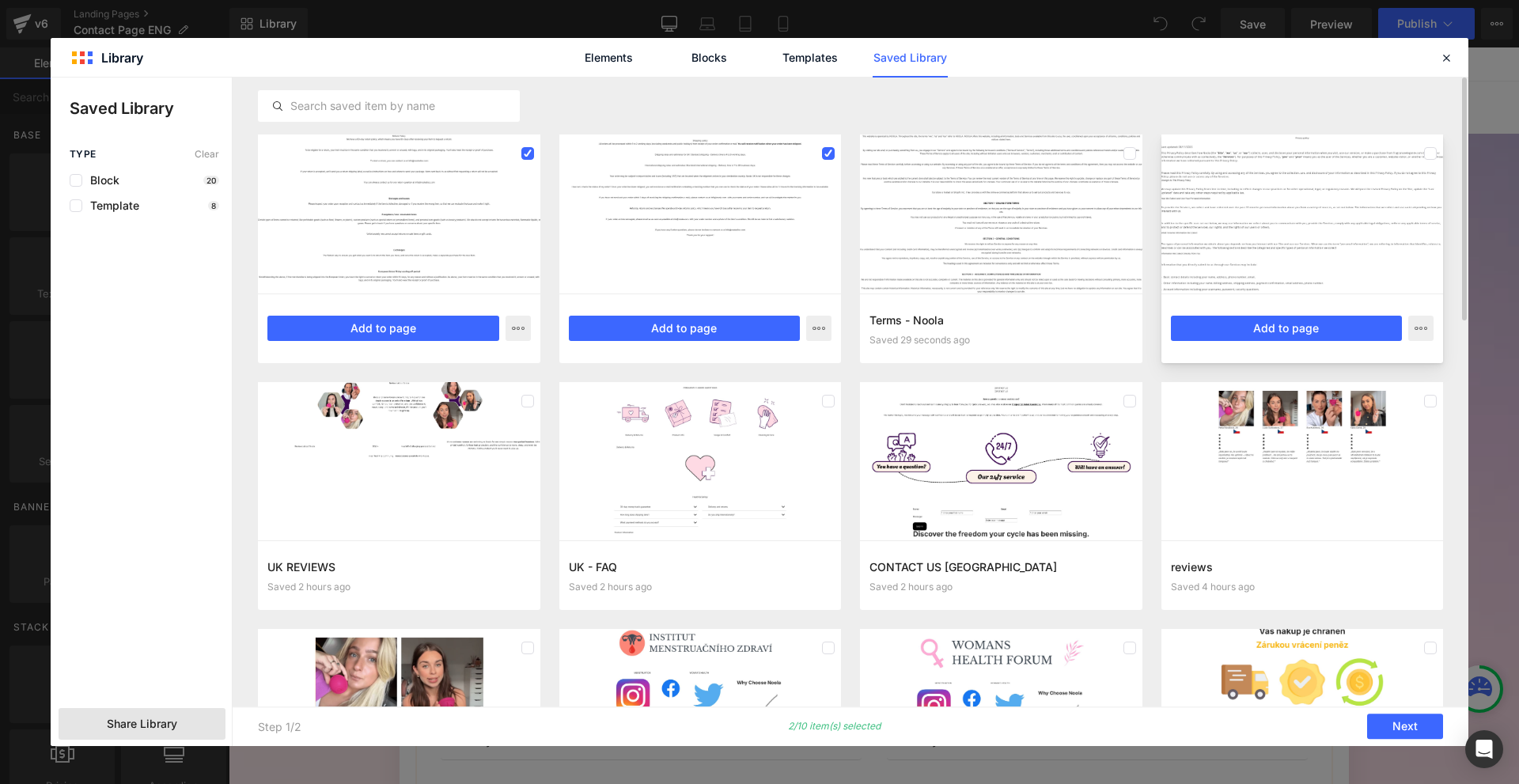
click at [1174, 223] on div at bounding box center [1302, 214] width 282 height 159
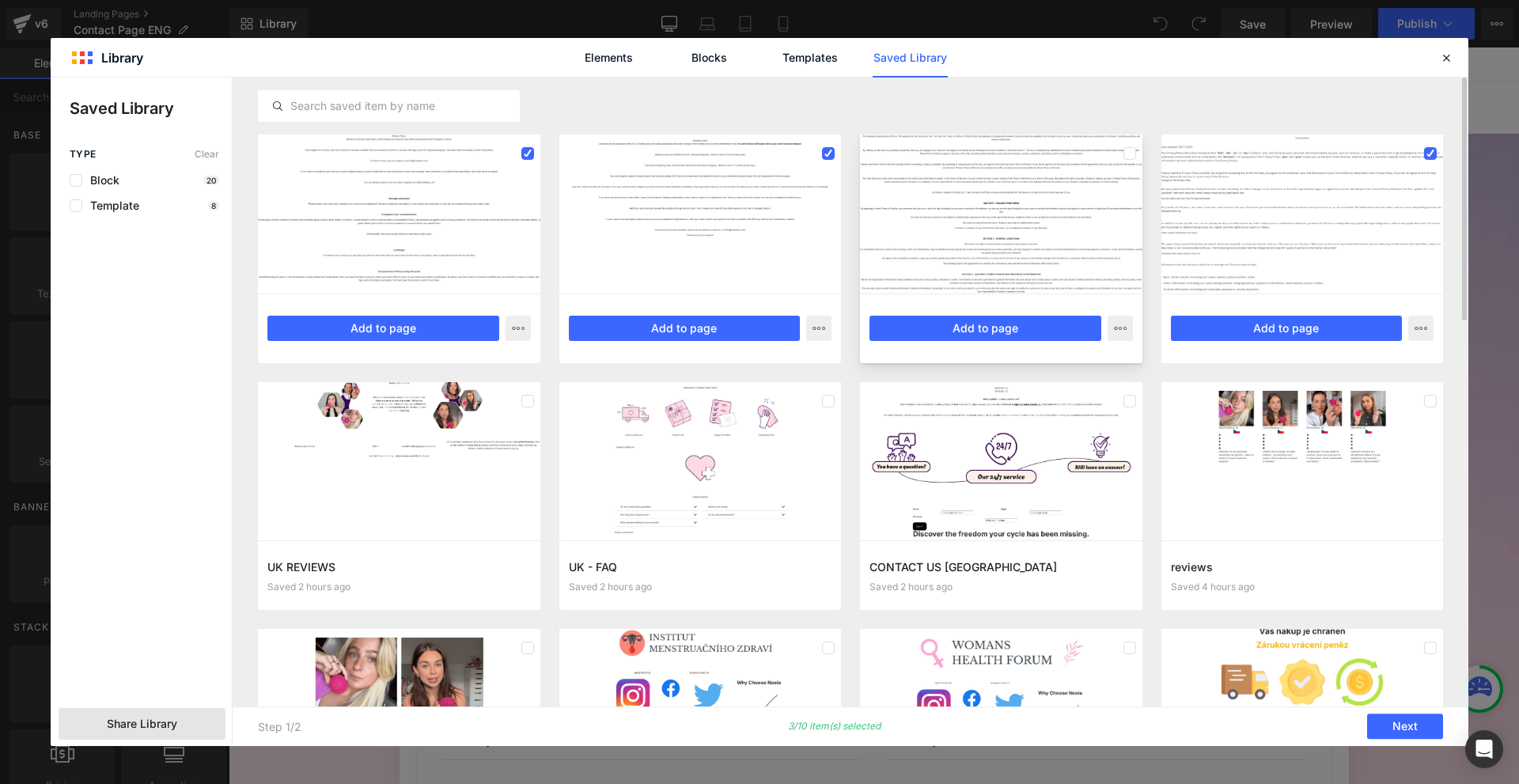
click at [1076, 242] on div at bounding box center [1001, 214] width 282 height 159
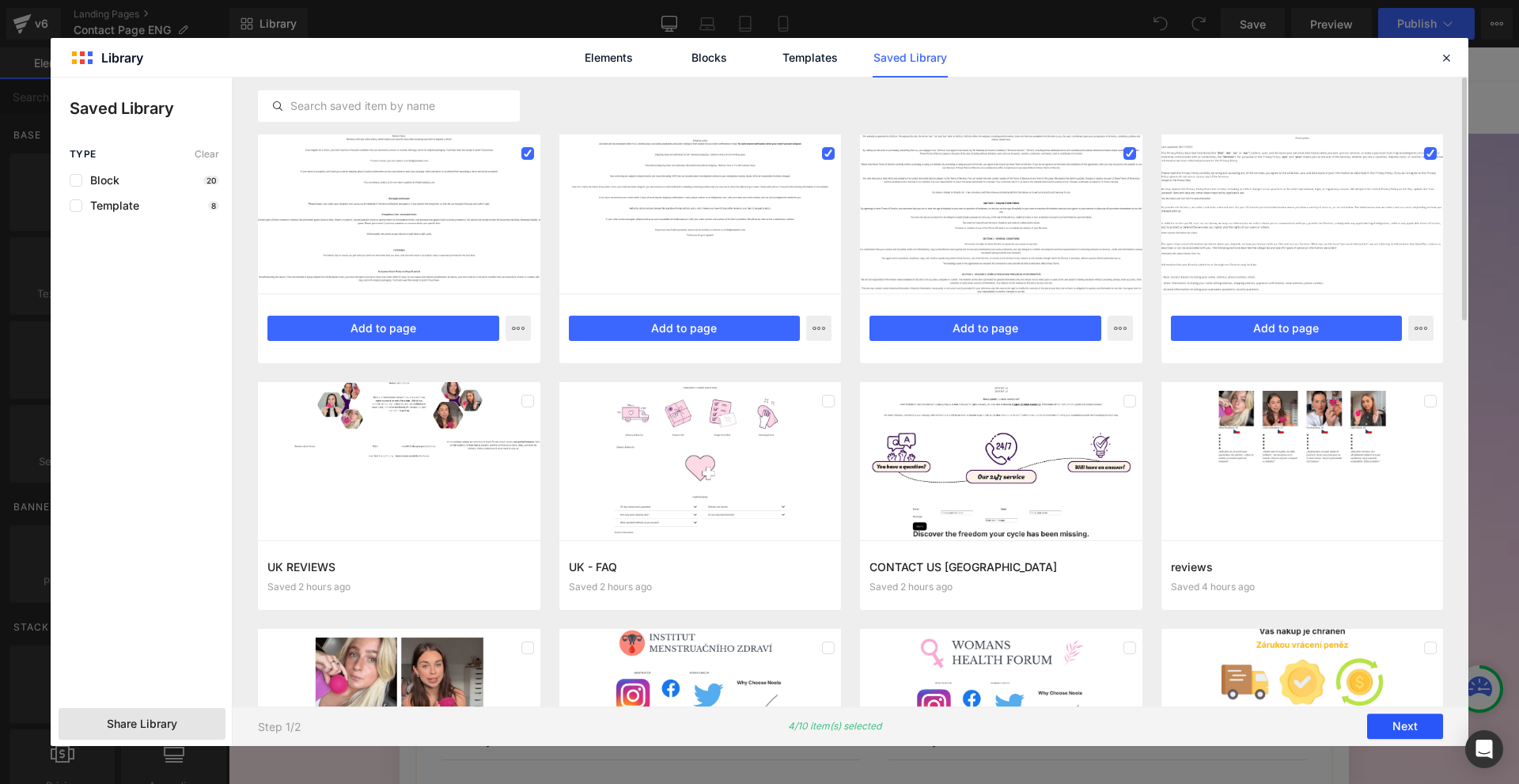
click at [1431, 736] on button "Next" at bounding box center [1404, 726] width 76 height 26
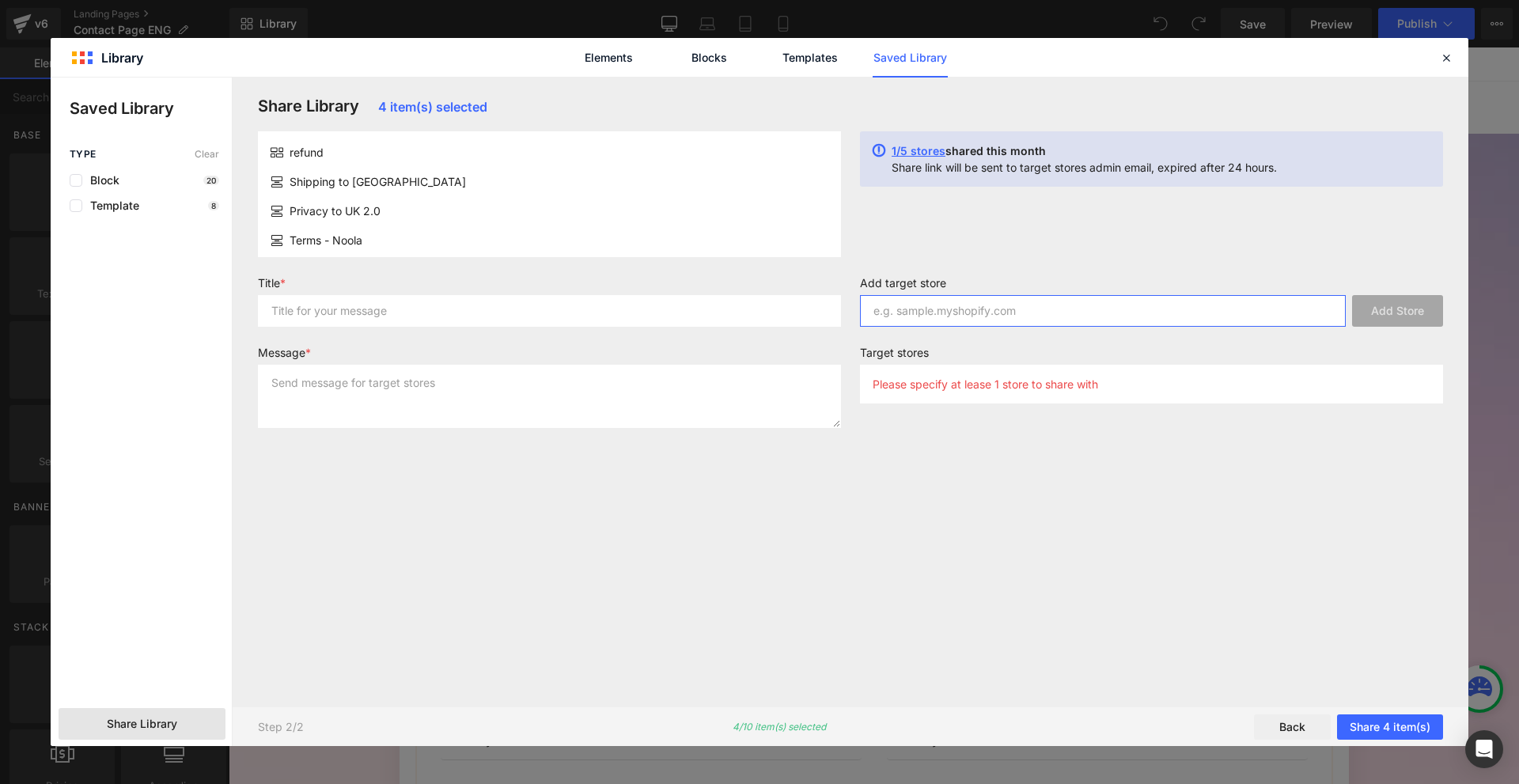
click at [926, 305] on input "text" at bounding box center [1103, 311] width 486 height 31
paste input "[DOMAIN_NAME]"
type input "[DOMAIN_NAME]"
click at [708, 323] on input "text" at bounding box center [549, 311] width 583 height 31
type input "asd"
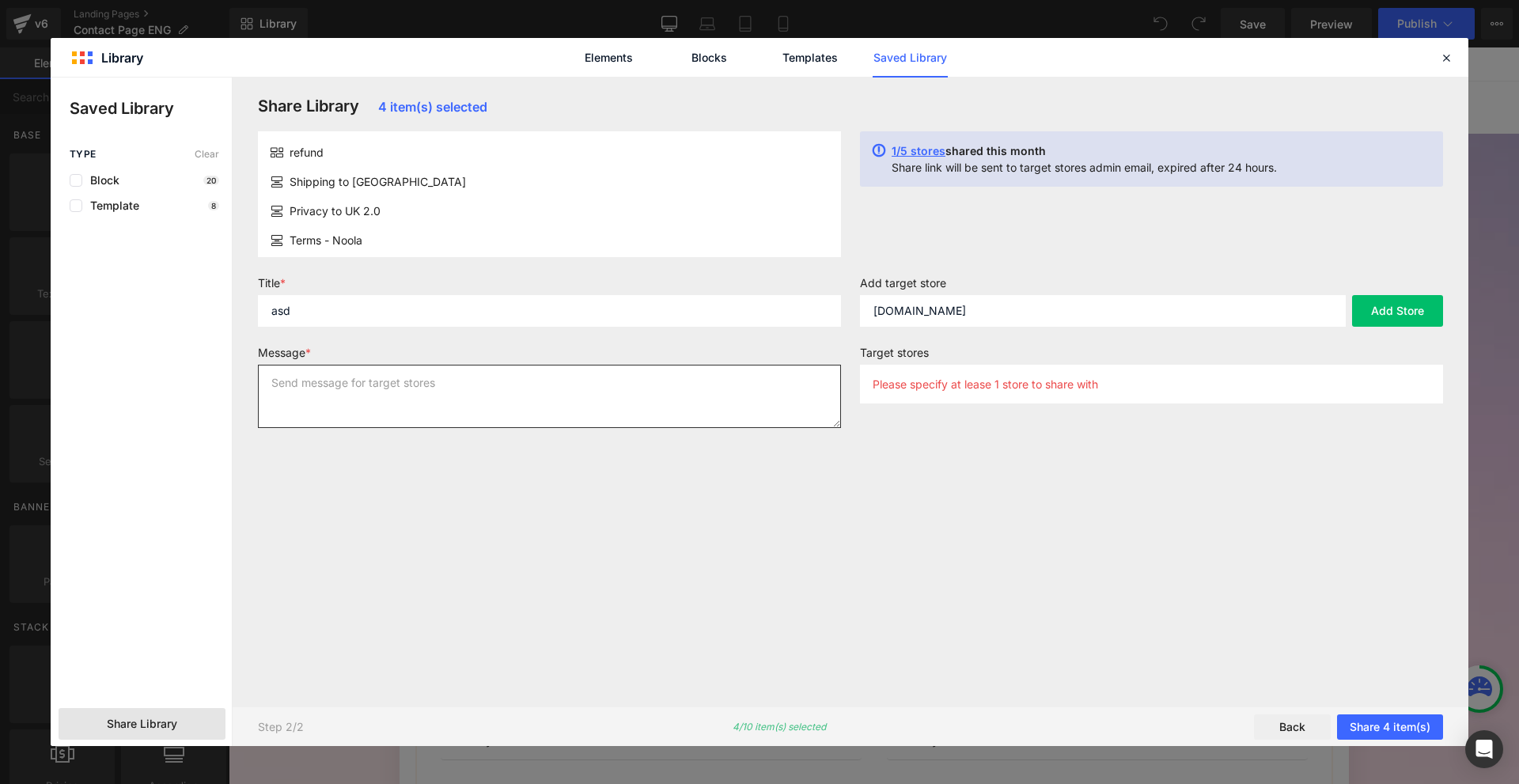
click at [482, 410] on textarea at bounding box center [549, 396] width 583 height 63
type textarea "asd"
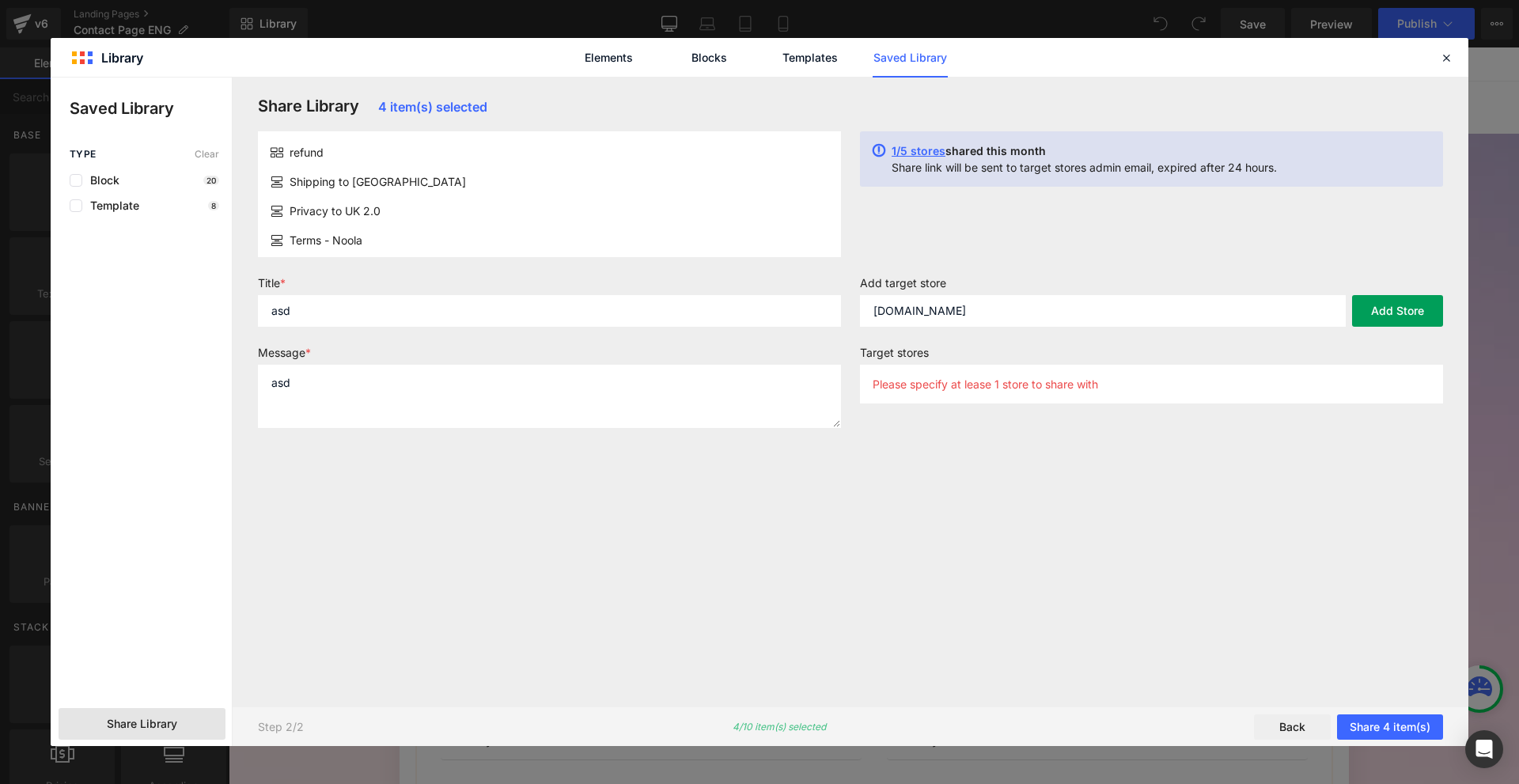
click at [1405, 318] on button "Add Store" at bounding box center [1397, 311] width 91 height 31
click at [1385, 722] on button "Share 4 item(s)" at bounding box center [1390, 726] width 106 height 26
